Goal: Task Accomplishment & Management: Manage account settings

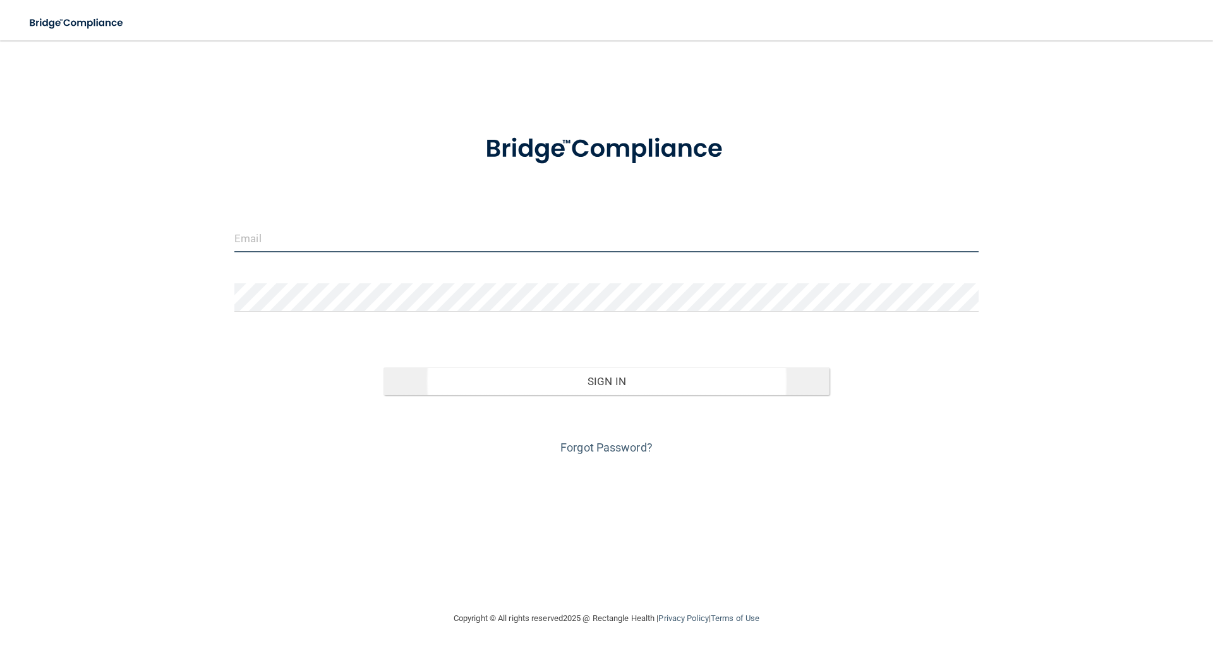
type input "[EMAIL_ADDRESS][DOMAIN_NAME]"
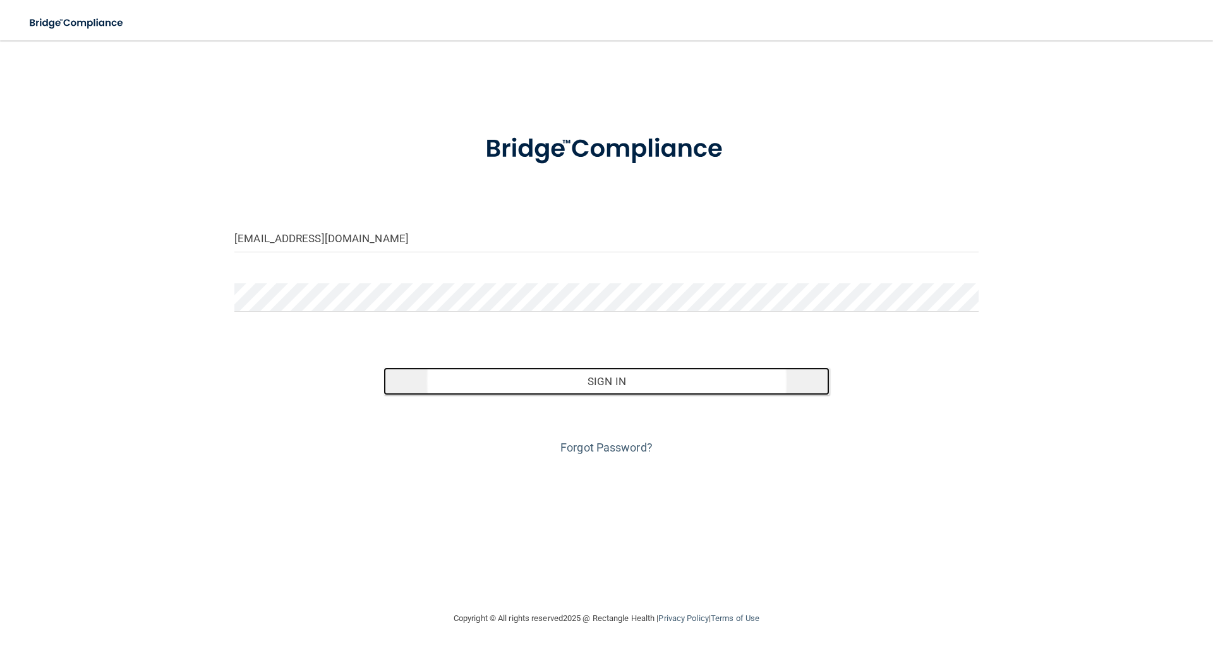
click at [671, 379] on button "Sign In" at bounding box center [607, 381] width 447 height 28
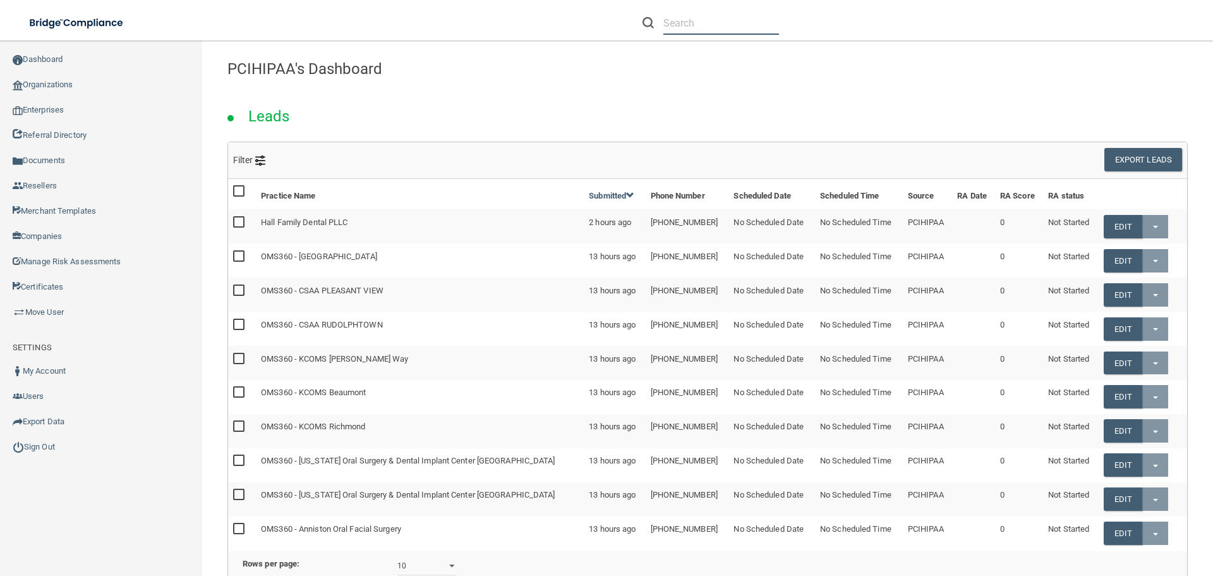
drag, startPoint x: 701, startPoint y: 32, endPoint x: 683, endPoint y: 27, distance: 18.9
click at [701, 32] on input "text" at bounding box center [722, 22] width 116 height 23
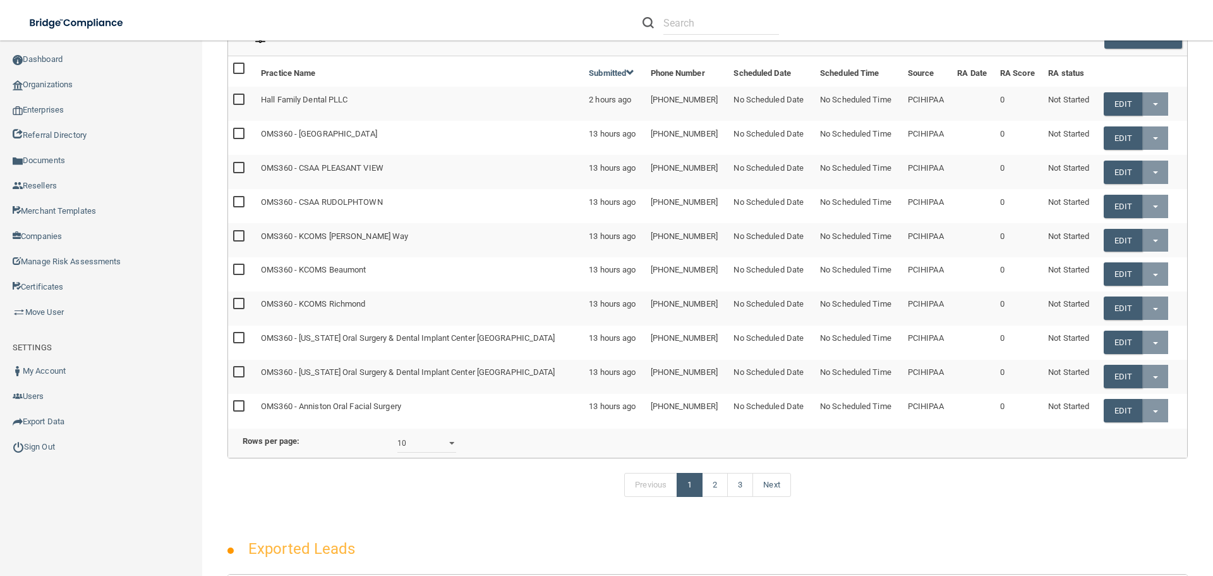
scroll to position [126, 0]
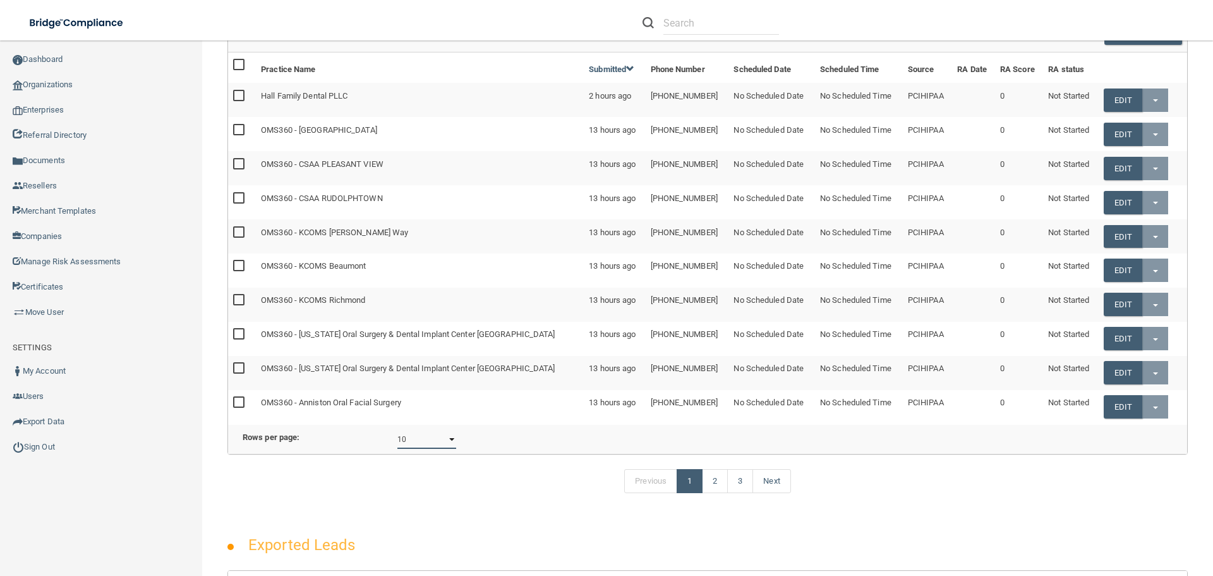
click at [448, 447] on select "10 20 30 40 all" at bounding box center [426, 439] width 59 height 19
select select "23"
click at [397, 439] on select "10 20 30 40 all" at bounding box center [426, 439] width 59 height 19
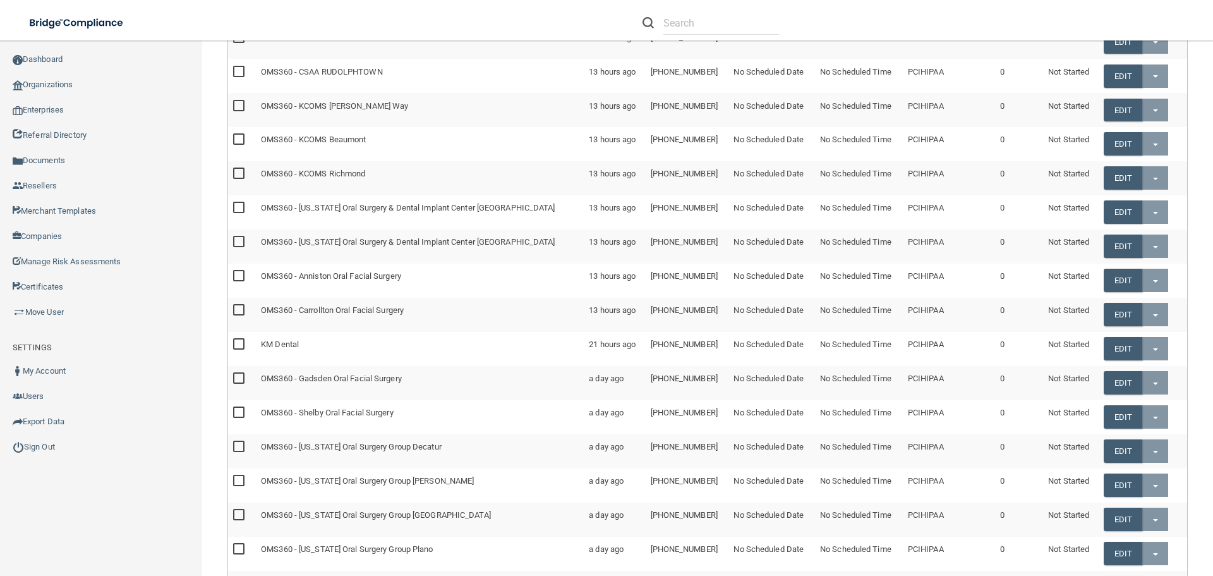
scroll to position [316, 0]
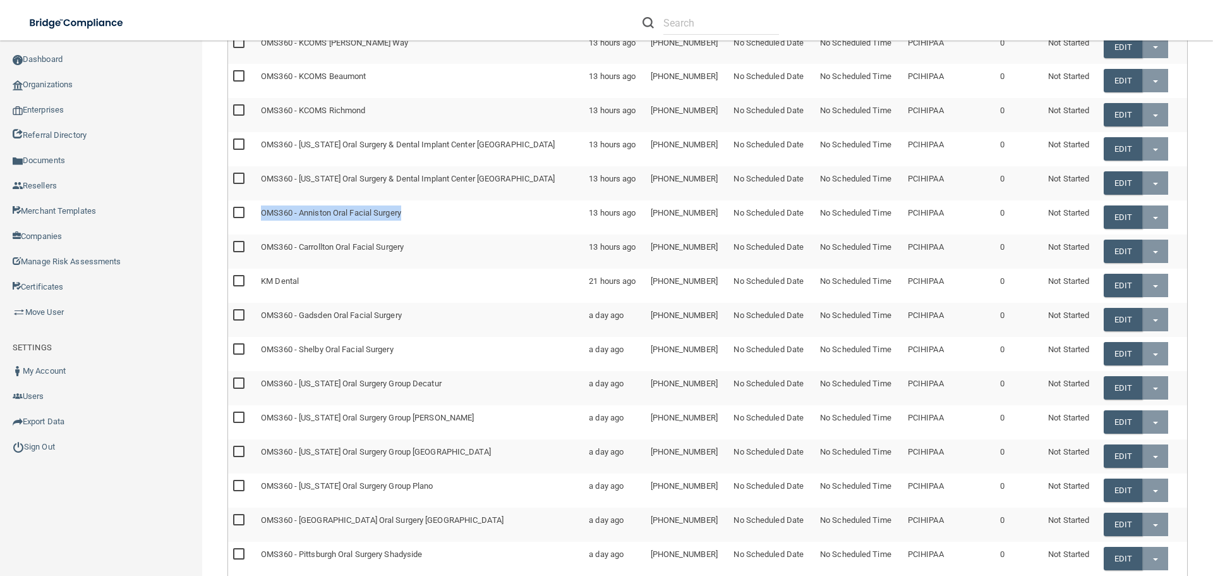
drag, startPoint x: 264, startPoint y: 214, endPoint x: 406, endPoint y: 217, distance: 142.2
click at [406, 217] on td "OMS360 - Anniston Oral Facial Surgery" at bounding box center [420, 217] width 328 height 34
copy td "OMS360 - Anniston Oral Facial Surgery"
drag, startPoint x: 262, startPoint y: 317, endPoint x: 405, endPoint y: 319, distance: 143.5
click at [405, 319] on td "OMS360 - Gadsden Oral Facial Surgery" at bounding box center [420, 320] width 328 height 34
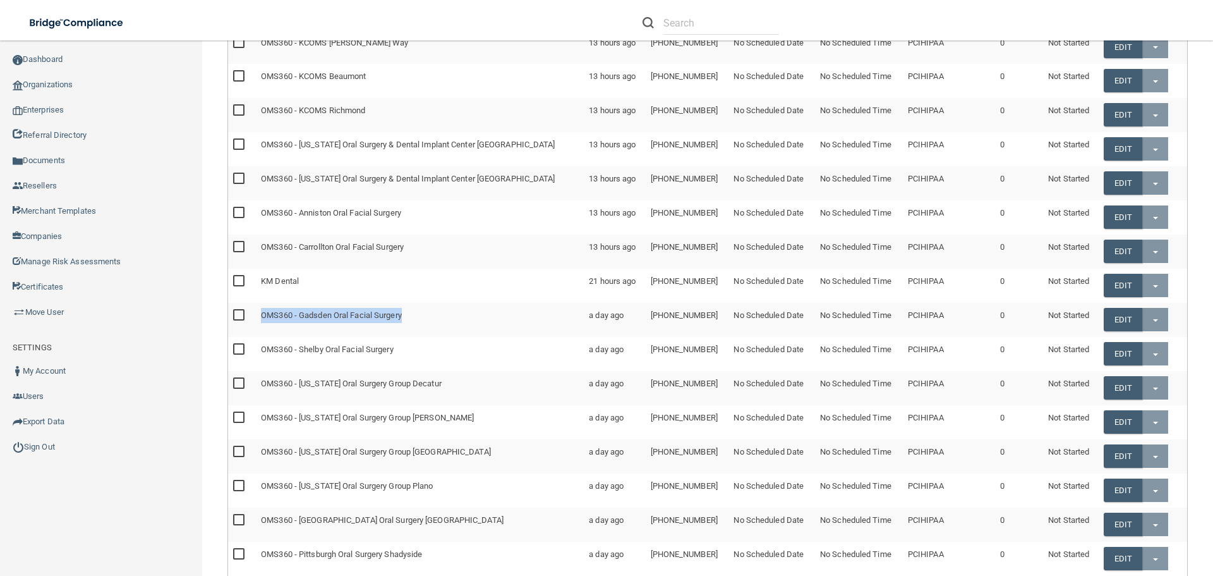
copy td "OMS360 - Gadsden Oral Facial Surgery"
drag, startPoint x: 263, startPoint y: 246, endPoint x: 415, endPoint y: 248, distance: 151.7
click at [415, 248] on td "OMS360 - Carrollton Oral Facial Surgery" at bounding box center [420, 251] width 328 height 34
copy td "OMS360 - Carrollton Oral Facial Surgery"
drag, startPoint x: 262, startPoint y: 76, endPoint x: 375, endPoint y: 76, distance: 113.1
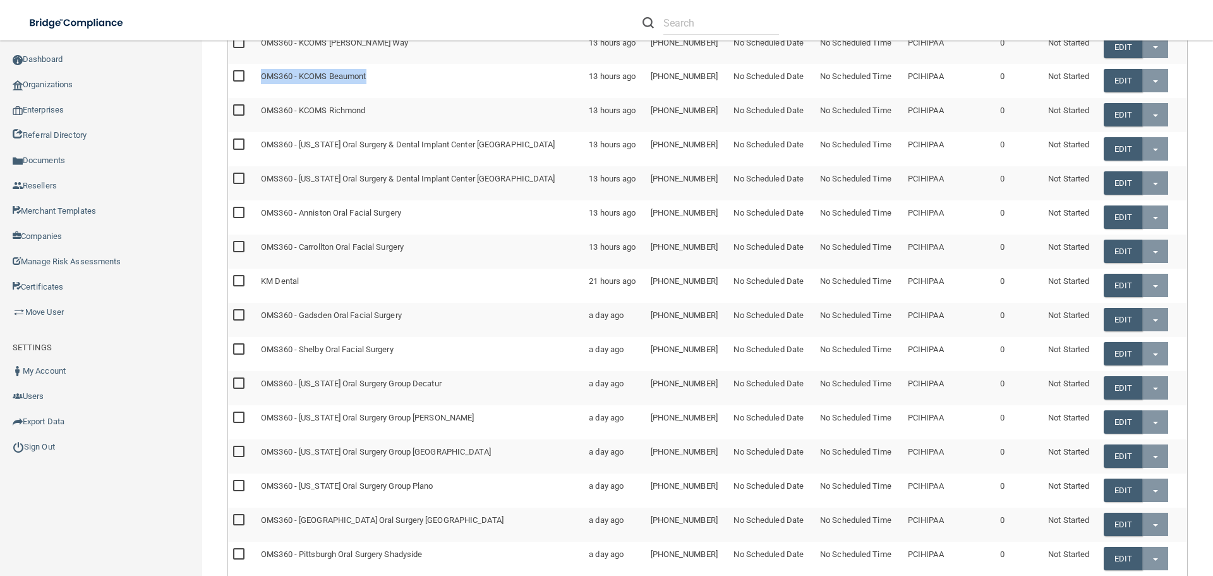
click at [375, 76] on td "OMS360 - KCOMS Beaumont" at bounding box center [420, 81] width 328 height 34
copy td "OMS360 - KCOMS Beaumont"
drag, startPoint x: 263, startPoint y: 110, endPoint x: 381, endPoint y: 110, distance: 118.2
click at [381, 110] on td "OMS360 - KCOMS Richmond" at bounding box center [420, 115] width 328 height 34
copy td "OMS360 - KCOMS Richmond"
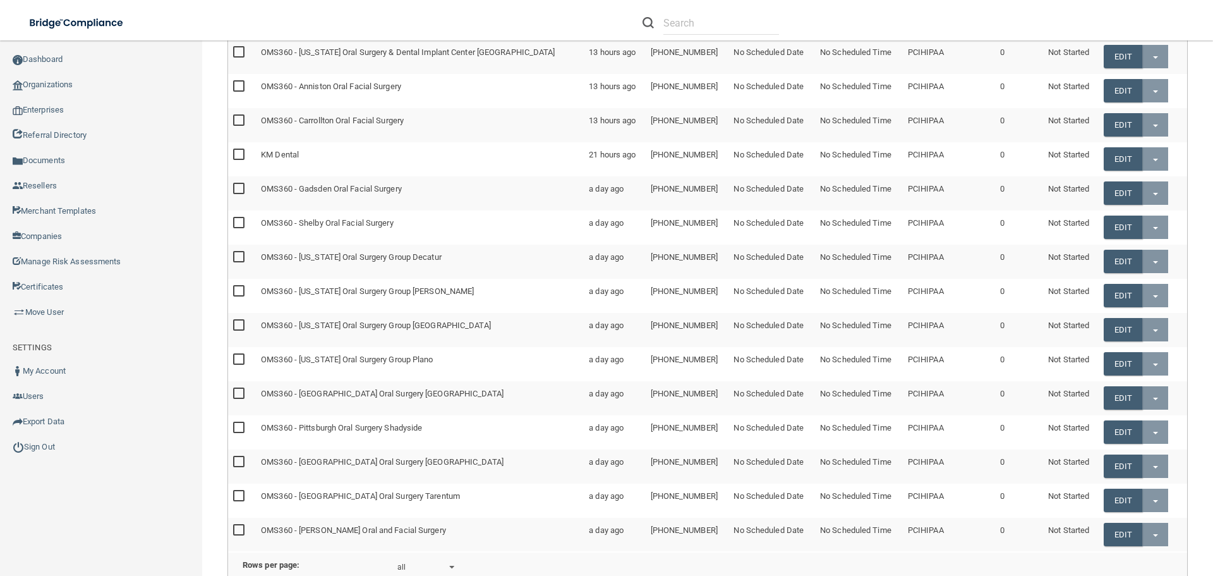
scroll to position [379, 0]
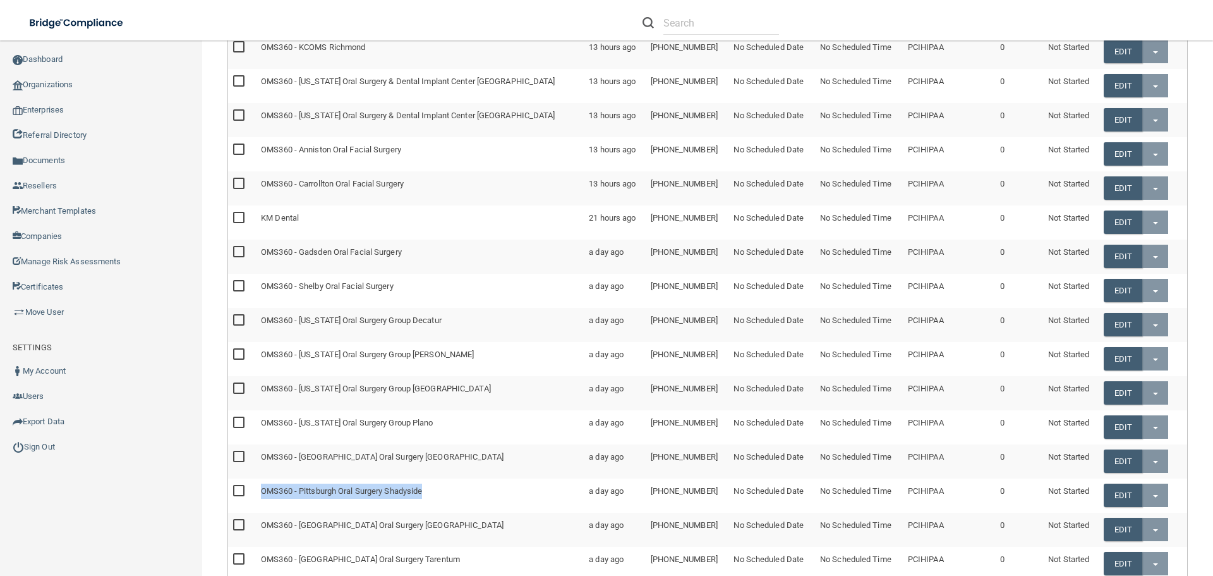
drag, startPoint x: 263, startPoint y: 490, endPoint x: 430, endPoint y: 495, distance: 166.9
click at [430, 495] on td "OMS360 - Pittsburgh Oral Surgery Shadyside" at bounding box center [420, 495] width 328 height 34
copy td "OMS360 - Pittsburgh Oral Surgery Shadyside"
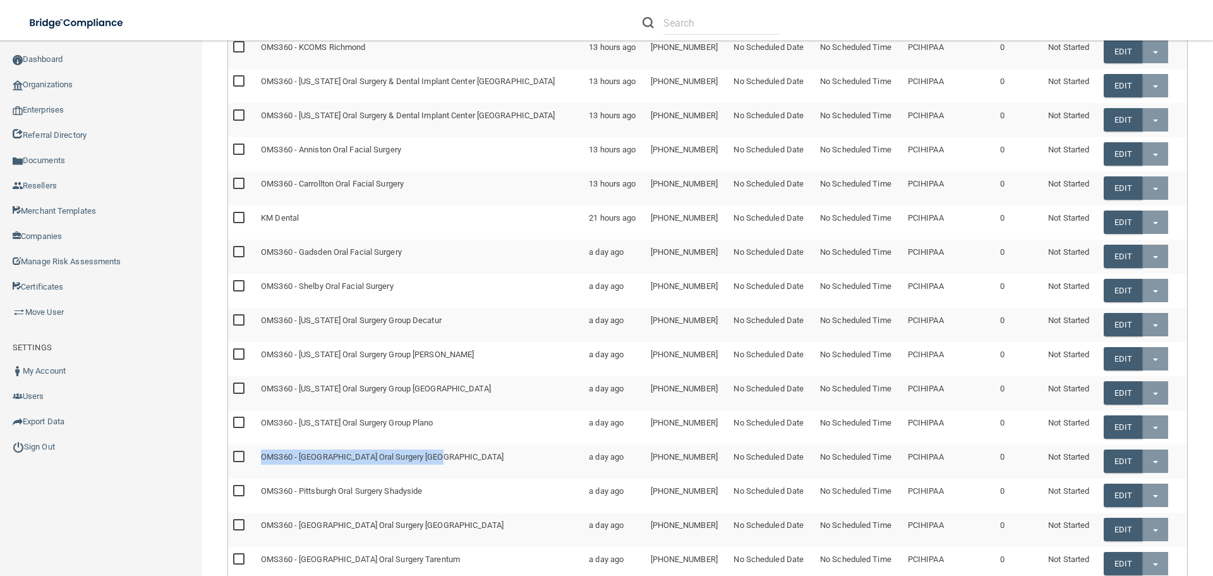
drag, startPoint x: 263, startPoint y: 456, endPoint x: 439, endPoint y: 460, distance: 175.7
click at [439, 460] on td "OMS360 - Pittsburgh Oral Surgery Monroeville" at bounding box center [420, 461] width 328 height 34
copy td "OMS360 - Pittsburgh Oral Surgery Monroeville"
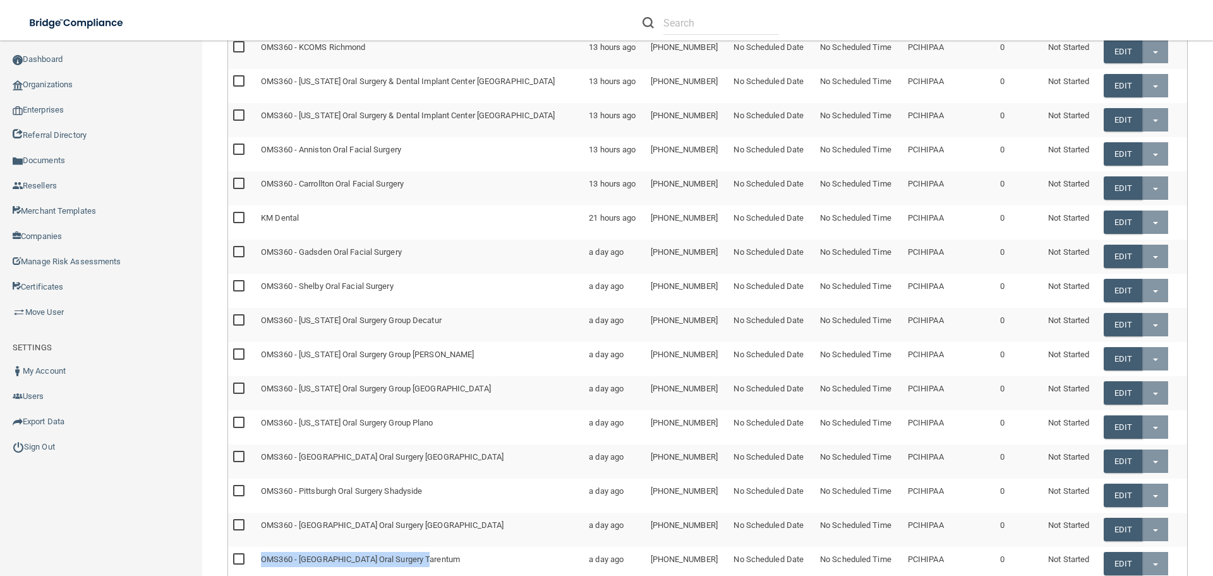
drag, startPoint x: 262, startPoint y: 559, endPoint x: 425, endPoint y: 566, distance: 163.2
click at [425, 566] on td "OMS360 - Pittsburgh Oral Surgery Tarentum" at bounding box center [420, 564] width 328 height 34
copy td "OMS360 - Pittsburgh Oral Surgery Tarentum"
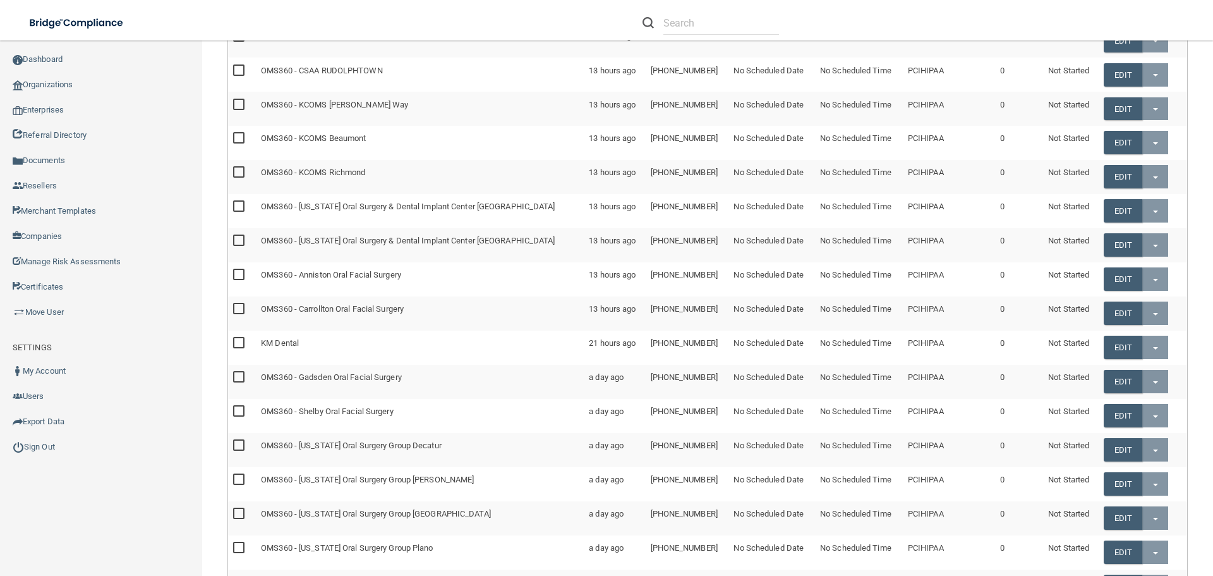
scroll to position [253, 0]
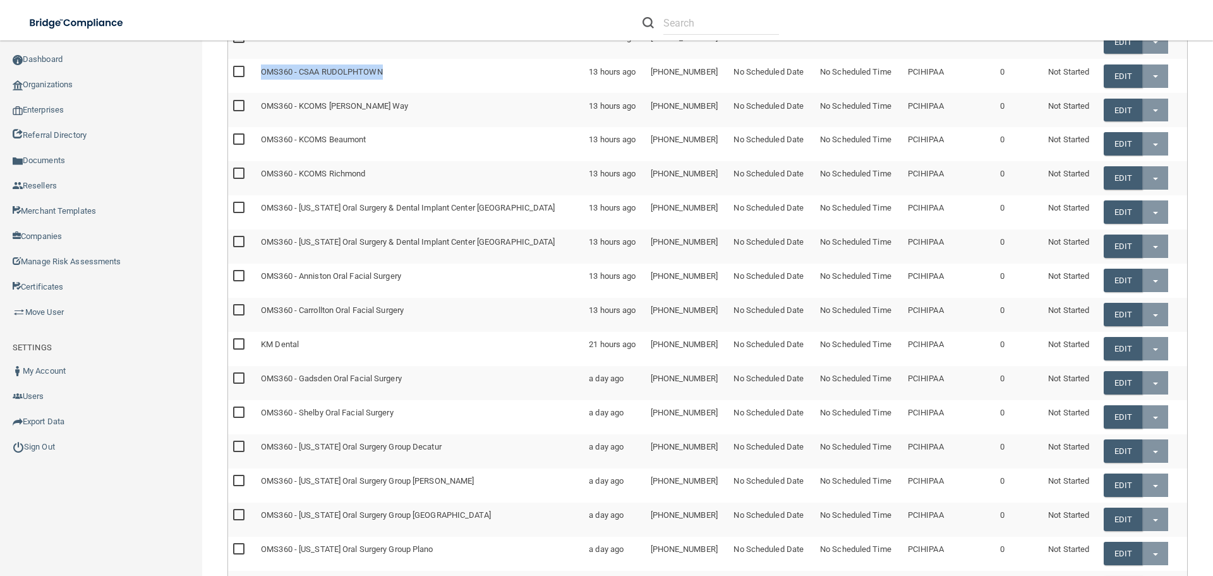
drag, startPoint x: 264, startPoint y: 73, endPoint x: 397, endPoint y: 73, distance: 133.3
click at [397, 73] on td "OMS360 - CSAA RUDOLPHTOWN" at bounding box center [420, 76] width 328 height 34
copy td "OMS360 - CSAA RUDOLPHTOWN"
drag, startPoint x: 263, startPoint y: 550, endPoint x: 427, endPoint y: 559, distance: 164.5
click at [427, 559] on td "OMS360 - Texas Oral Surgery Group Plano" at bounding box center [420, 554] width 328 height 34
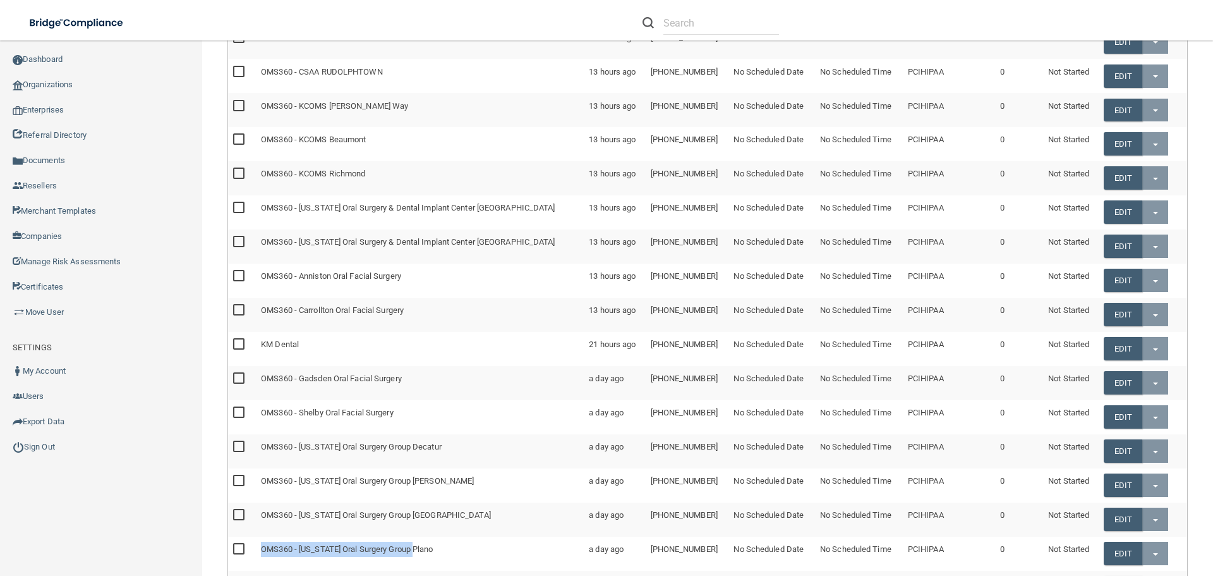
copy td "OMS360 - Texas Oral Surgery Group Plano"
drag, startPoint x: 263, startPoint y: 480, endPoint x: 434, endPoint y: 477, distance: 170.7
click at [434, 477] on td "OMS360 - Texas Oral Surgery Group Denton" at bounding box center [420, 485] width 328 height 34
drag, startPoint x: 263, startPoint y: 550, endPoint x: 442, endPoint y: 552, distance: 178.9
click at [442, 552] on td "OMS360 - Texas Oral Surgery Group Plano" at bounding box center [420, 554] width 328 height 34
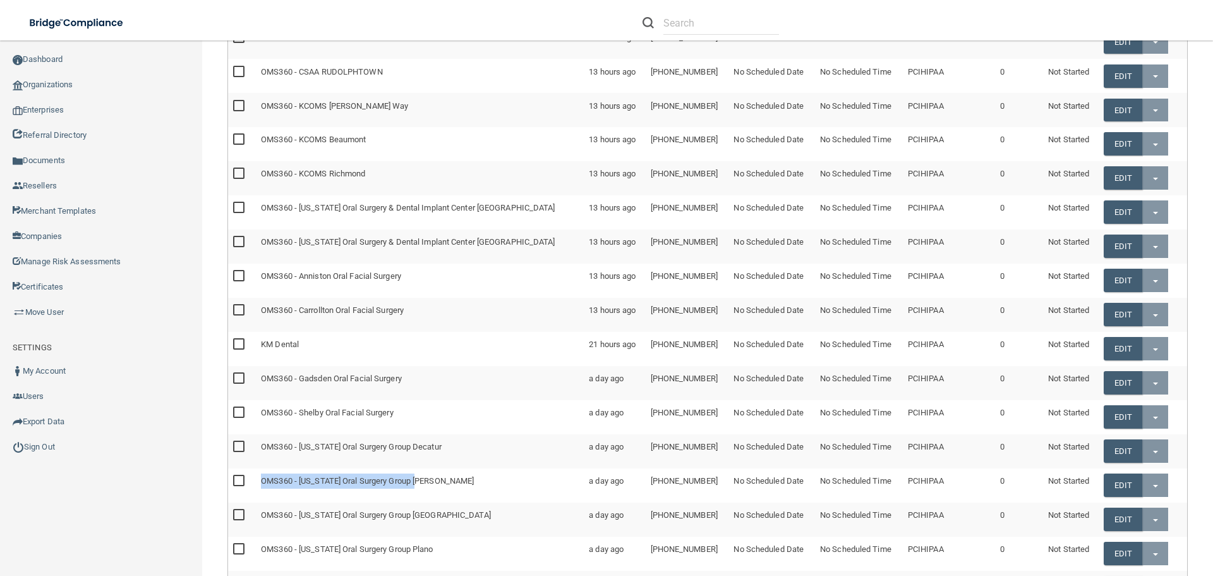
drag, startPoint x: 262, startPoint y: 480, endPoint x: 434, endPoint y: 482, distance: 172.5
click at [434, 482] on td "OMS360 - Texas Oral Surgery Group Denton" at bounding box center [420, 485] width 328 height 34
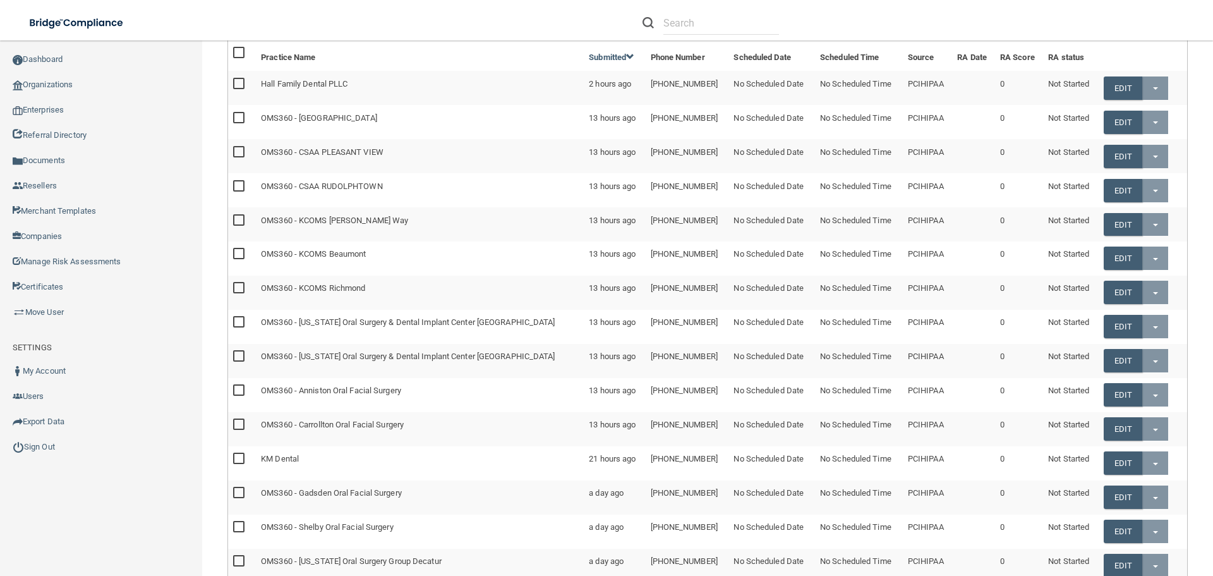
scroll to position [0, 0]
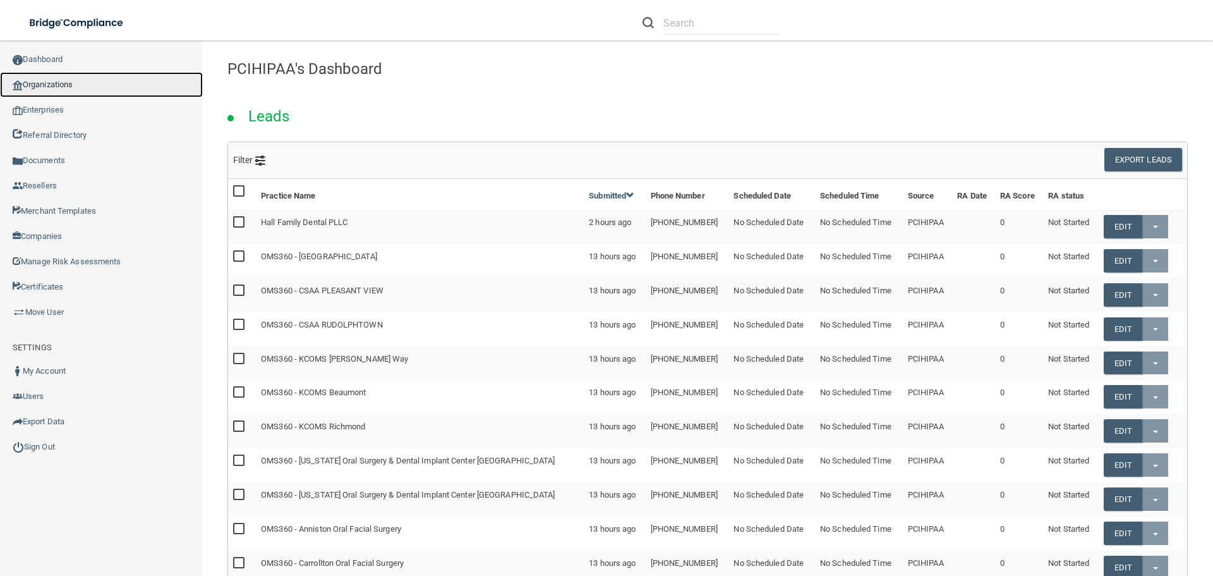
drag, startPoint x: 37, startPoint y: 87, endPoint x: 116, endPoint y: 87, distance: 78.4
click at [37, 87] on link "Organizations" at bounding box center [101, 84] width 203 height 25
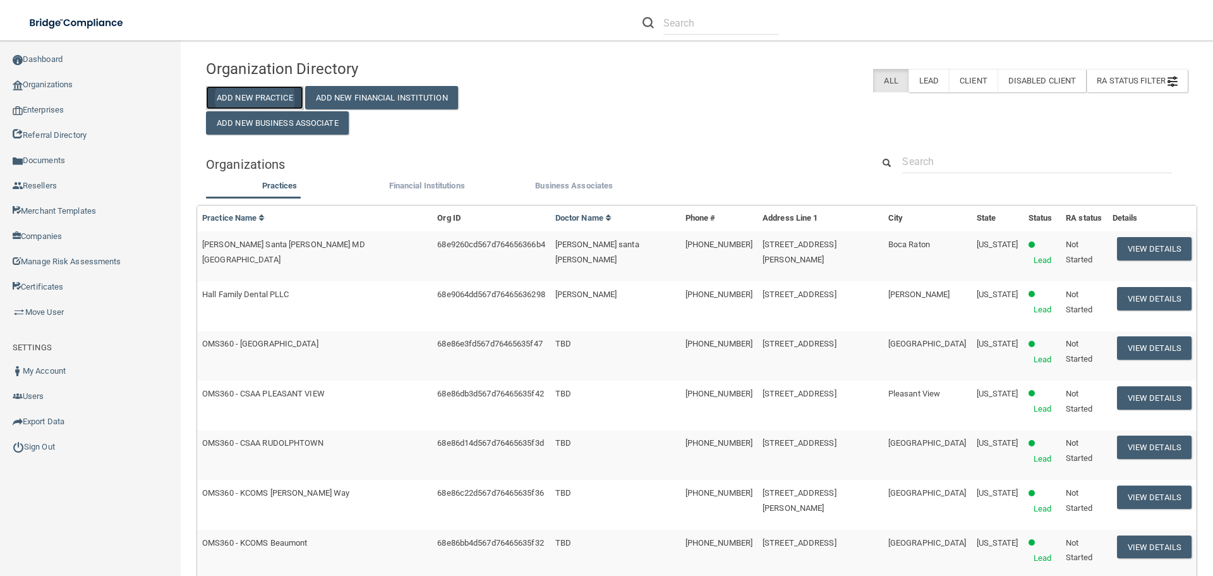
click at [254, 92] on button "Add New Practice" at bounding box center [254, 97] width 97 height 23
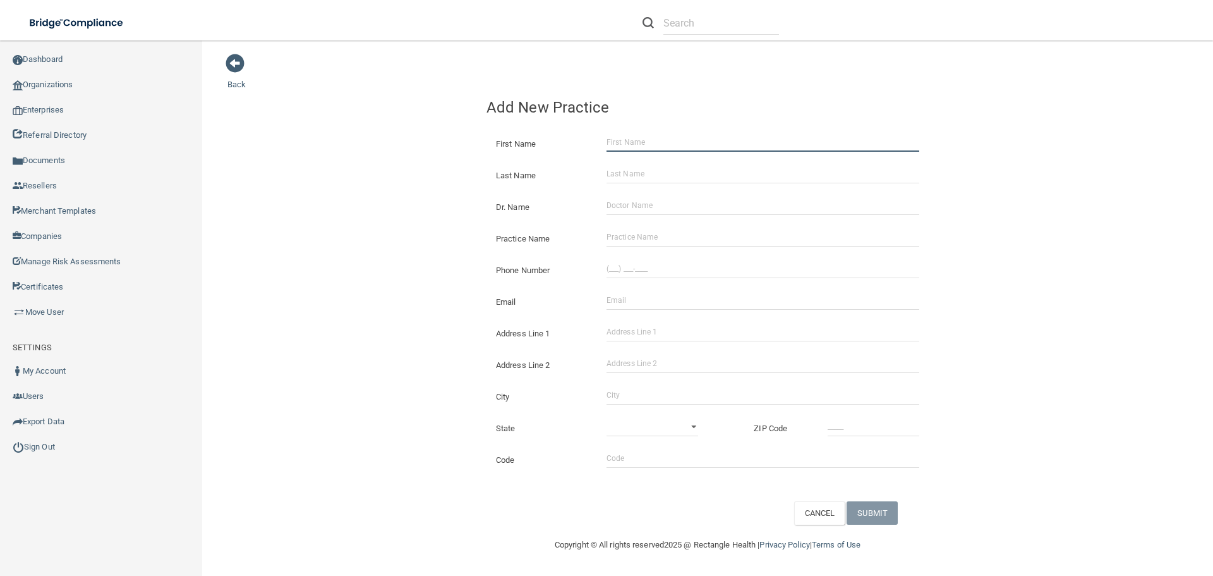
drag, startPoint x: 638, startPoint y: 138, endPoint x: 645, endPoint y: 139, distance: 6.4
click at [638, 138] on input "First Name" at bounding box center [763, 142] width 313 height 19
type input "[PERSON_NAME]"
drag, startPoint x: 657, startPoint y: 176, endPoint x: 667, endPoint y: 177, distance: 9.5
click at [660, 177] on input "Last Name" at bounding box center [763, 173] width 313 height 19
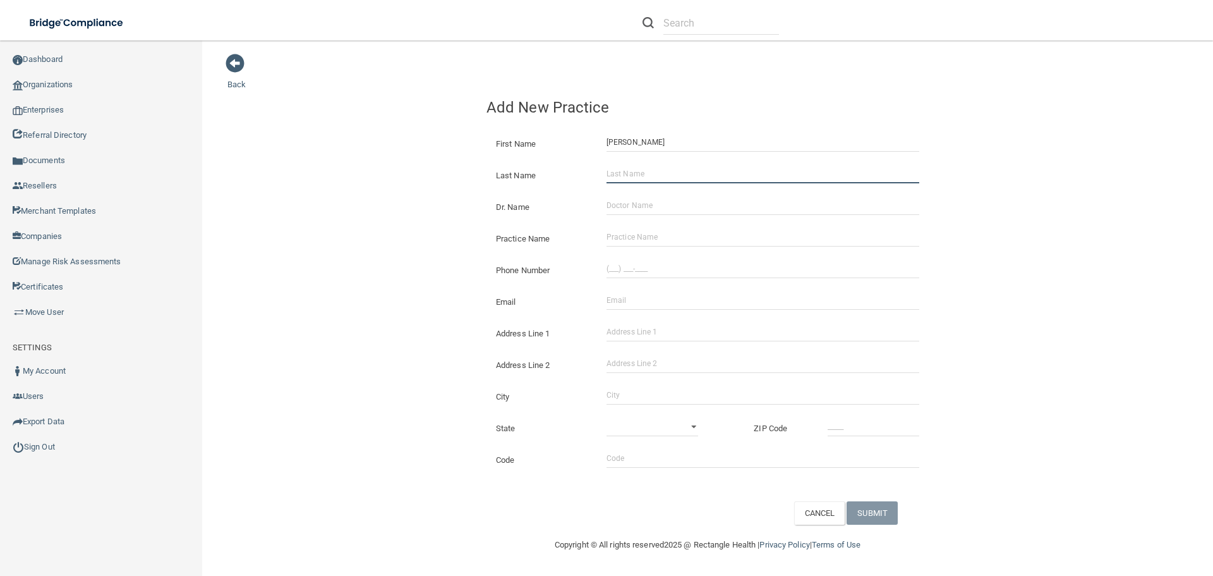
type input "[PERSON_NAME]"
click at [619, 202] on input "Dr. Name" at bounding box center [763, 205] width 313 height 19
type input "TBD"
click at [638, 234] on input "Practice Name" at bounding box center [763, 236] width 313 height 19
click at [620, 235] on input "Practice Name" at bounding box center [763, 236] width 313 height 19
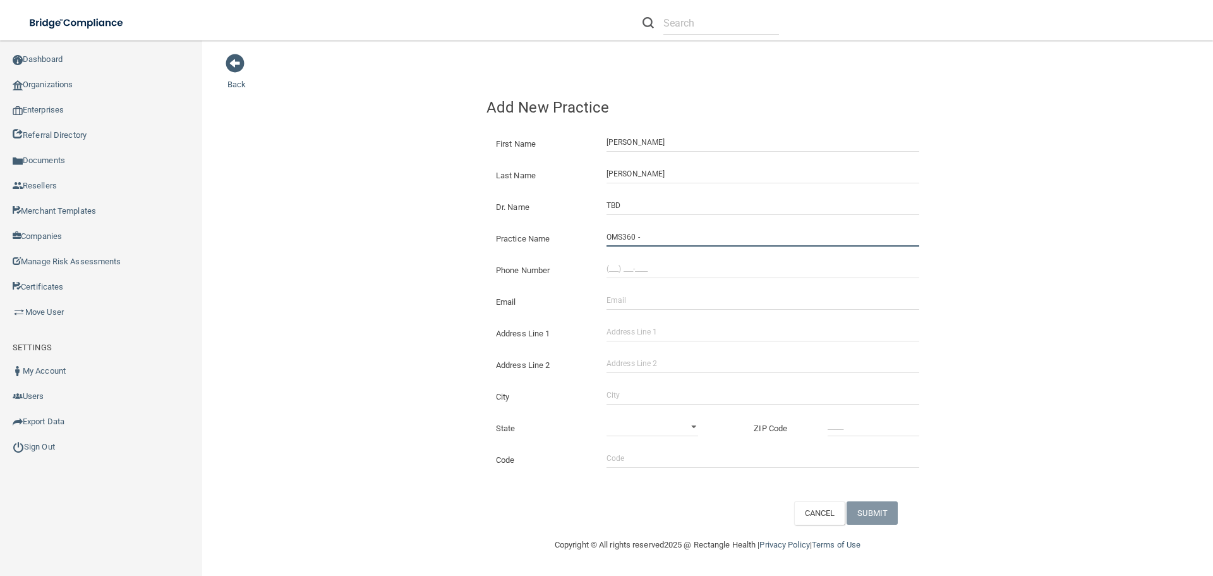
paste input "Michigan Center for Oral Surgery"
type input "OMS360 - [US_STATE][GEOGRAPHIC_DATA] for Oral Surgery"
click at [612, 266] on input "(___) ___-____" at bounding box center [763, 268] width 313 height 19
type input "[PHONE_NUMBER]"
click at [622, 299] on input "Email" at bounding box center [763, 300] width 313 height 19
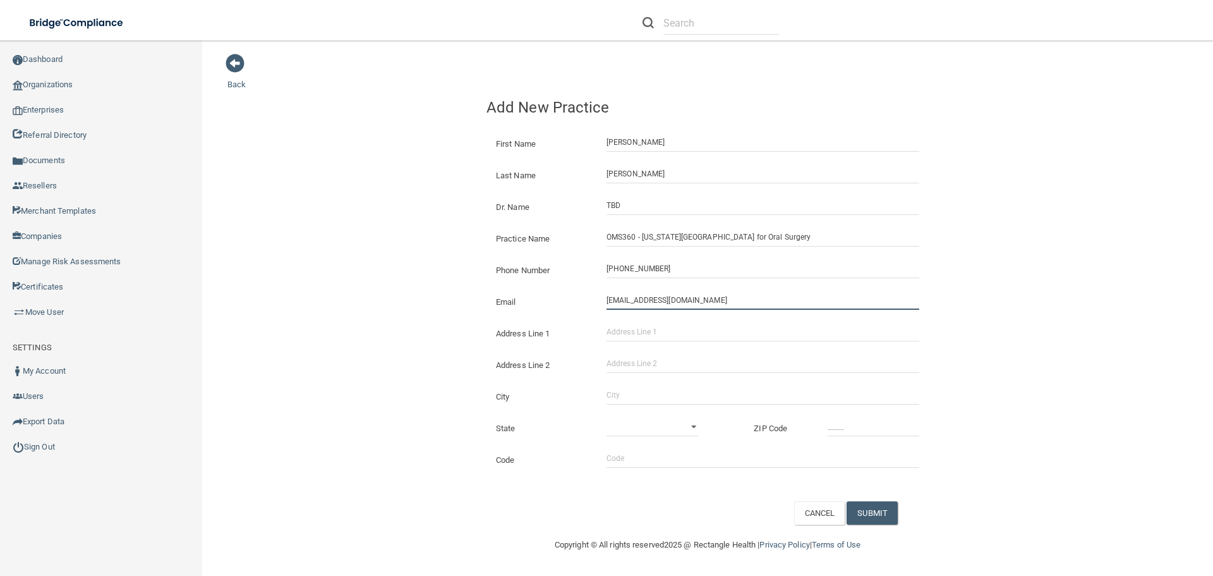
click at [645, 303] on input "adaugherty@oms360.com" at bounding box center [763, 300] width 313 height 19
type input "[EMAIL_ADDRESS][DOMAIN_NAME]"
click at [648, 329] on input "Address Line 1" at bounding box center [763, 331] width 313 height 19
type input "[STREET_ADDRESS][US_STATE]"
type input "Southgate"
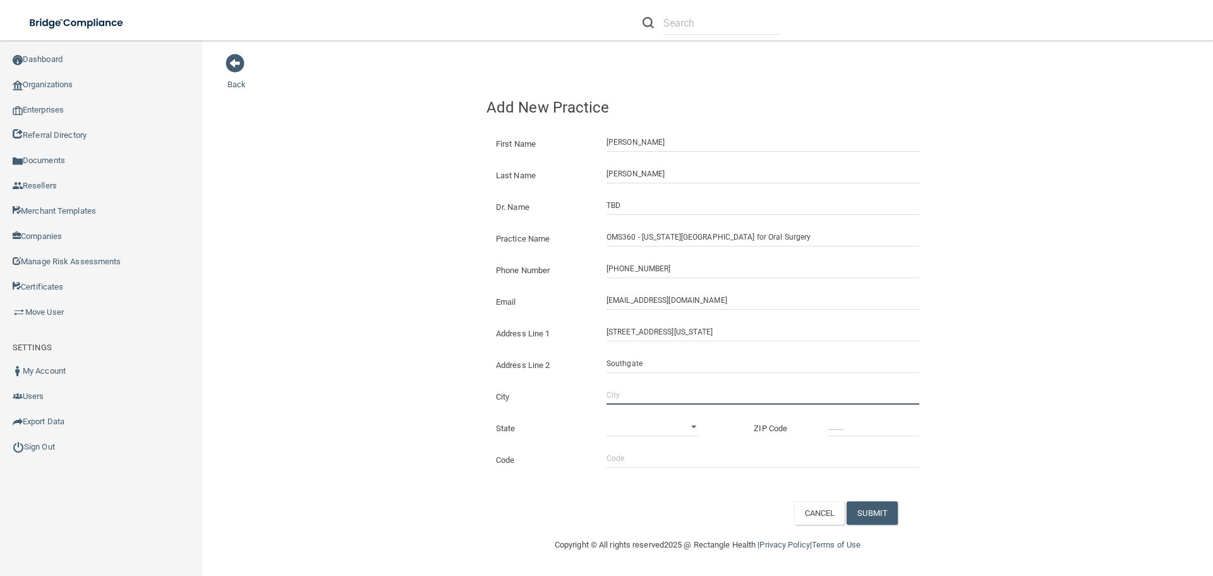
type input "M"
drag, startPoint x: 649, startPoint y: 361, endPoint x: 597, endPoint y: 364, distance: 51.9
click at [594, 354] on div "Address Line 2 Southgate" at bounding box center [708, 354] width 442 height 0
type input "Southgate"
select select "22"
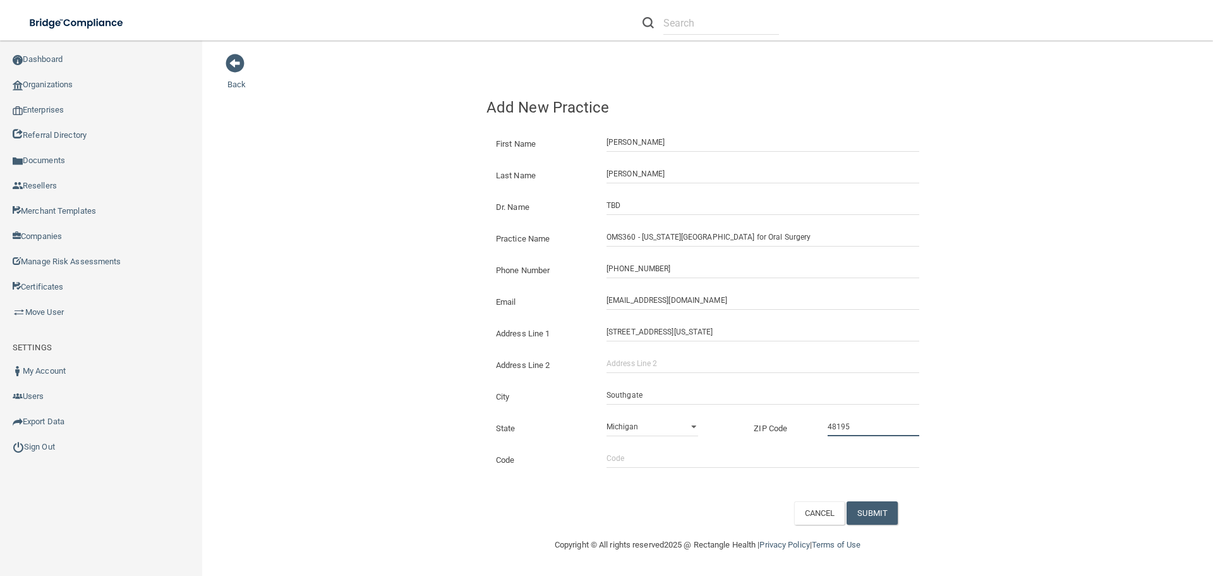
type input "48195"
click at [624, 456] on input "Code" at bounding box center [763, 458] width 313 height 19
type input "aaoms"
drag, startPoint x: 871, startPoint y: 513, endPoint x: 865, endPoint y: 509, distance: 6.8
click at [871, 513] on button "SUBMIT" at bounding box center [872, 512] width 51 height 23
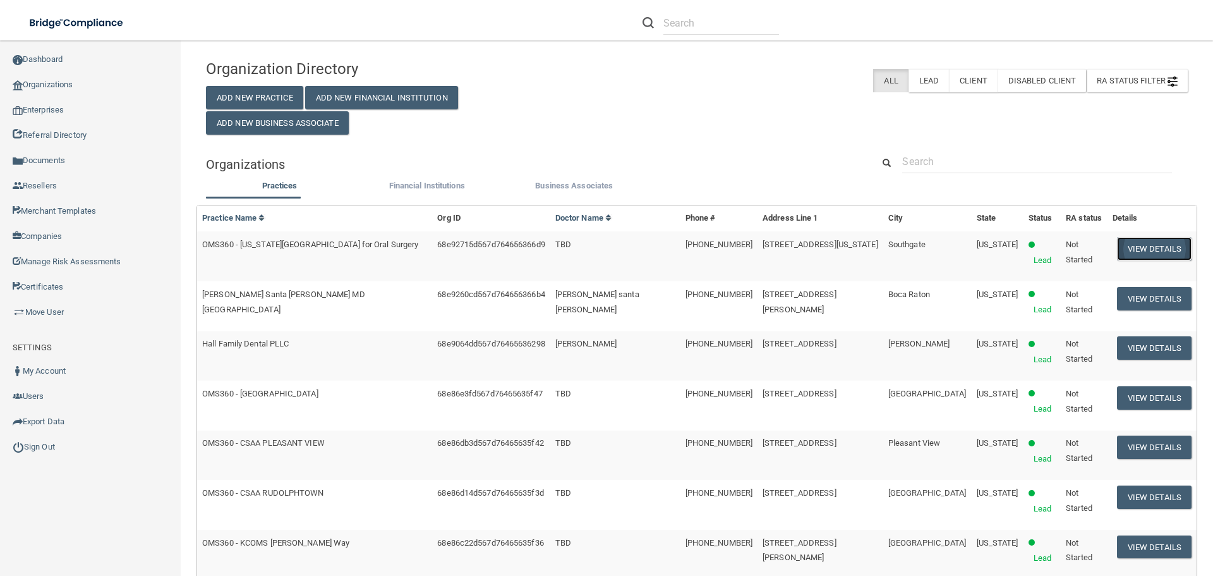
click at [1138, 243] on button "View Details" at bounding box center [1154, 248] width 75 height 23
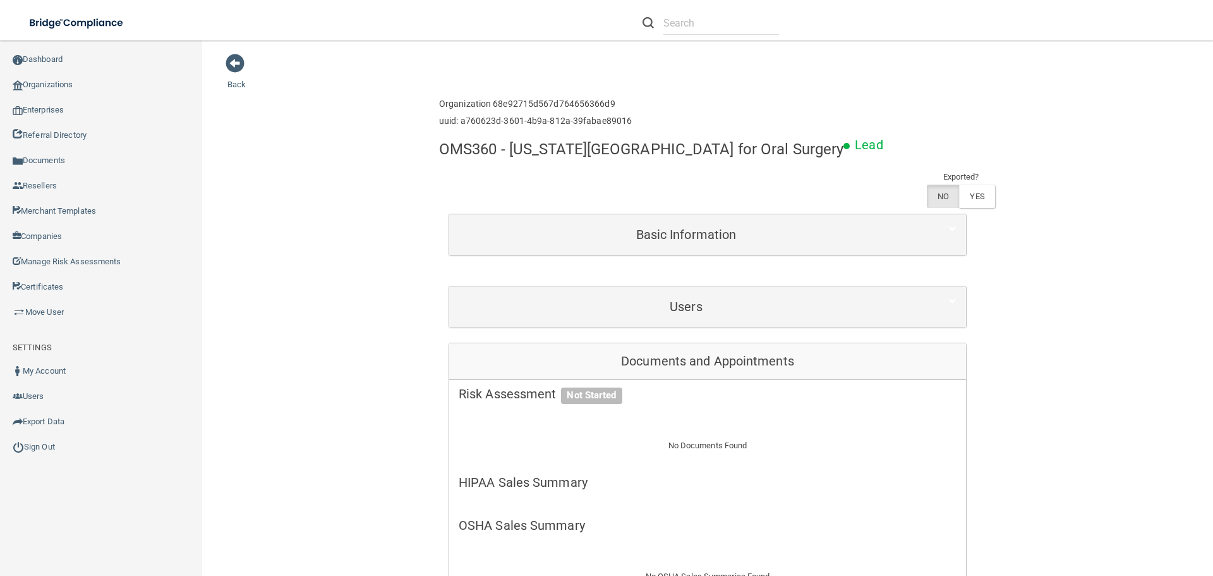
scroll to position [316, 0]
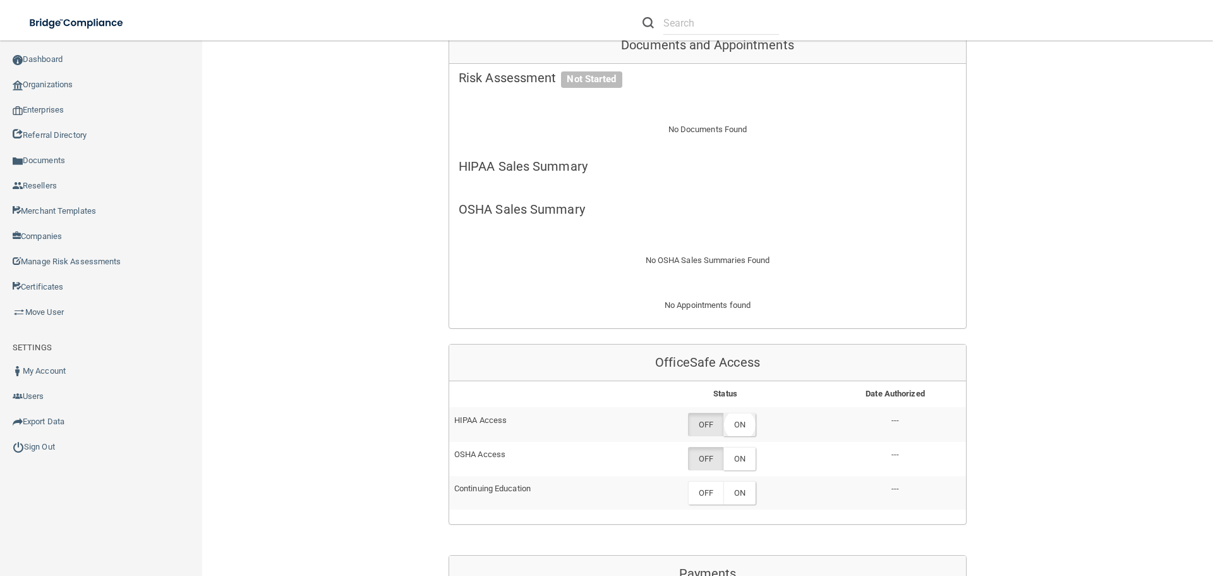
click at [741, 422] on label "ON" at bounding box center [740, 424] width 32 height 23
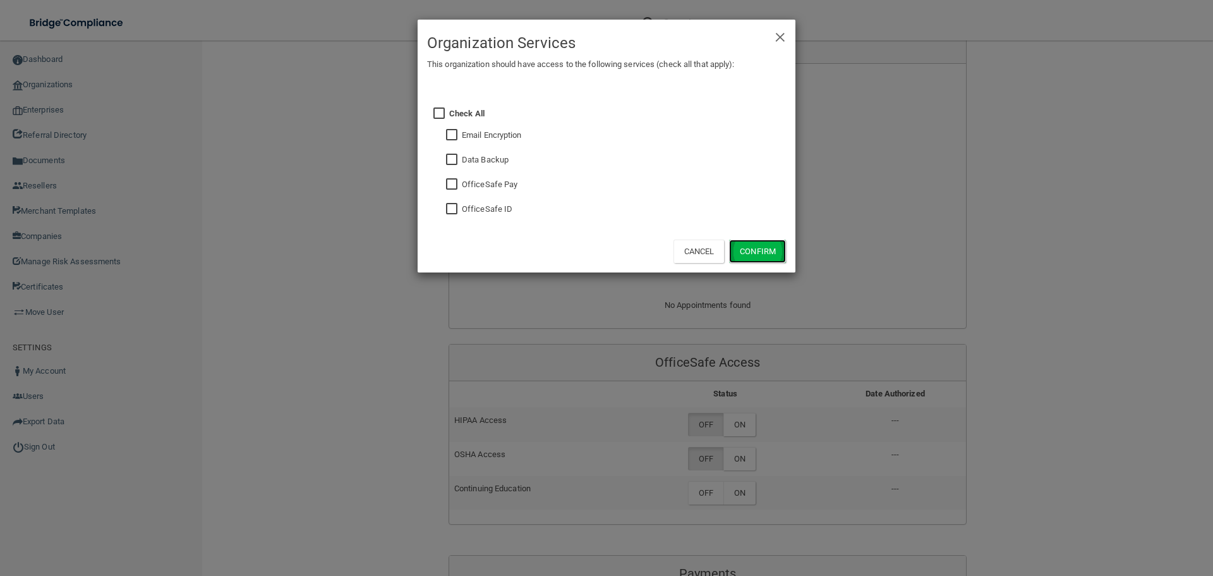
click at [750, 249] on button "Confirm" at bounding box center [757, 251] width 57 height 23
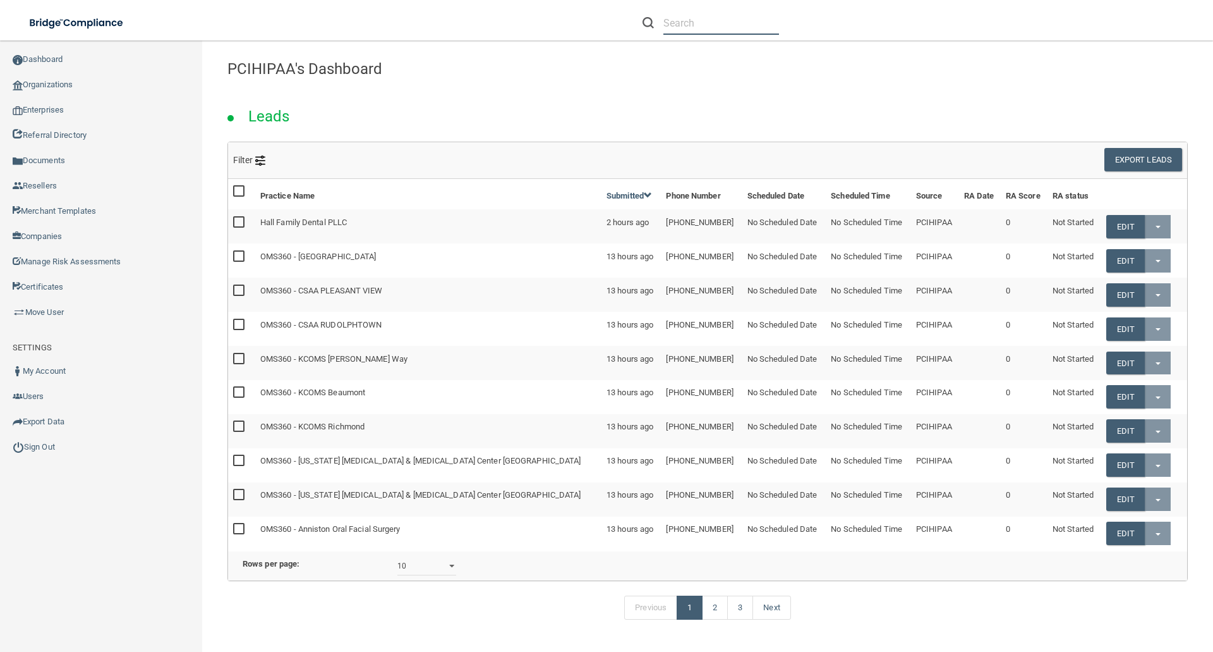
click at [693, 24] on input "text" at bounding box center [722, 22] width 116 height 23
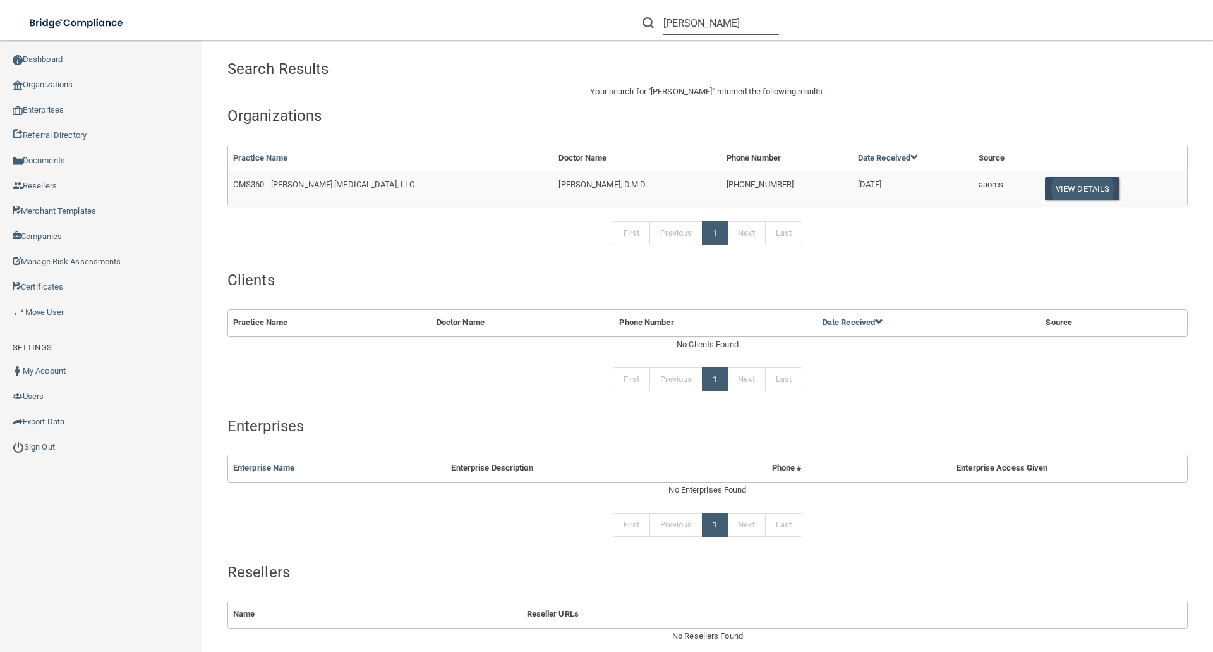
type input "[PERSON_NAME]"
click at [1055, 183] on button "View Details" at bounding box center [1082, 188] width 75 height 23
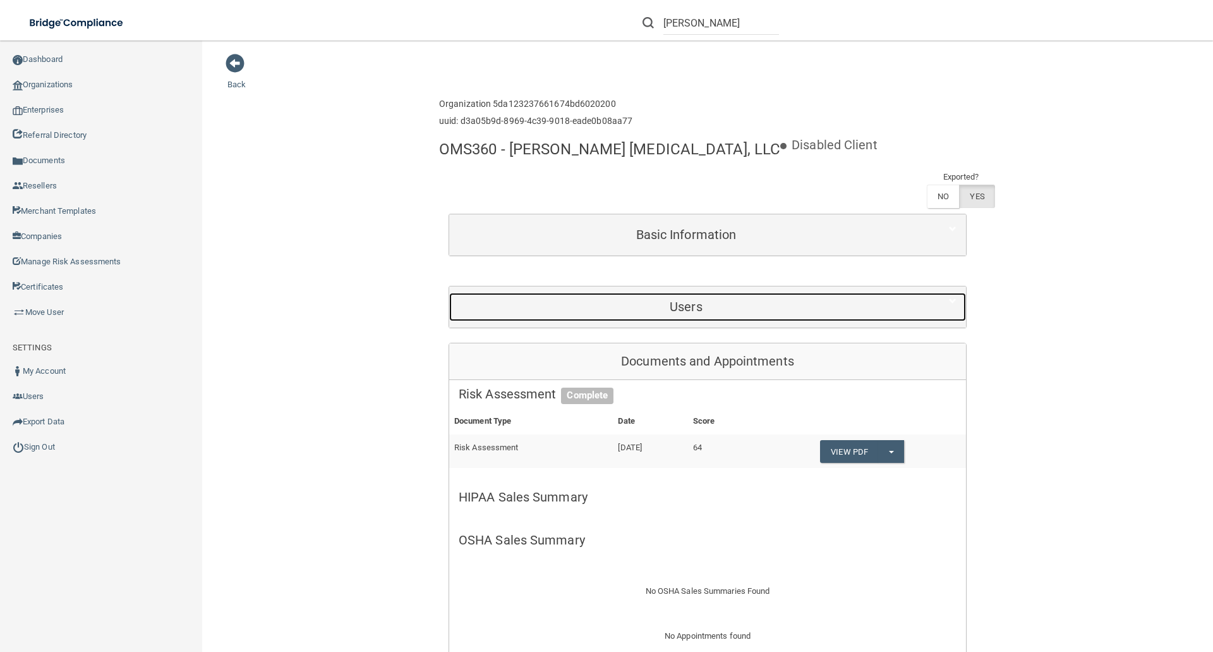
click at [684, 308] on h5 "Users" at bounding box center [686, 307] width 455 height 14
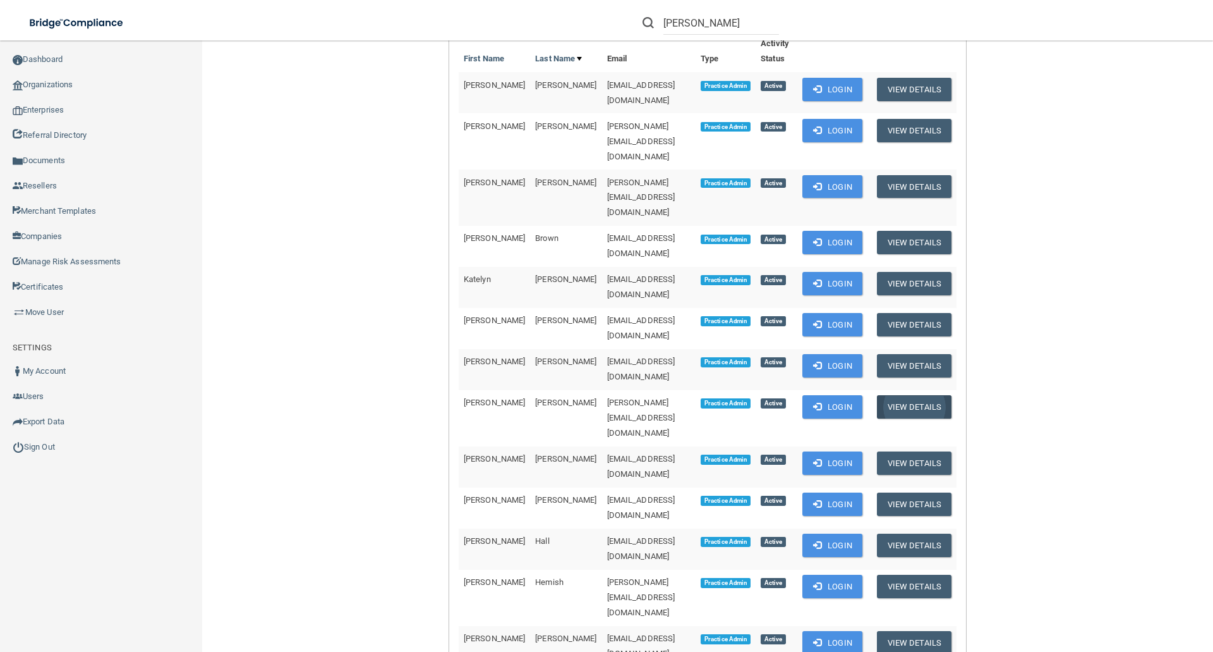
scroll to position [316, 0]
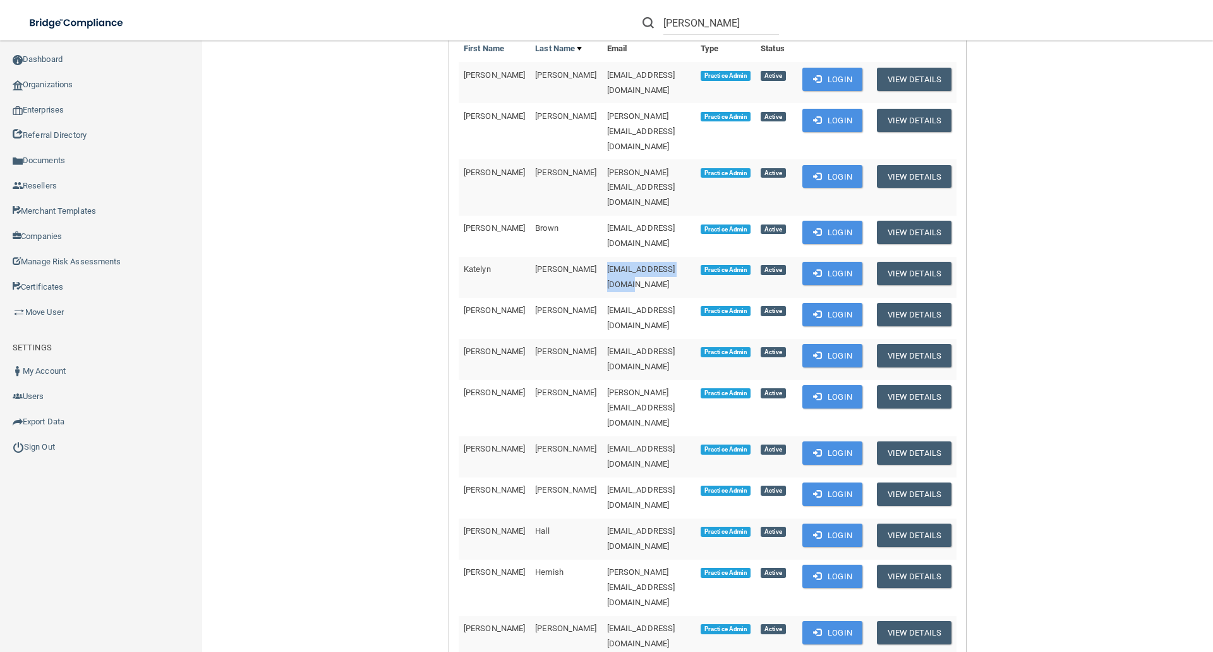
drag, startPoint x: 556, startPoint y: 210, endPoint x: 658, endPoint y: 214, distance: 101.8
click at [658, 257] on td "manager@shelbyofs.com" at bounding box center [649, 277] width 94 height 41
copy span "manager@shelbyofs.com"
click at [44, 310] on link "Move User" at bounding box center [101, 312] width 203 height 25
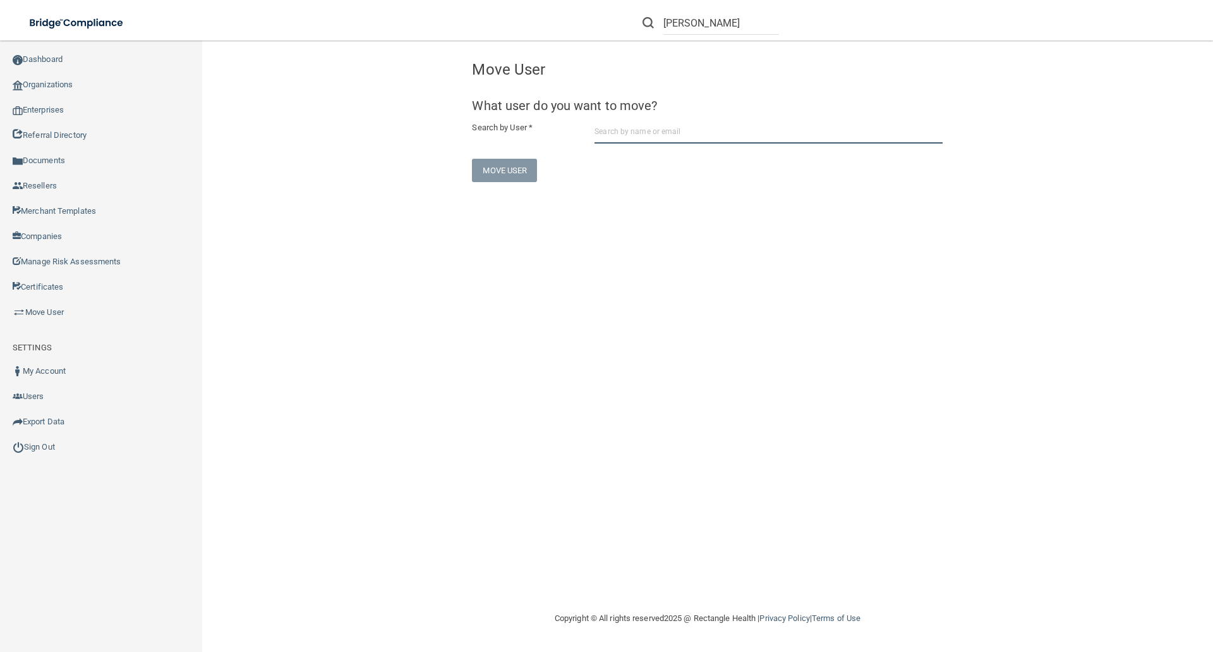
click at [623, 131] on input "text" at bounding box center [769, 131] width 348 height 23
paste input "manager@shelbyofs.com"
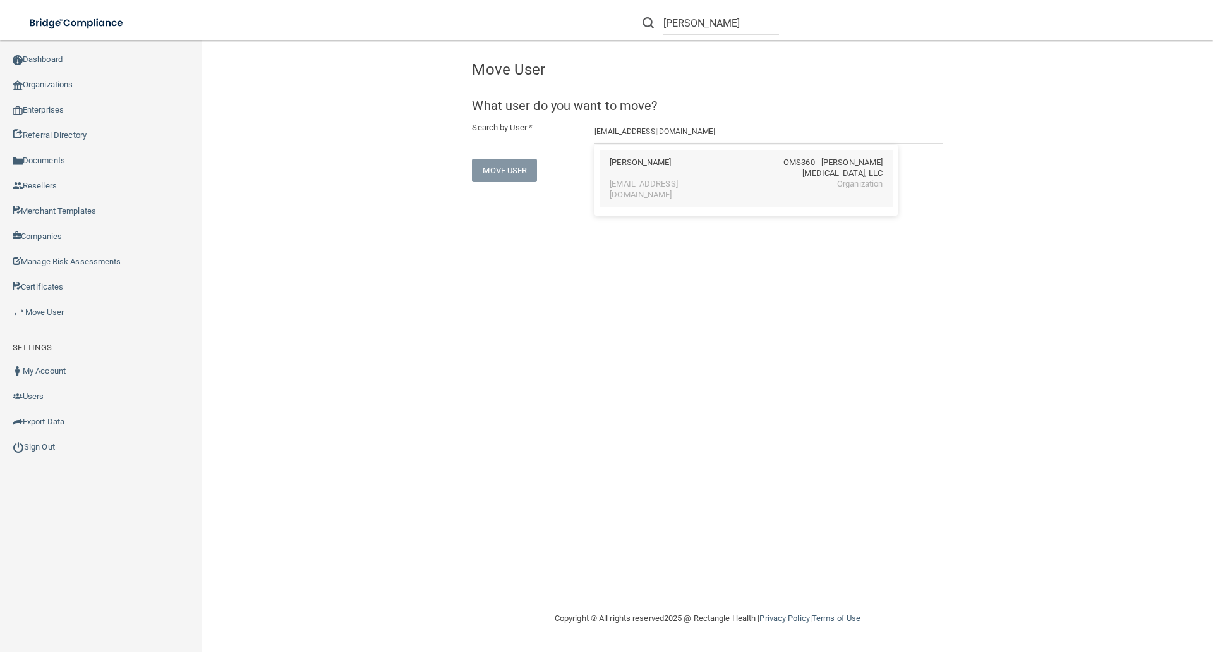
click at [628, 164] on div "Katelyn Carter" at bounding box center [640, 167] width 61 height 21
type input "Katelyn Carter"
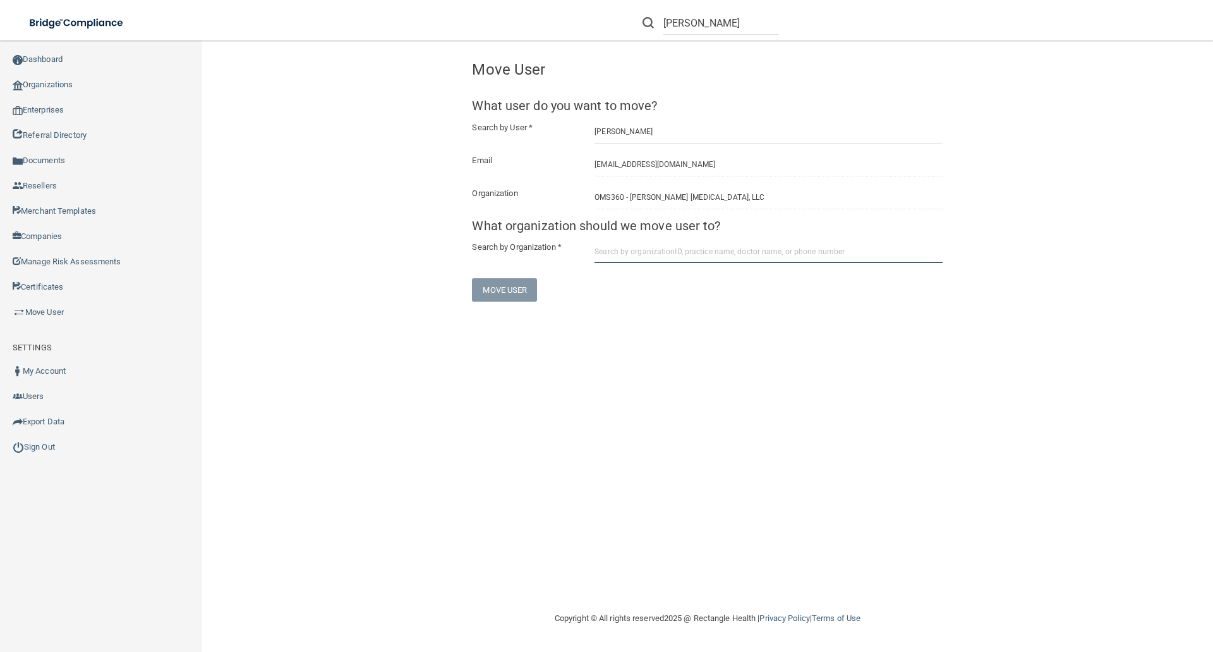
click at [601, 248] on input "text" at bounding box center [769, 251] width 348 height 23
click at [618, 257] on input "text" at bounding box center [769, 251] width 348 height 23
type input "OMS360 - Shelby Oral Facial Surgery"
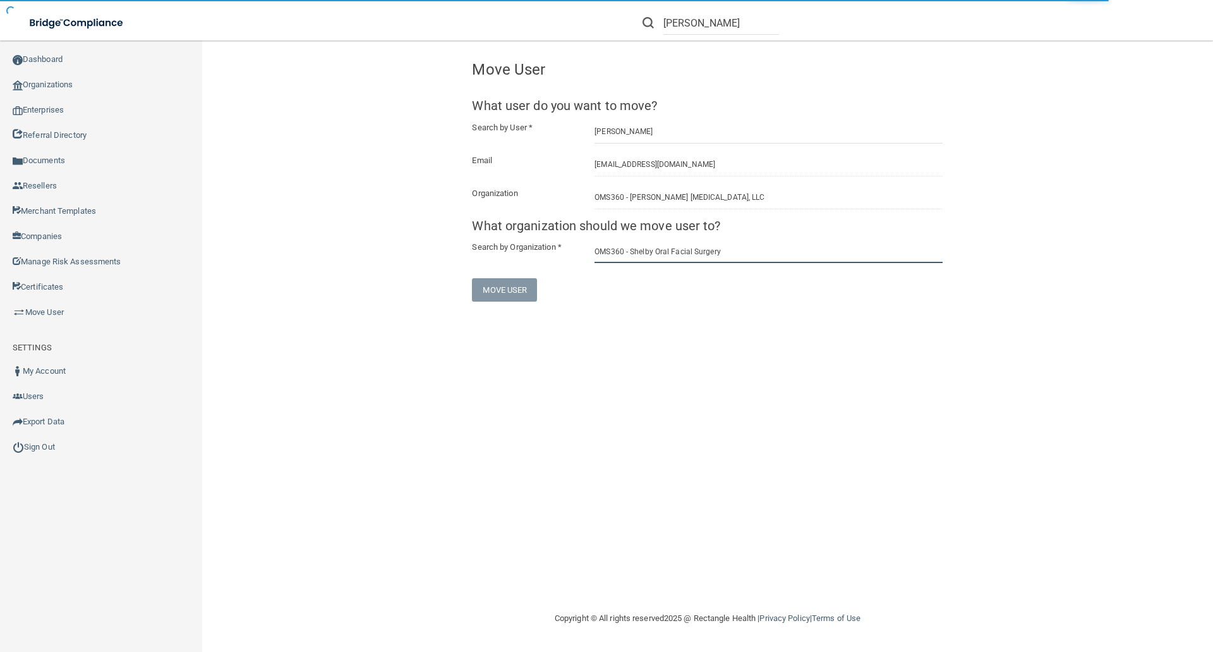
click at [725, 253] on input "OMS360 - Shelby Oral Facial Surgery" at bounding box center [769, 251] width 348 height 23
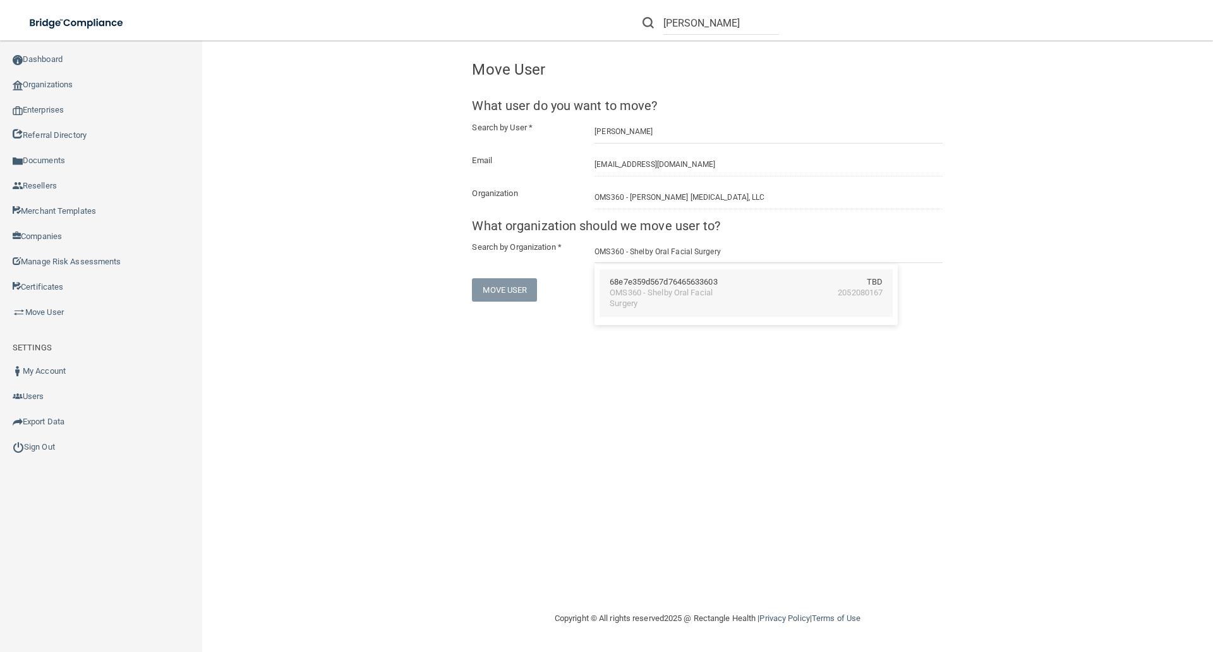
click at [681, 288] on div "OMS360 - Shelby Oral Facial Surgery" at bounding box center [664, 298] width 109 height 21
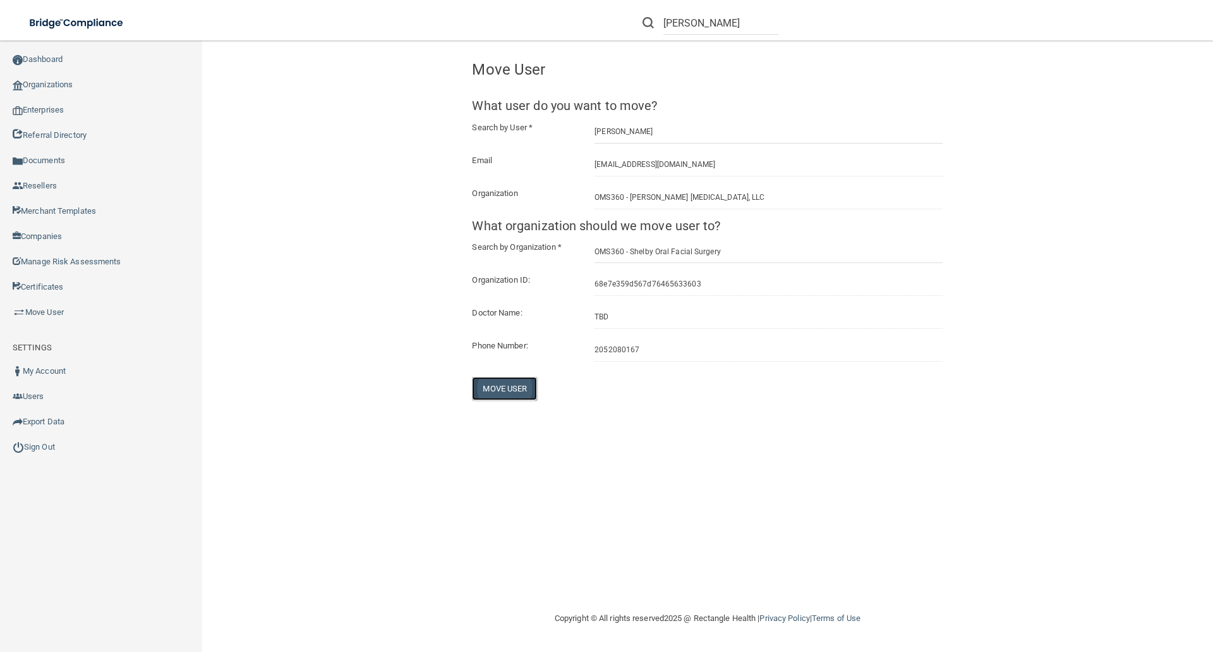
click at [519, 386] on button "Move User" at bounding box center [504, 388] width 65 height 23
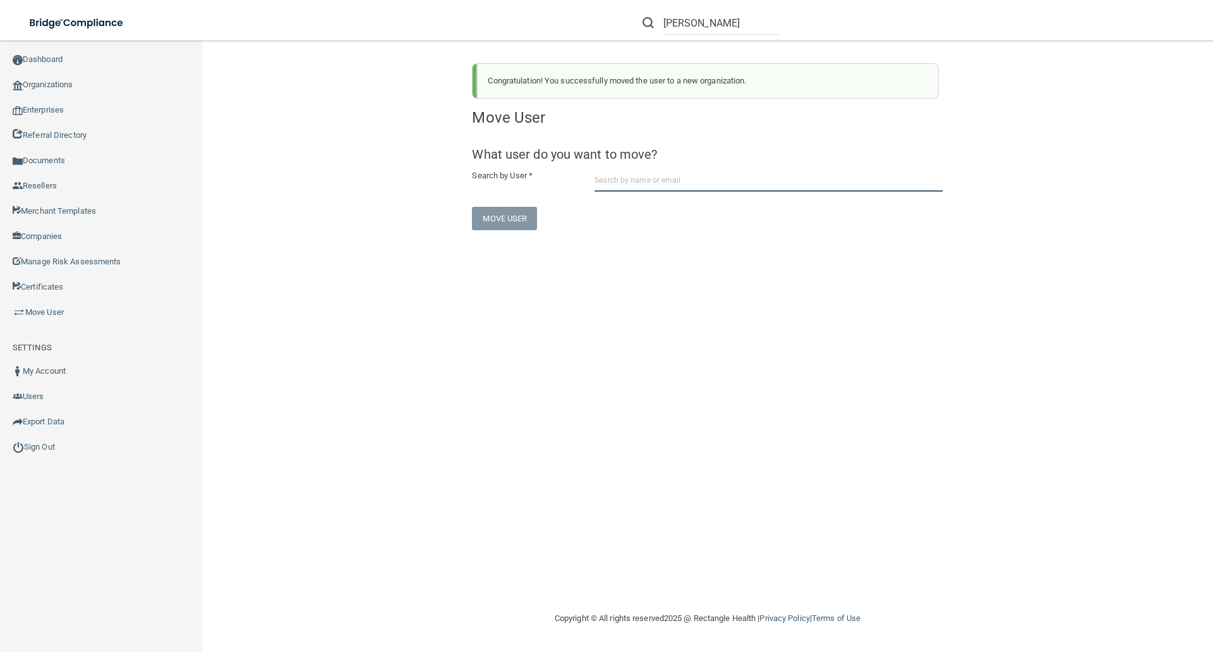
click at [615, 183] on input "text" at bounding box center [769, 179] width 348 height 23
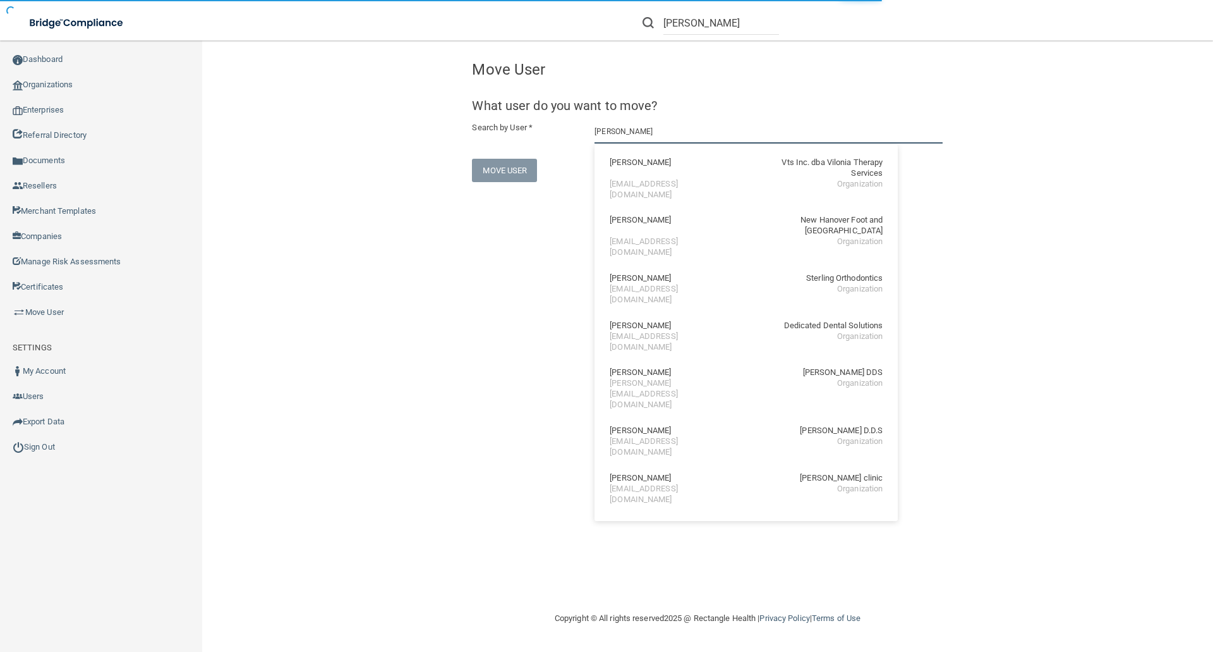
type input "stephanie gibson"
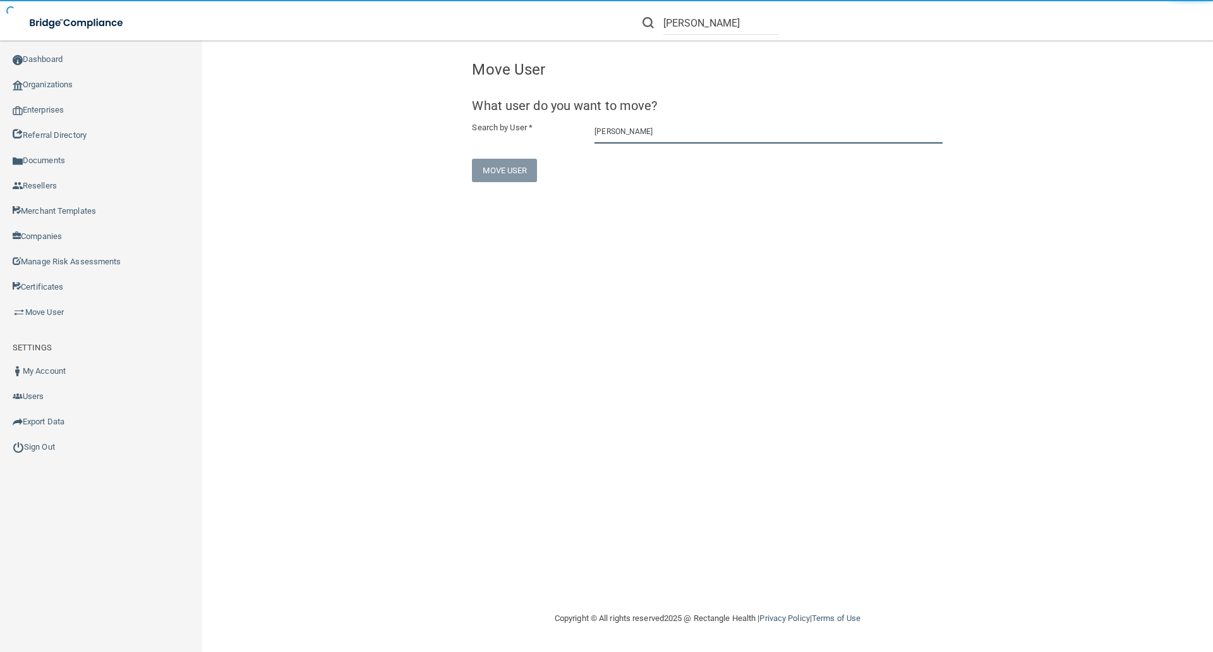
click at [659, 131] on input "stephanie gibson" at bounding box center [769, 131] width 348 height 23
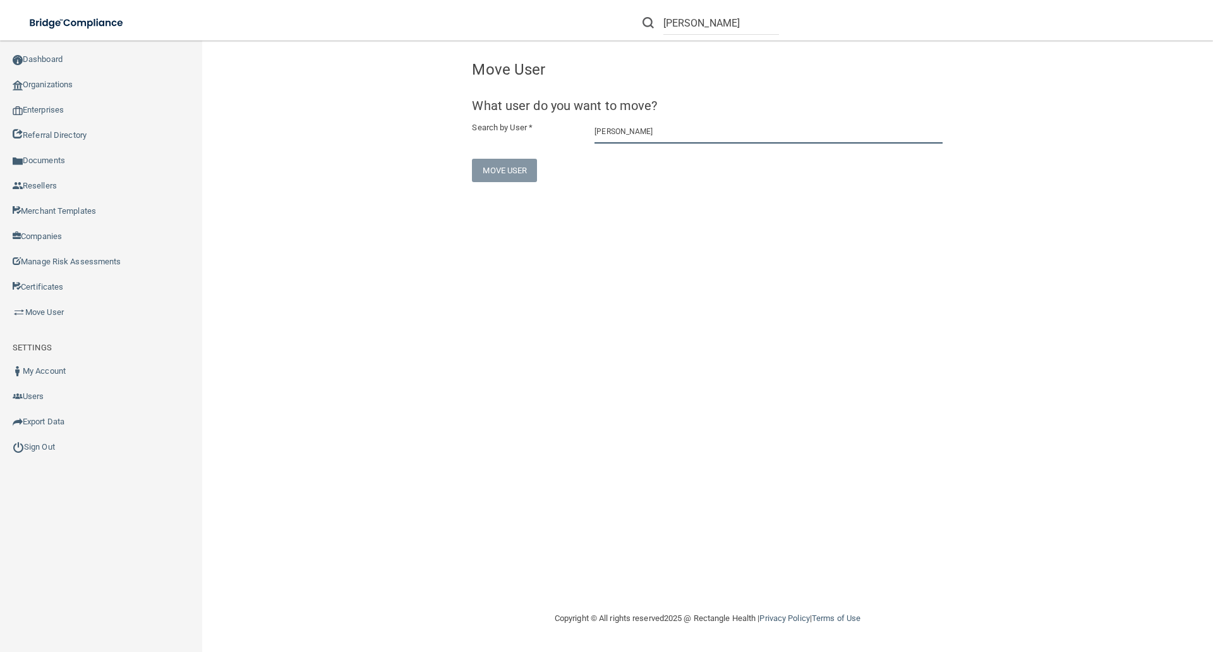
drag, startPoint x: 657, startPoint y: 133, endPoint x: 586, endPoint y: 135, distance: 70.8
click at [586, 135] on div "stephanie gibson" at bounding box center [768, 131] width 367 height 23
click at [689, 130] on input "manager@annistonofs.com" at bounding box center [769, 131] width 348 height 23
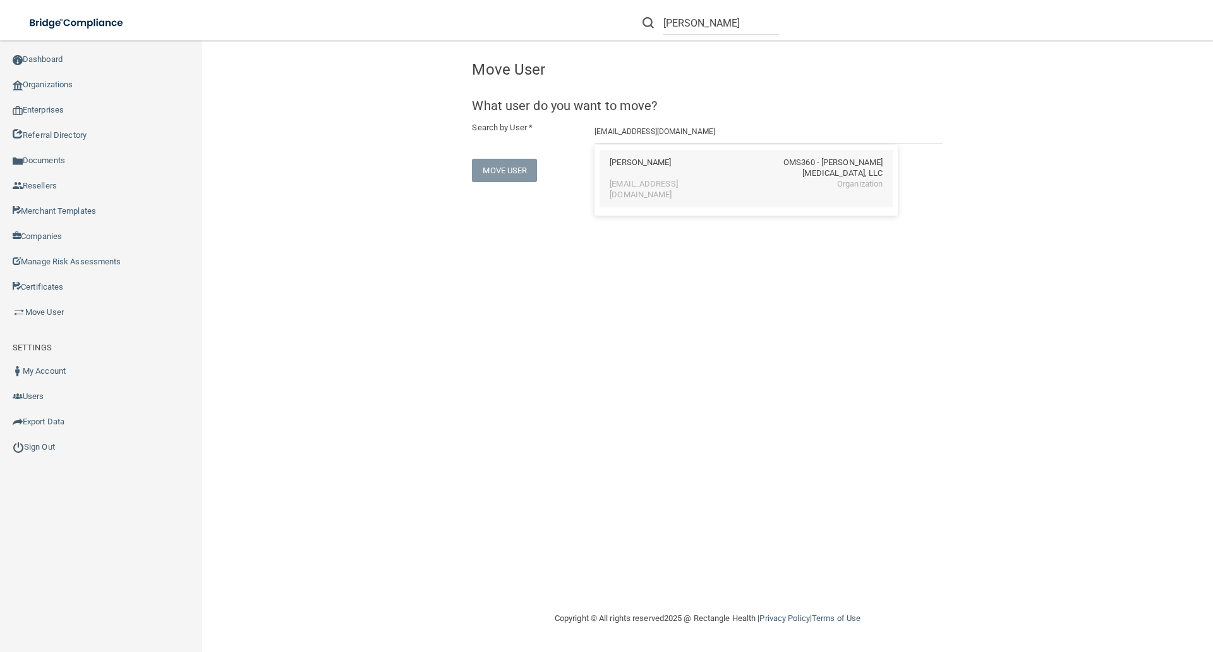
click at [667, 169] on div "Stephanie Gibson" at bounding box center [640, 167] width 61 height 21
type input "Stephanie Gibson"
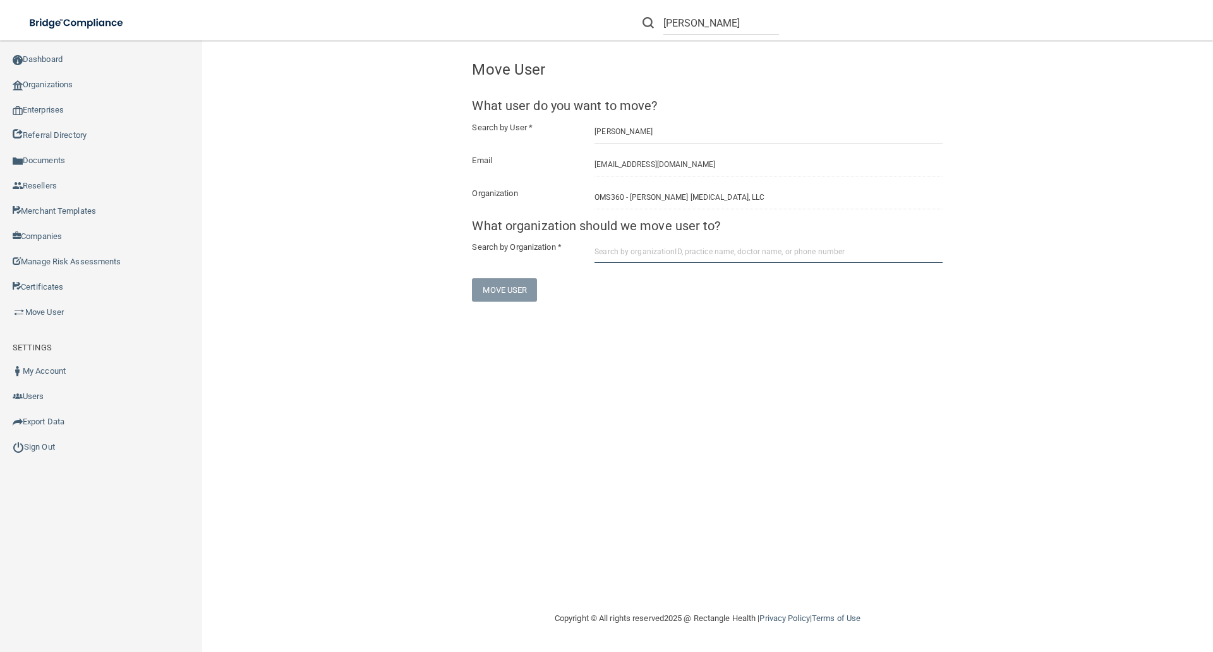
click at [610, 255] on input "text" at bounding box center [769, 251] width 348 height 23
click at [600, 251] on input "text" at bounding box center [769, 251] width 348 height 23
paste input "OMS360 - Anniston Oral Facial Surgery"
click at [728, 252] on input "OMS360 - Anniston Oral Facial Surgery" at bounding box center [769, 251] width 348 height 23
type input "OMS360 - Anniston Oral Facial Surgery"
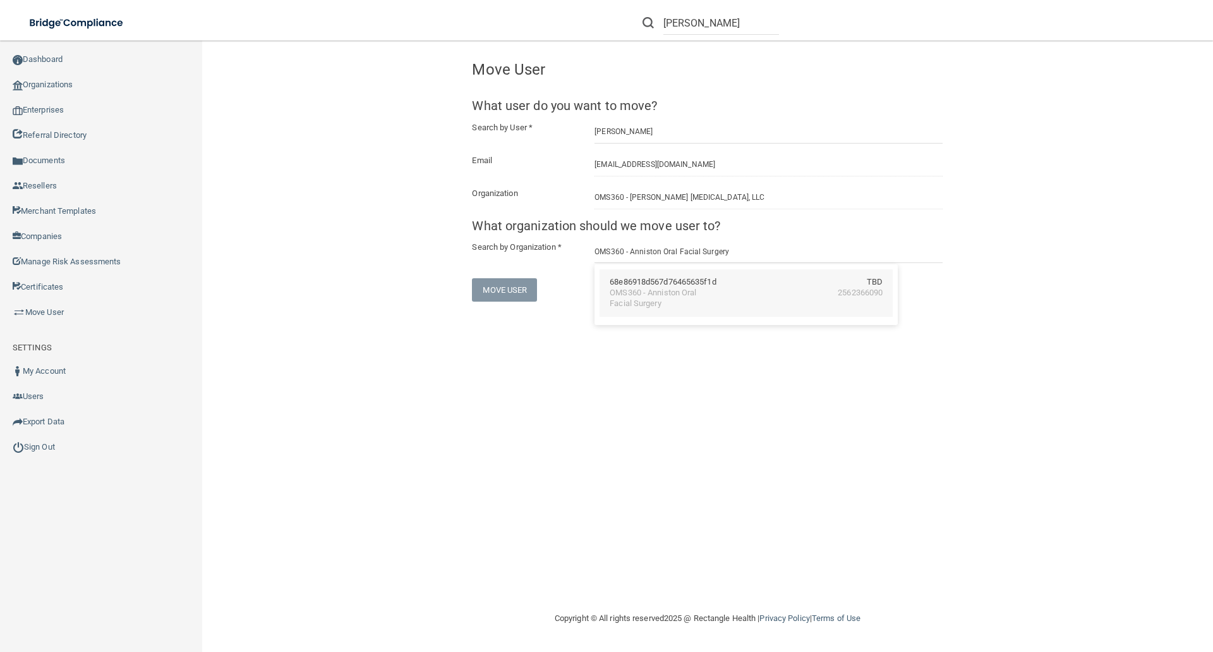
click at [658, 289] on div "OMS360 - Anniston Oral Facial Surgery" at bounding box center [664, 298] width 109 height 21
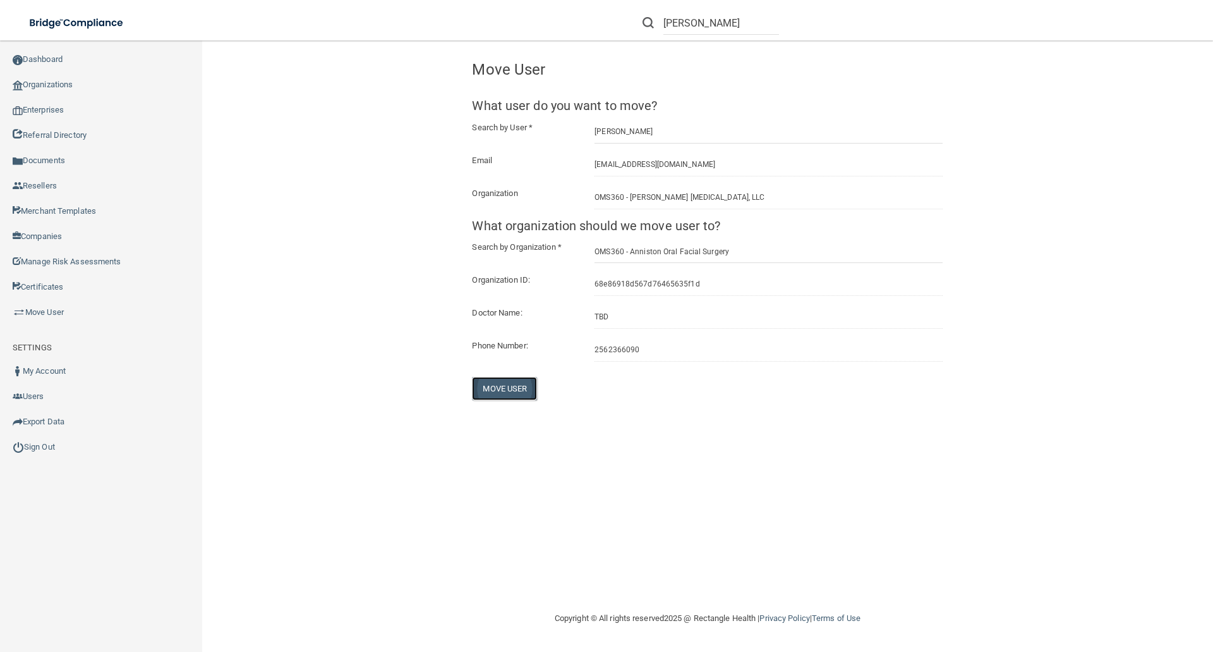
click at [513, 386] on button "Move User" at bounding box center [504, 388] width 65 height 23
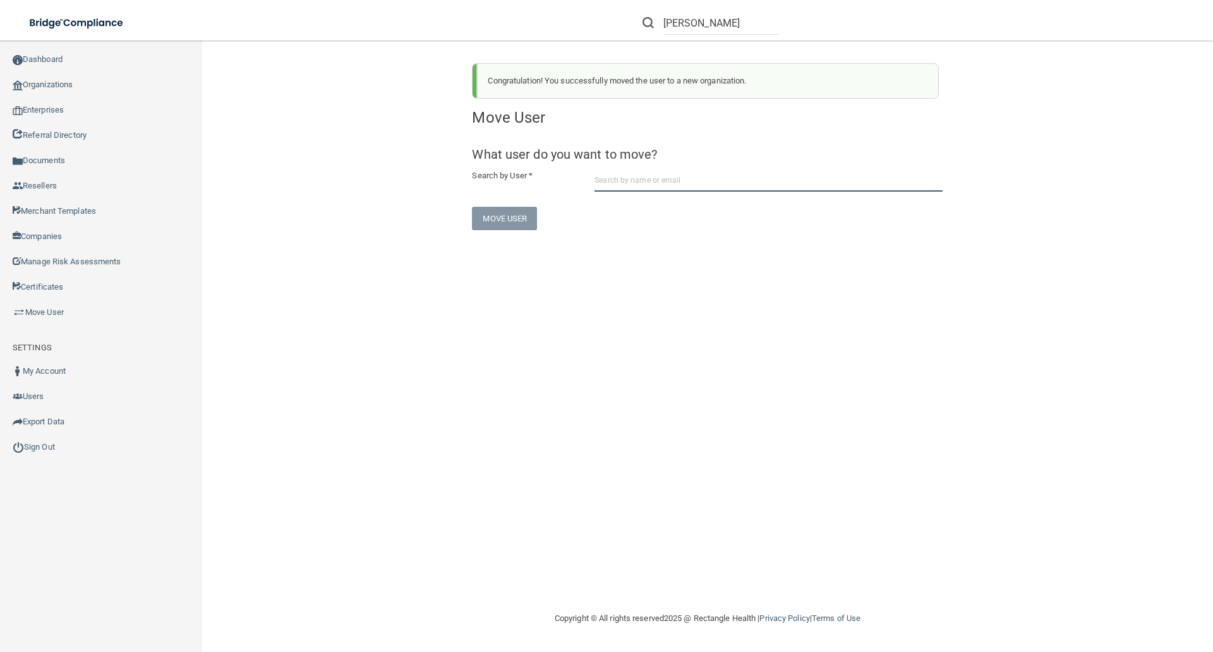
click at [610, 178] on input "text" at bounding box center [769, 179] width 348 height 23
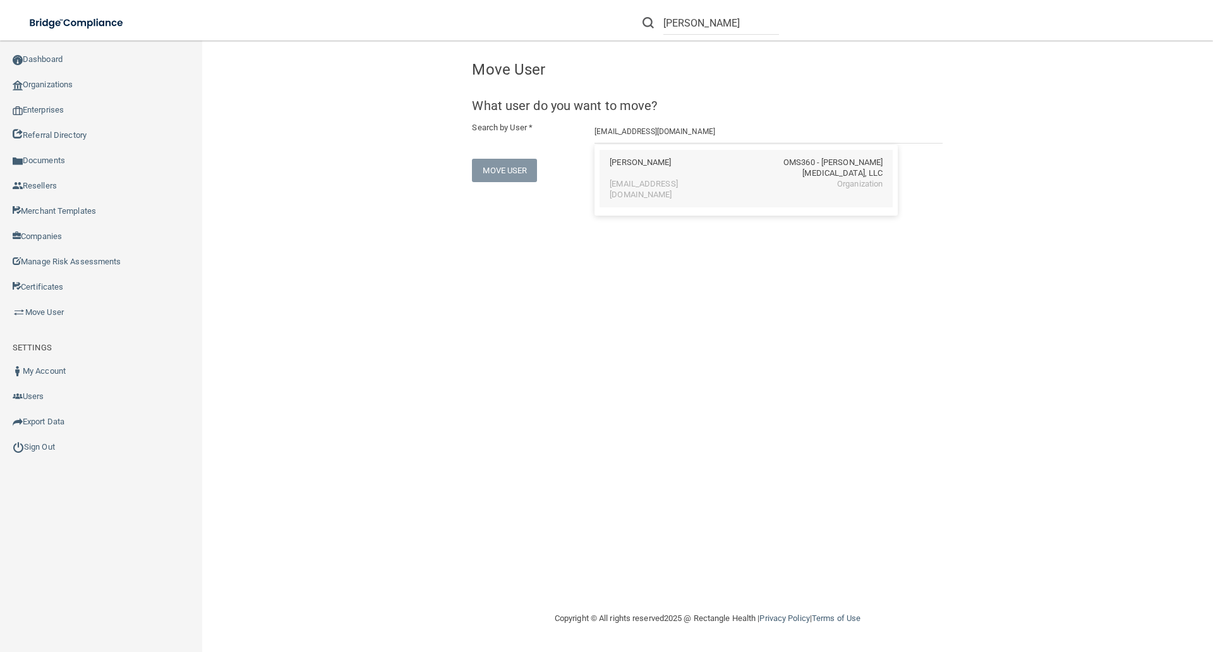
click at [632, 179] on div "manager@gadsdenofs.com" at bounding box center [664, 189] width 109 height 21
type input "Dana Gomez"
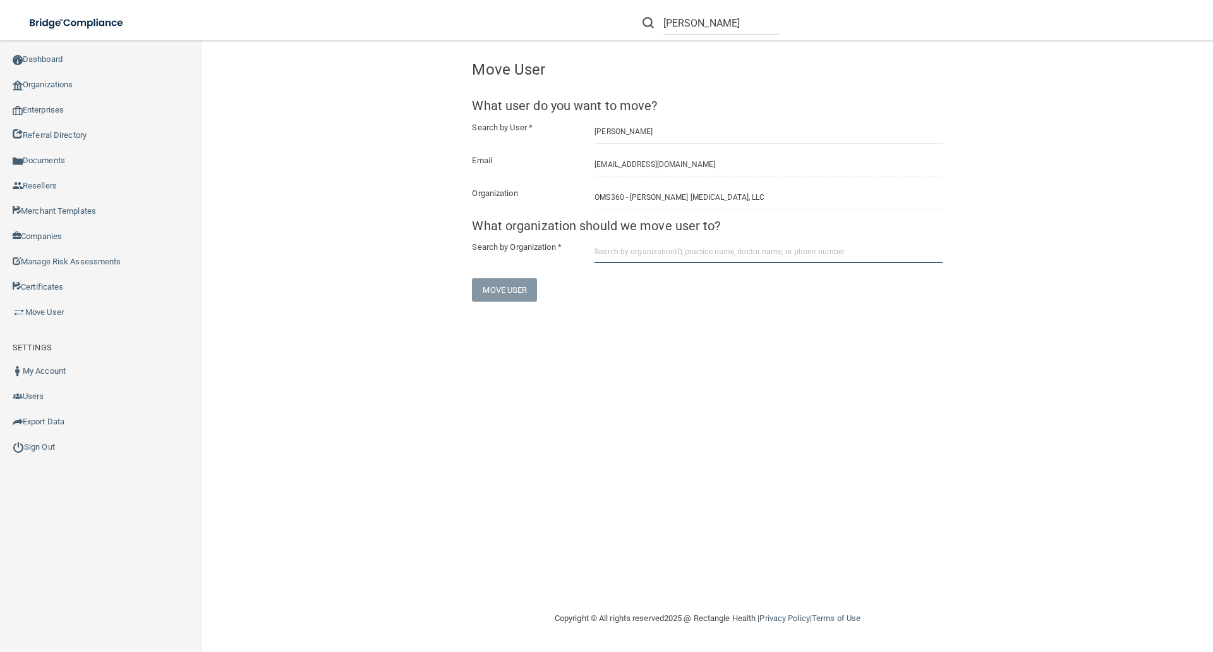
click at [597, 254] on input "text" at bounding box center [769, 251] width 348 height 23
paste input "OMS360 - Gadsden Oral Facial Surgery"
type input "OMS360 - Gadsden Oral Facial Surgery"
click at [628, 288] on div "OMS360 - Gadsden Oral Facial Surgery" at bounding box center [664, 298] width 109 height 21
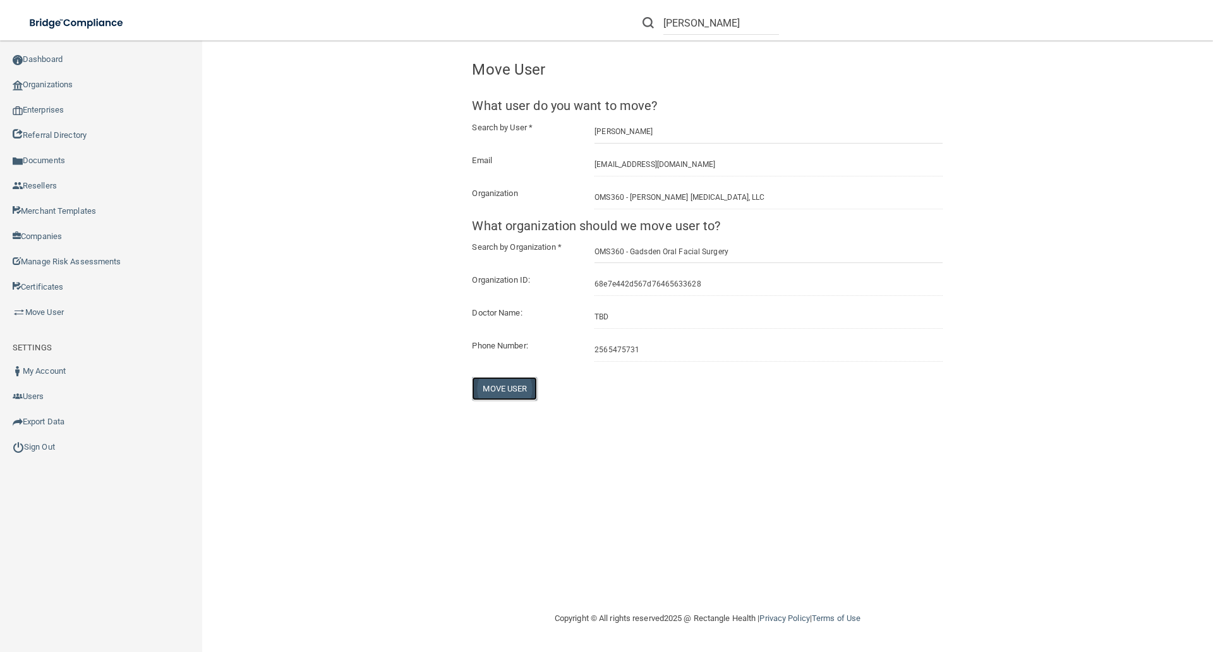
click at [509, 388] on button "Move User" at bounding box center [504, 388] width 65 height 23
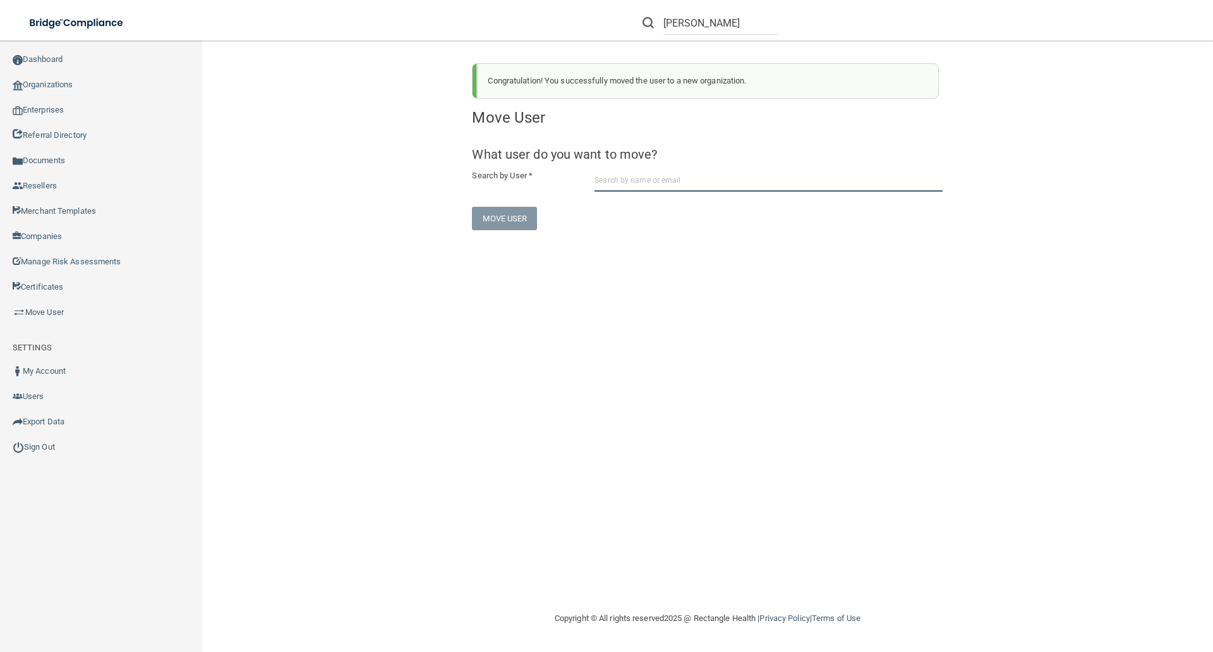
click at [601, 176] on input "text" at bounding box center [769, 179] width 348 height 23
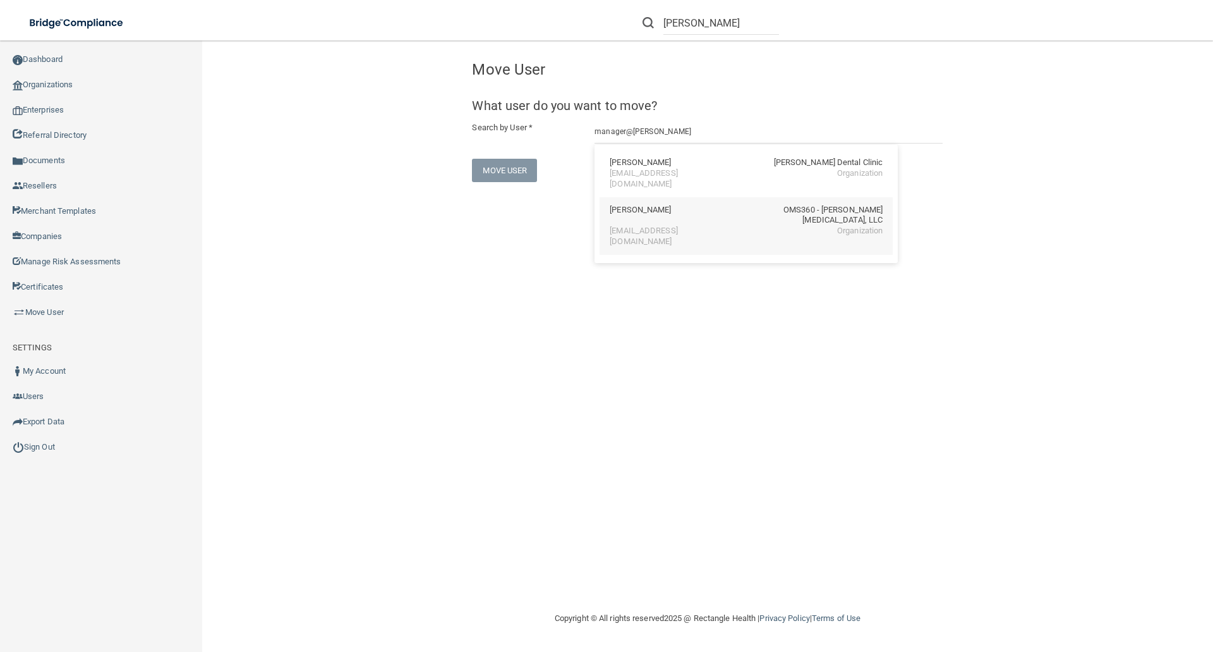
click at [663, 207] on div "Sonya Chandler" at bounding box center [640, 215] width 61 height 21
type input "Sonya Chandler"
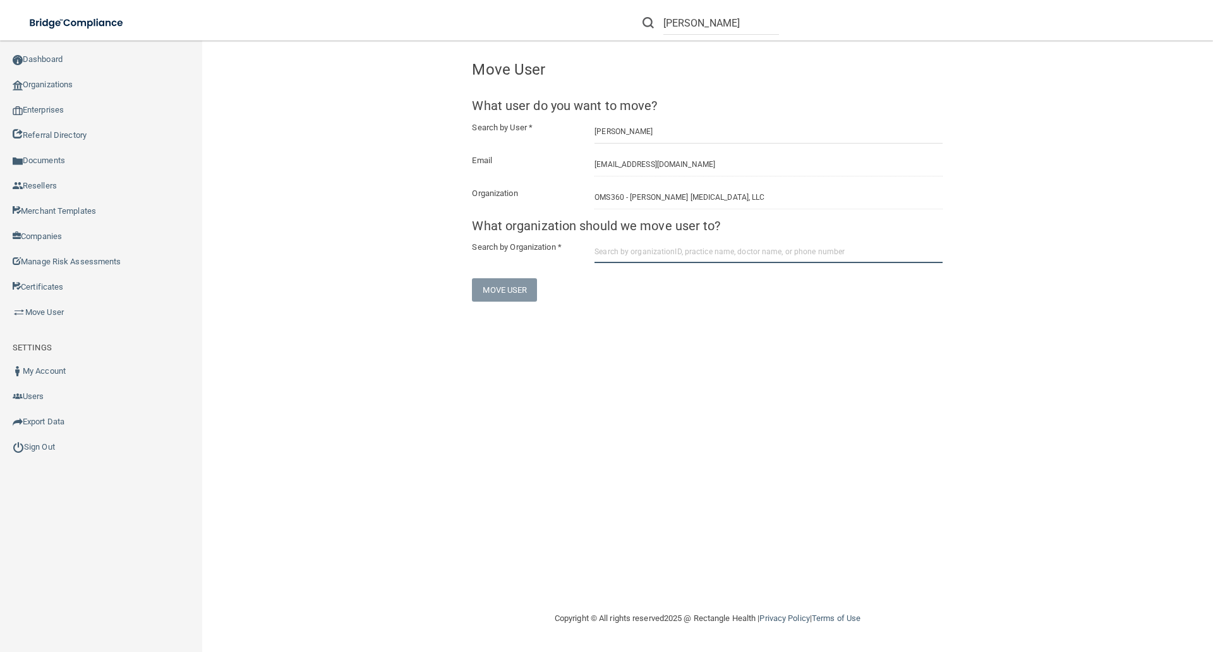
click at [595, 251] on input "text" at bounding box center [769, 251] width 348 height 23
paste input "OMS360 - Carrollton Oral Facial Surgery"
type input "OMS360 - Carrollton Oral Facial Surgery"
click at [676, 291] on div "OMS360 - Carrollton Oral Facial Surgery" at bounding box center [664, 298] width 109 height 21
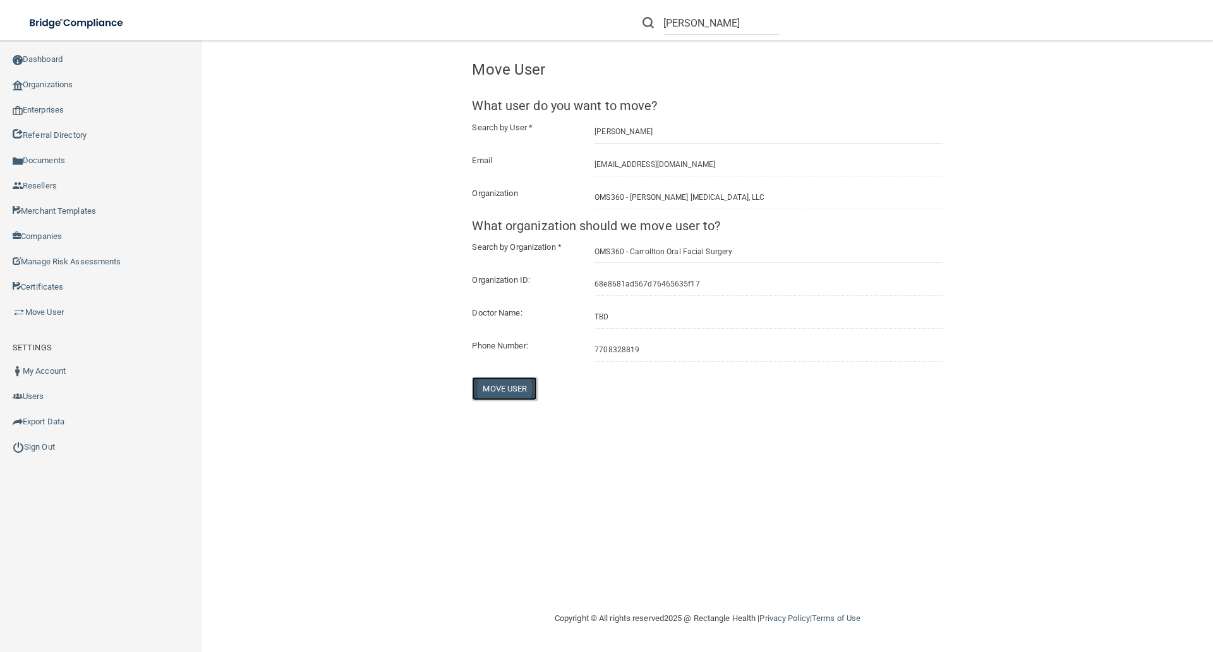
click at [518, 385] on button "Move User" at bounding box center [504, 388] width 65 height 23
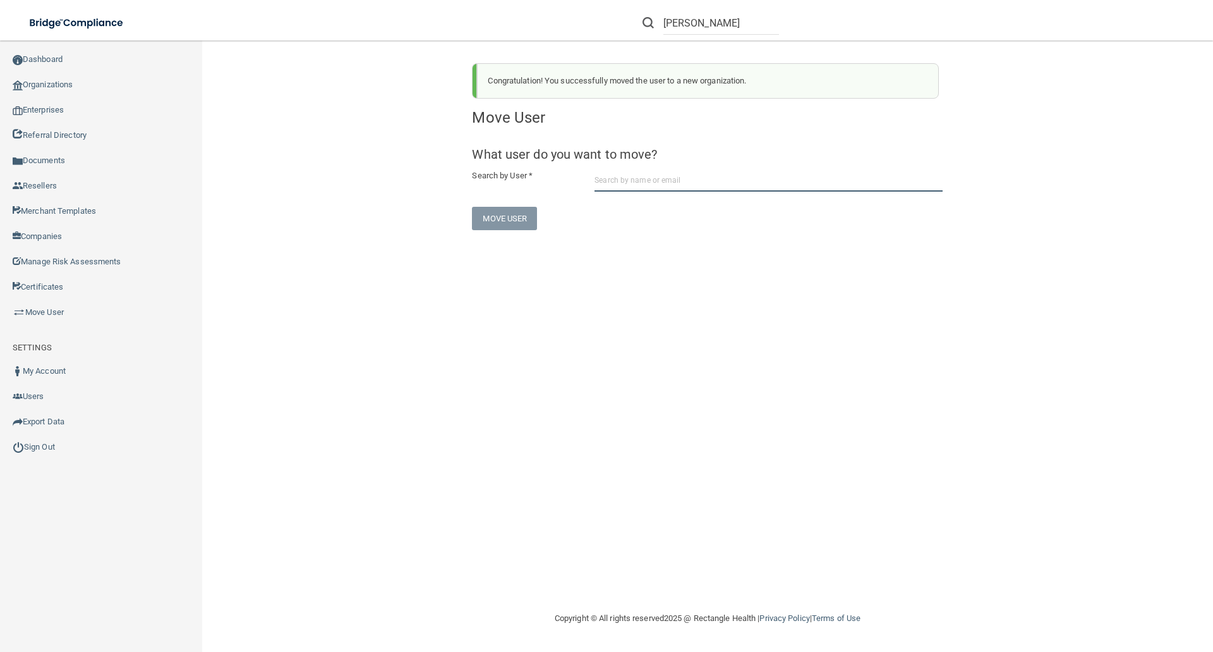
click at [606, 180] on input "text" at bounding box center [769, 179] width 348 height 23
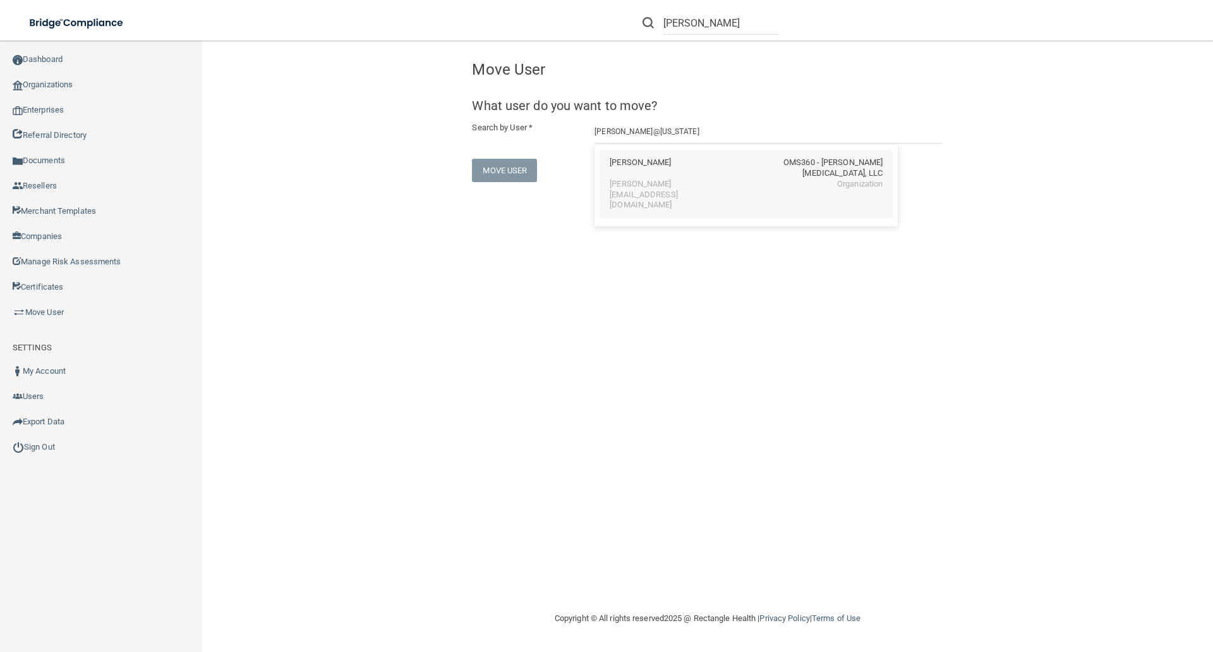
click at [732, 175] on div "Julie Benton OMS360 - Donald Phillips Oral Surgery, LLC" at bounding box center [746, 167] width 273 height 21
type input "Julie Benton"
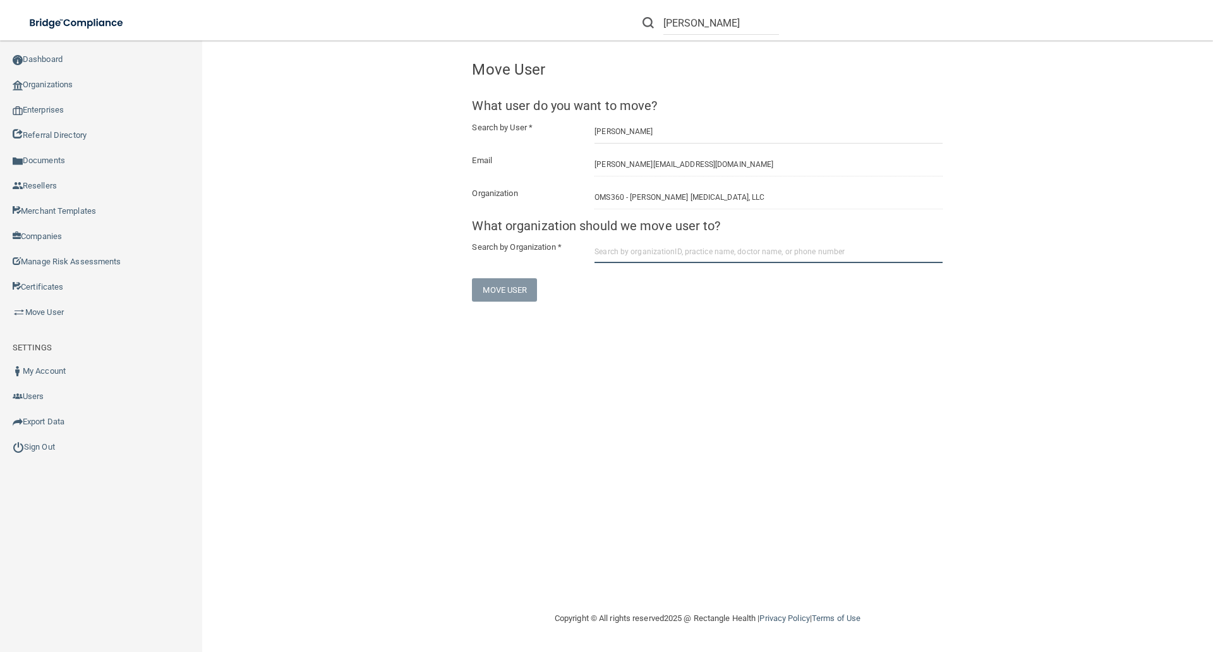
click at [598, 250] on input "text" at bounding box center [769, 251] width 348 height 23
paste input "OMS360 - KCOMS Beaumont"
type input "OMS360 - KCOMS Beaumont"
click at [631, 287] on div "68e86bb4d567d76465635f32" at bounding box center [663, 282] width 106 height 11
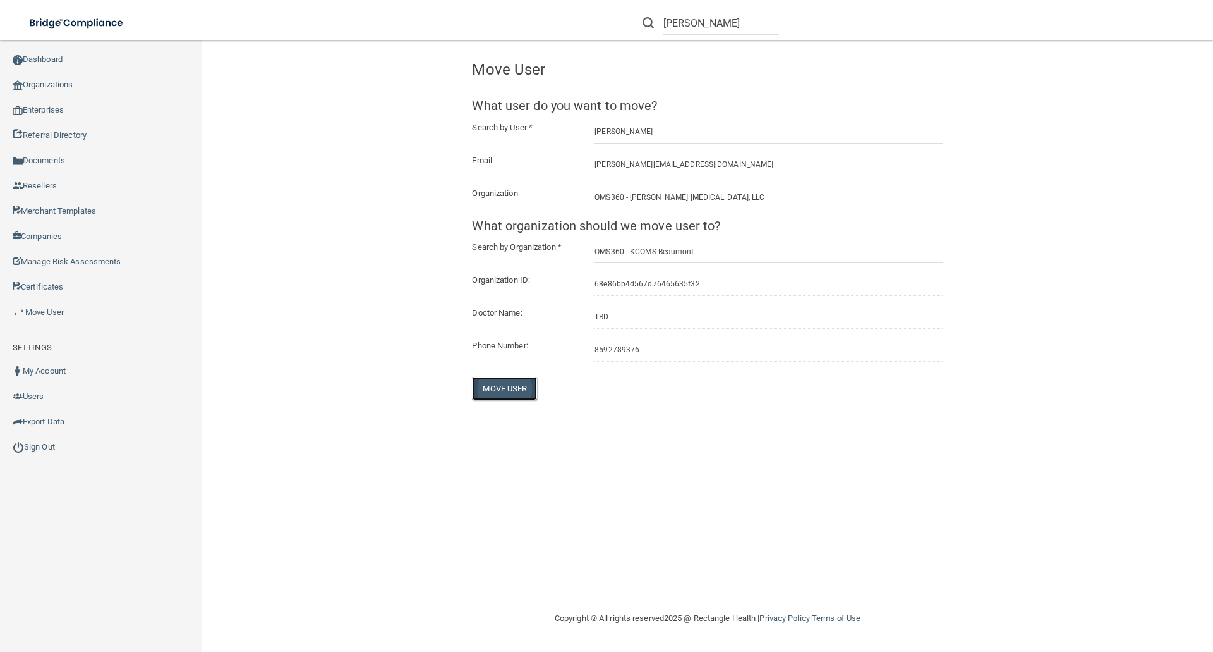
click at [510, 386] on button "Move User" at bounding box center [504, 388] width 65 height 23
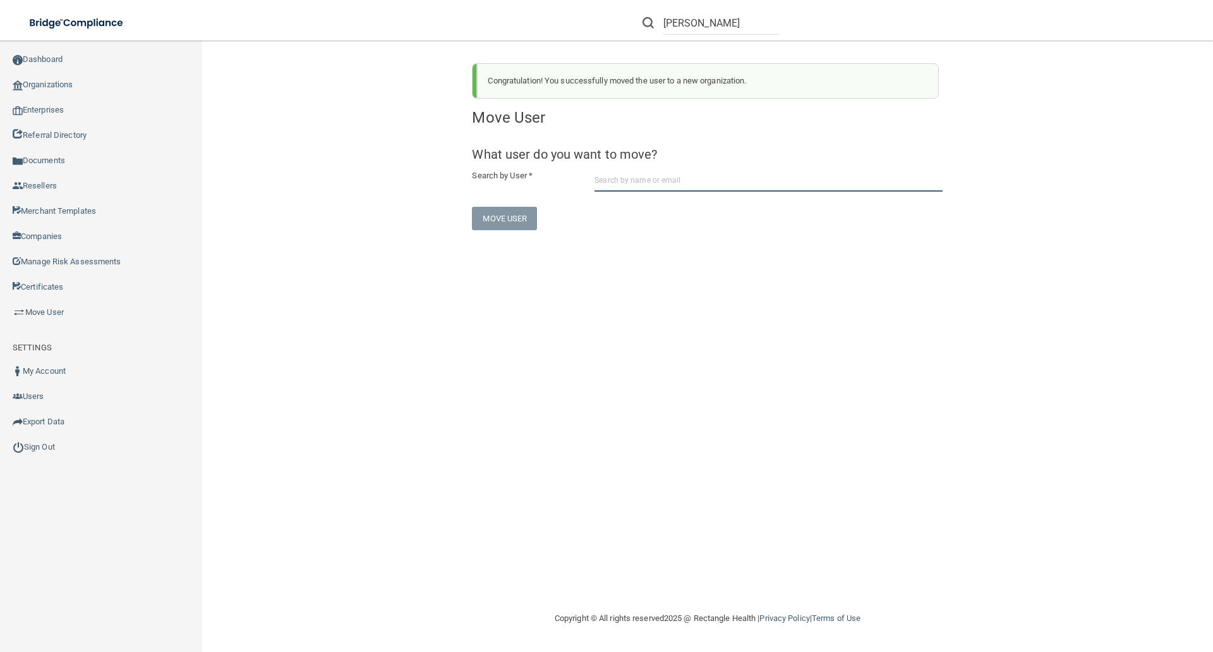
click at [602, 174] on input "text" at bounding box center [769, 179] width 348 height 23
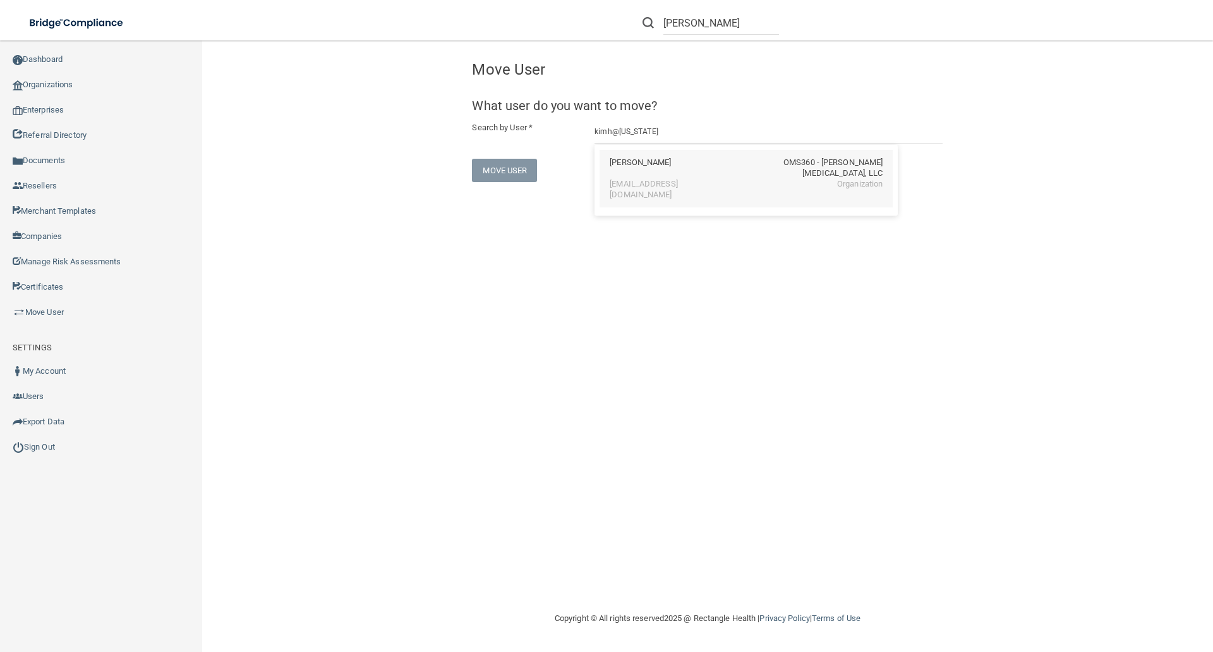
click at [648, 160] on div "Kim Hall OMS360 - Donald Phillips Oral Surgery, LLC" at bounding box center [746, 167] width 273 height 21
type input "Kim Hall"
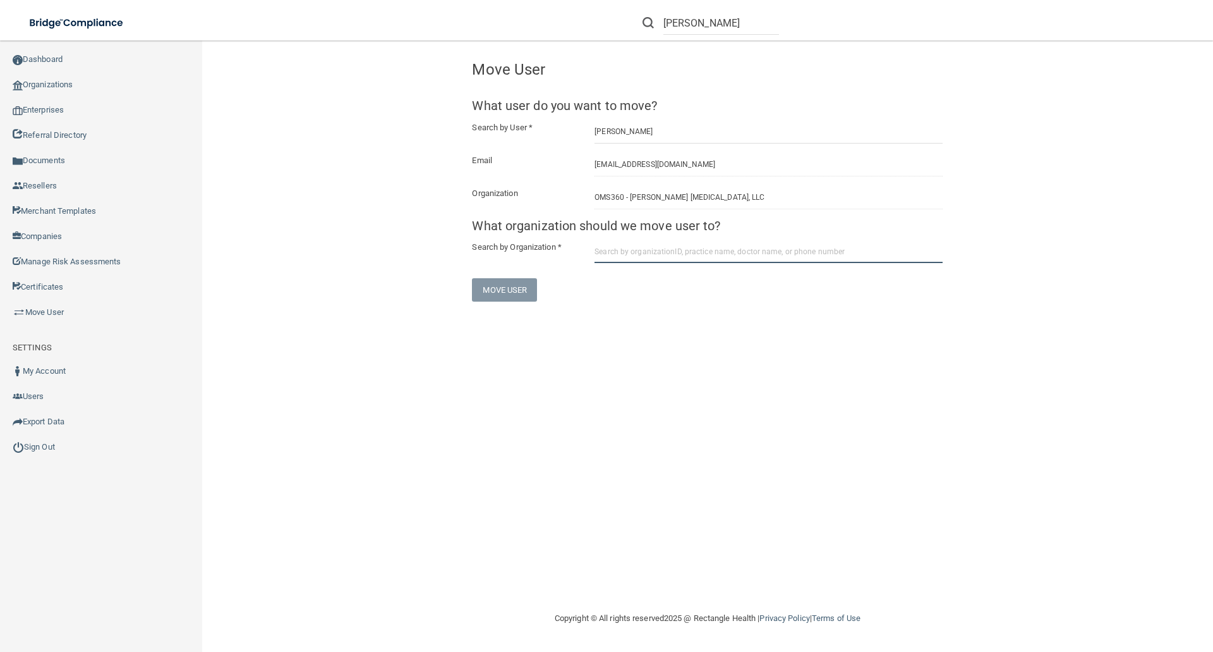
click at [600, 252] on input "text" at bounding box center [769, 251] width 348 height 23
paste input "OMS360 - KCOMS Richmond"
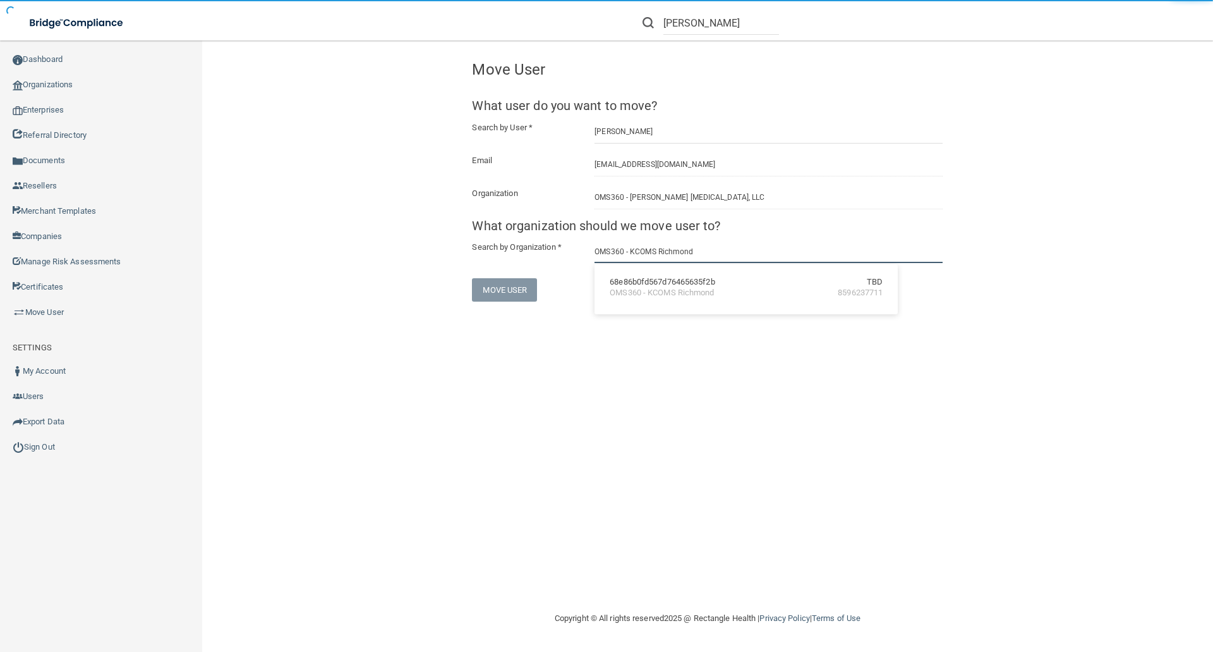
type input "OMS360 - KCOMS Richmond"
click at [682, 285] on div "68e86b0fd567d76465635f2b" at bounding box center [662, 282] width 105 height 11
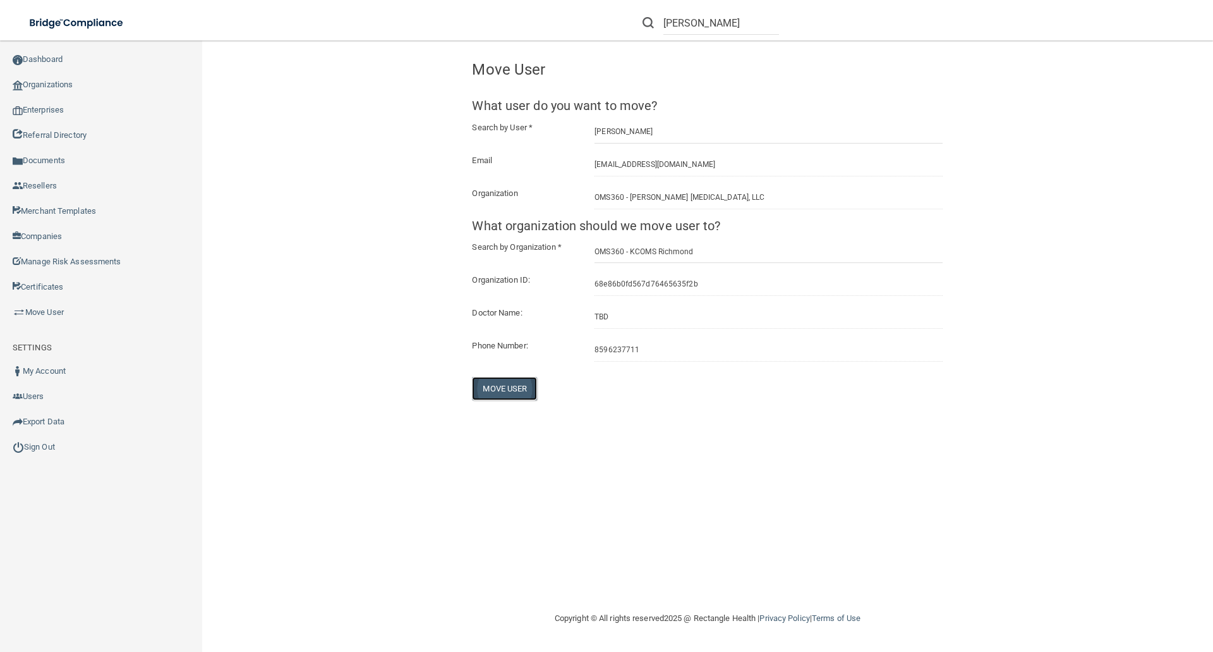
click at [504, 386] on button "Move User" at bounding box center [504, 388] width 65 height 23
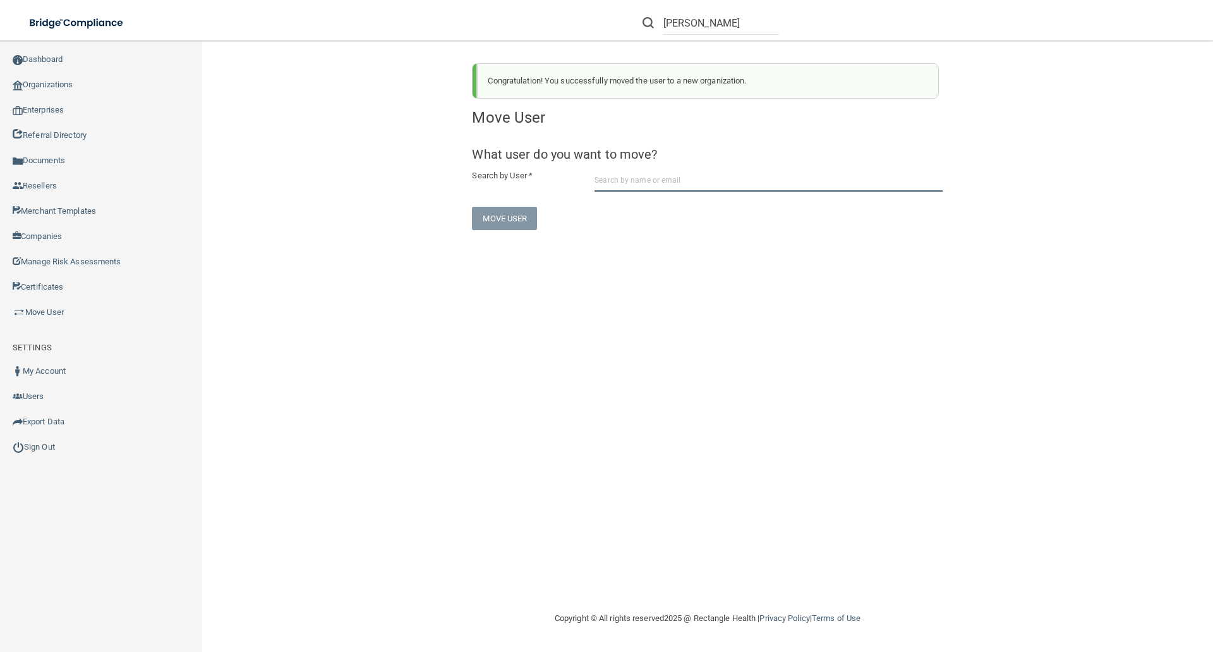
click at [610, 178] on input "text" at bounding box center [769, 179] width 348 height 23
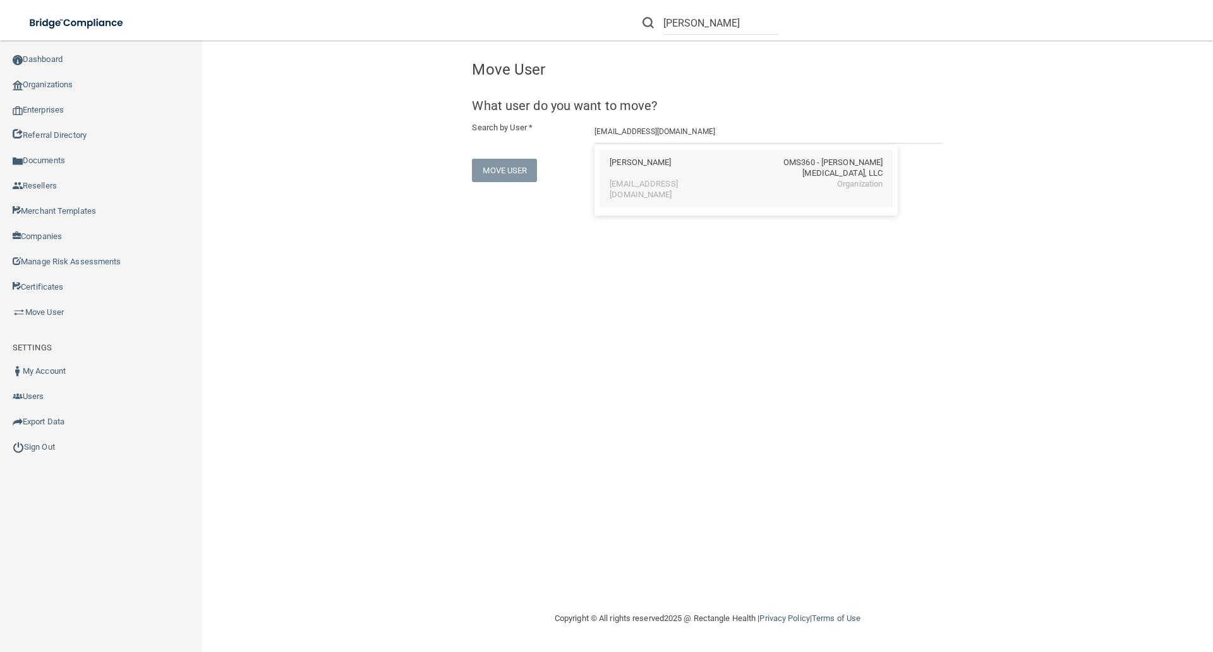
click at [652, 169] on div "Judith Maynard" at bounding box center [640, 167] width 61 height 21
type input "Judith Maynard"
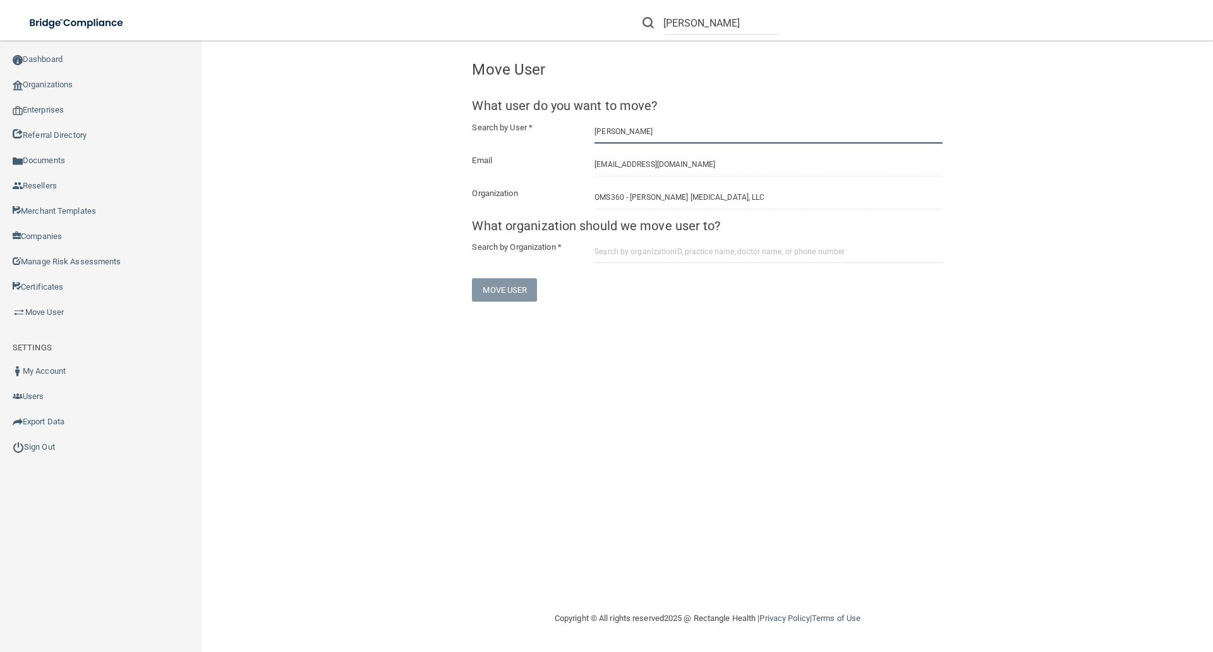
click at [650, 135] on input "Judith Maynard" at bounding box center [769, 131] width 348 height 23
drag, startPoint x: 650, startPoint y: 135, endPoint x: 550, endPoint y: 138, distance: 99.9
click at [550, 138] on div "Search by User * Judith Maynard" at bounding box center [708, 131] width 490 height 23
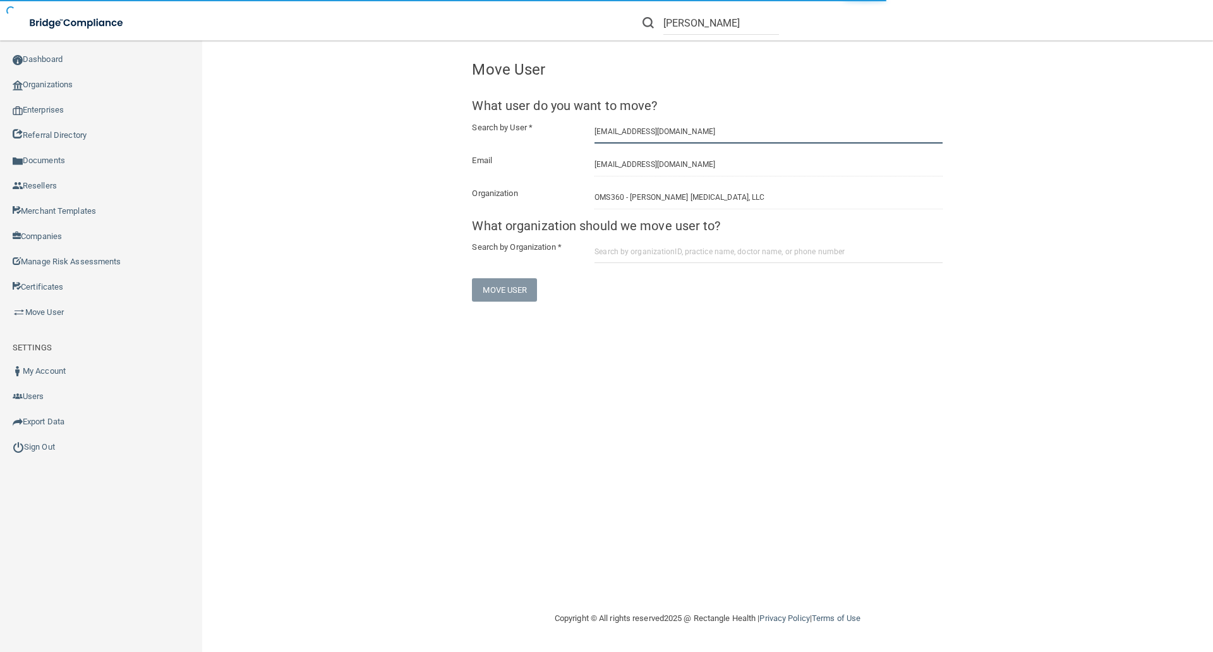
type input "aalexander@texasoralsurgerygroup.com"
click at [741, 132] on input "aalexander@texasoralsurgerygroup.com" at bounding box center [769, 131] width 348 height 23
click at [739, 132] on input "aalexander@texasoralsurgerygroup.com" at bounding box center [769, 131] width 348 height 23
drag, startPoint x: 739, startPoint y: 130, endPoint x: 561, endPoint y: 145, distance: 178.8
click at [560, 145] on form "What user do you want to move? Search by User * aalexander@texasoralsurgerygrou…" at bounding box center [707, 200] width 471 height 203
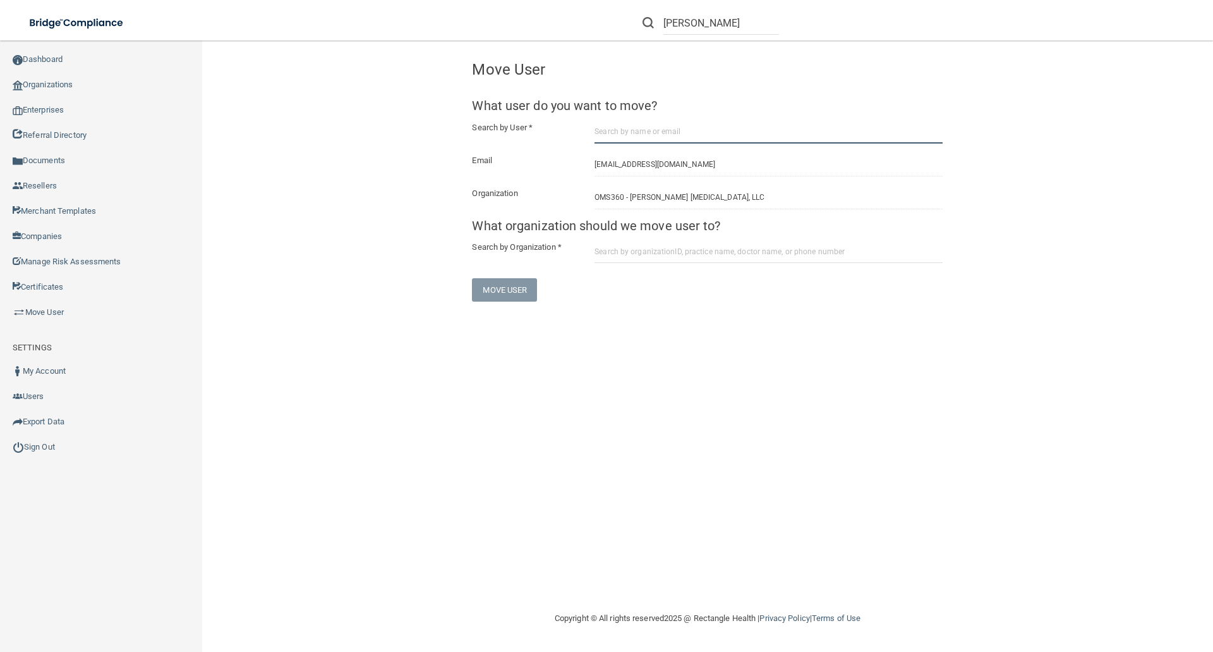
click at [617, 131] on input "text" at bounding box center [769, 131] width 348 height 23
type input "angie alexander"
click at [661, 131] on input "angie alexander" at bounding box center [769, 131] width 348 height 23
drag, startPoint x: 658, startPoint y: 131, endPoint x: 538, endPoint y: 143, distance: 120.7
click at [538, 143] on div "Search by User * angie alexander" at bounding box center [708, 131] width 490 height 23
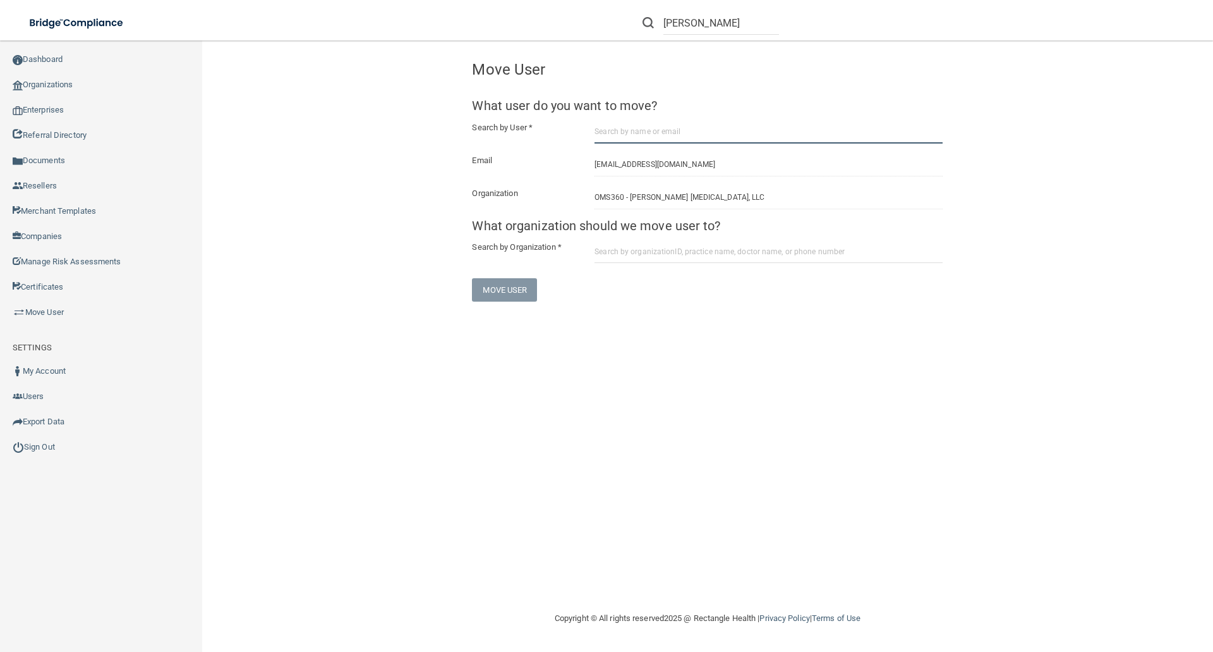
click at [622, 126] on input "text" at bounding box center [769, 131] width 348 height 23
click at [605, 132] on input "text" at bounding box center [769, 131] width 348 height 23
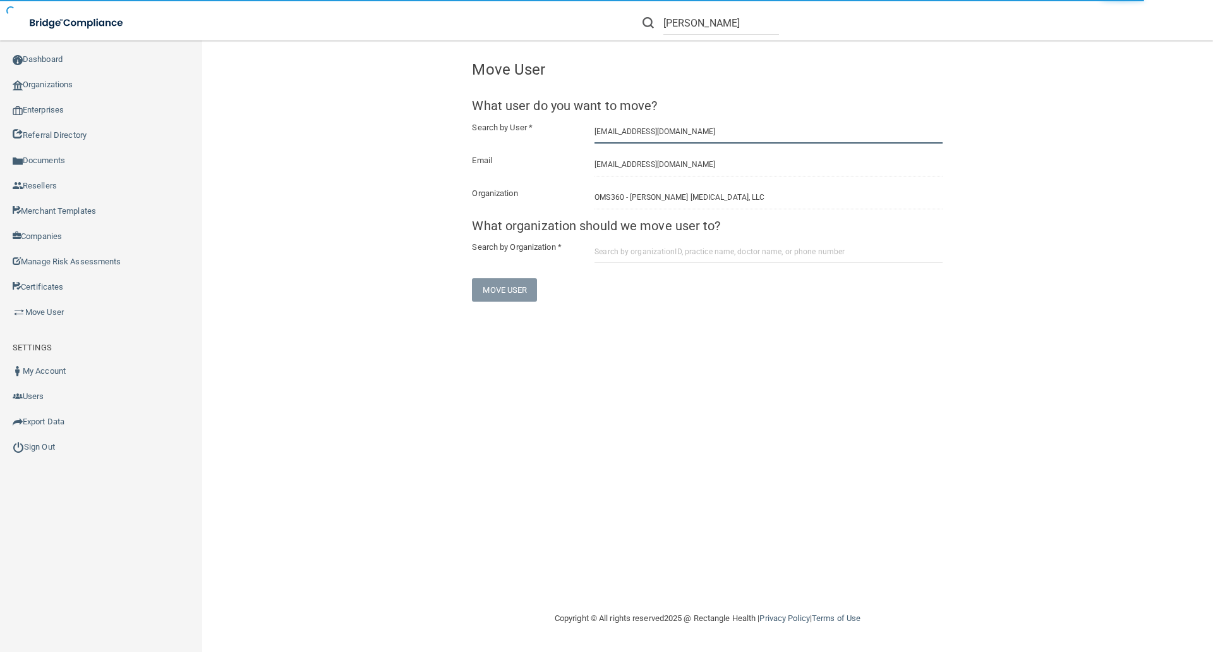
click at [730, 134] on input "aalexander@texasoralsurgerygroup.com" at bounding box center [769, 131] width 348 height 23
click at [736, 133] on input "aalexander@texasoralsurgerygroup.com" at bounding box center [769, 131] width 348 height 23
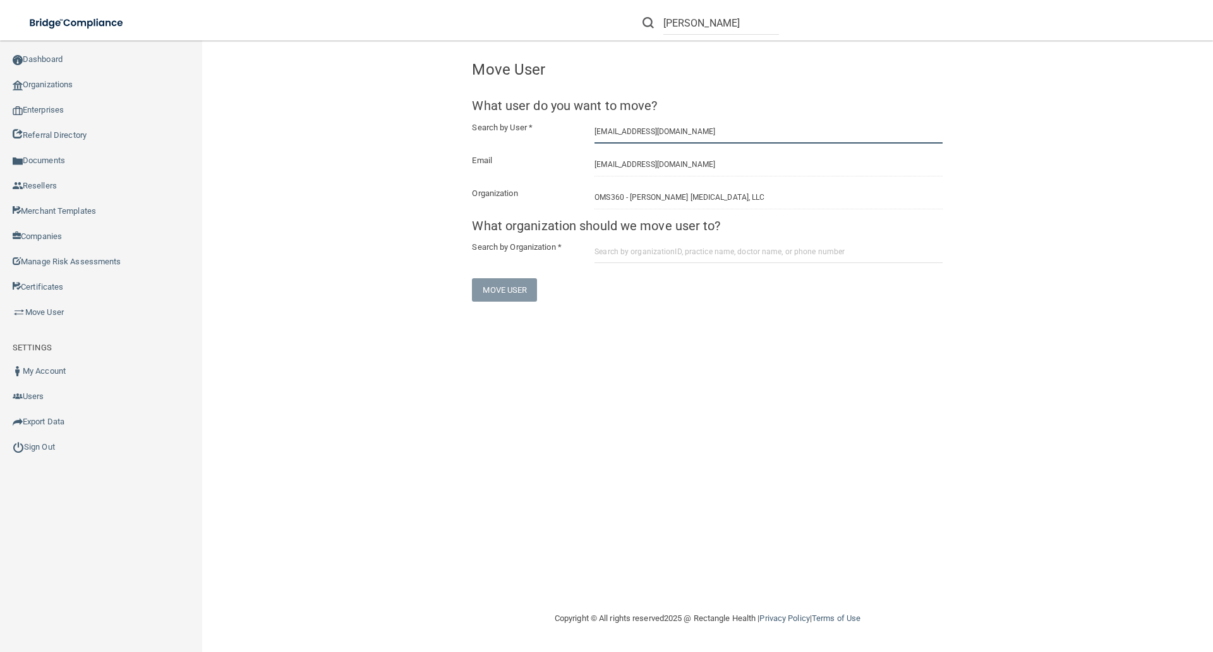
click at [736, 133] on input "aalexander@texasoralsurgerygroup.com" at bounding box center [769, 131] width 348 height 23
click at [736, 135] on input "aalexander@texasoralsurgerygroup.com" at bounding box center [769, 131] width 348 height 23
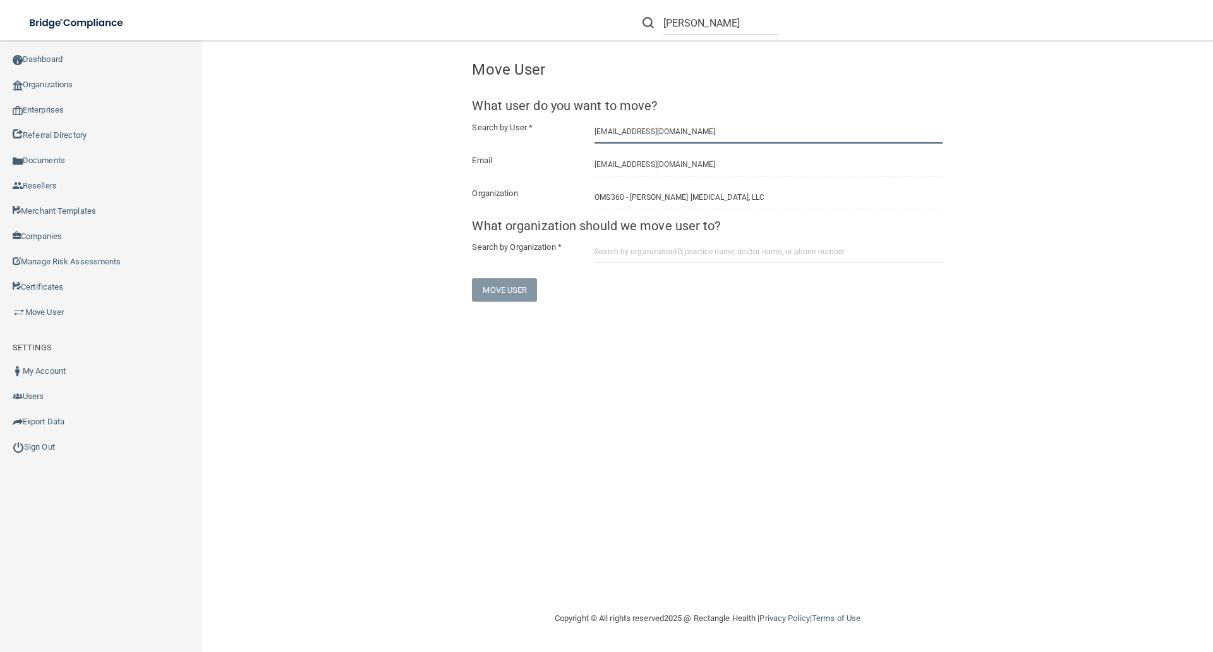
type input "aalexander@texasoralsurgerygroup.com"
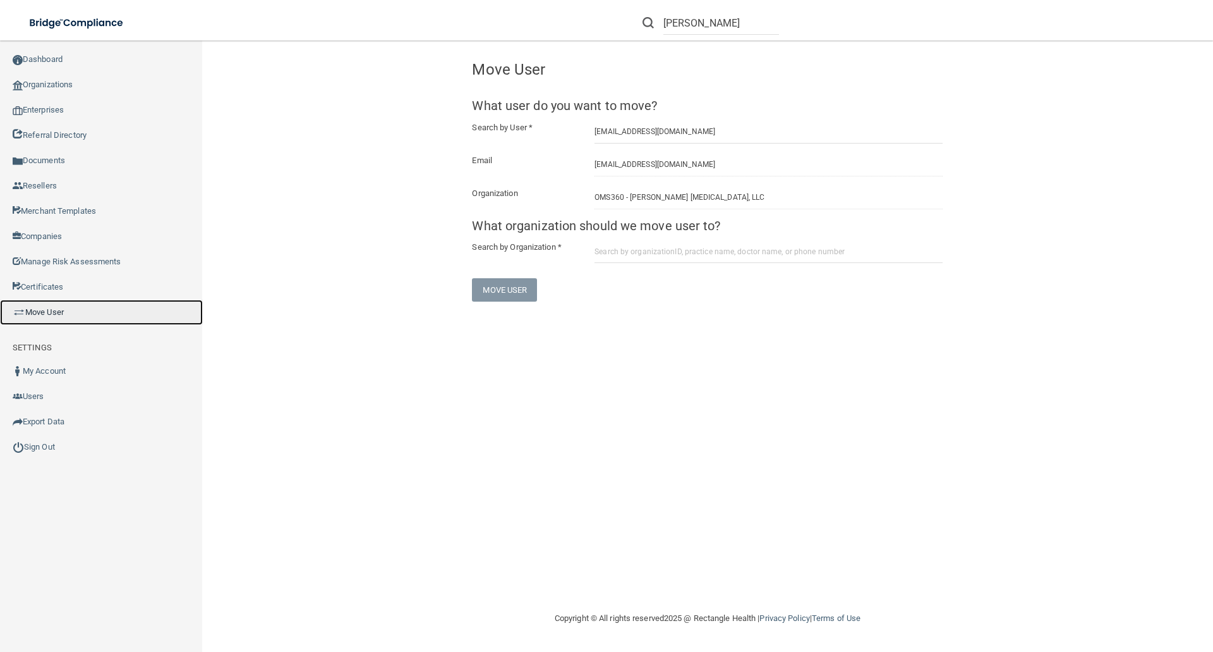
drag, startPoint x: 32, startPoint y: 315, endPoint x: 44, endPoint y: 311, distance: 13.2
click at [32, 315] on link "Move User" at bounding box center [101, 312] width 203 height 25
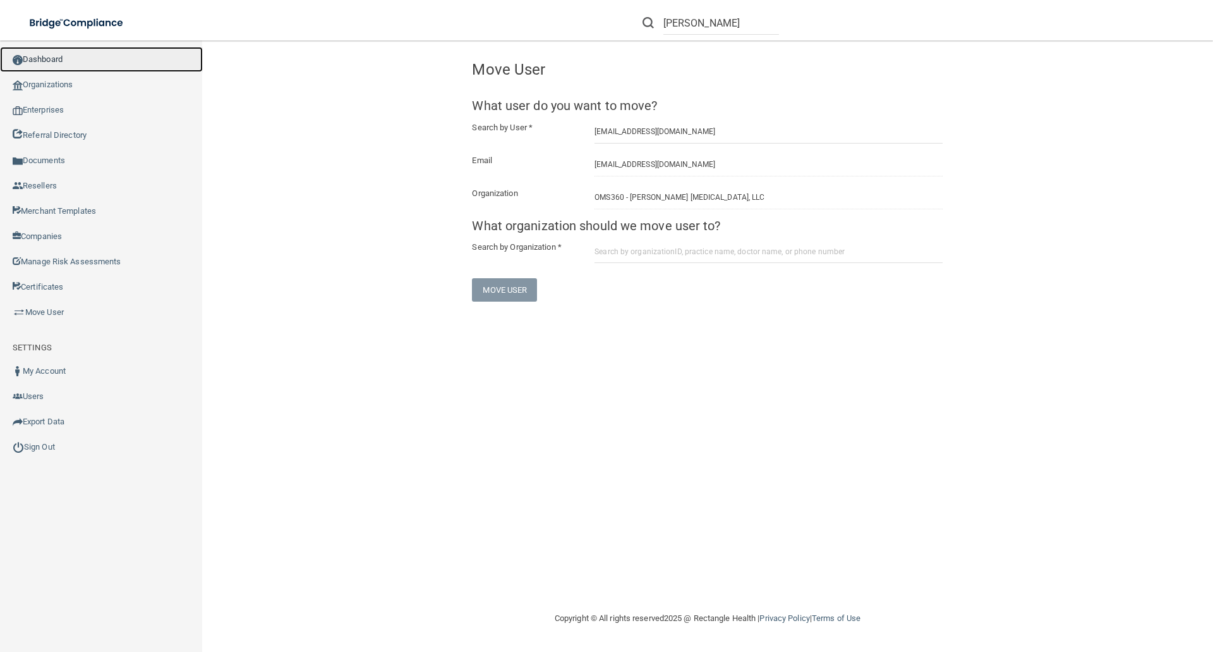
click at [51, 59] on link "Dashboard" at bounding box center [101, 59] width 203 height 25
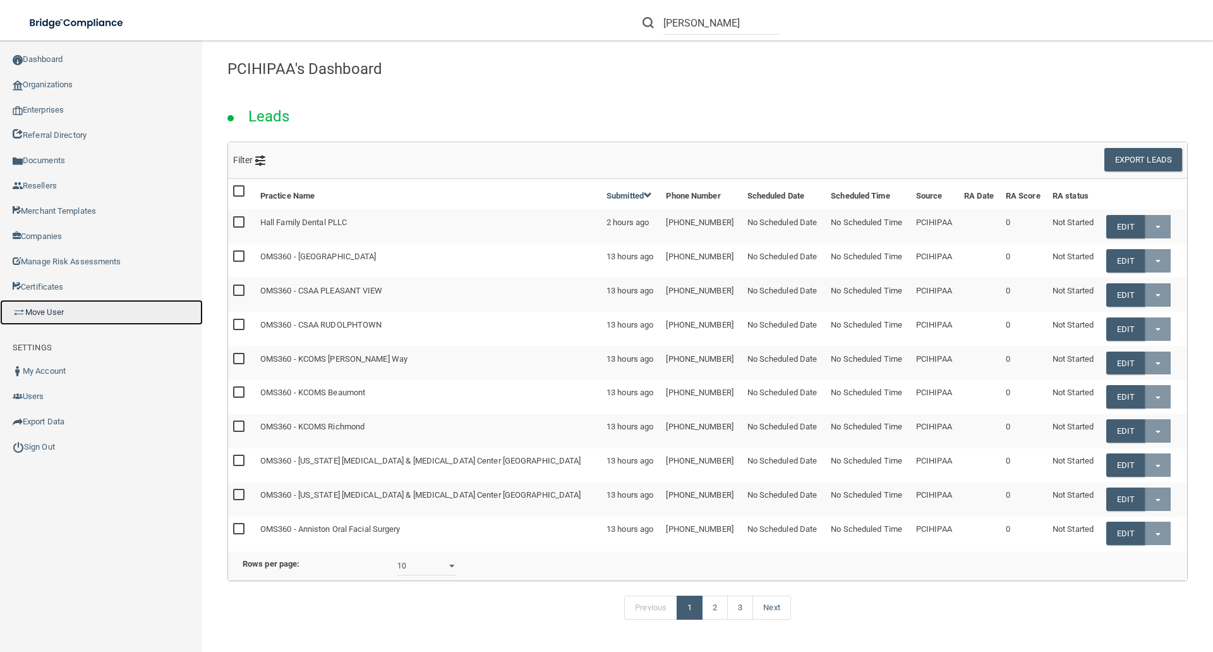
click at [44, 307] on link "Move User" at bounding box center [101, 312] width 203 height 25
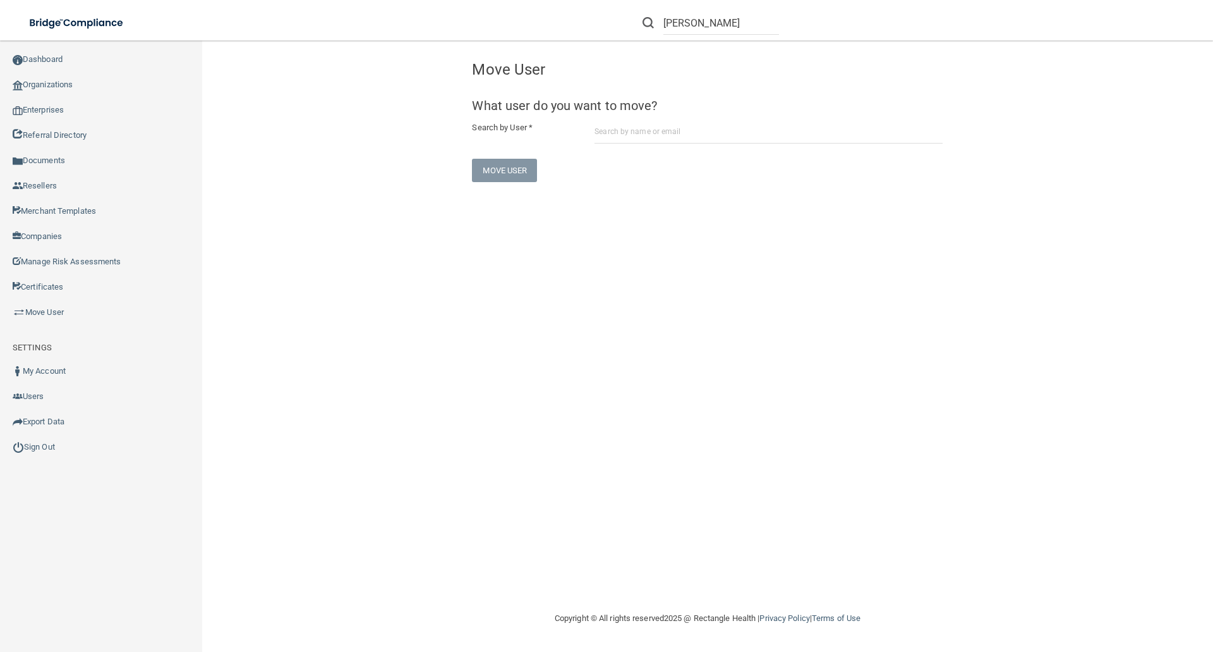
click at [593, 140] on div at bounding box center [768, 131] width 367 height 23
click at [626, 135] on input "text" at bounding box center [769, 131] width 348 height 23
drag, startPoint x: 719, startPoint y: 134, endPoint x: 577, endPoint y: 136, distance: 142.2
click at [577, 136] on div "Search by User * aalexander@texasoralsurgery.com" at bounding box center [708, 131] width 490 height 23
type input "jacqueline@texasoralsurgerygroup.com"
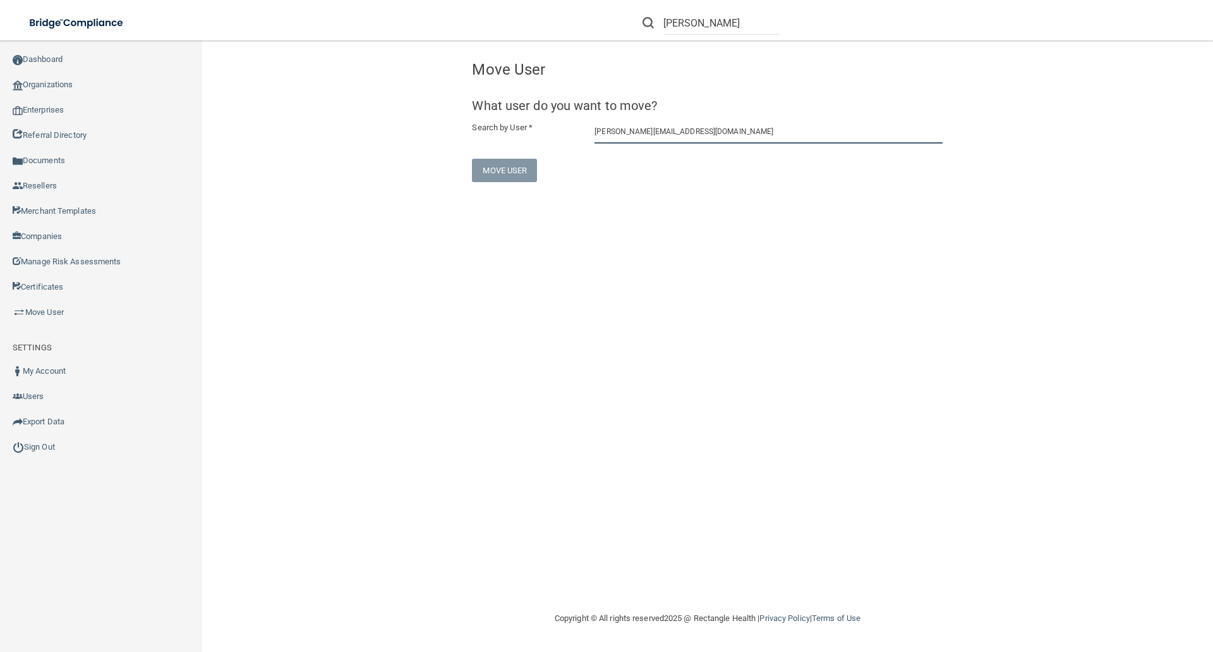
drag, startPoint x: 734, startPoint y: 131, endPoint x: 549, endPoint y: 130, distance: 184.5
click at [549, 130] on div "Search by User * jacqueline@texasoralsurgerygroup.com Jacqueline Ferre-Smith OM…" at bounding box center [708, 131] width 490 height 23
click at [687, 131] on input "fbrownkyoms@gmail.com" at bounding box center [769, 131] width 348 height 23
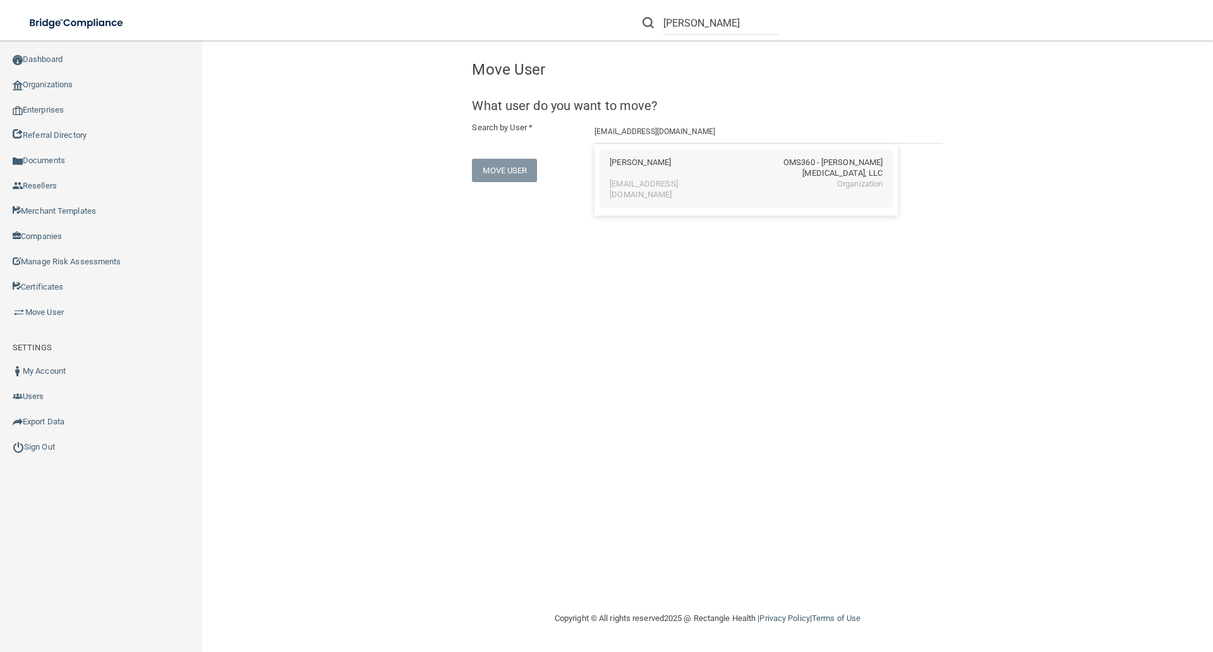
click at [644, 171] on div "Felicia Brown" at bounding box center [640, 167] width 61 height 21
type input "Felicia Brown"
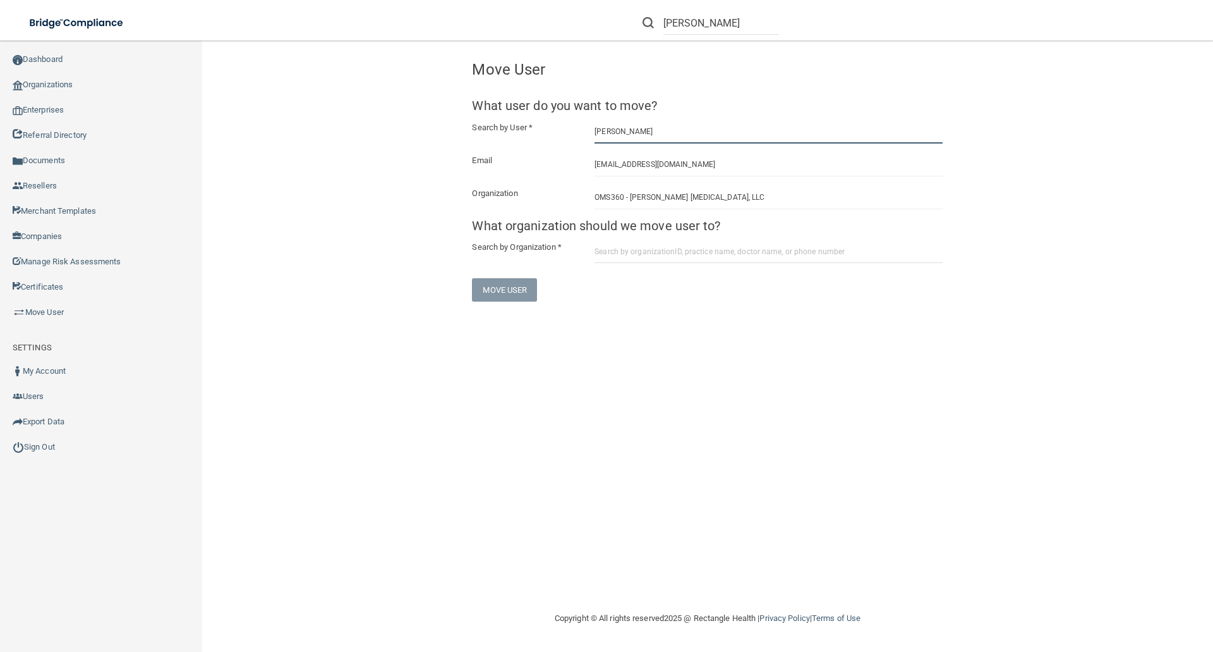
click at [645, 132] on input "Felicia Brown" at bounding box center [769, 131] width 348 height 23
drag, startPoint x: 645, startPoint y: 132, endPoint x: 554, endPoint y: 129, distance: 91.7
click at [546, 136] on div "Search by User * Felicia Brown" at bounding box center [708, 131] width 490 height 23
click at [707, 135] on input "lisar@pittsburghoralsurgery.com" at bounding box center [769, 131] width 348 height 23
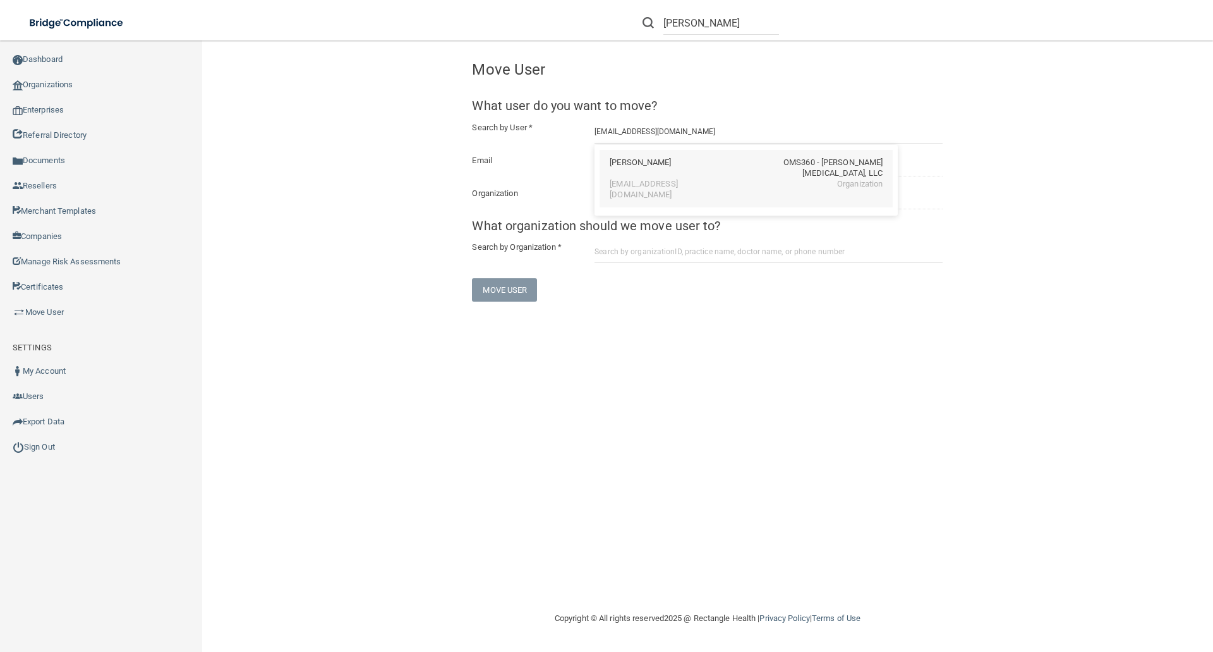
click at [670, 161] on div "Lisa Rubright OMS360 - Donald Phillips Oral Surgery, LLC" at bounding box center [746, 167] width 273 height 21
type input "Lisa Rubright"
type input "lisar@pittsburghoralsurgery.com"
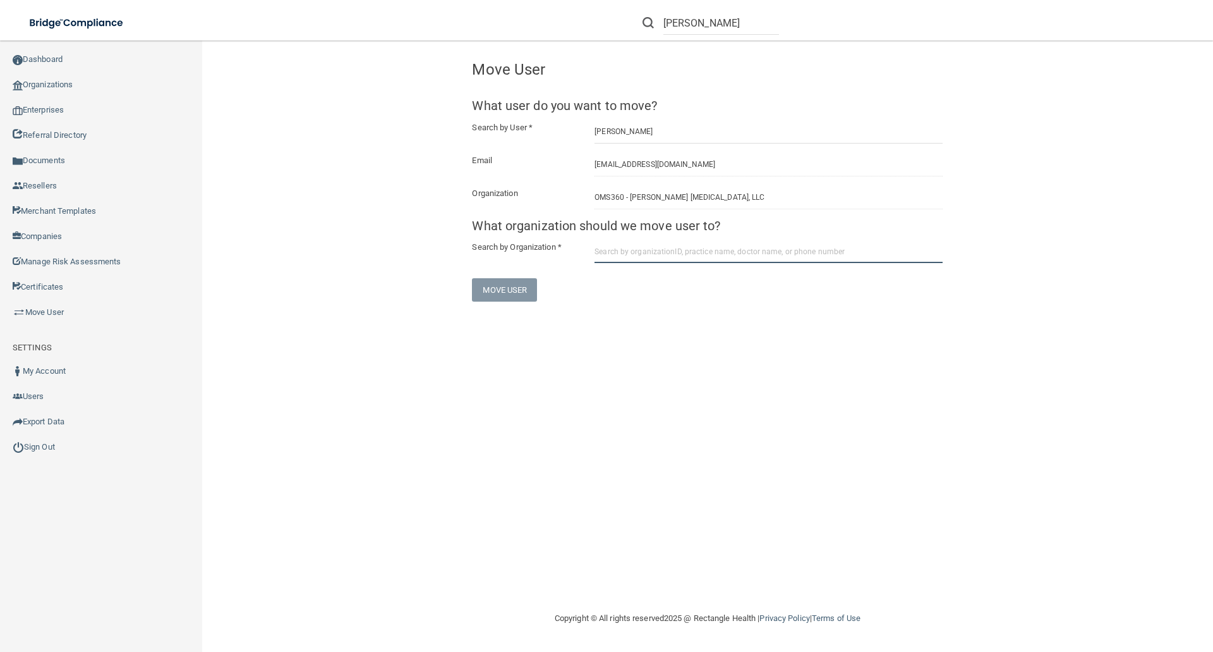
click at [603, 253] on input "text" at bounding box center [769, 251] width 348 height 23
paste input "OMS360 - Pittsburgh Oral Surgery Shadyside"
type input "OMS360 - Pittsburgh Oral Surgery Shadyside"
click at [640, 292] on div "OMS360 - Pittsburgh Oral Surgery Shadyside" at bounding box center [664, 298] width 109 height 21
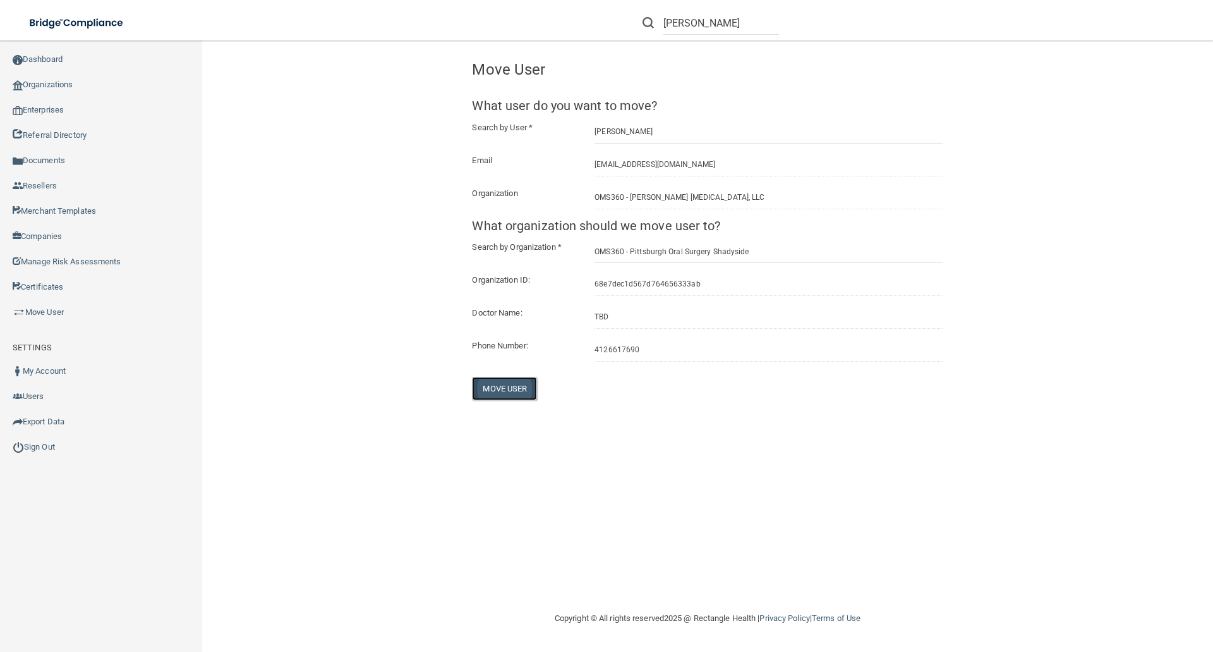
click at [518, 388] on button "Move User" at bounding box center [504, 388] width 65 height 23
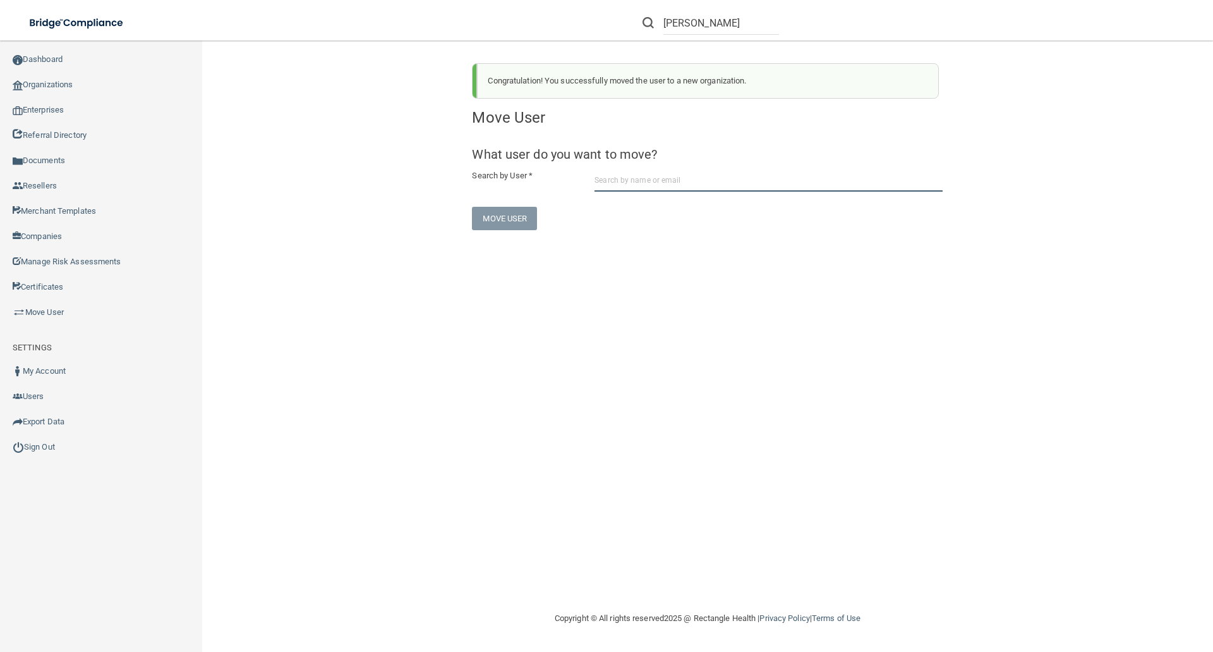
click at [608, 179] on input "text" at bounding box center [769, 179] width 348 height 23
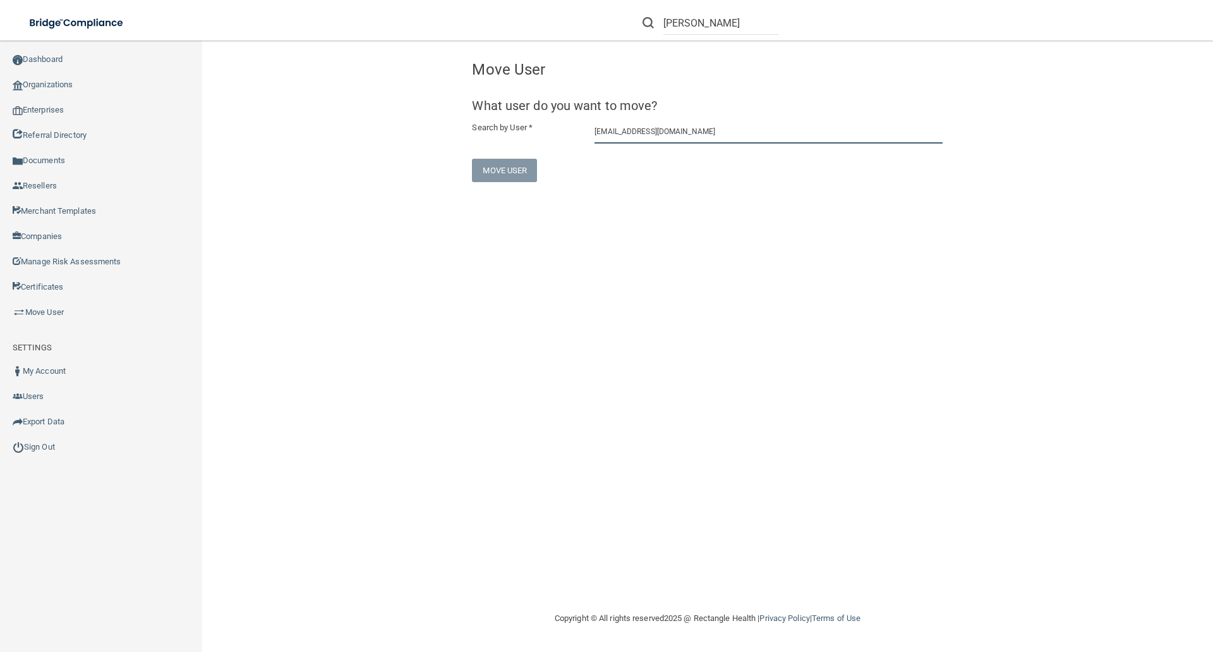
click at [711, 133] on input "nancyi@pittsburghoralsurgery.com" at bounding box center [769, 131] width 348 height 23
click at [715, 133] on input "nancyi@pittsburghoralsurgery.com" at bounding box center [769, 131] width 348 height 23
click at [616, 133] on input "nancyi@pittsburghoralsurgery.com" at bounding box center [769, 131] width 348 height 23
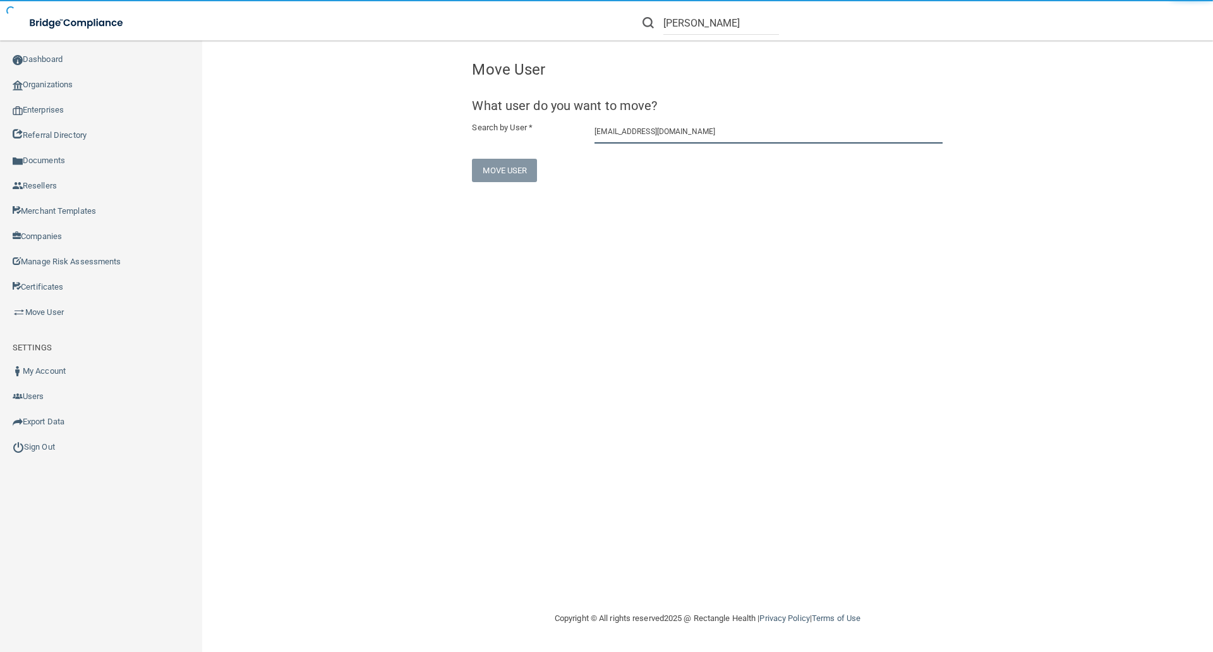
click at [725, 130] on input "nancyj@pittsburghoralsurgery.com" at bounding box center [769, 131] width 348 height 23
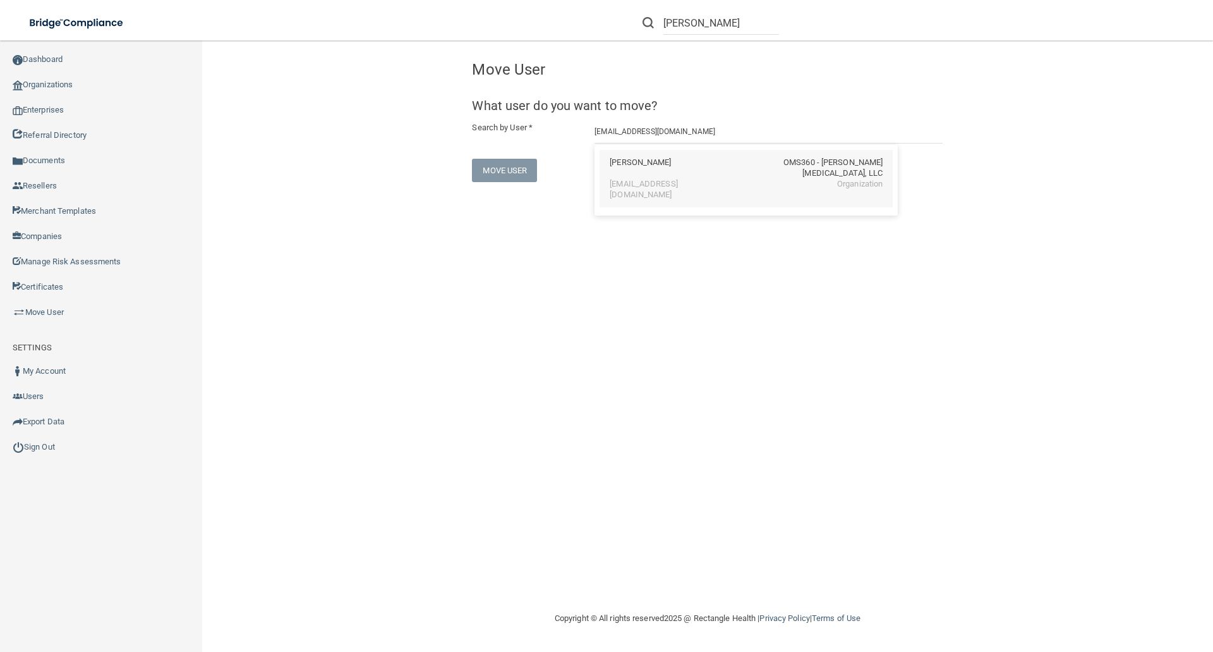
click at [684, 179] on div "nancyj@pittsburghoralsurgery.com" at bounding box center [664, 189] width 109 height 21
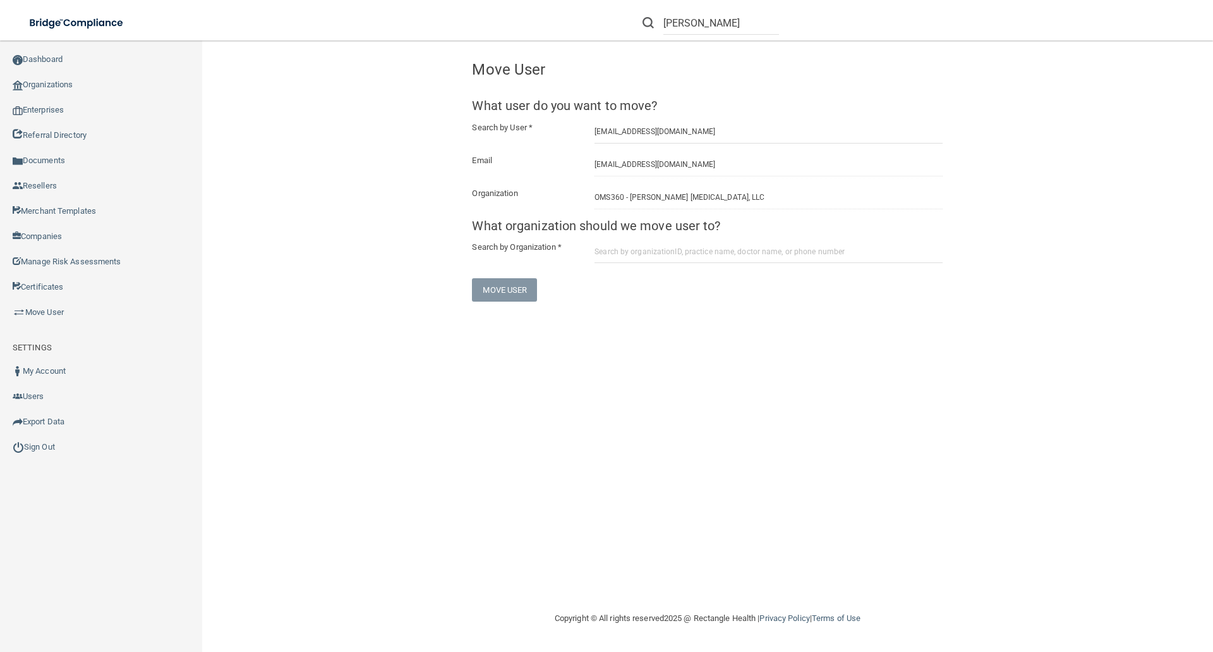
type input "Nancy Jenkins"
click at [609, 252] on input "text" at bounding box center [769, 251] width 348 height 23
click at [610, 252] on input "text" at bounding box center [769, 251] width 348 height 23
paste input "OMS360 - Pittsburgh Oral Surgery Monroeville"
click at [751, 252] on input "OMS360 - Pittsburgh Oral Surgery Monroeville" at bounding box center [769, 251] width 348 height 23
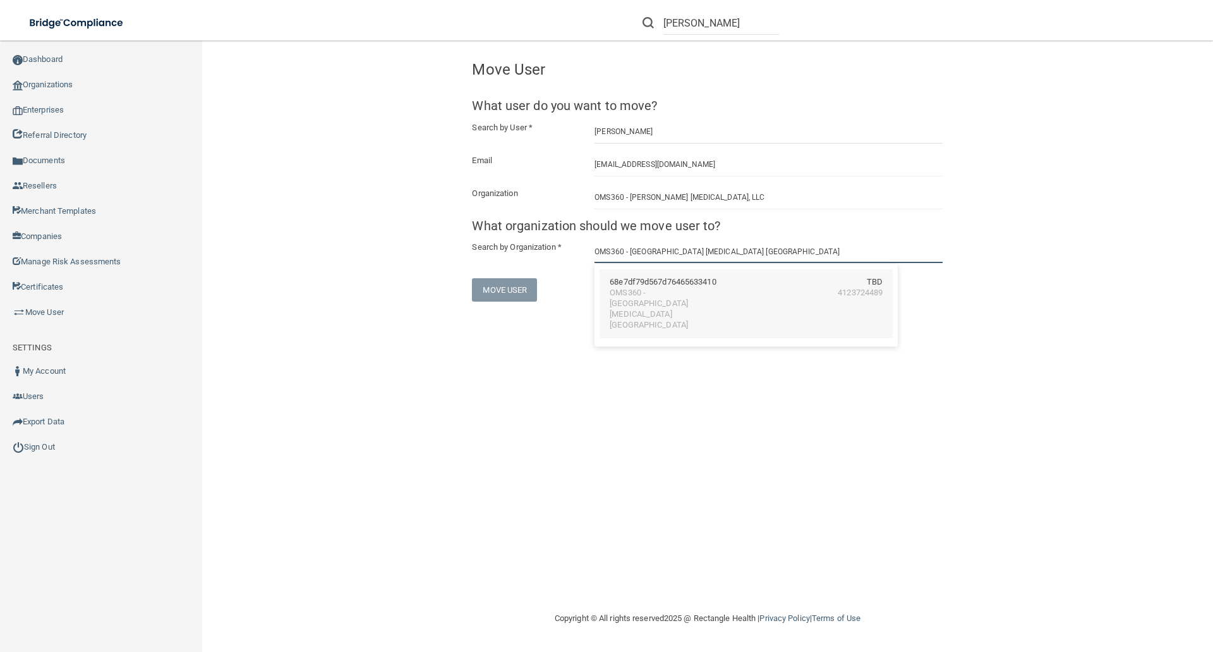
type input "OMS360 - Pittsburgh Oral Surgery Monroeville"
click at [658, 280] on div "68e7df79d567d76465633410" at bounding box center [663, 282] width 106 height 11
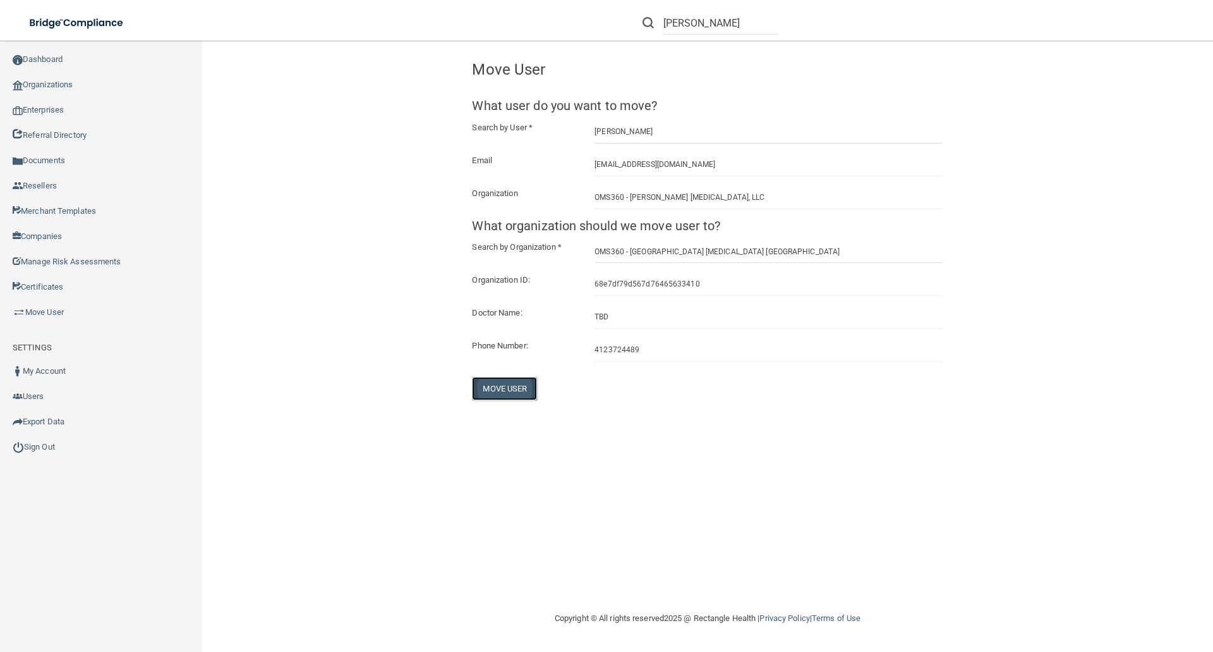
click at [502, 391] on button "Move User" at bounding box center [504, 388] width 65 height 23
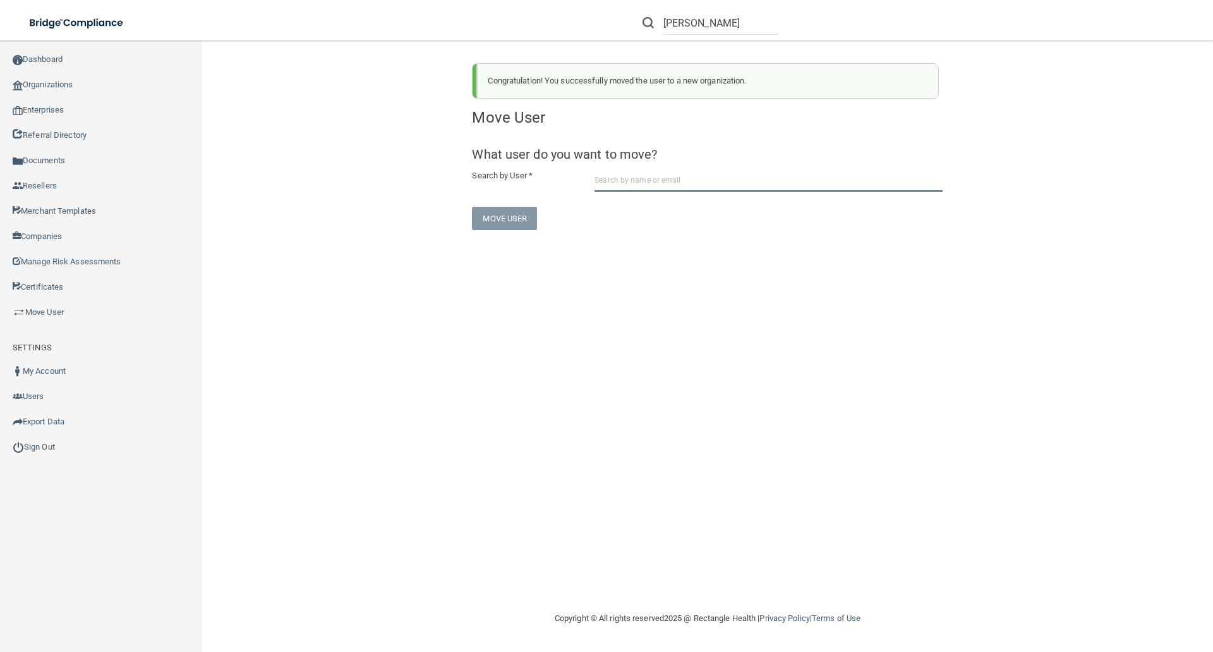
click at [600, 183] on input "text" at bounding box center [769, 179] width 348 height 23
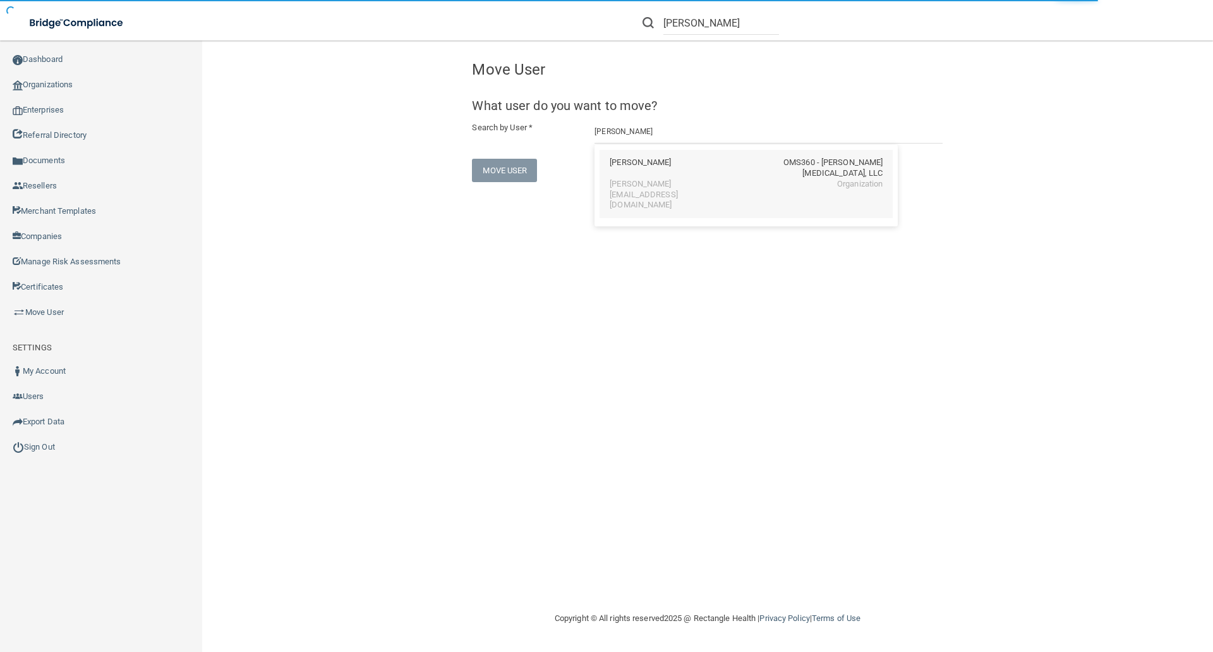
click at [653, 161] on div "Julie Umbaugh" at bounding box center [640, 167] width 61 height 21
type input "Julie Umbaugh"
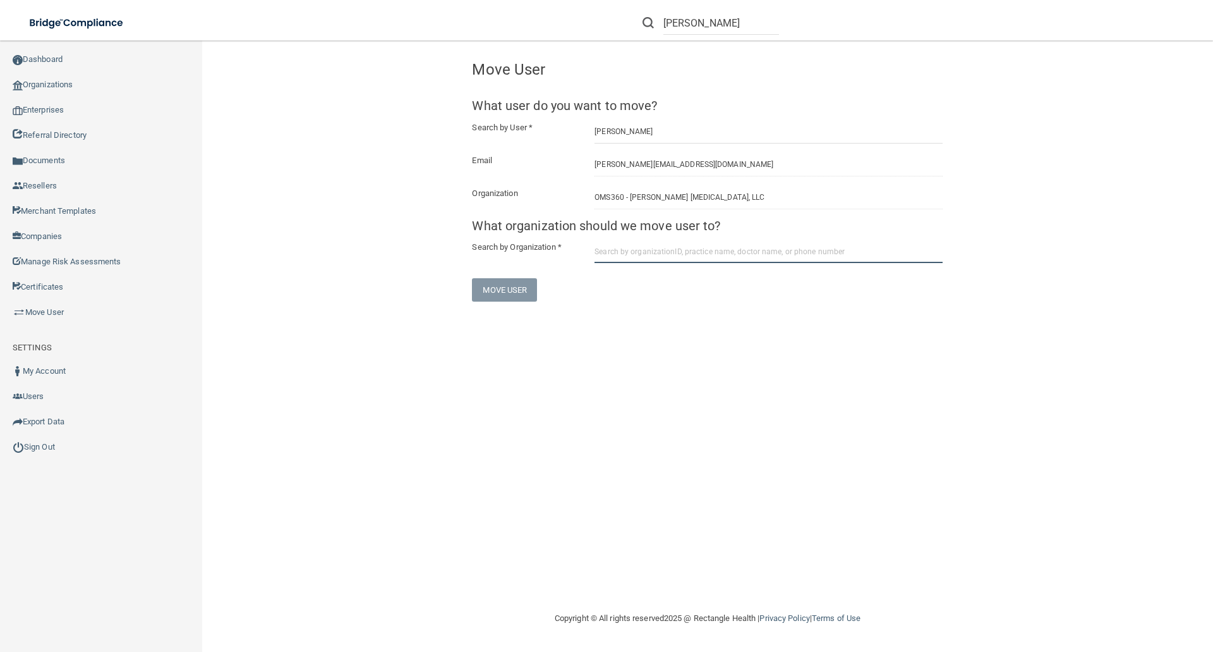
click at [617, 253] on input "text" at bounding box center [769, 251] width 348 height 23
click at [600, 250] on input "text" at bounding box center [769, 251] width 348 height 23
paste input "OMS360 - Pittsburgh Oral Surgery Tarentum"
click at [755, 257] on input "OMS360 - Pittsburgh Oral Surgery Tarentum" at bounding box center [769, 251] width 348 height 23
type input "OMS360 - Pittsburgh Oral Surgery Tarentum"
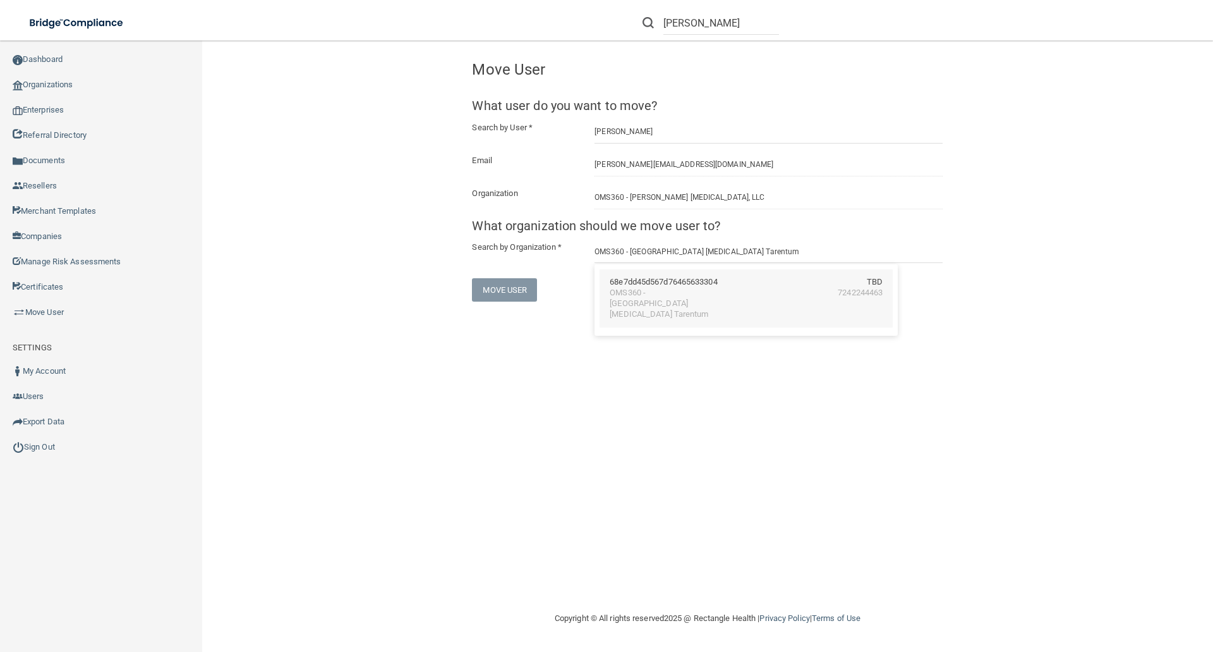
click at [652, 296] on div "OMS360 - Pittsburgh Oral Surgery Tarentum" at bounding box center [664, 304] width 109 height 32
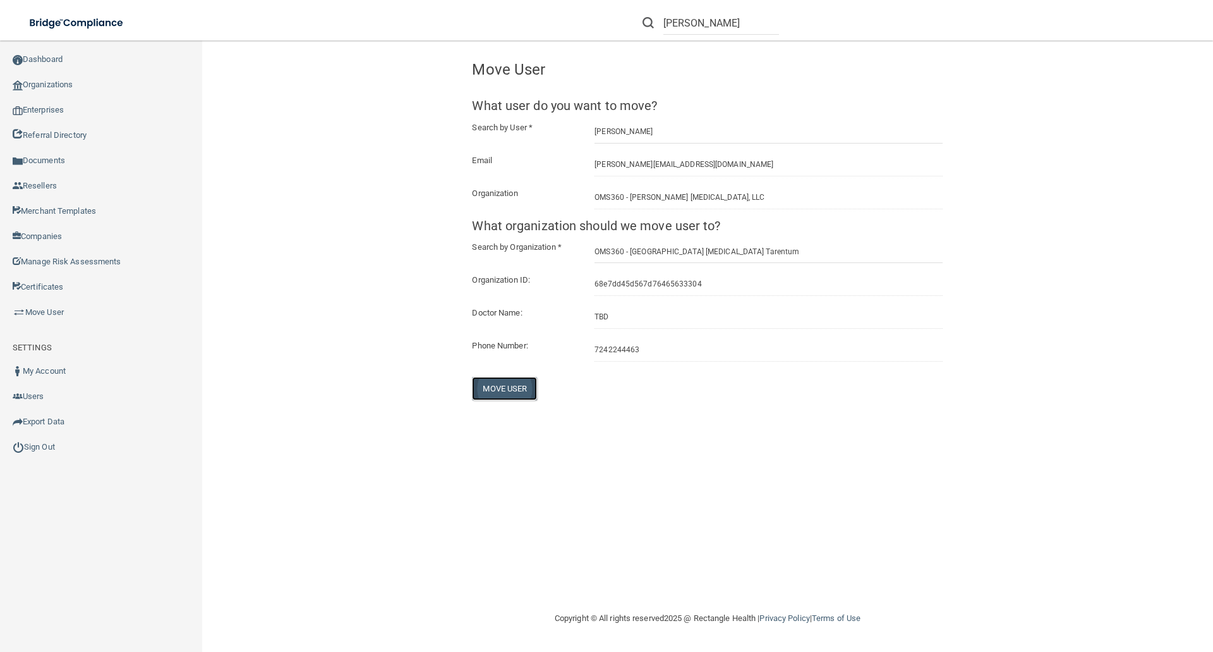
click at [498, 388] on button "Move User" at bounding box center [504, 388] width 65 height 23
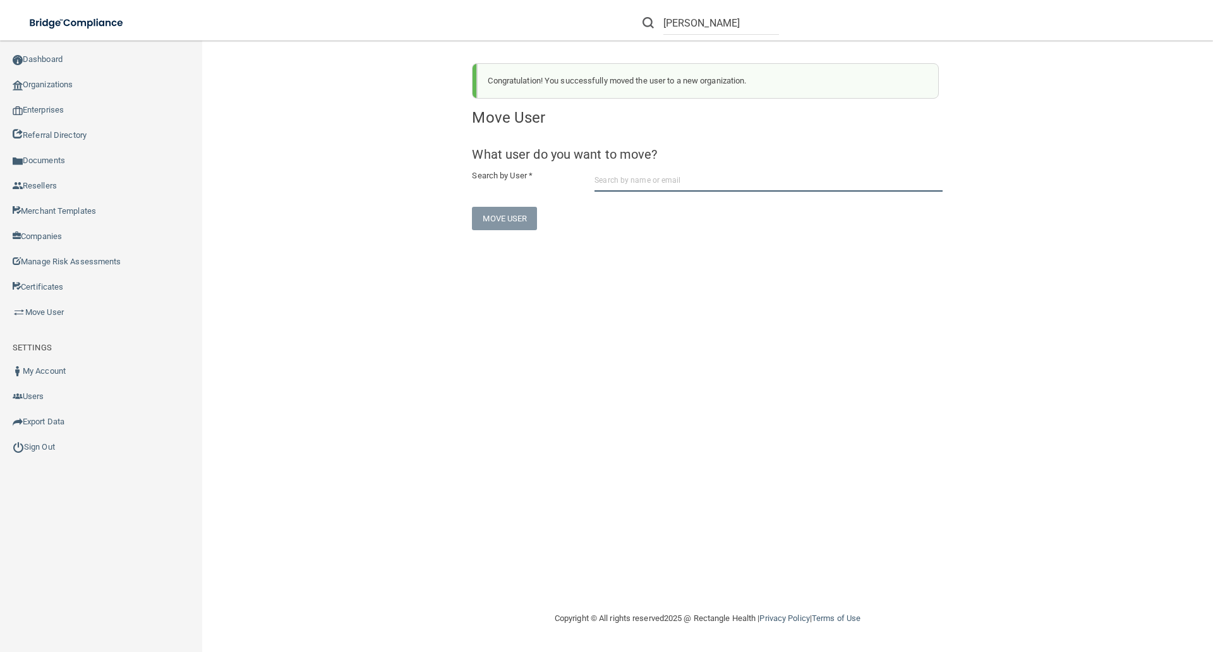
click at [614, 171] on input "text" at bounding box center [769, 179] width 348 height 23
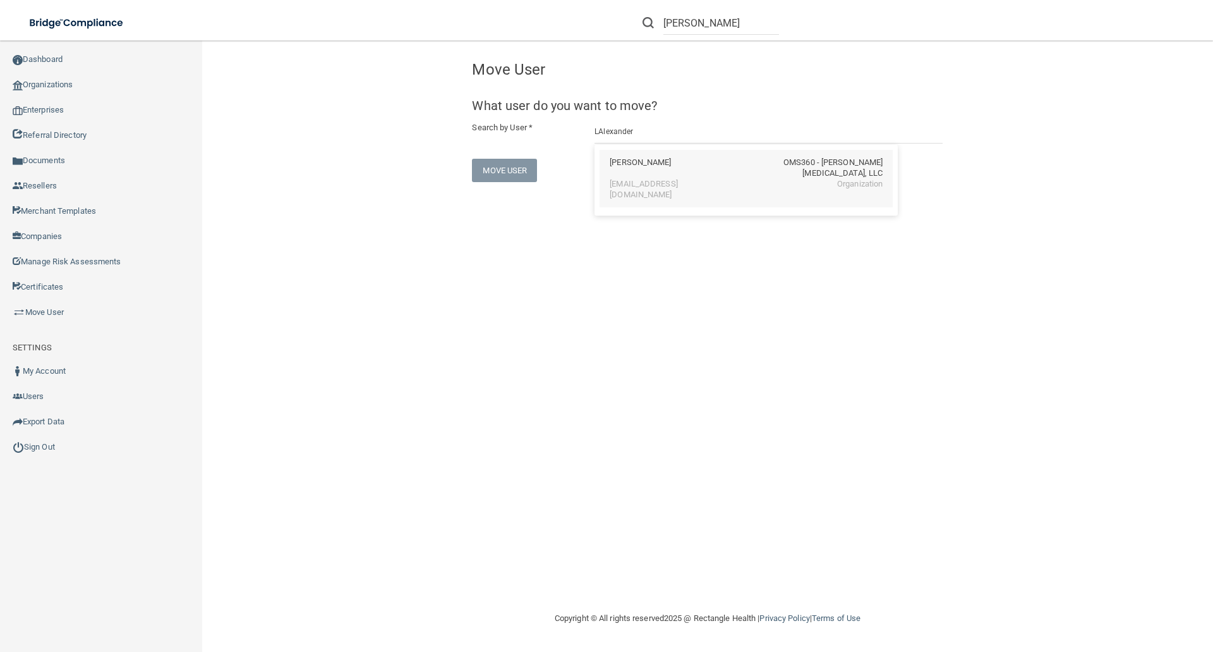
click at [614, 174] on div "Lisa Alexander" at bounding box center [640, 167] width 61 height 21
type input "Lisa Alexander"
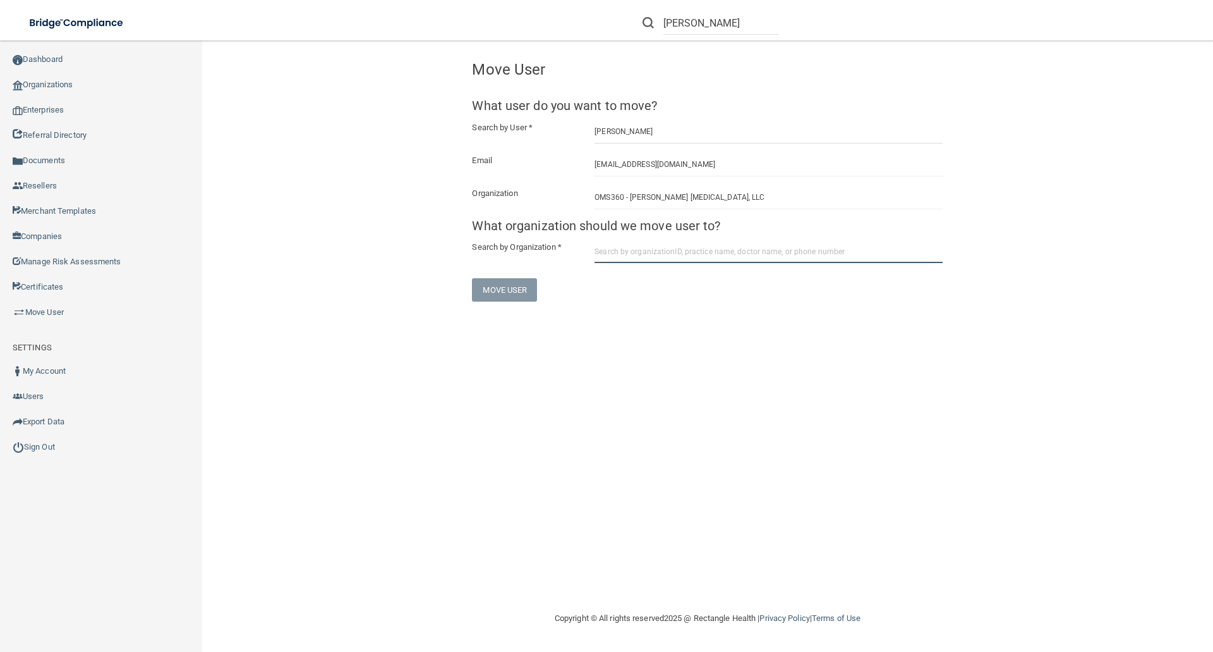
click at [604, 249] on input "text" at bounding box center [769, 251] width 348 height 23
click at [600, 251] on input "text" at bounding box center [769, 251] width 348 height 23
paste input "OMS360 - CSAA RUDOLPHTOWN"
click at [729, 252] on input "OMS360 - CSAA RUDOLPHTOWN" at bounding box center [769, 251] width 348 height 23
type input "OMS360 - CSAA RUDOLPHTOWN"
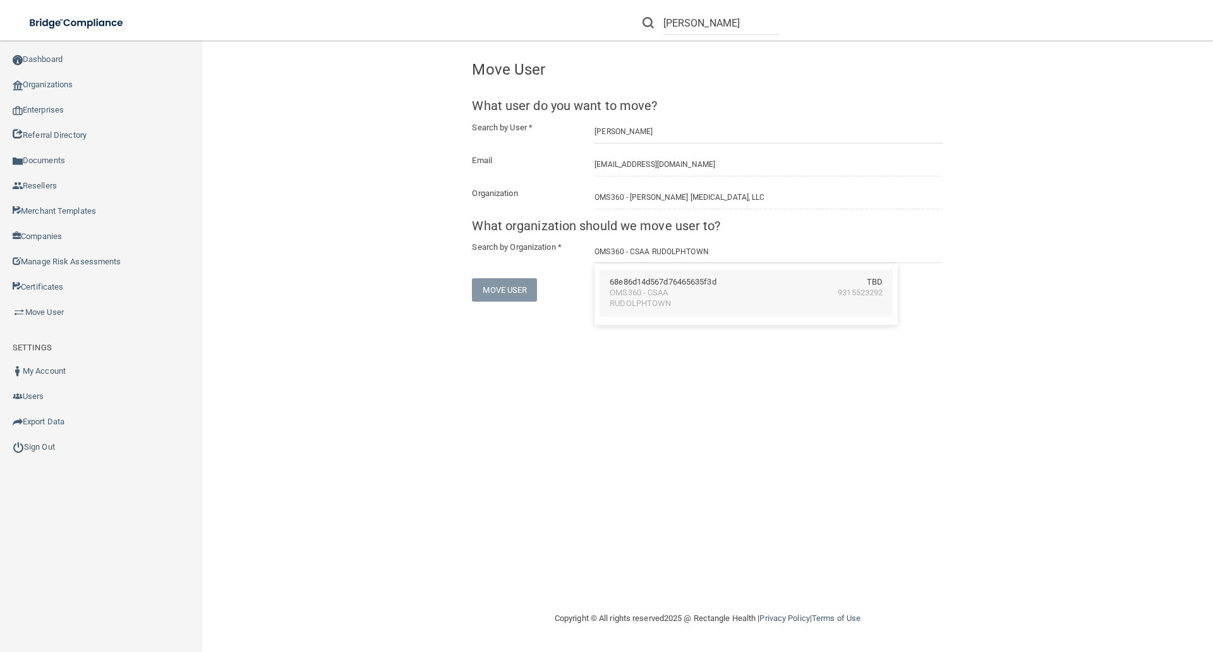
click at [656, 280] on div "68e86d14d567d76465635f3d" at bounding box center [663, 282] width 106 height 11
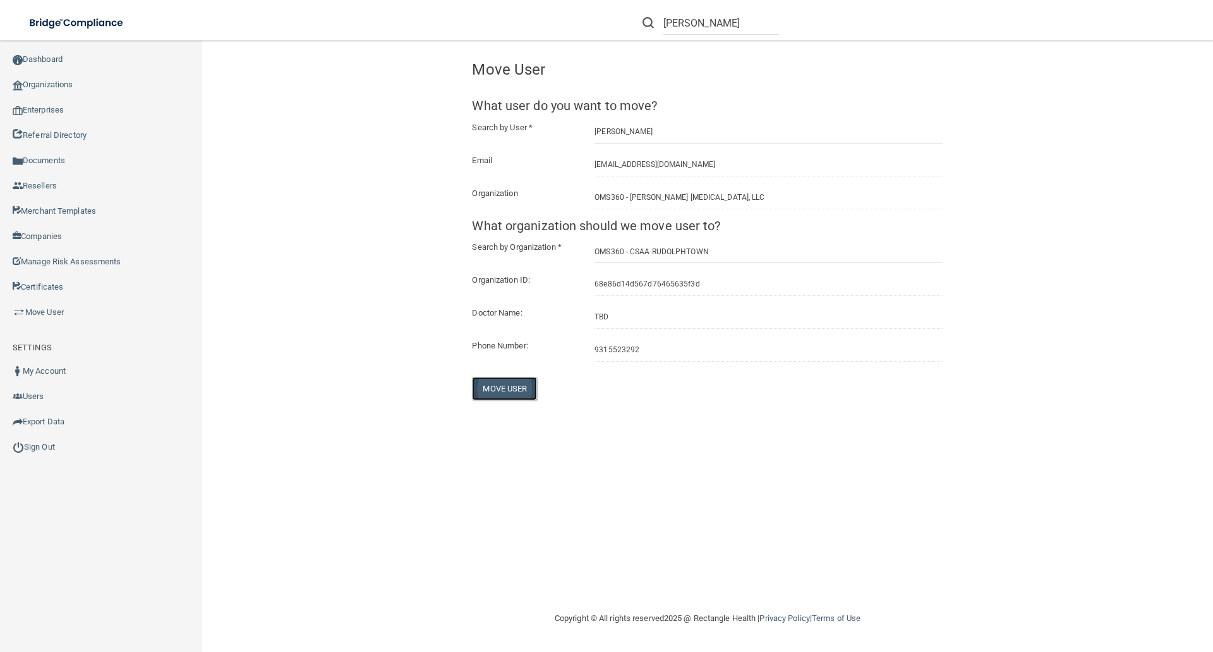
click at [505, 392] on button "Move User" at bounding box center [504, 388] width 65 height 23
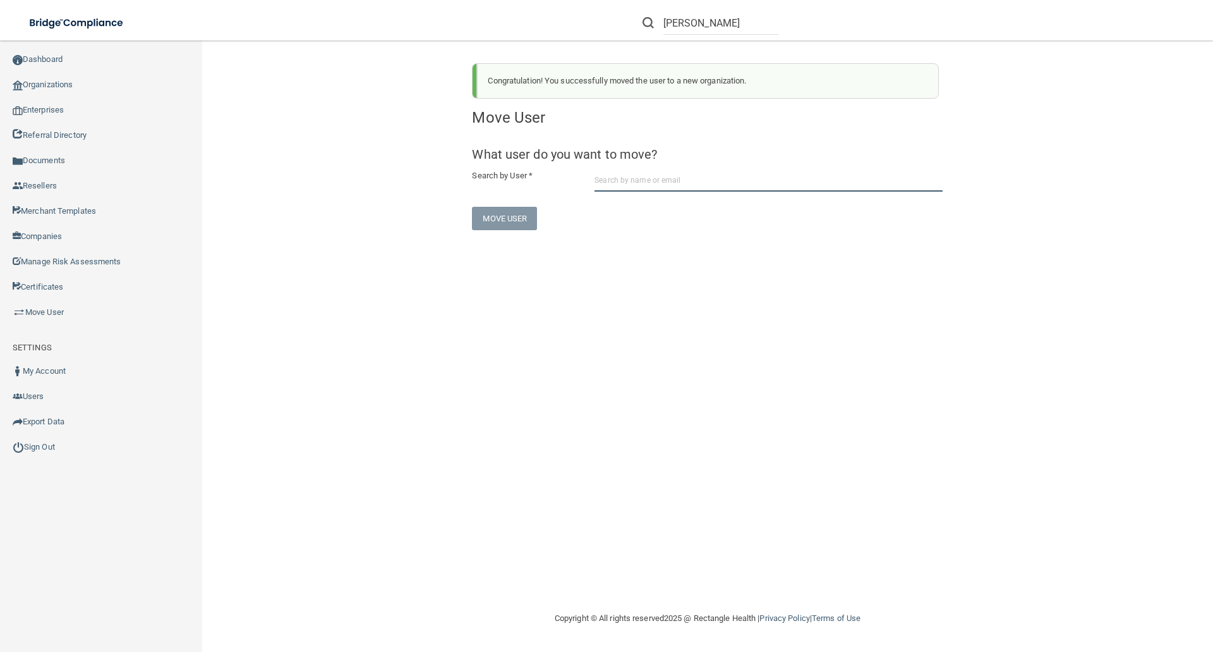
click at [605, 181] on input "text" at bounding box center [769, 179] width 348 height 23
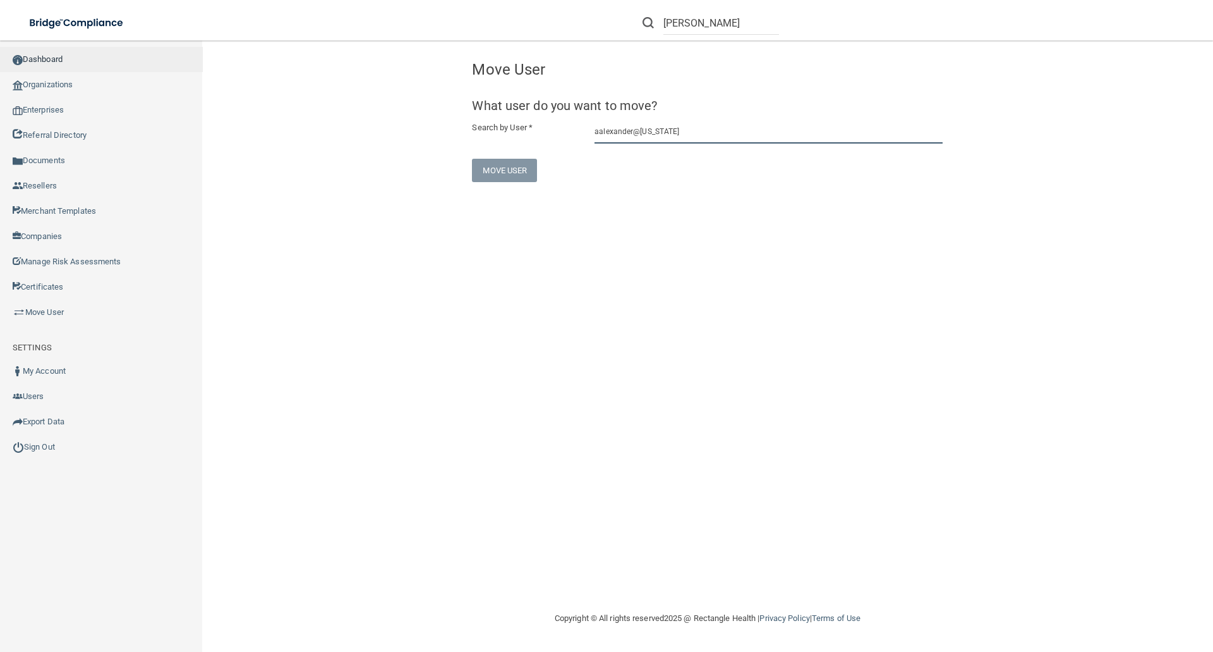
type input "aalexander@texas"
drag, startPoint x: 664, startPoint y: 24, endPoint x: 811, endPoint y: 33, distance: 148.1
click at [797, 33] on div "donald phillips" at bounding box center [860, 22] width 472 height 45
paste input "OMS360 - Texas Oral Surgery Group Plano"
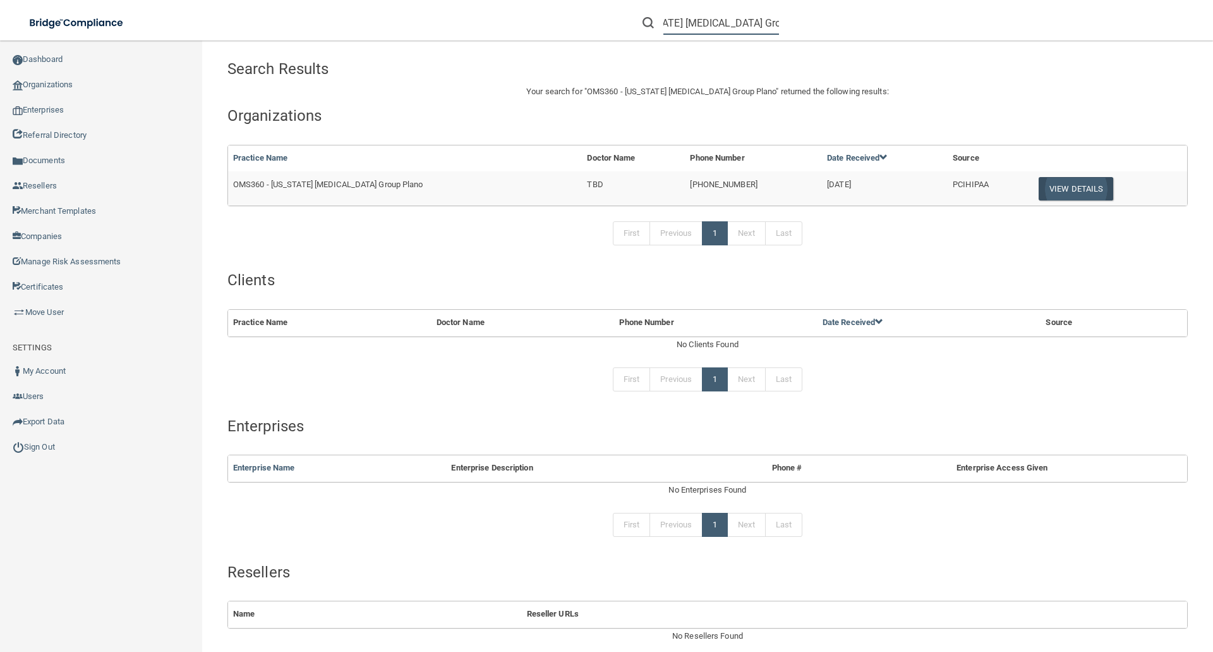
type input "OMS360 - Texas Oral Surgery Group Plano"
click at [1045, 184] on button "View Details" at bounding box center [1076, 188] width 75 height 23
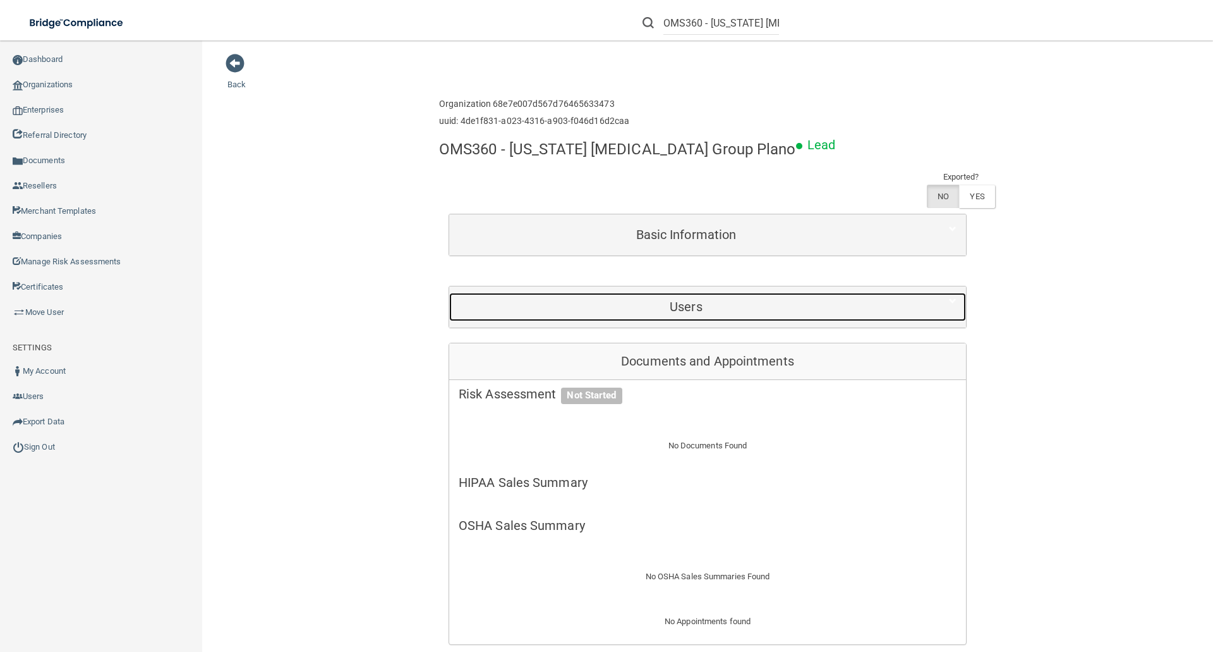
click at [732, 303] on h5 "Users" at bounding box center [686, 307] width 455 height 14
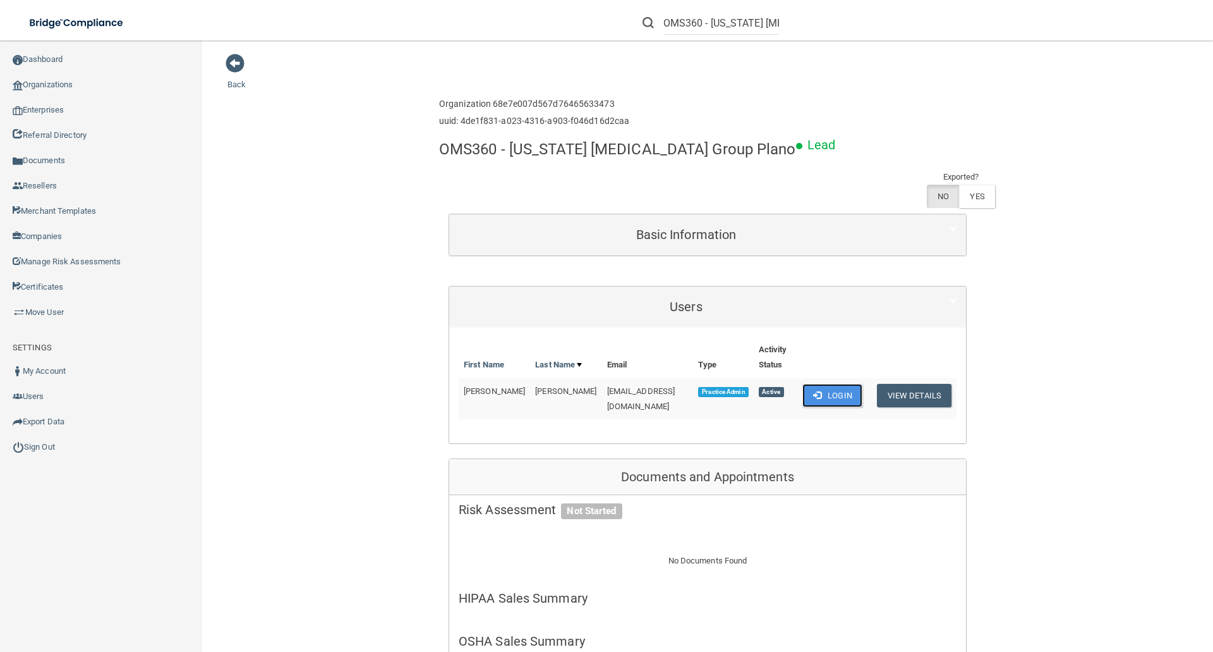
click at [831, 384] on button "Login" at bounding box center [833, 395] width 60 height 23
click at [47, 311] on link "Move User" at bounding box center [101, 312] width 203 height 25
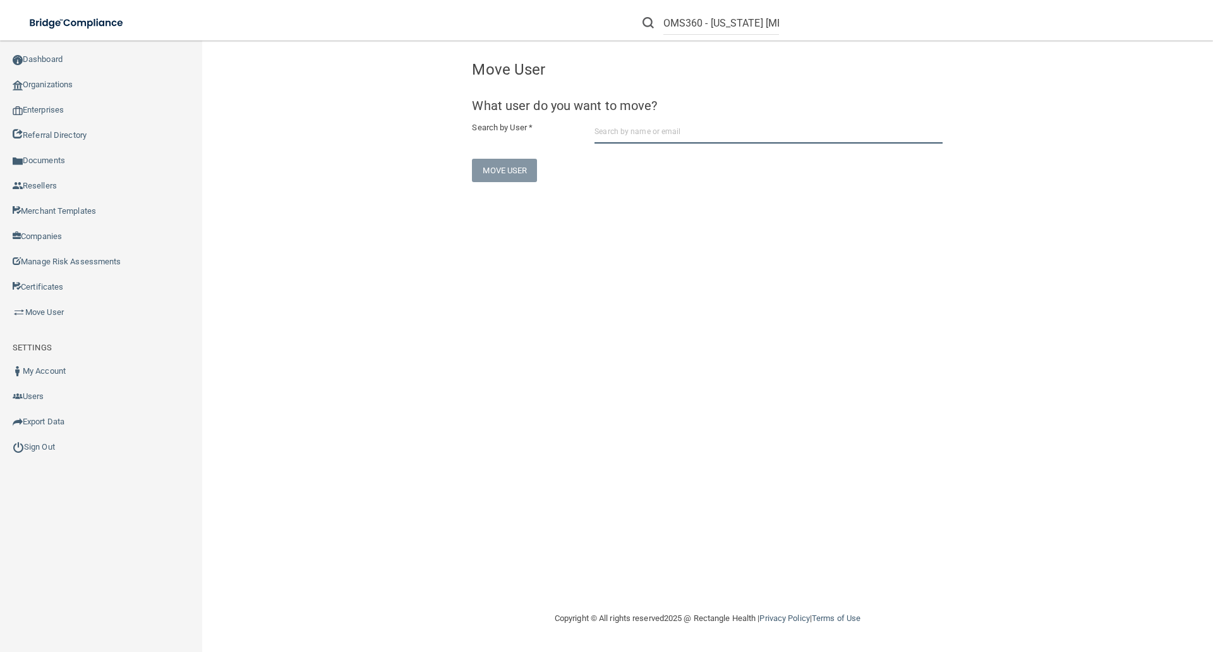
click at [614, 138] on input "text" at bounding box center [769, 131] width 348 height 23
click at [737, 130] on input "jacqueline@texasoralsurgerygroup.com" at bounding box center [769, 131] width 348 height 23
type input "jacqueline@texasoralsurgerygroup.com"
drag, startPoint x: 665, startPoint y: 23, endPoint x: 966, endPoint y: 8, distance: 300.6
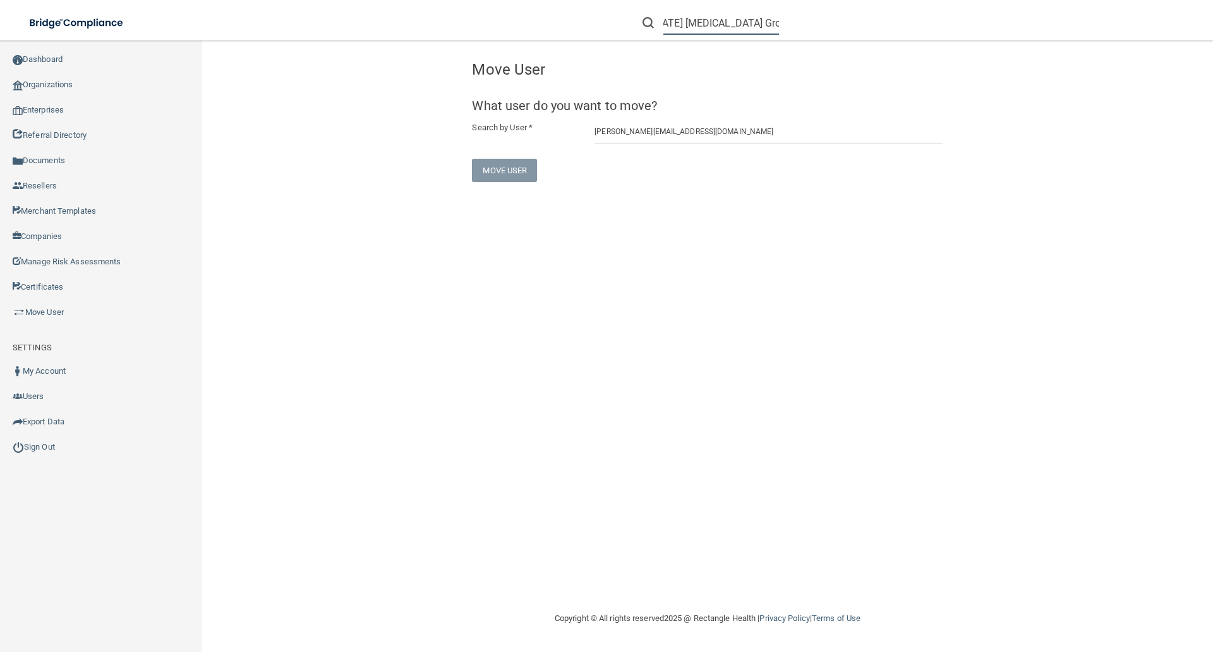
click at [949, 27] on div "OMS360 - Texas Oral Surgery Group Plano" at bounding box center [860, 22] width 472 height 45
paste input "OMS360 - Texas Oral Surgery Group Denton"
type input "OMS360 - Texas Oral Surgery Group Denton"
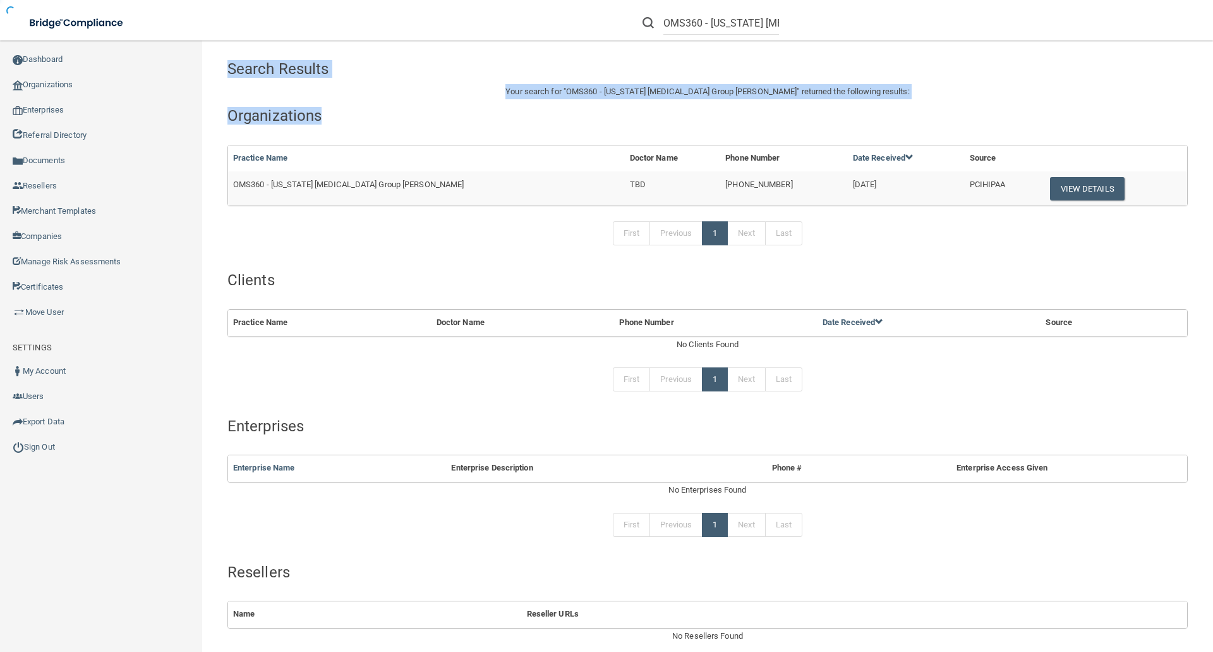
drag, startPoint x: 595, startPoint y: 135, endPoint x: 755, endPoint y: 135, distance: 159.2
click at [971, 67] on div "Search Results" at bounding box center [707, 68] width 979 height 31
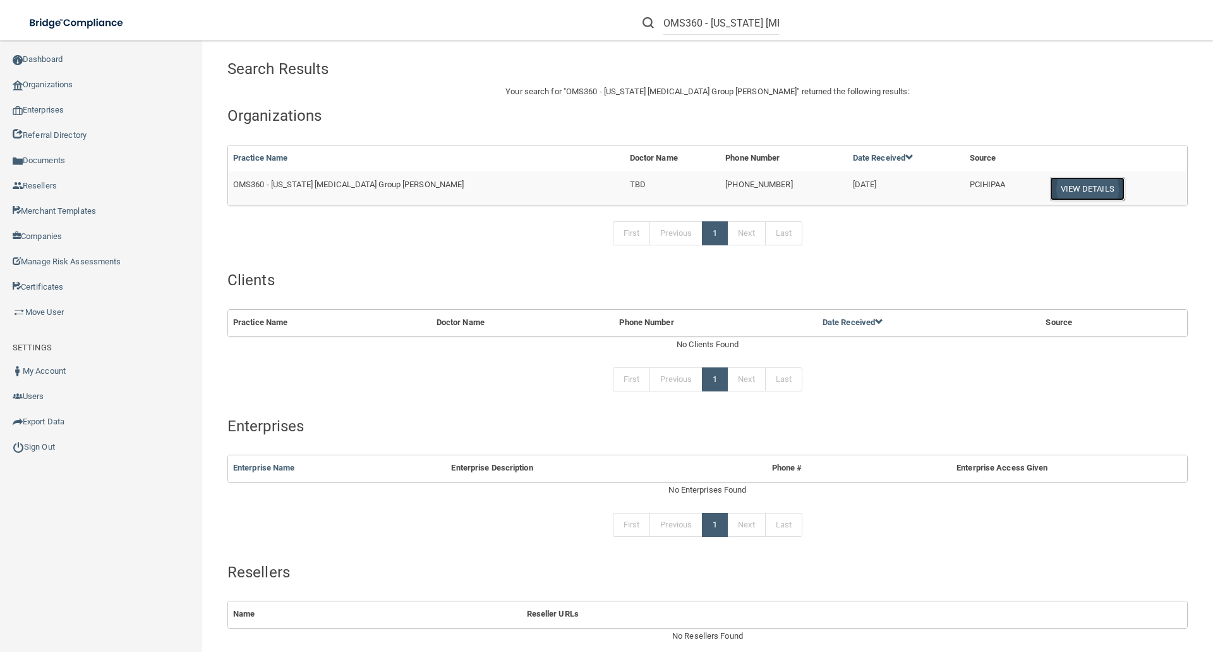
click at [1050, 188] on button "View Details" at bounding box center [1087, 188] width 75 height 23
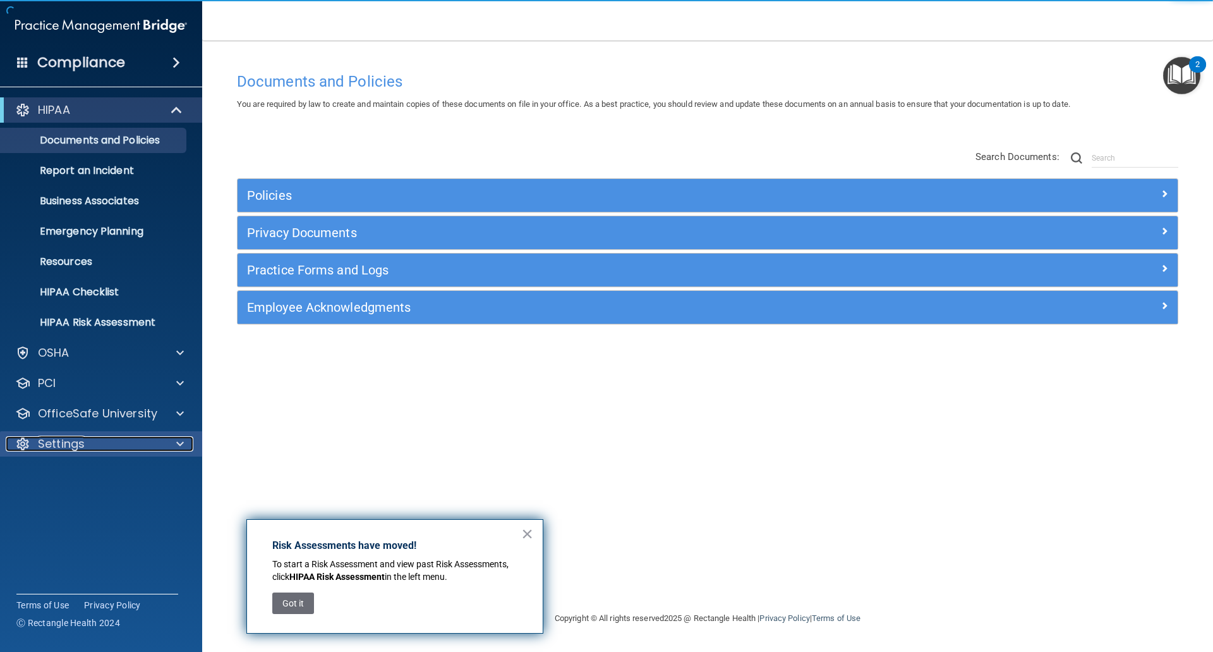
click at [65, 442] on p "Settings" at bounding box center [61, 443] width 47 height 15
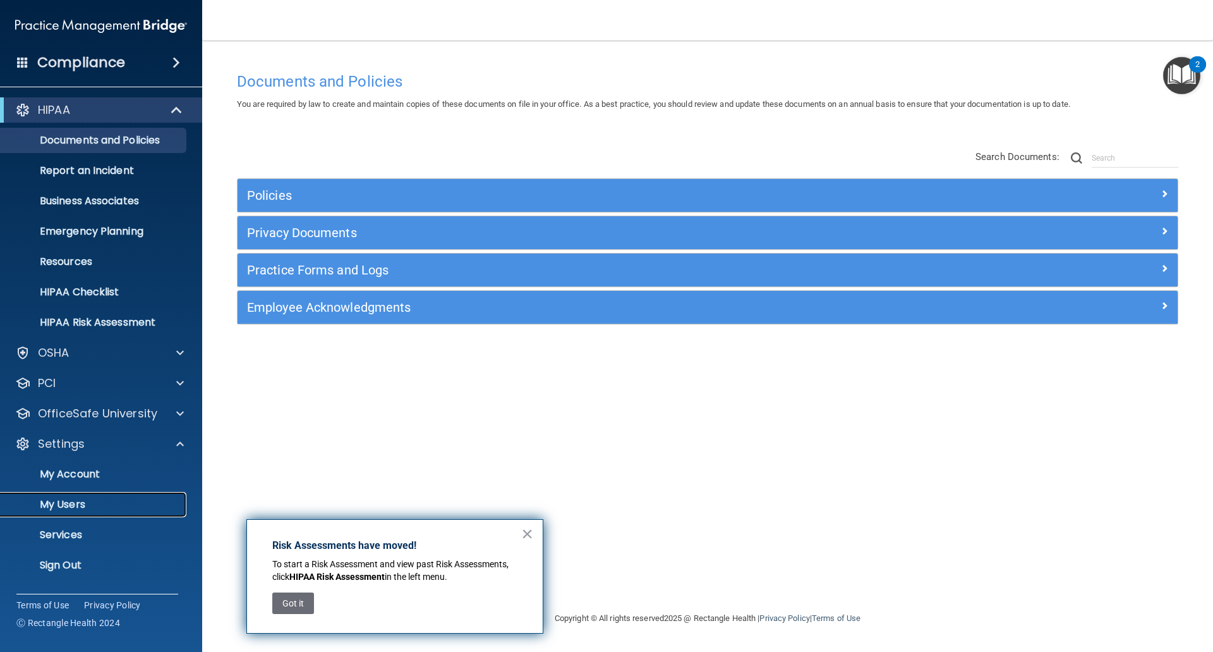
click at [71, 503] on p "My Users" at bounding box center [94, 504] width 173 height 13
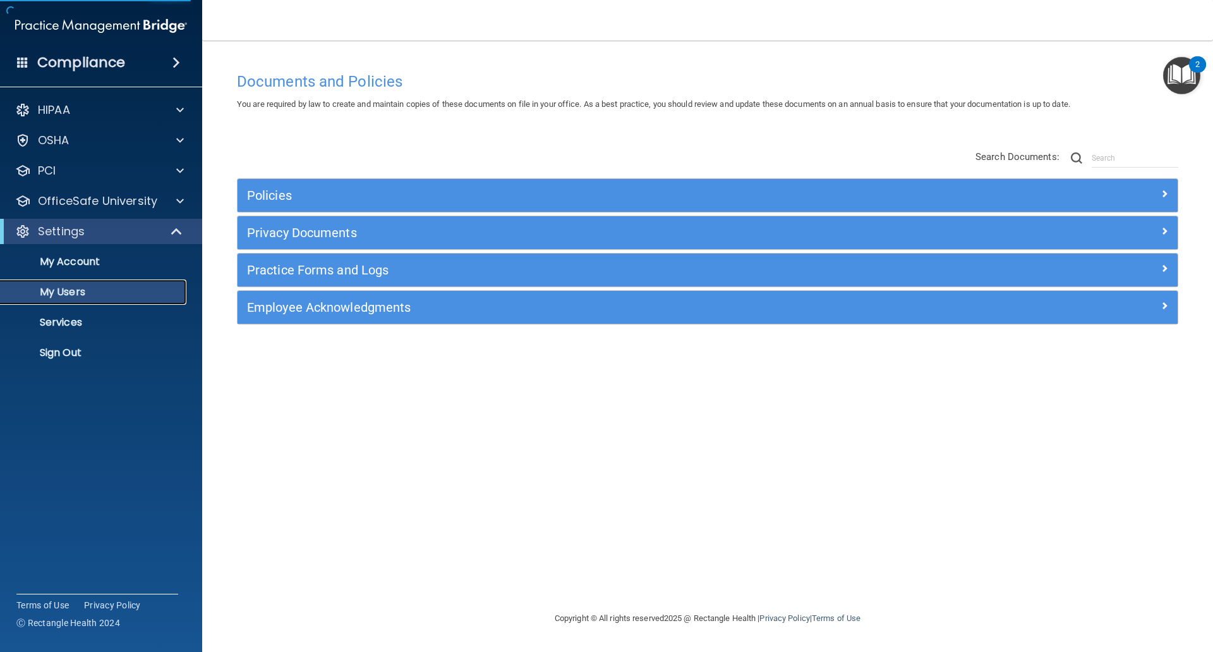
select select "20"
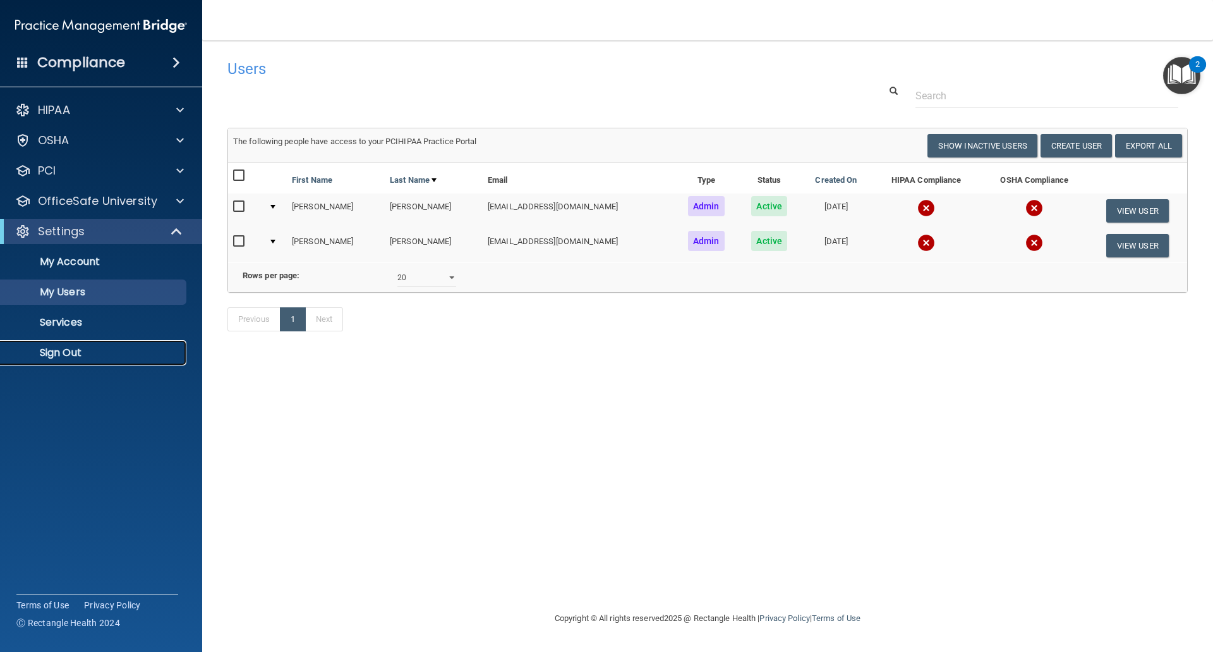
click at [68, 357] on p "Sign Out" at bounding box center [94, 352] width 173 height 13
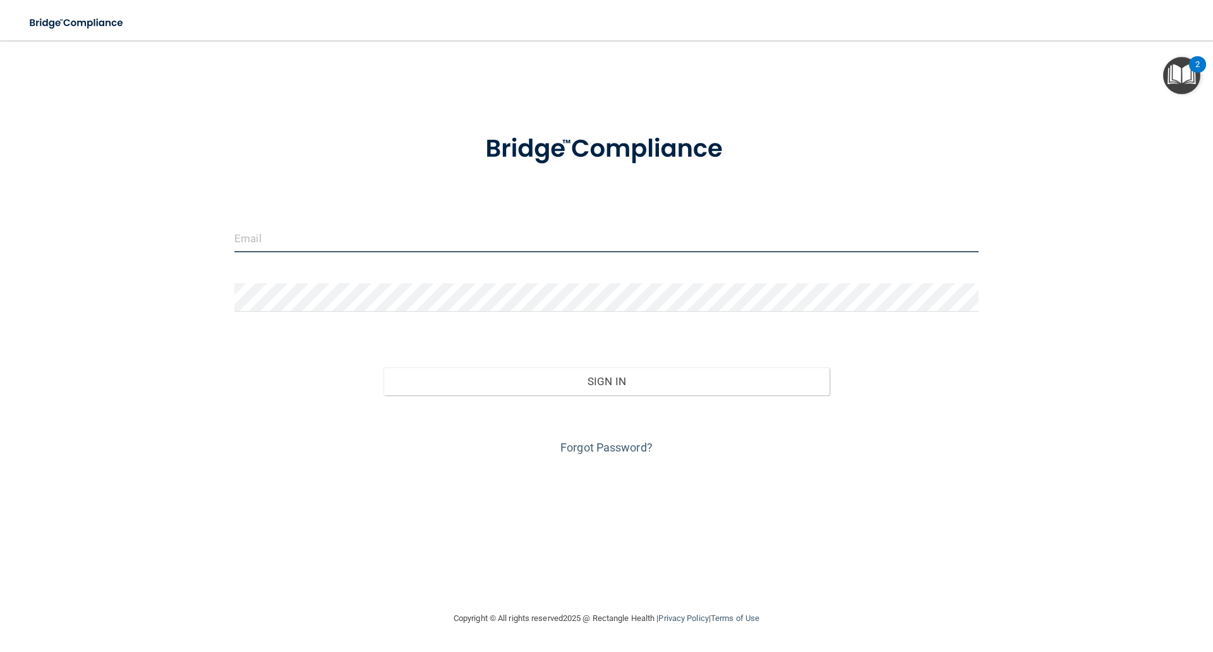
type input "elizabethc@pcihipaa.com"
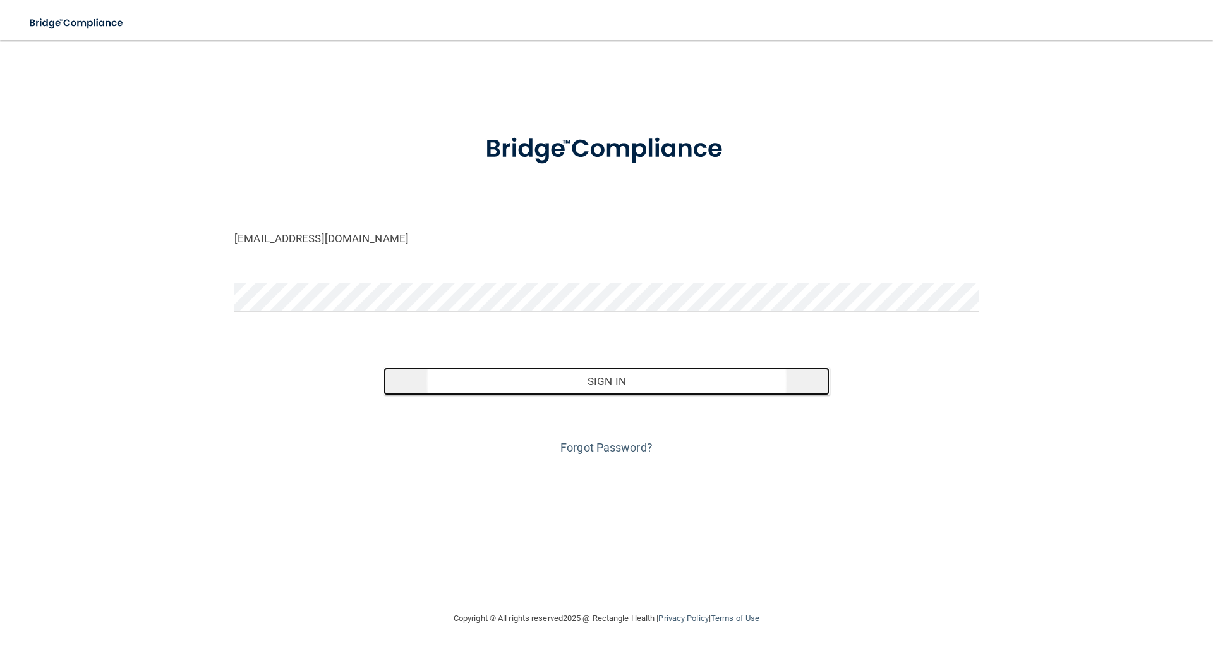
drag, startPoint x: 583, startPoint y: 379, endPoint x: 584, endPoint y: 372, distance: 7.0
click at [584, 379] on button "Sign In" at bounding box center [607, 381] width 447 height 28
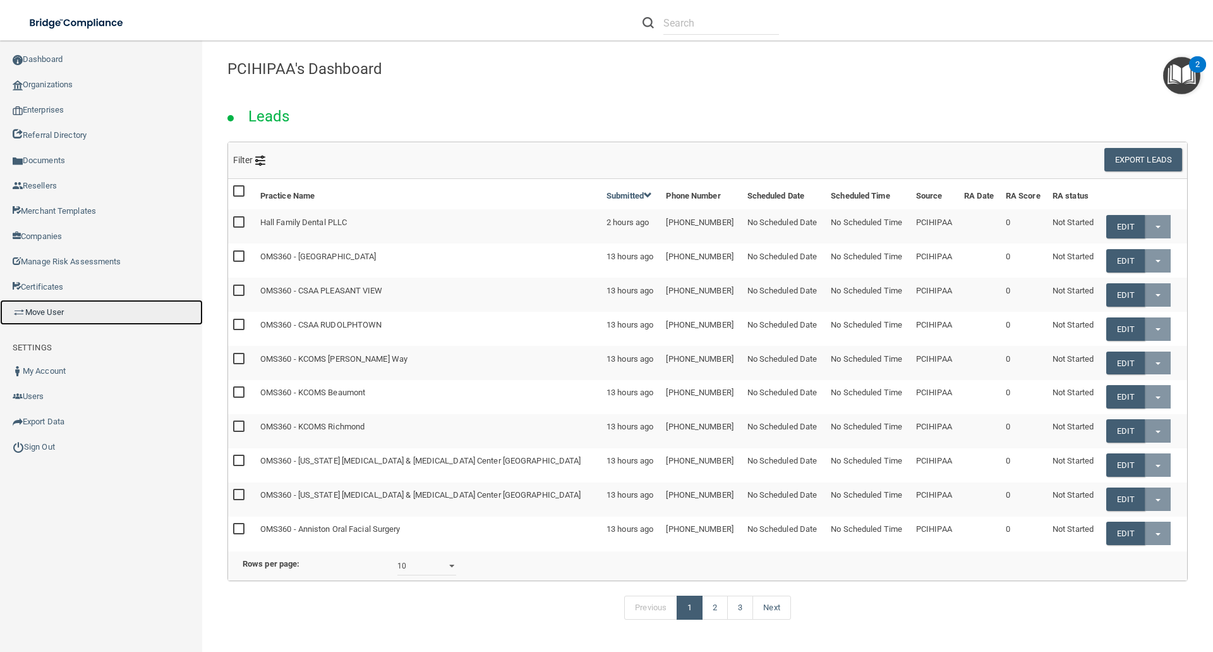
drag, startPoint x: 65, startPoint y: 312, endPoint x: 116, endPoint y: 319, distance: 51.0
click at [65, 312] on link "Move User" at bounding box center [101, 312] width 203 height 25
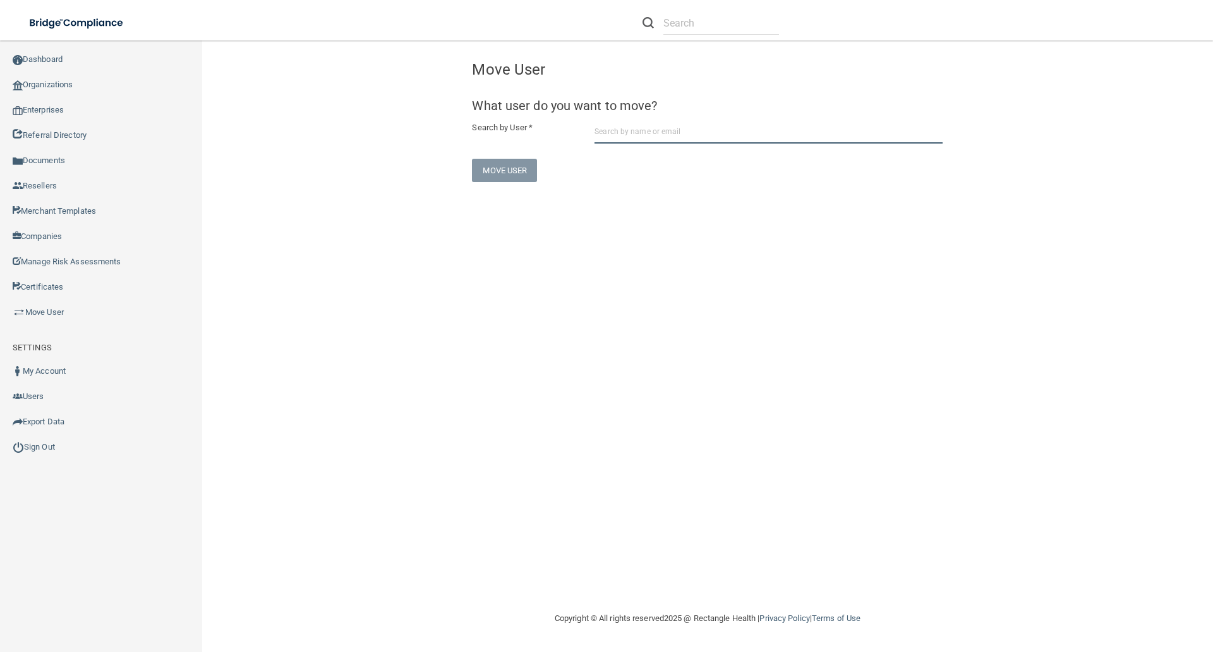
click at [611, 138] on input "text" at bounding box center [769, 131] width 348 height 23
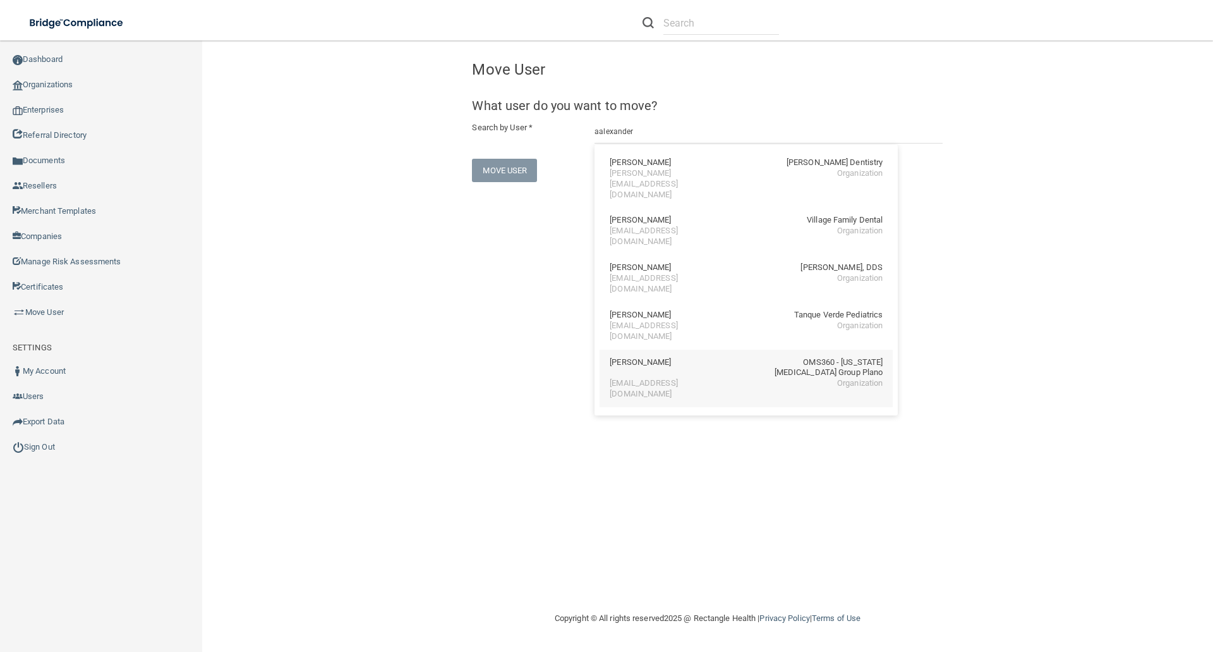
click at [868, 357] on div "OMS360 - Texas Oral Surgery Group Plano" at bounding box center [827, 367] width 109 height 21
type input "Angie Alexander"
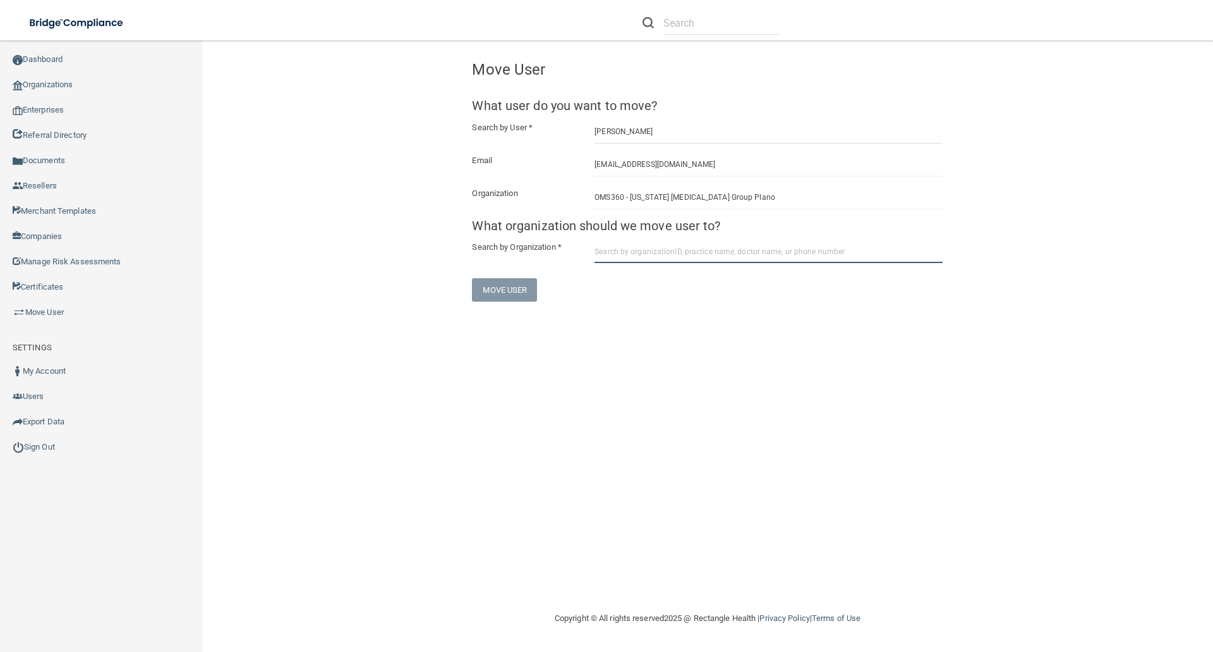
click at [610, 250] on input "text" at bounding box center [769, 251] width 348 height 23
click at [621, 250] on input "text" at bounding box center [769, 251] width 348 height 23
paste input "OMS360 - Texas Oral Surgery Group Plano"
click at [749, 257] on input "OMS360 - Texas Oral Surgery Group Plano" at bounding box center [769, 251] width 348 height 23
click at [741, 250] on input "OMS360 - Texas Oral Surgery Group Plano" at bounding box center [769, 251] width 348 height 23
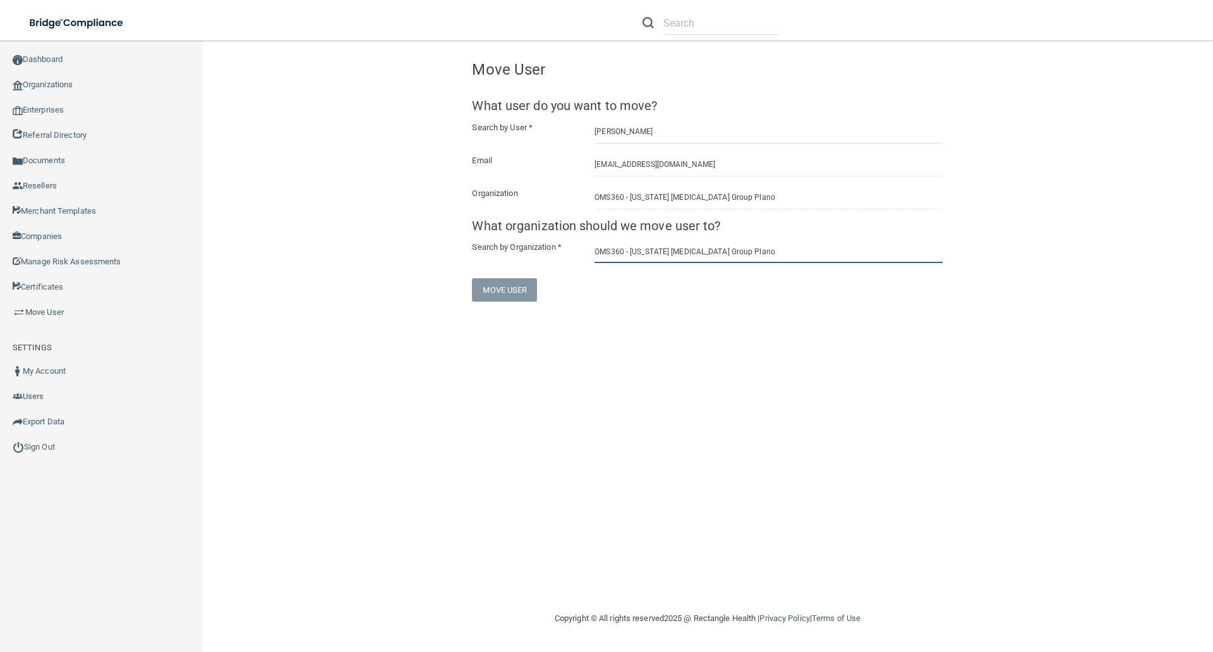
type input "OMS360 - Texas Oral Surgery Group Plano"
drag, startPoint x: 545, startPoint y: 391, endPoint x: 560, endPoint y: 106, distance: 284.7
click at [530, 325] on div "Congratulation! You successfully moved the user to a new organization. Move Use…" at bounding box center [707, 325] width 961 height 545
click at [684, 23] on input "text" at bounding box center [722, 22] width 116 height 23
click at [684, 22] on input "text" at bounding box center [722, 22] width 116 height 23
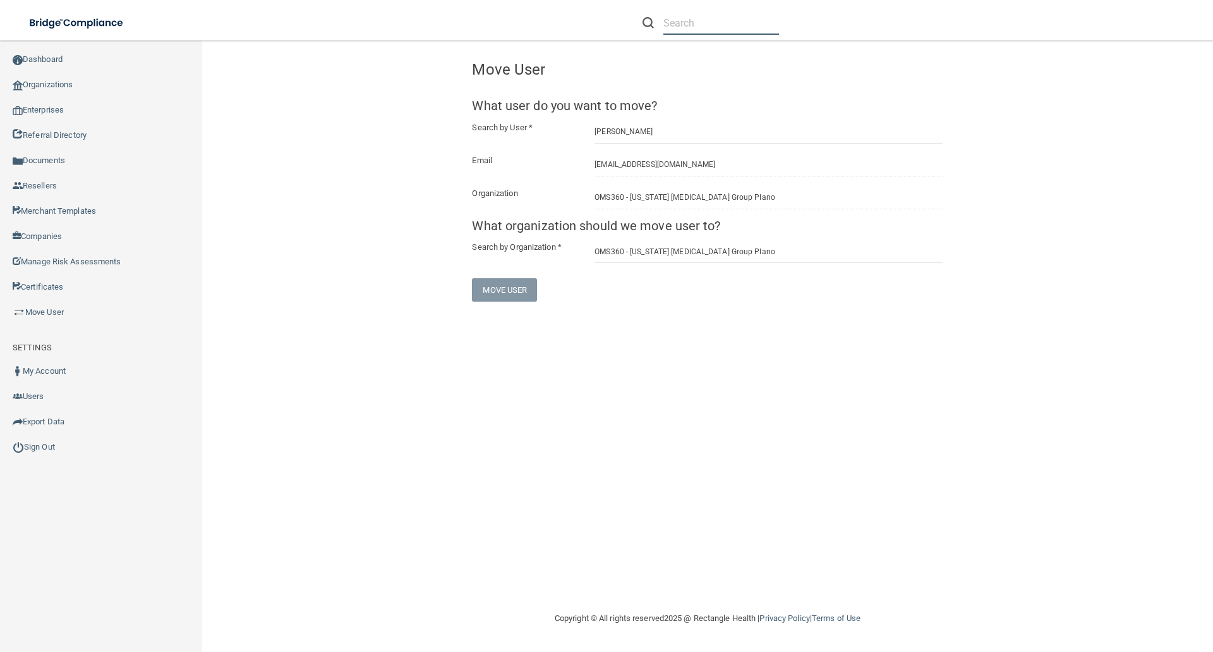
paste input "OMS360 - Texas Oral Surgery Group Denton"
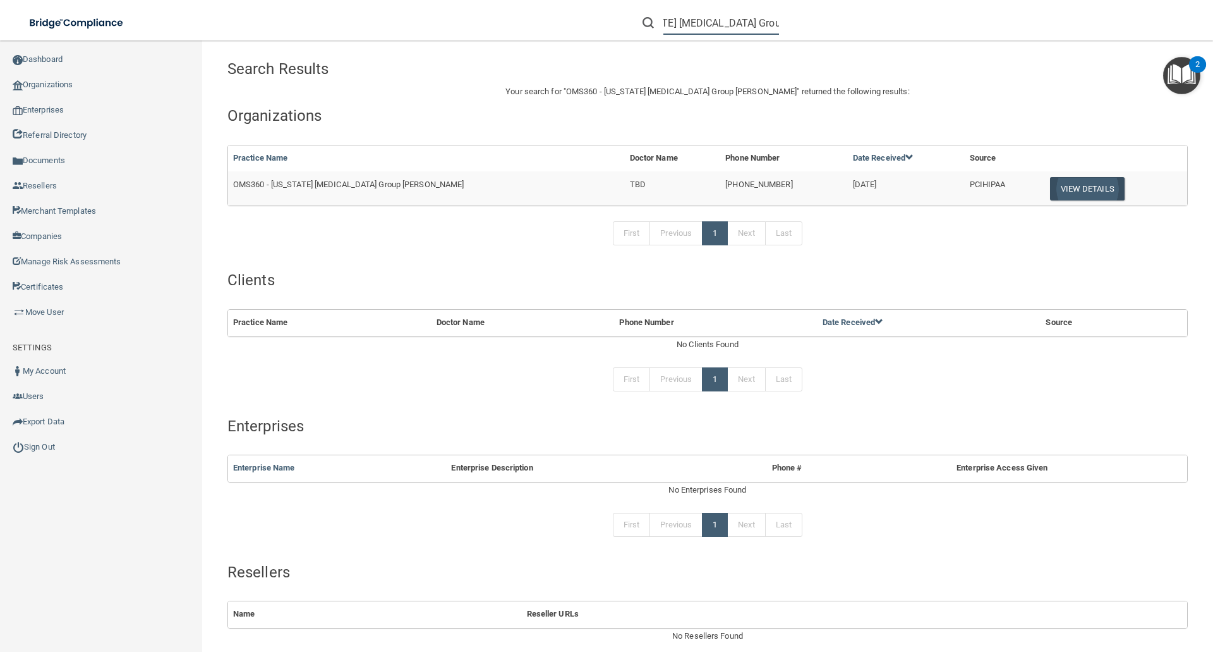
type input "OMS360 - Texas Oral Surgery Group Denton"
click at [1055, 179] on button "View Details" at bounding box center [1087, 188] width 75 height 23
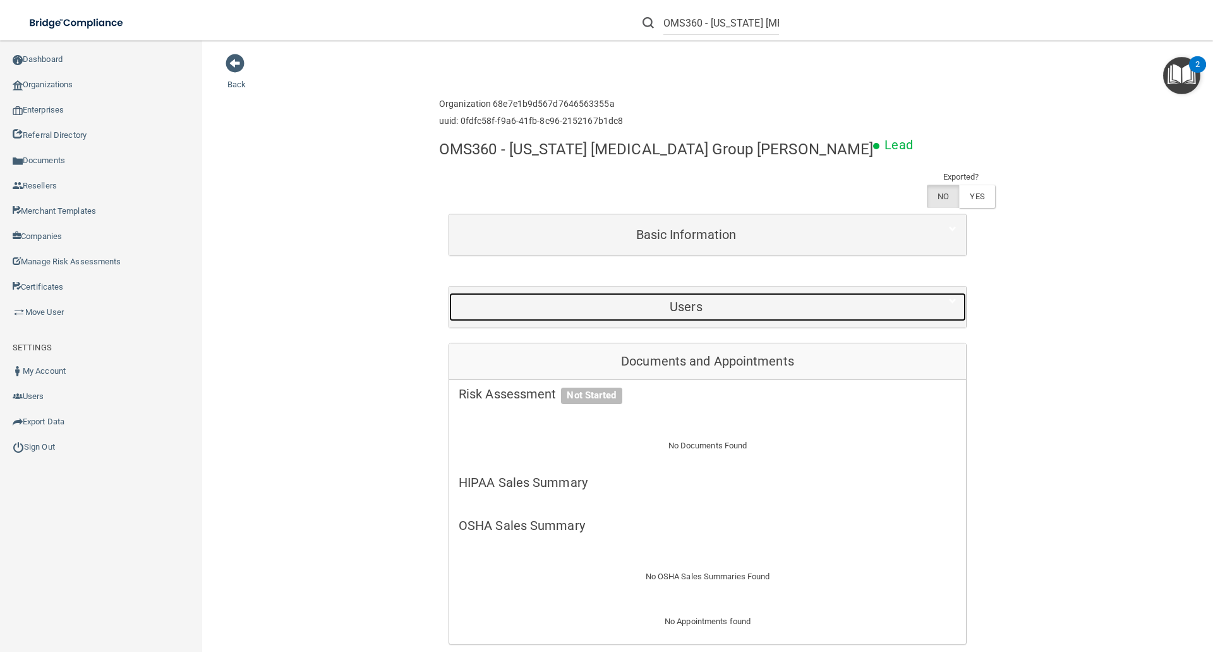
click at [669, 298] on div "Users" at bounding box center [686, 307] width 474 height 28
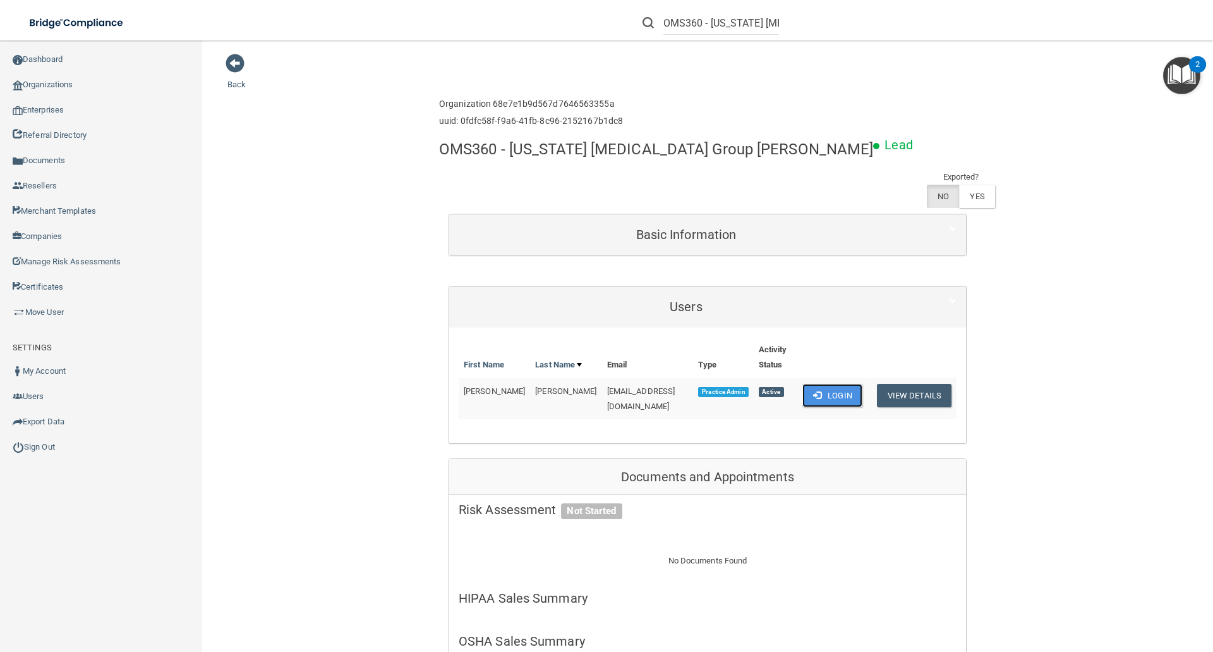
click at [817, 384] on button "Login" at bounding box center [833, 395] width 60 height 23
click at [50, 313] on link "Move User" at bounding box center [101, 312] width 203 height 25
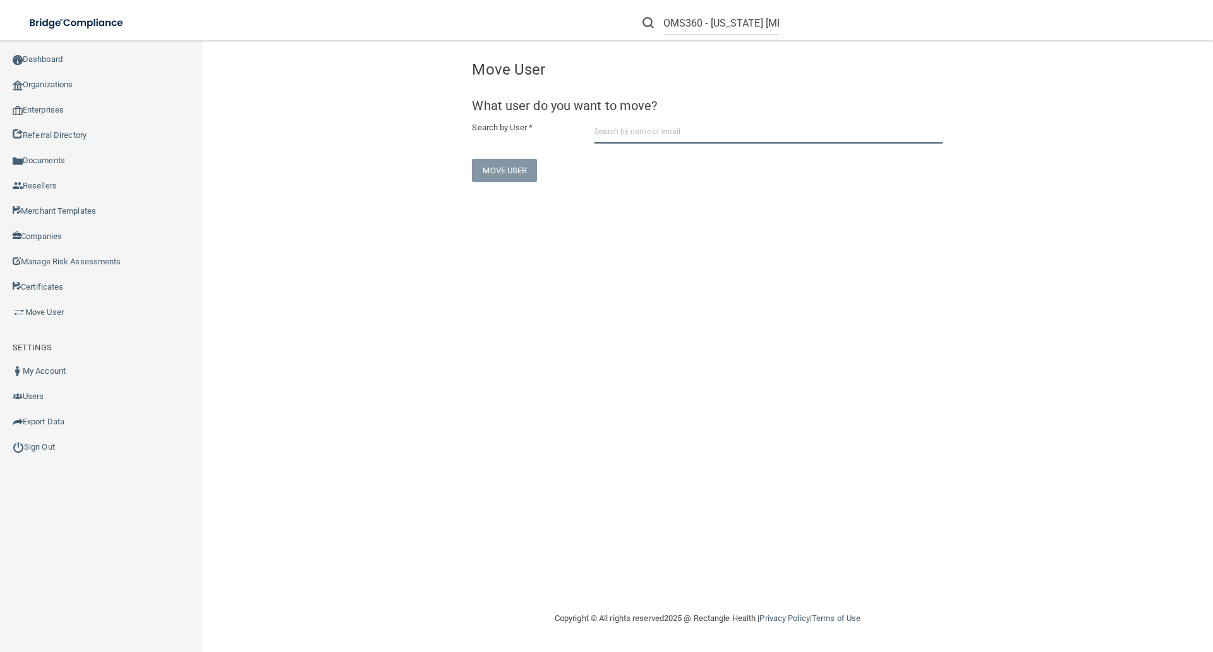
click at [605, 130] on input "text" at bounding box center [769, 131] width 348 height 23
paste input "jacqueline@texasoralsurgerygroup.com"
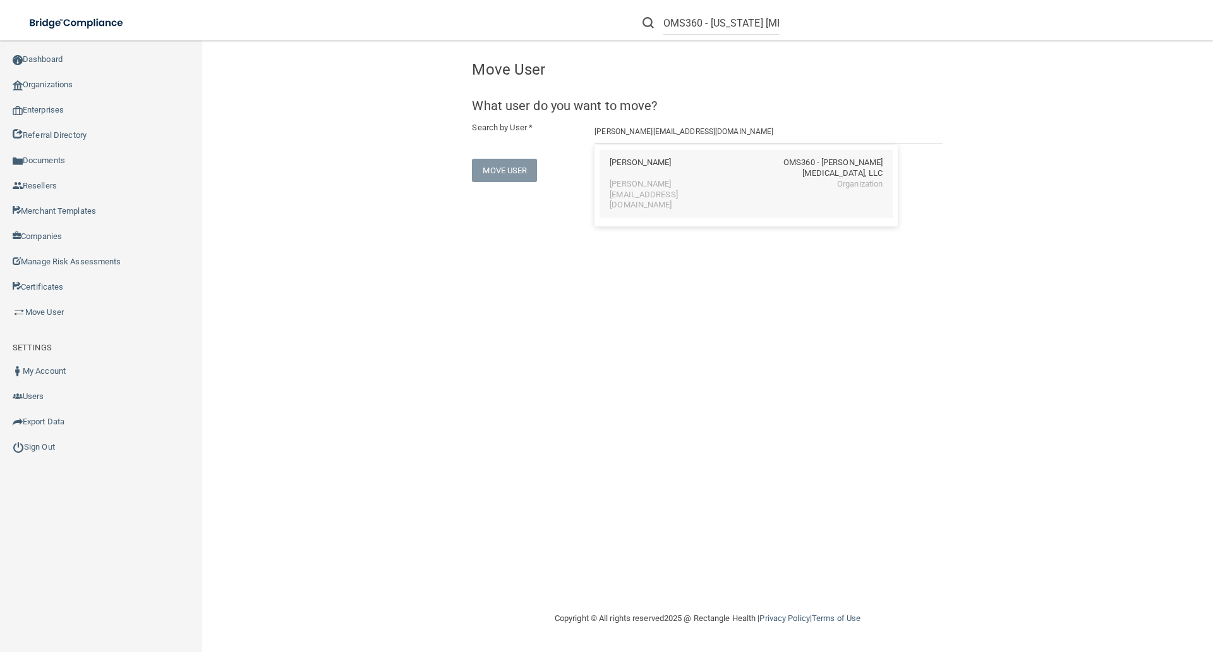
click at [671, 169] on div "Jacqueline Ferre-Smith" at bounding box center [640, 167] width 61 height 21
type input "Jacqueline Ferre-Smith"
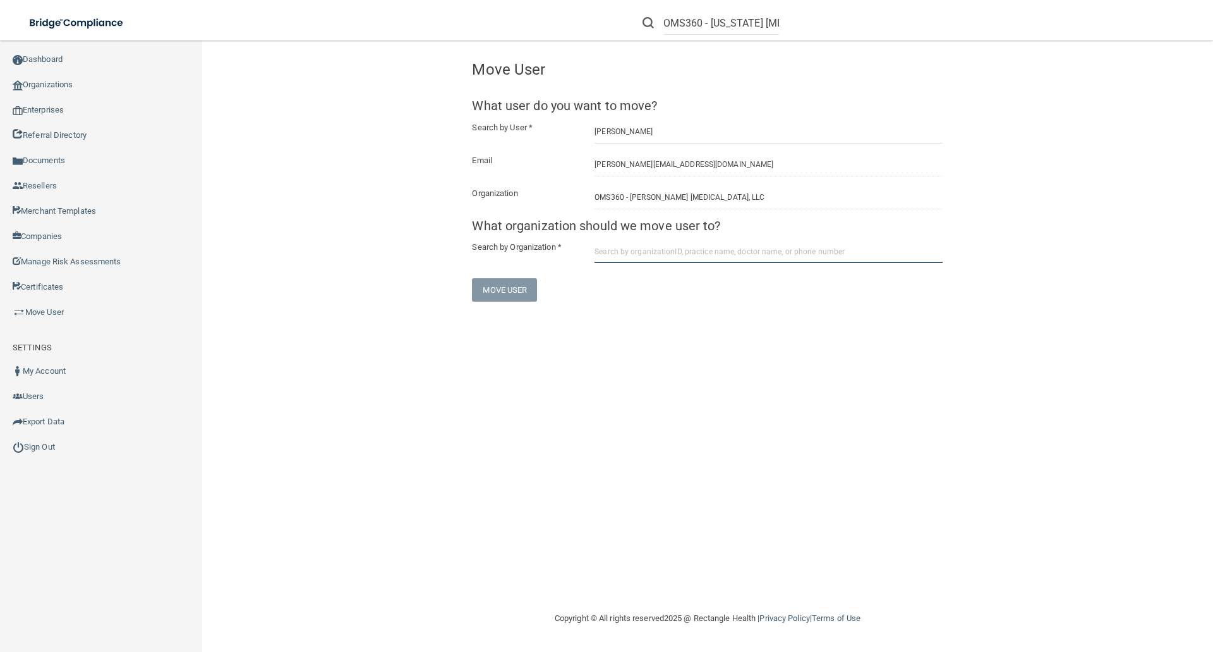
click at [619, 255] on input "text" at bounding box center [769, 251] width 348 height 23
click at [605, 252] on input "text" at bounding box center [769, 251] width 348 height 23
paste input "OMS360 - Texas Oral Surgery Group Denton"
click at [746, 251] on input "OMS360 - Texas Oral Surgery Group Denton" at bounding box center [769, 251] width 348 height 23
type input "OMS360 - Texas Oral Surgery Group Denton"
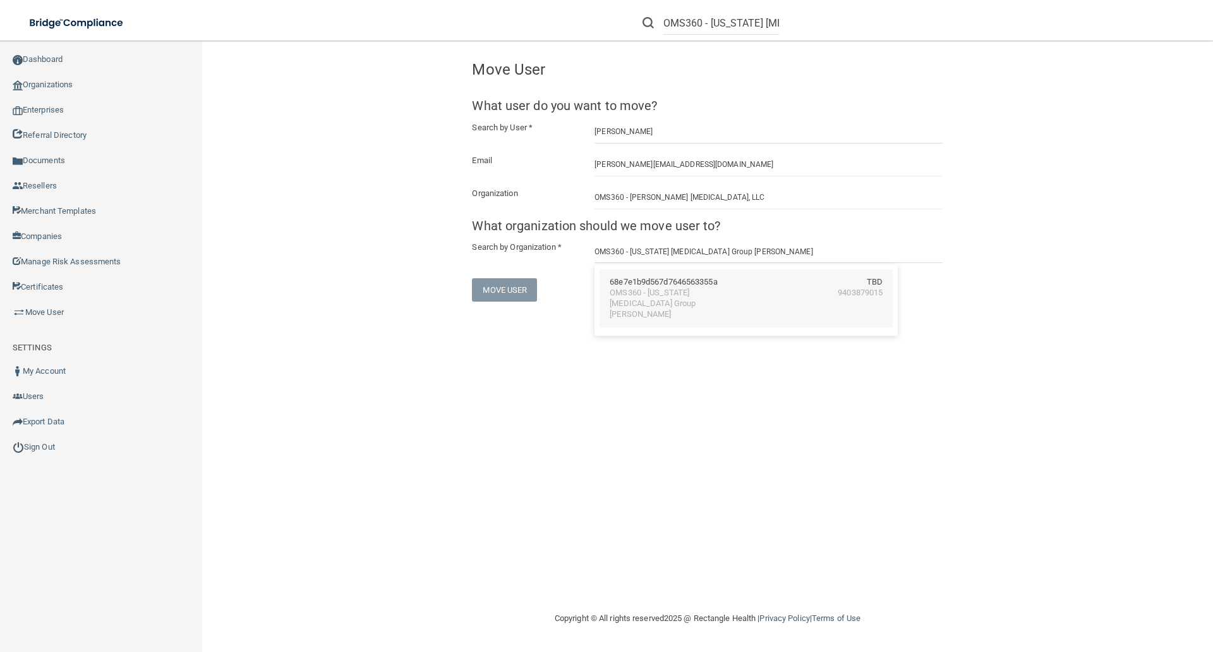
click at [669, 292] on div "OMS360 - Texas Oral Surgery Group Denton" at bounding box center [664, 304] width 109 height 32
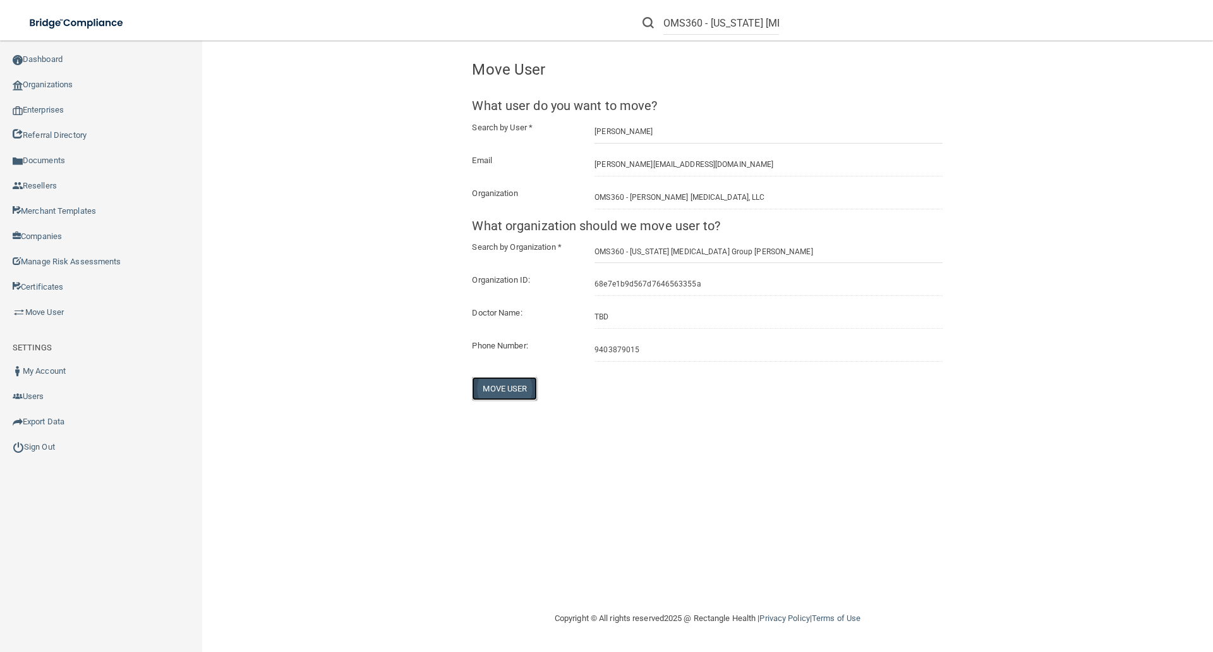
click at [509, 388] on button "Move User" at bounding box center [504, 388] width 65 height 23
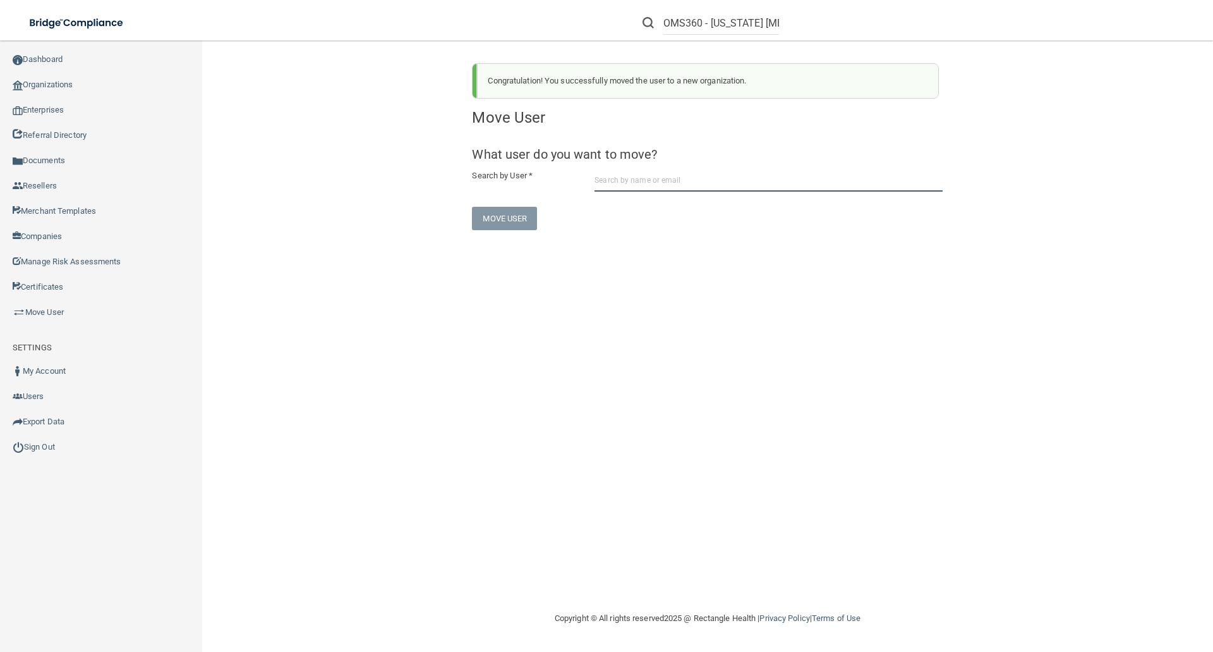
click at [612, 179] on input "text" at bounding box center [769, 179] width 348 height 23
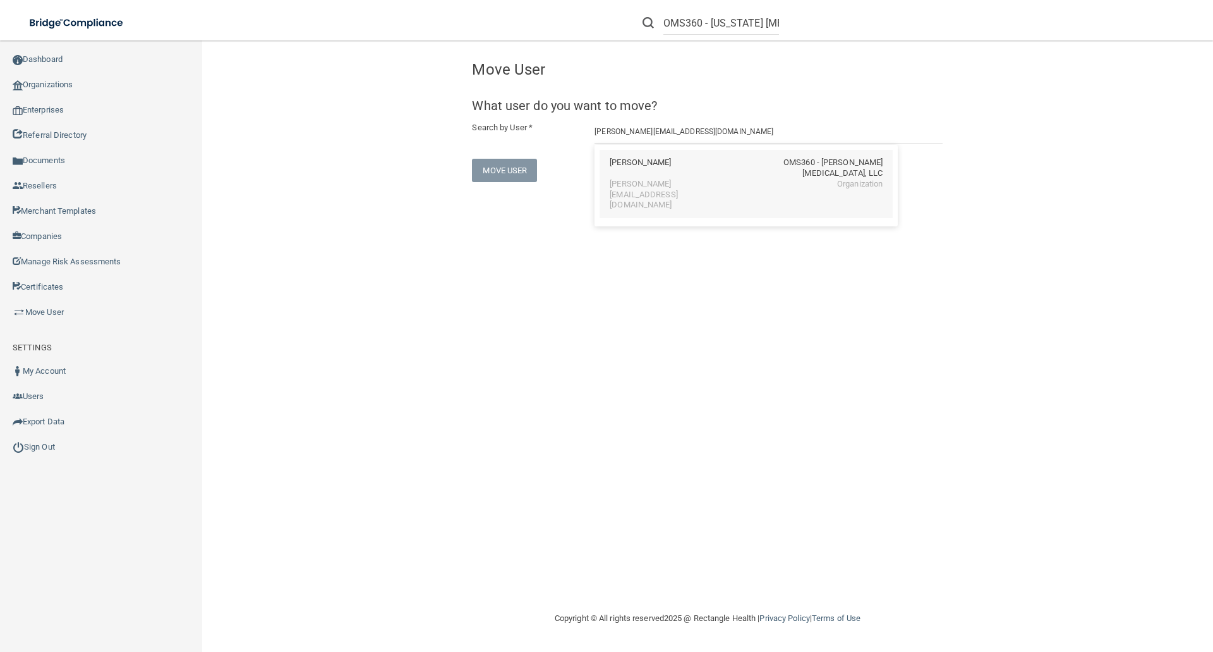
click at [744, 173] on div "Christina Banta OMS360 - Donald Phillips Oral Surgery, LLC" at bounding box center [746, 167] width 273 height 21
type input "Christina Banta"
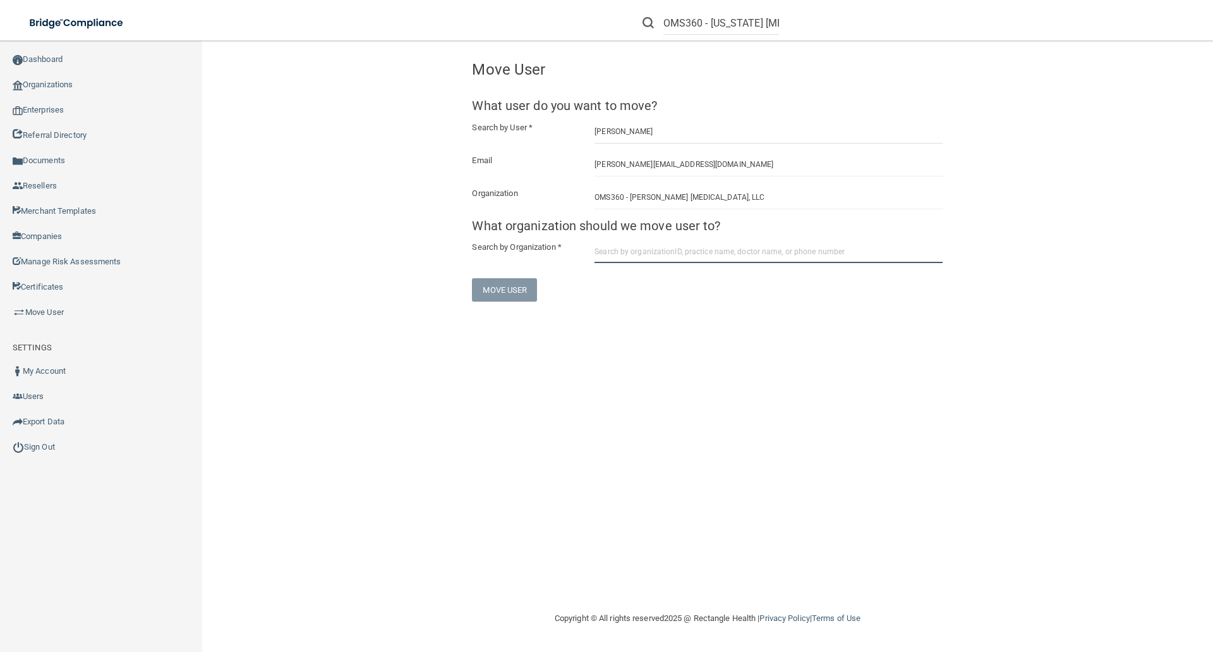
click at [604, 252] on input "text" at bounding box center [769, 251] width 348 height 23
click at [610, 250] on input "text" at bounding box center [769, 251] width 348 height 23
paste input "68e92715d567d764656366d9"
click at [705, 253] on input "68e92715d567d764656366d9" at bounding box center [769, 251] width 348 height 23
click at [648, 286] on div "68e92715d567d764656366d9" at bounding box center [663, 282] width 107 height 11
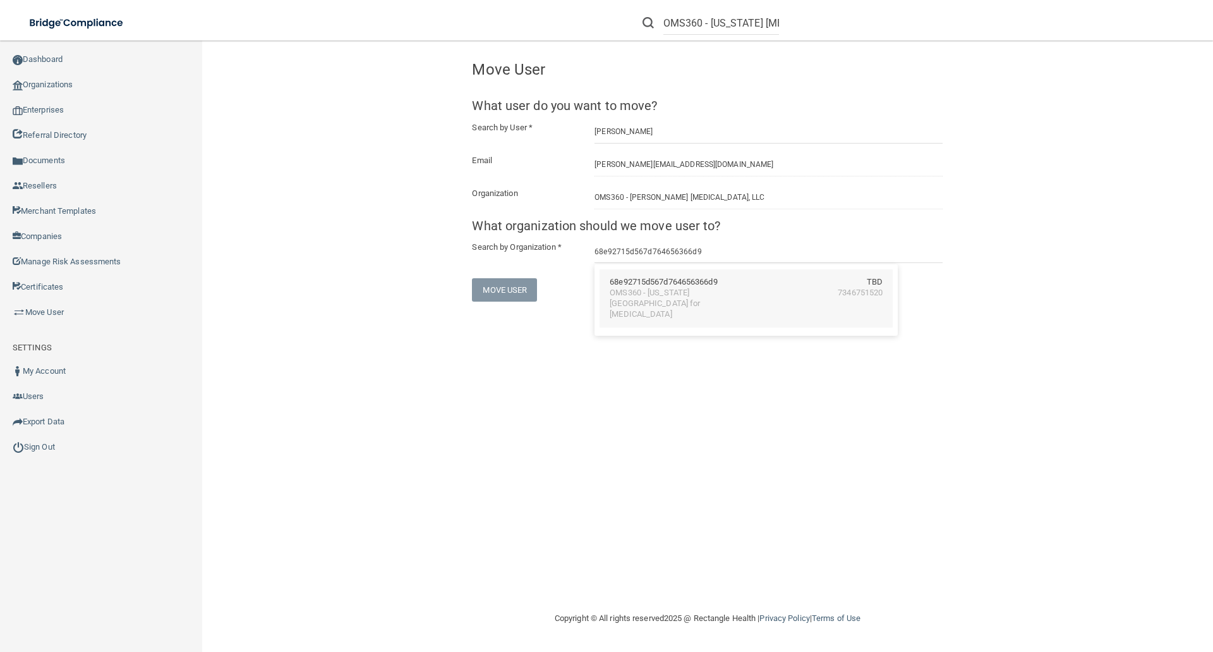
type input "OMS360 - [US_STATE][GEOGRAPHIC_DATA] for Oral Surgery"
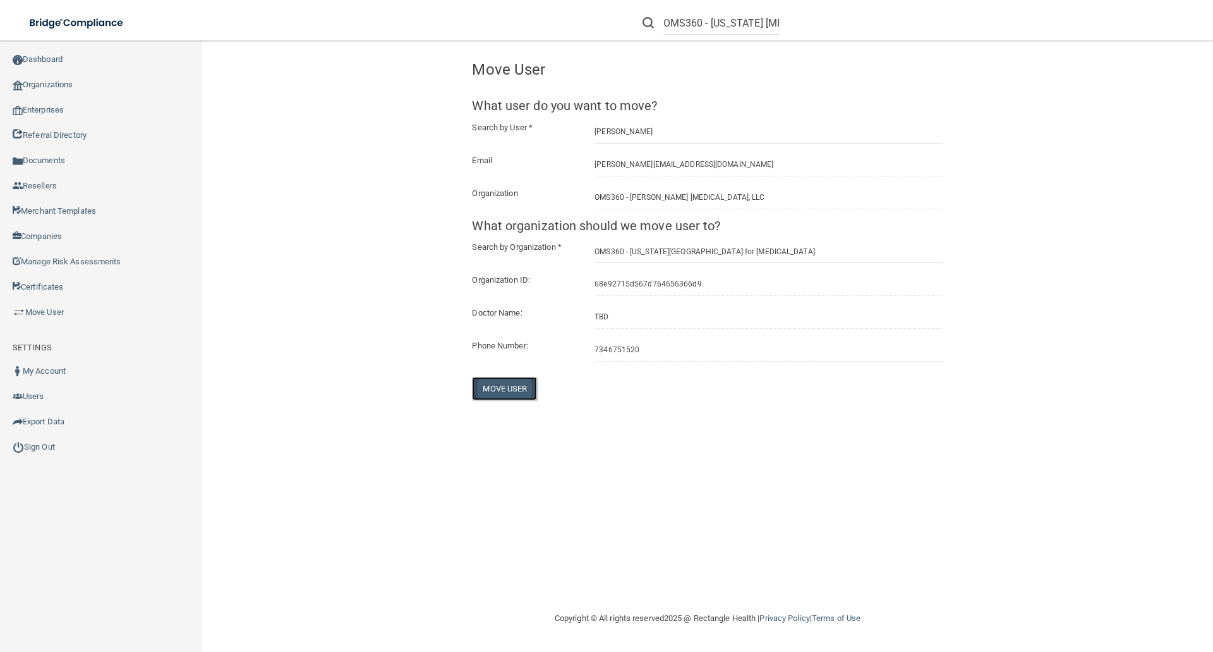
click at [512, 391] on button "Move User" at bounding box center [504, 388] width 65 height 23
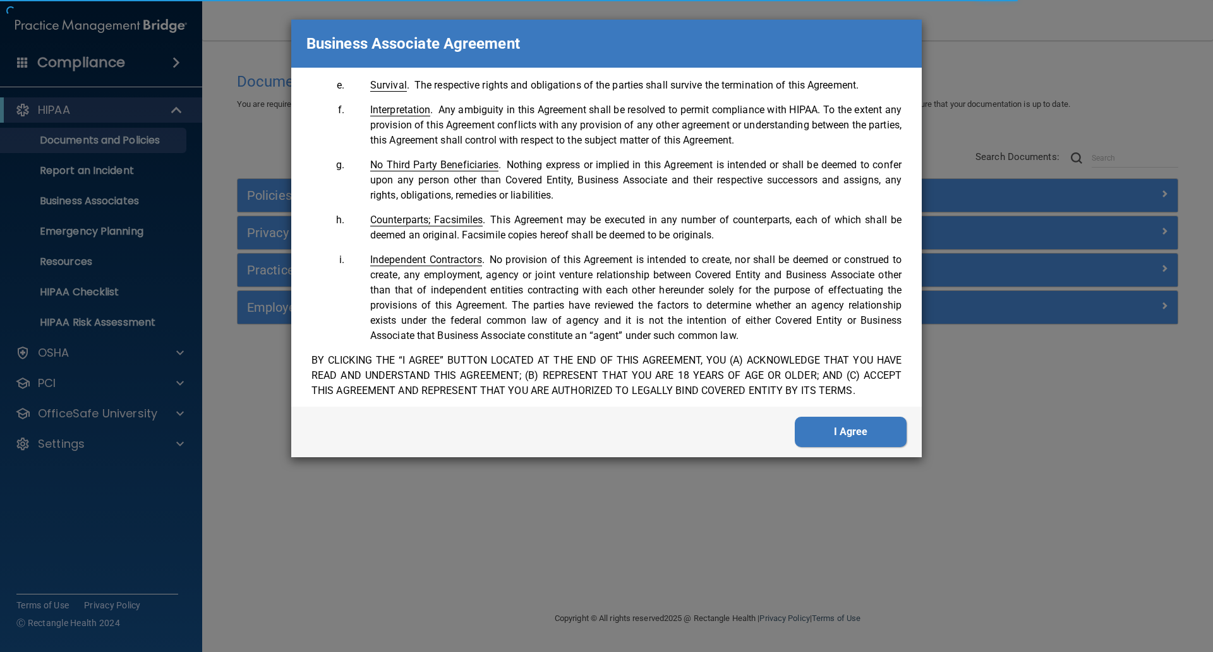
scroll to position [2577, 0]
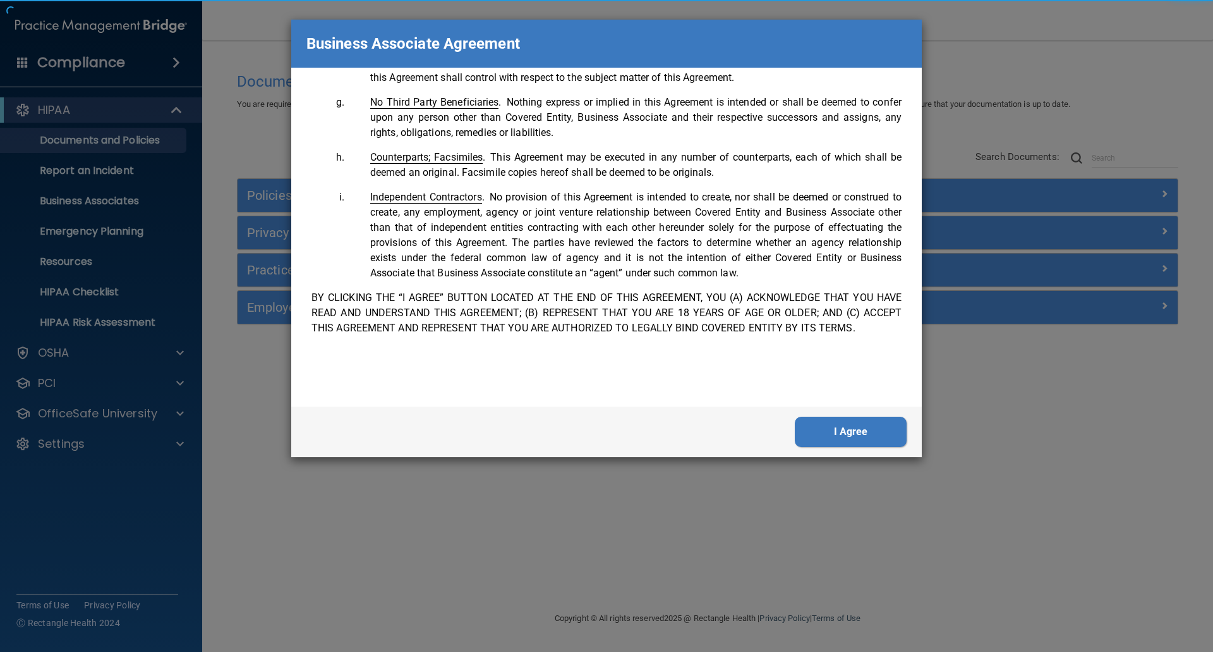
click at [861, 427] on button "I Agree" at bounding box center [851, 431] width 112 height 30
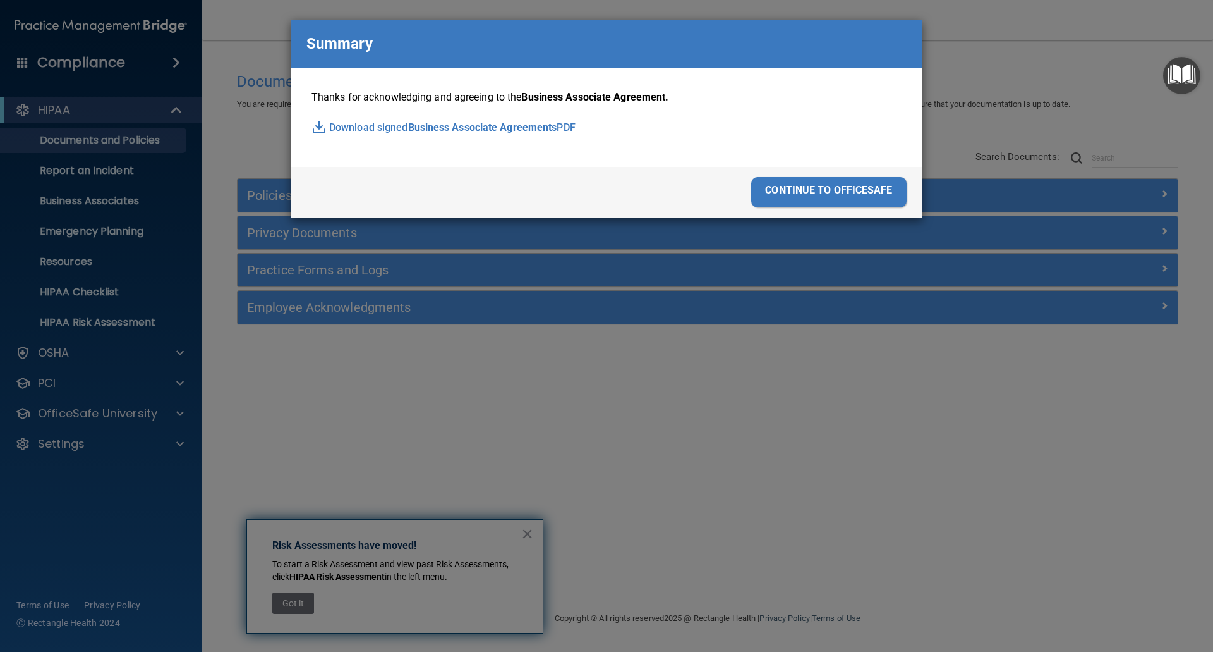
click at [861, 189] on div "continue to officesafe" at bounding box center [828, 192] width 155 height 30
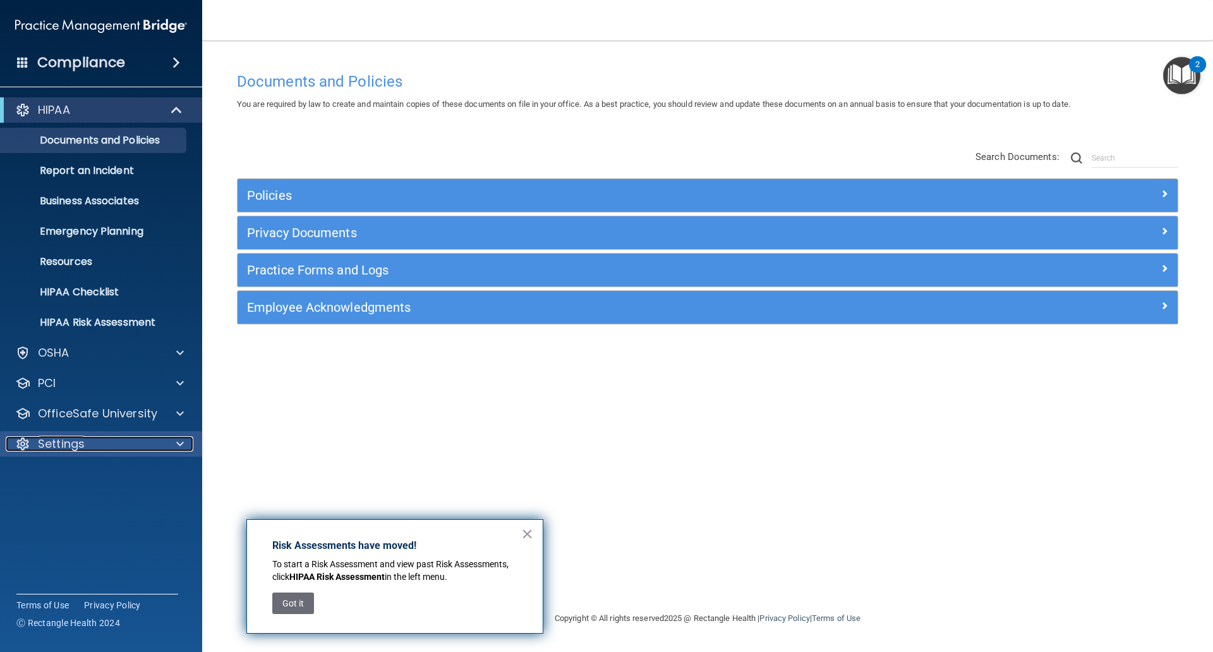
click at [60, 445] on p "Settings" at bounding box center [61, 443] width 47 height 15
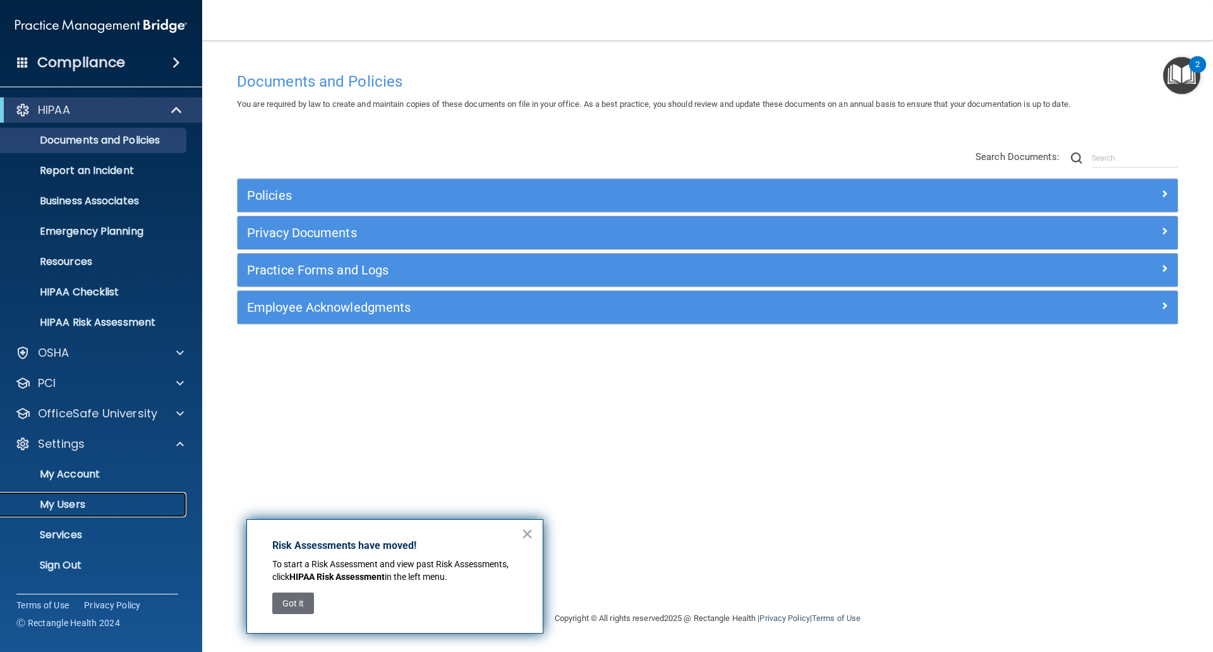
click at [54, 495] on link "My Users" at bounding box center [86, 504] width 199 height 25
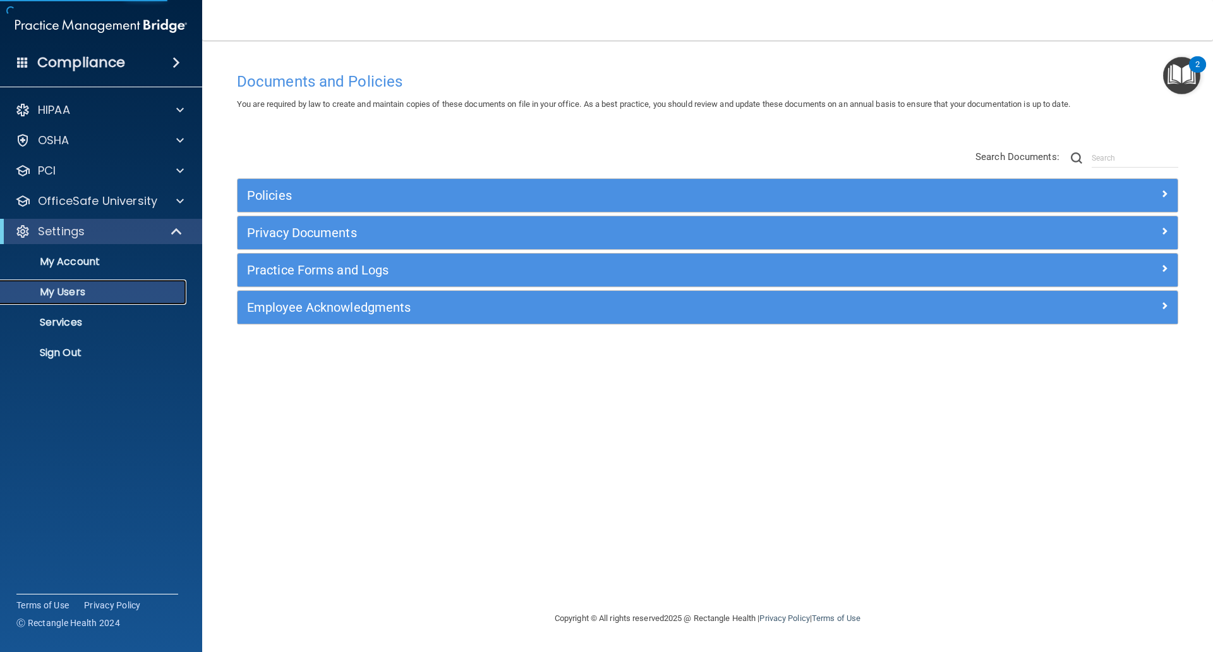
select select "20"
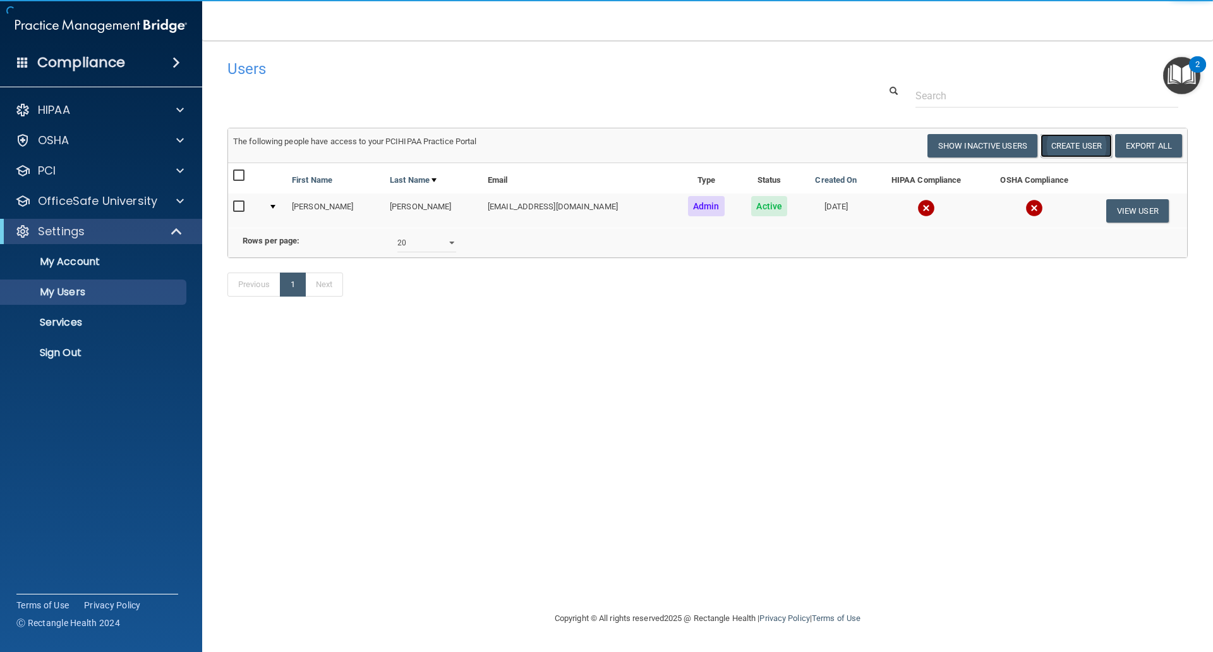
click at [1090, 143] on button "Create User" at bounding box center [1076, 145] width 71 height 23
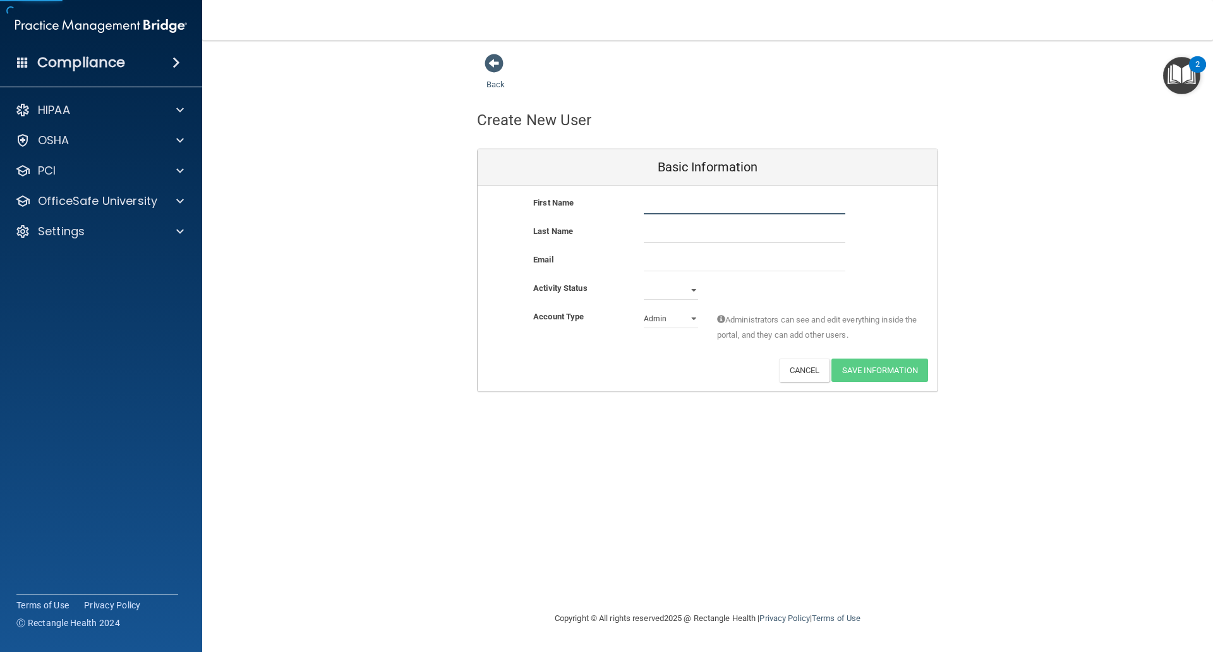
click at [649, 207] on input "text" at bounding box center [745, 204] width 202 height 19
type input "[PERSON_NAME]"
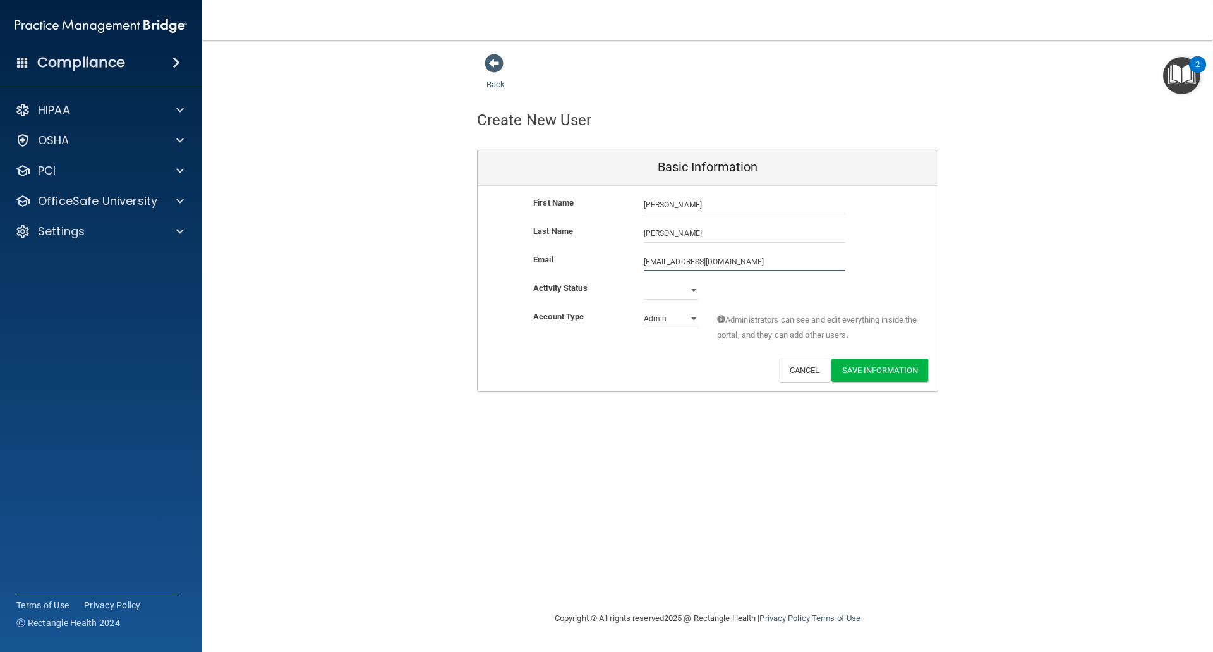
type input "[EMAIL_ADDRESS][DOMAIN_NAME]"
click at [646, 295] on select "Active Inactive" at bounding box center [671, 292] width 54 height 19
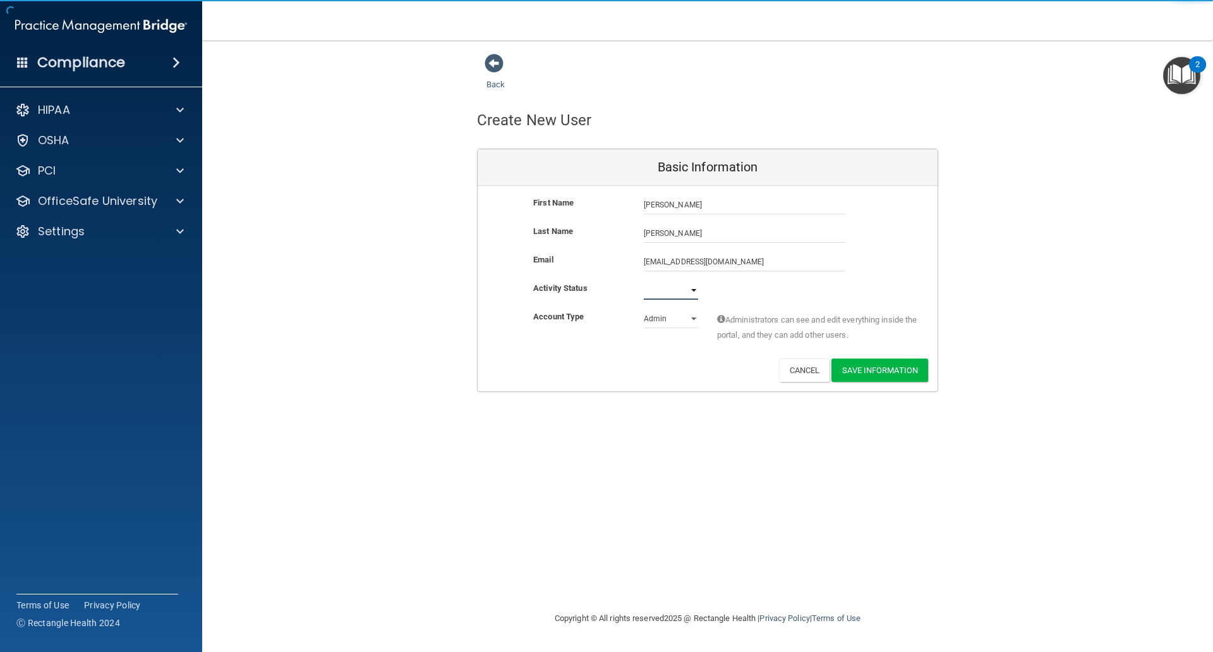
select select "active"
click at [644, 281] on select "Active Inactive" at bounding box center [671, 290] width 54 height 19
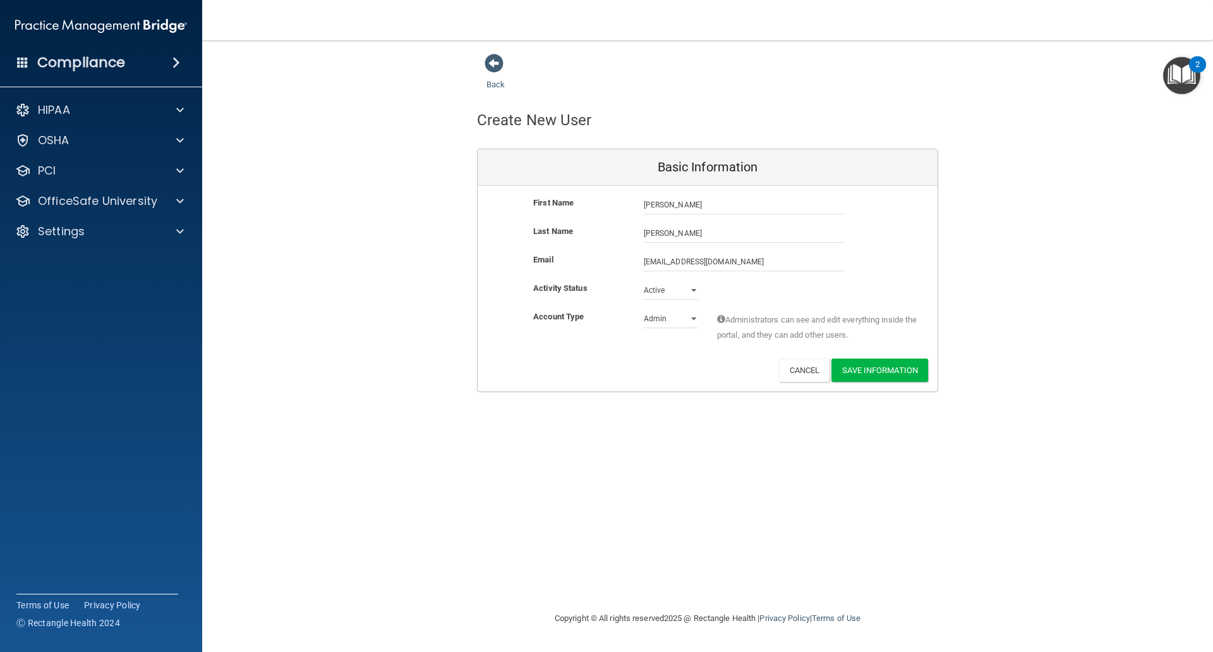
click at [700, 363] on div "Deactivate Reset Password Edit Cancel Save Information" at bounding box center [708, 369] width 460 height 23
click at [865, 368] on button "Save Information" at bounding box center [880, 369] width 97 height 23
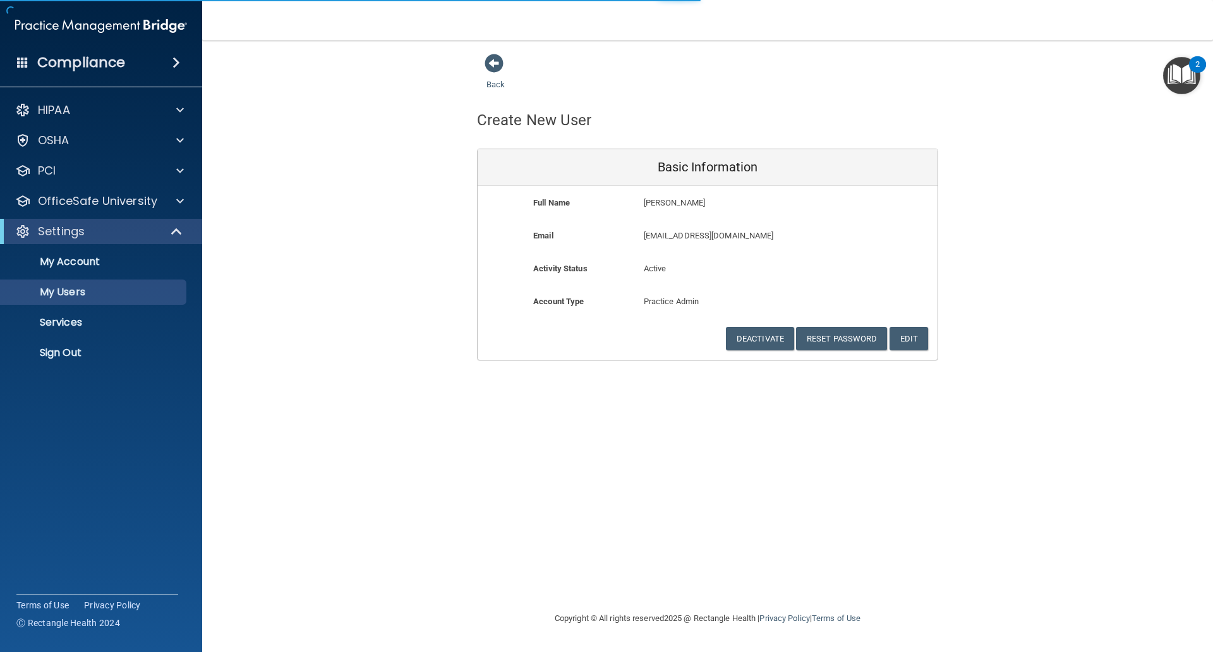
select select "20"
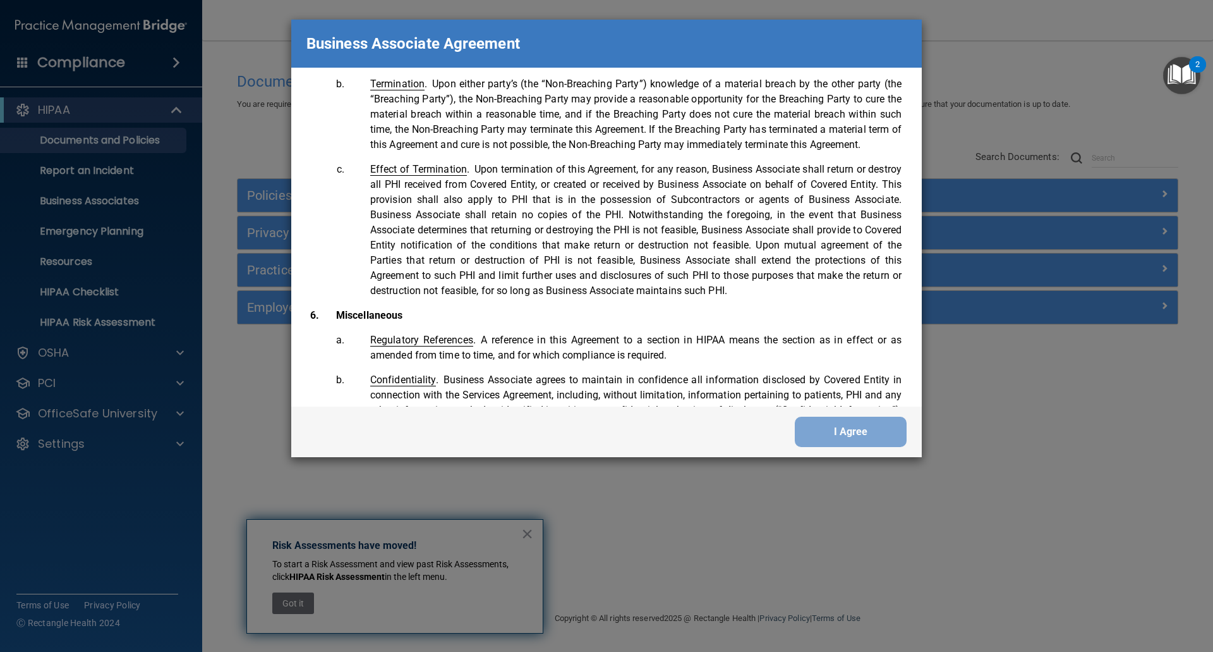
scroll to position [2577, 0]
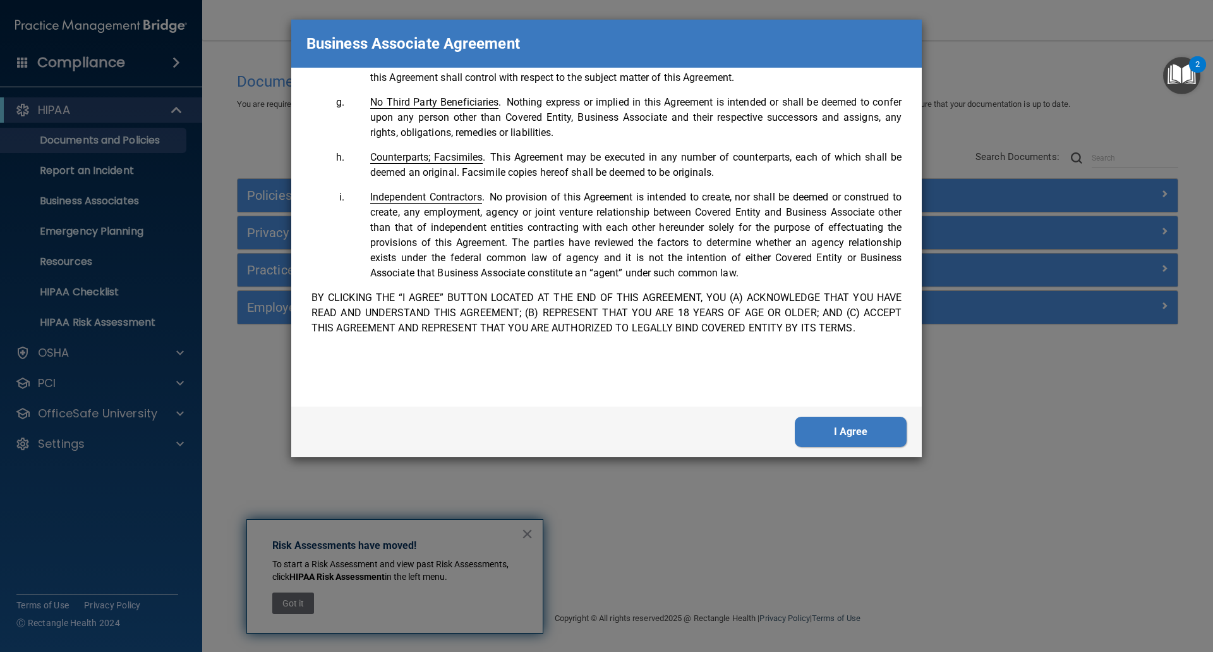
click at [851, 432] on button "I Agree" at bounding box center [851, 431] width 112 height 30
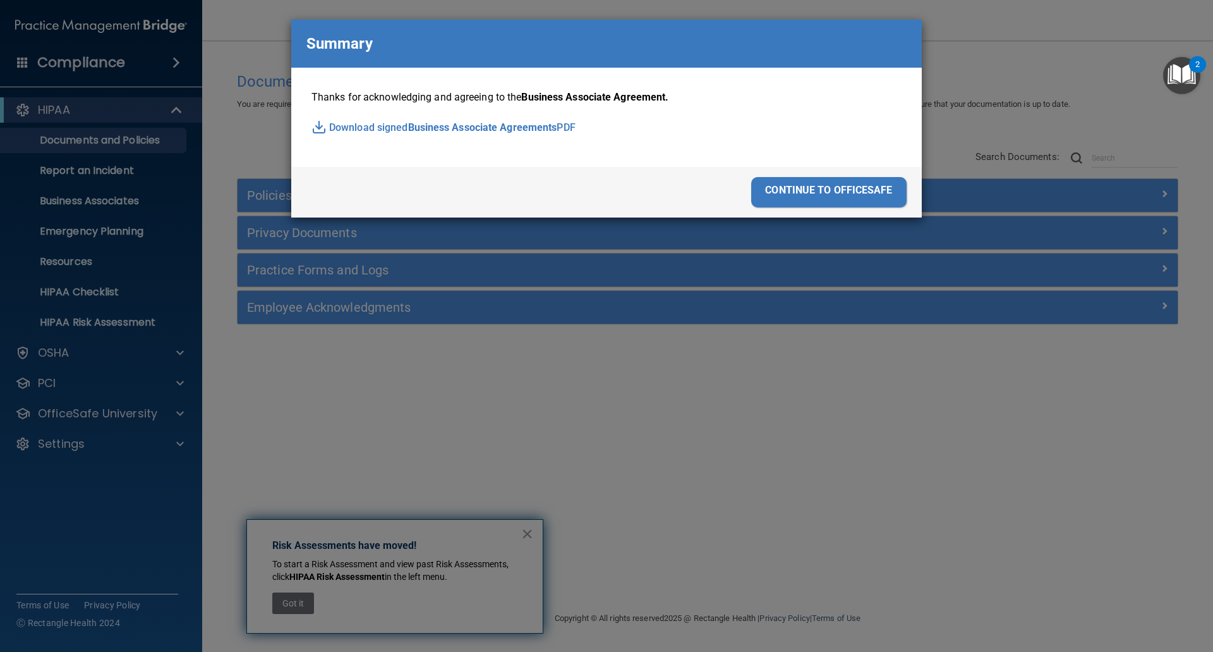
click at [821, 188] on div "continue to officesafe" at bounding box center [828, 192] width 155 height 30
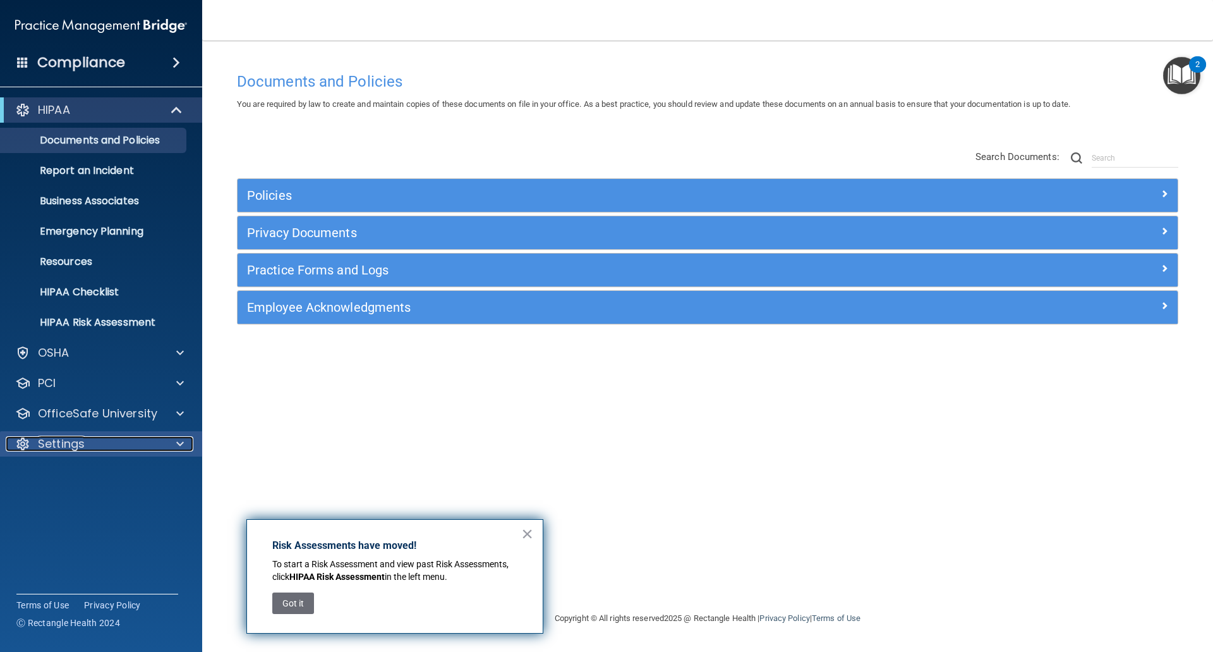
click at [66, 443] on p "Settings" at bounding box center [61, 443] width 47 height 15
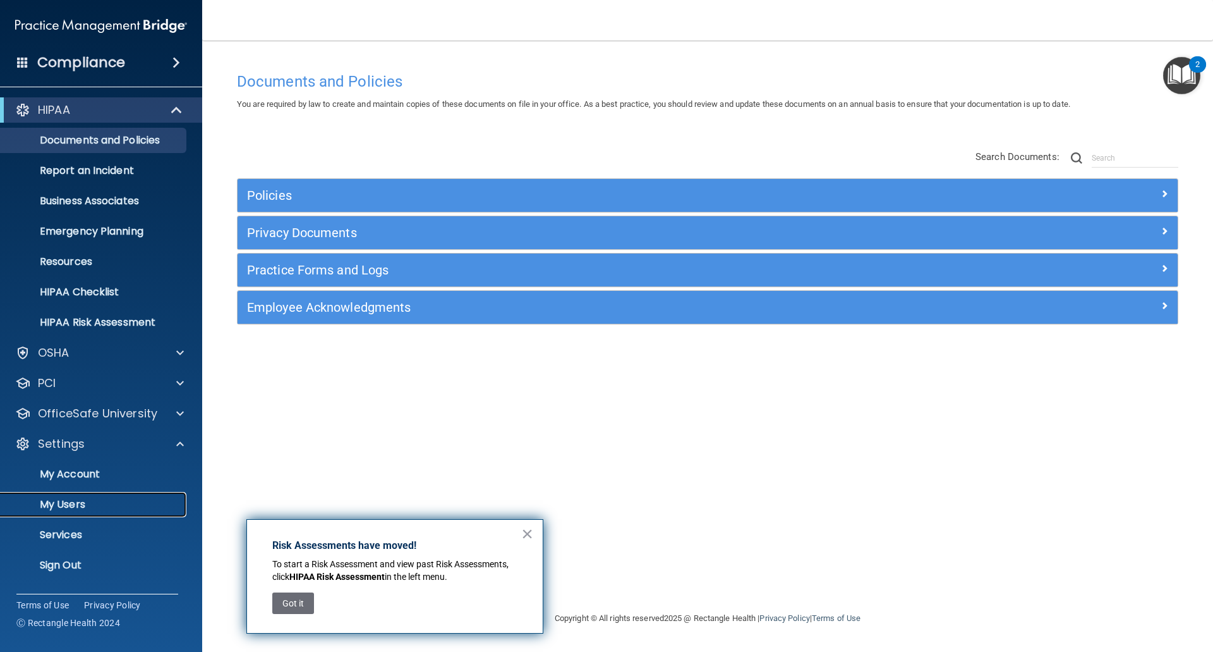
click at [61, 494] on link "My Users" at bounding box center [86, 504] width 199 height 25
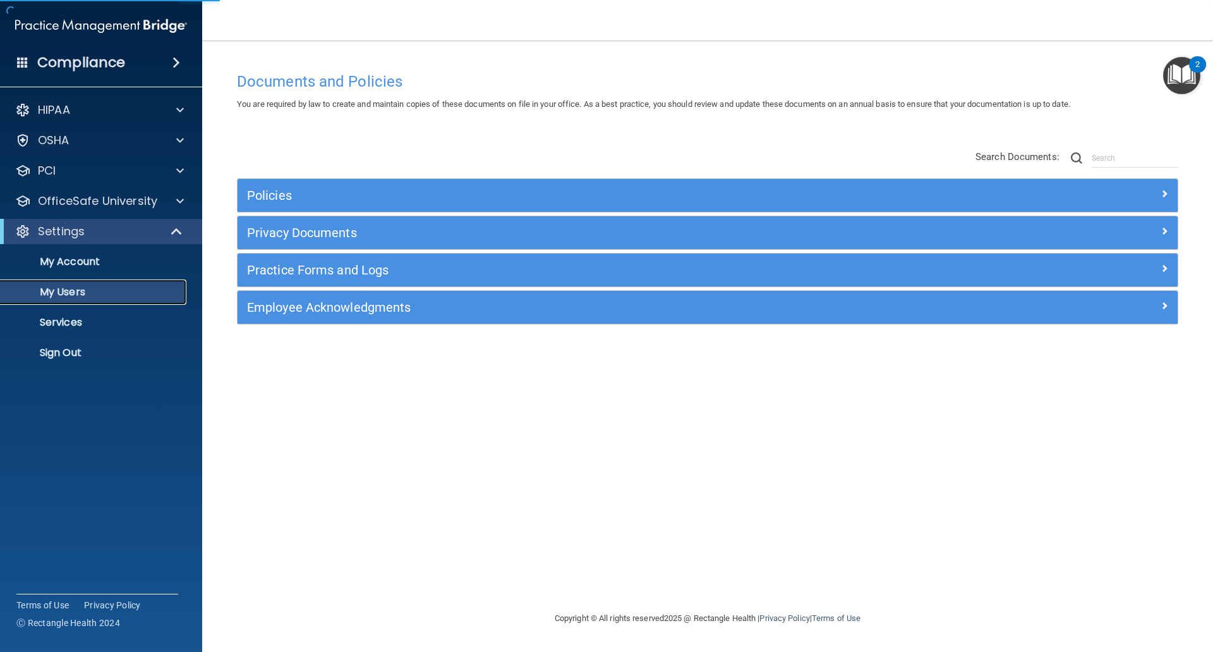
select select "20"
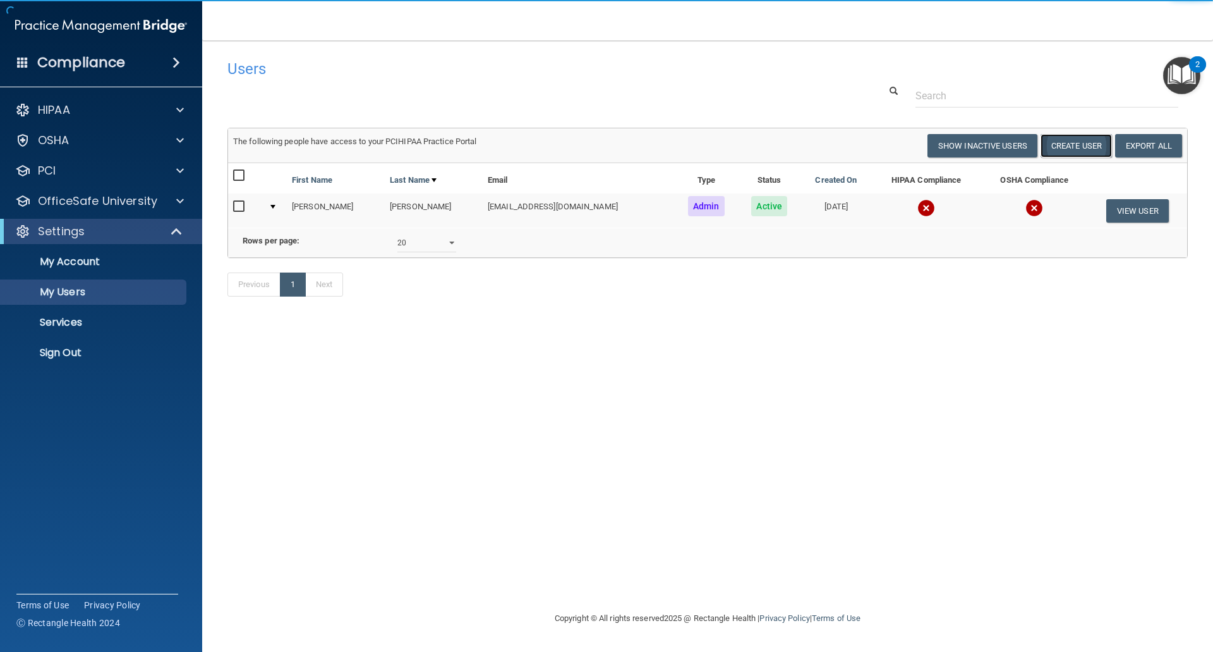
click at [1078, 143] on button "Create User" at bounding box center [1076, 145] width 71 height 23
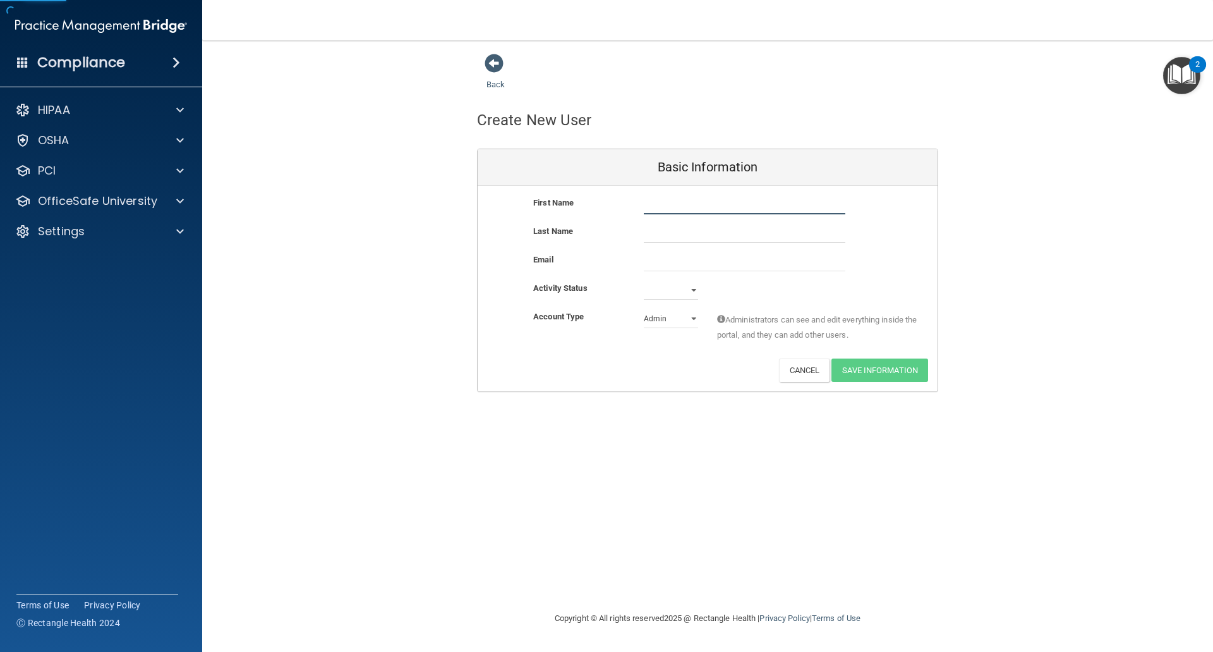
click at [662, 207] on input "text" at bounding box center [745, 204] width 202 height 19
type input "[PERSON_NAME]"
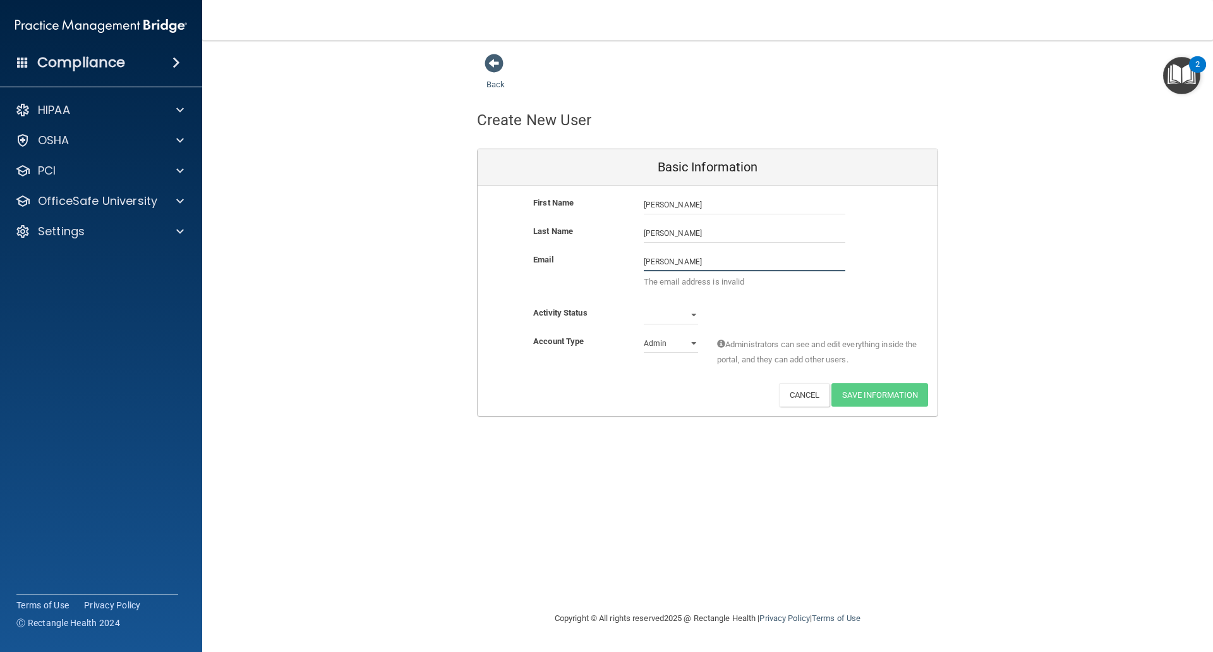
type input "[PERSON_NAME][EMAIL_ADDRESS][DOMAIN_NAME]"
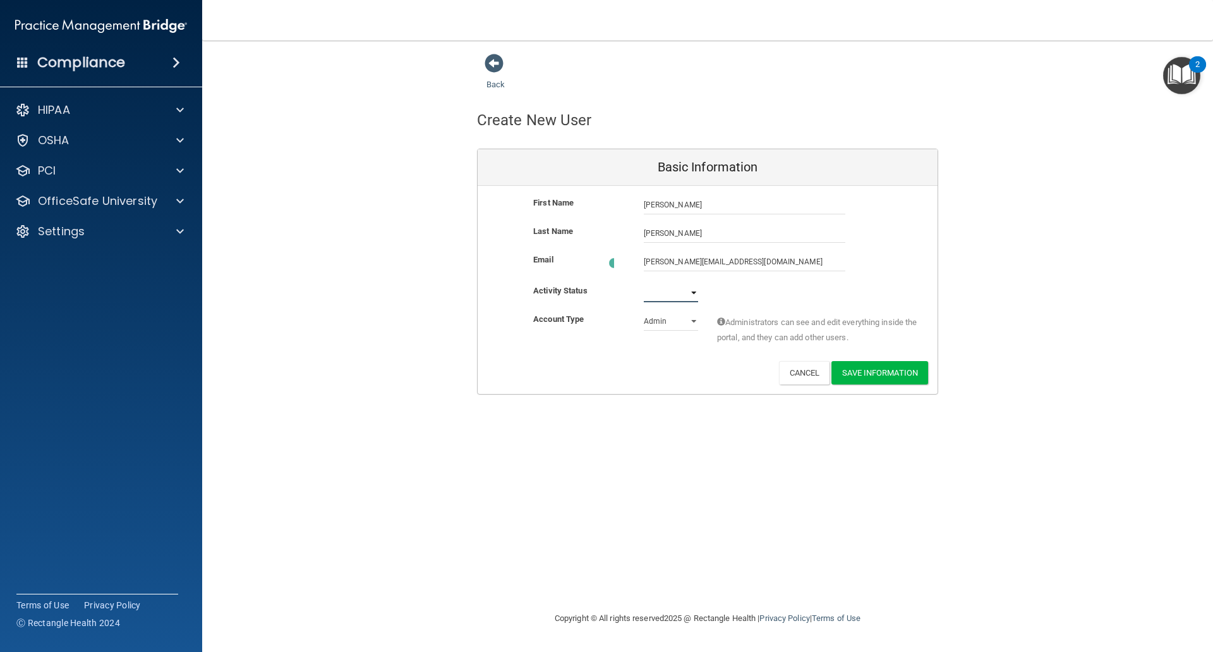
click at [651, 295] on select "Active Inactive" at bounding box center [671, 292] width 54 height 19
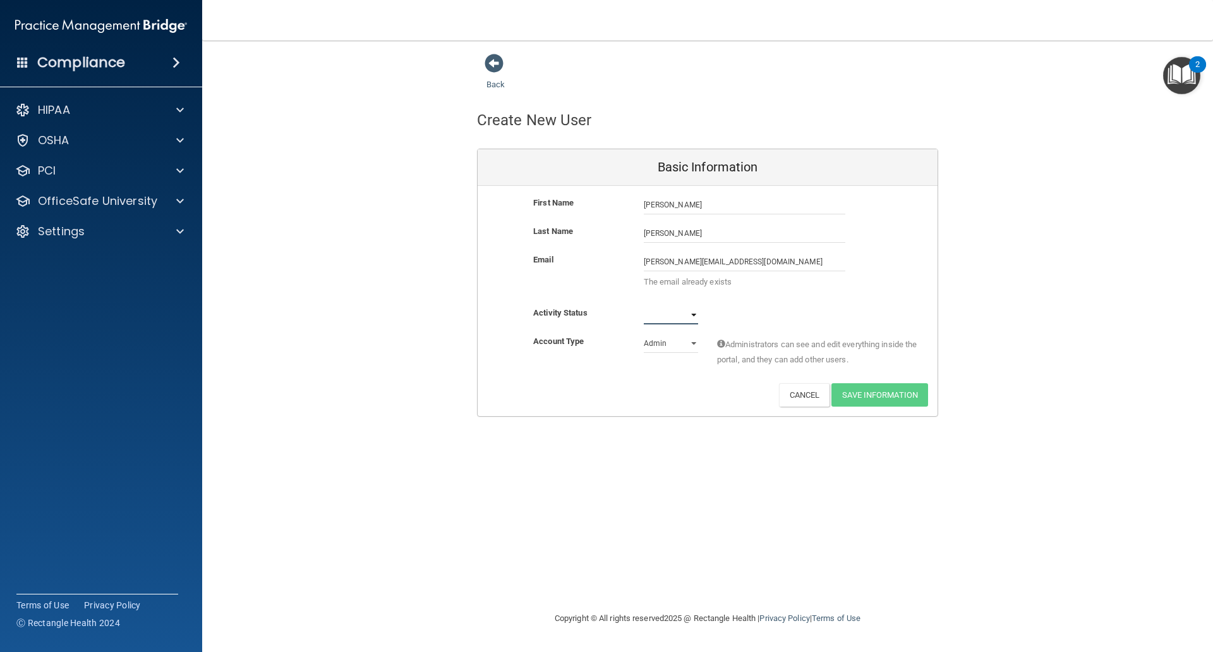
select select "active"
click at [644, 305] on select "Active Inactive" at bounding box center [671, 314] width 54 height 19
drag, startPoint x: 644, startPoint y: 265, endPoint x: 795, endPoint y: 265, distance: 151.0
click at [795, 265] on input "[PERSON_NAME][EMAIL_ADDRESS][DOMAIN_NAME]" at bounding box center [745, 261] width 202 height 19
click at [52, 220] on div "Settings" at bounding box center [101, 231] width 203 height 25
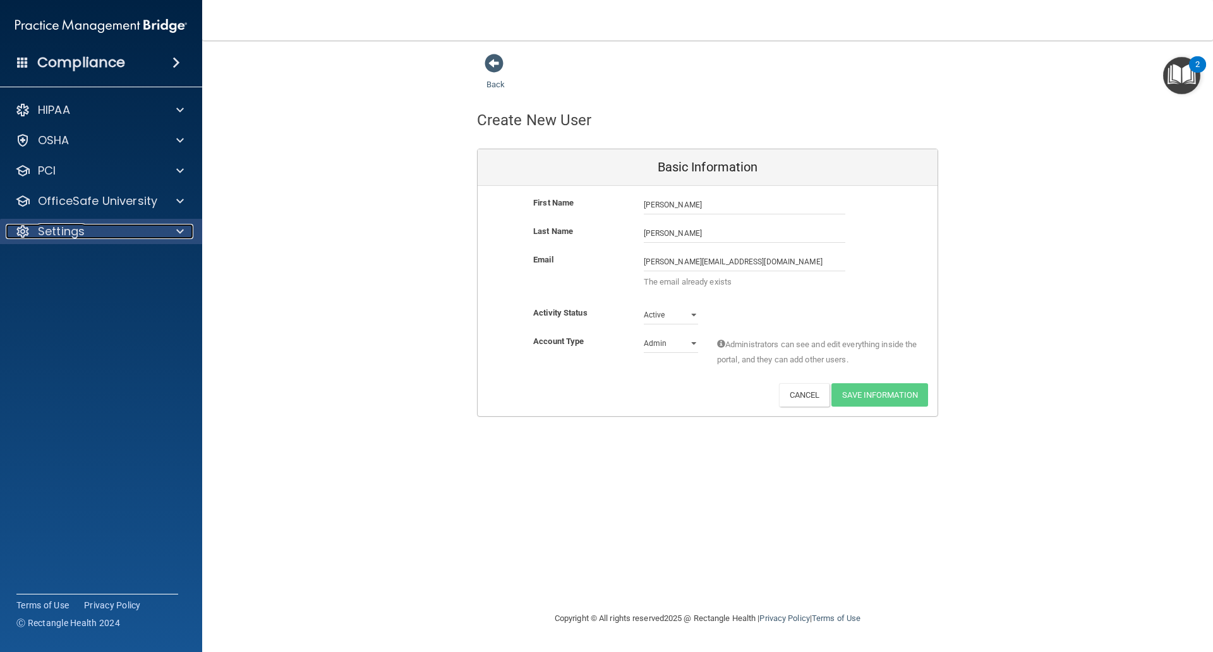
click at [55, 236] on p "Settings" at bounding box center [61, 231] width 47 height 15
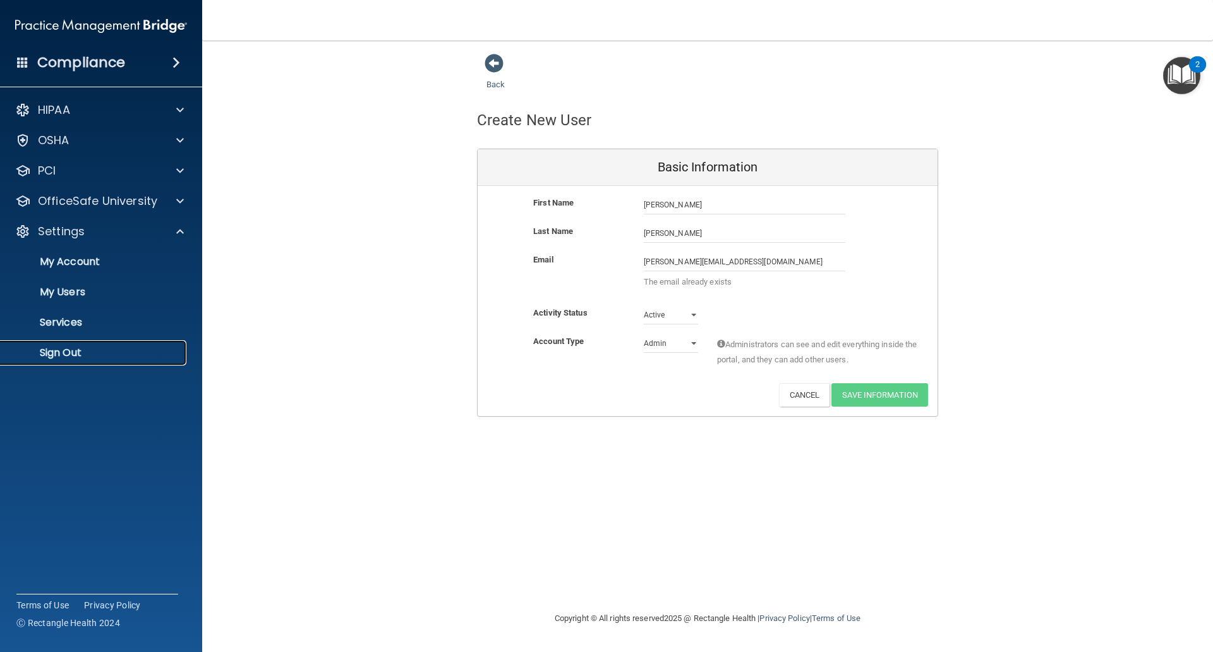
click at [69, 346] on p "Sign Out" at bounding box center [94, 352] width 173 height 13
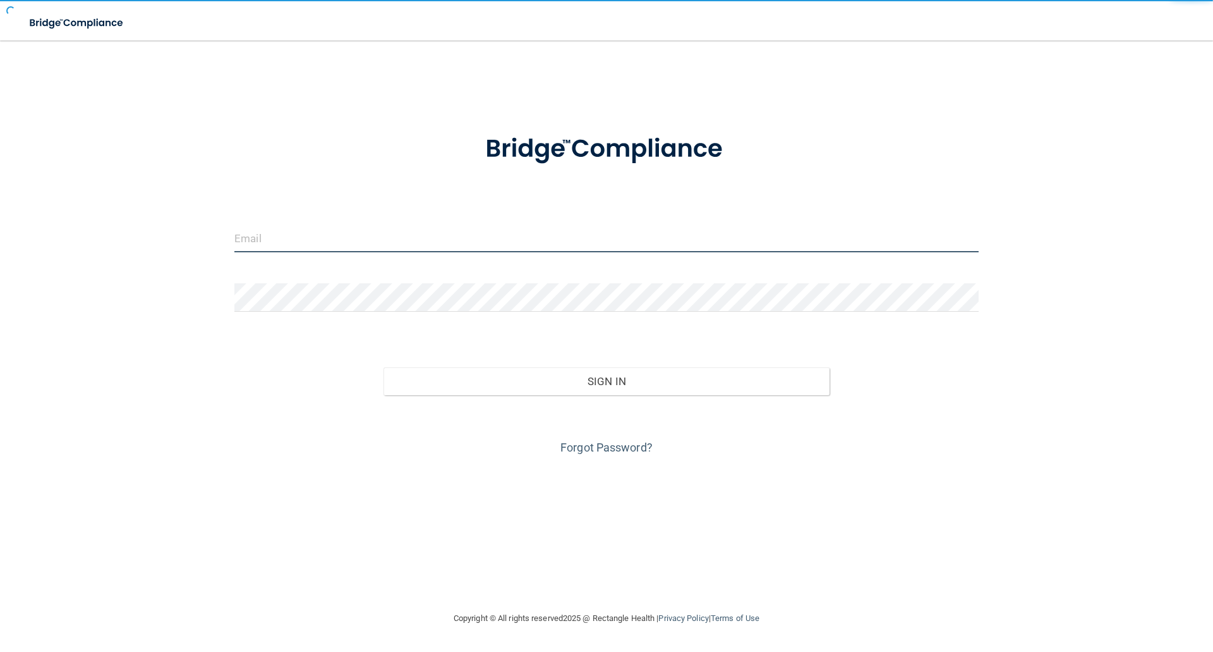
type input "[EMAIL_ADDRESS][DOMAIN_NAME]"
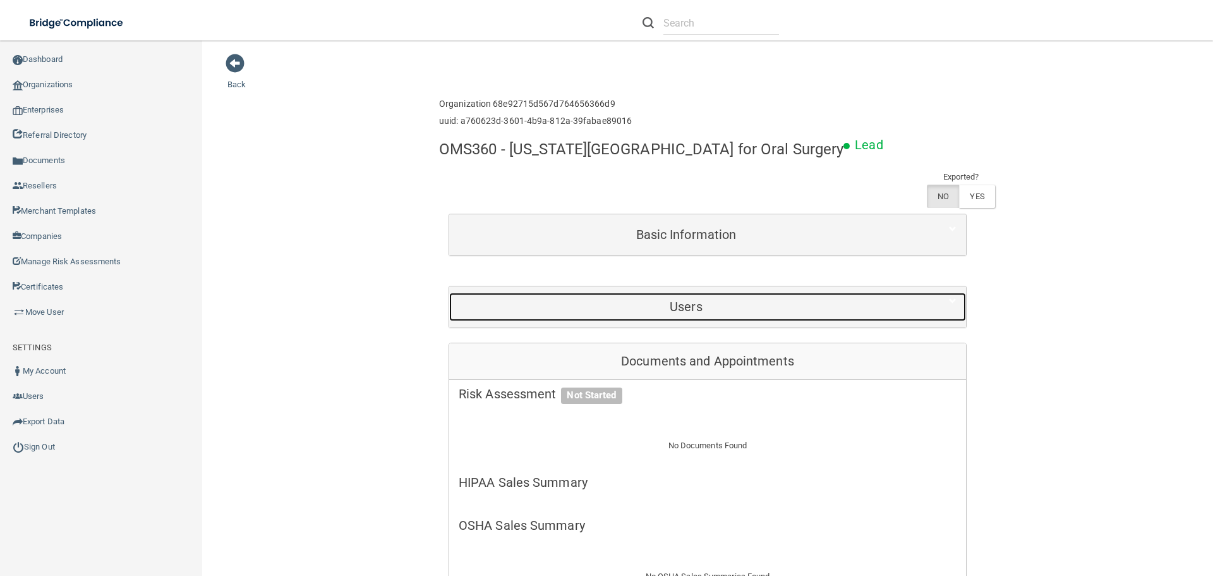
click at [672, 301] on h5 "Users" at bounding box center [686, 307] width 455 height 14
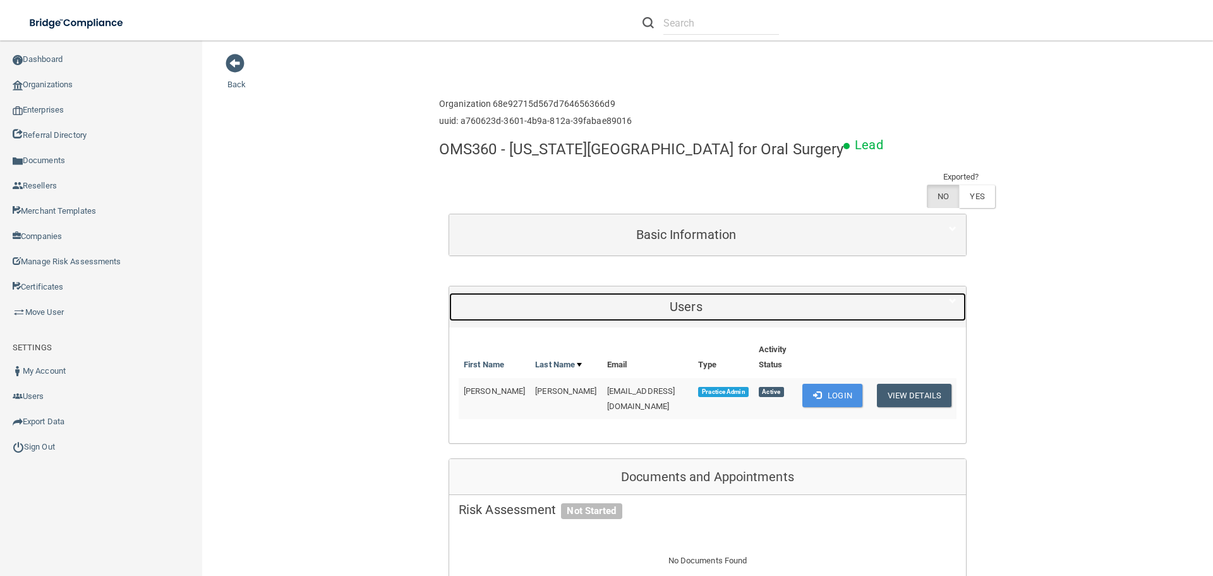
click at [717, 296] on div "Users" at bounding box center [686, 307] width 474 height 28
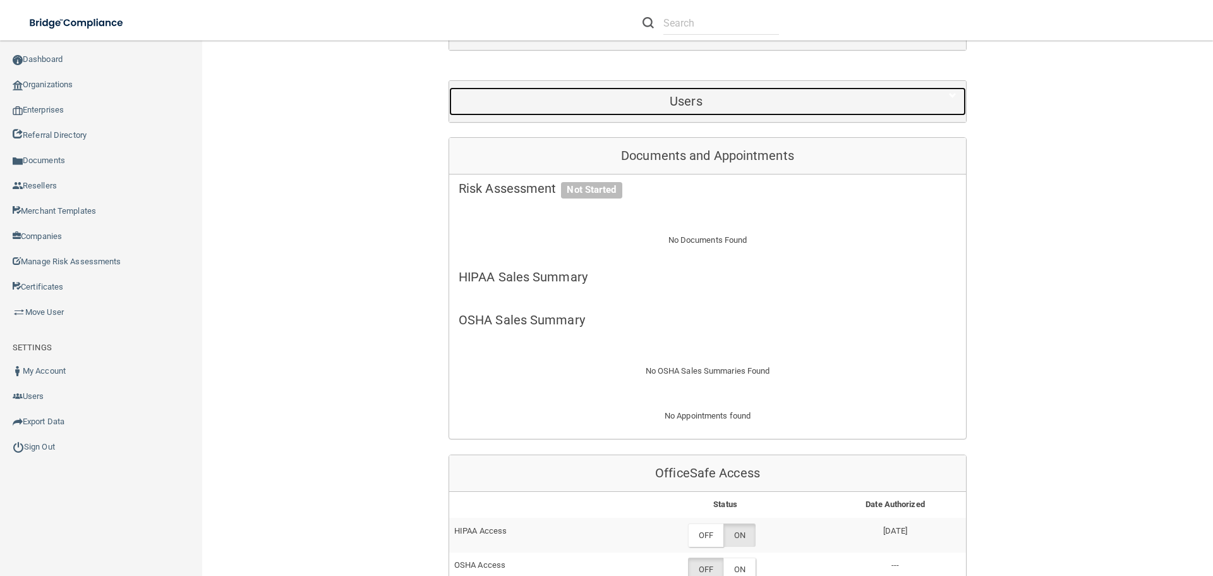
scroll to position [316, 0]
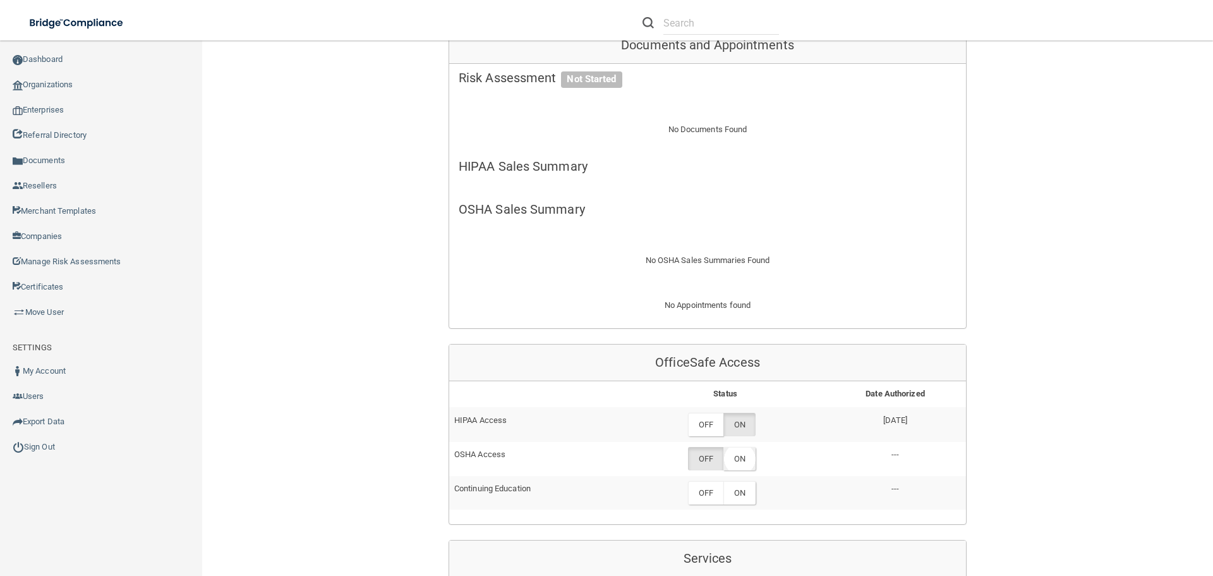
click at [742, 451] on label "ON" at bounding box center [740, 458] width 32 height 23
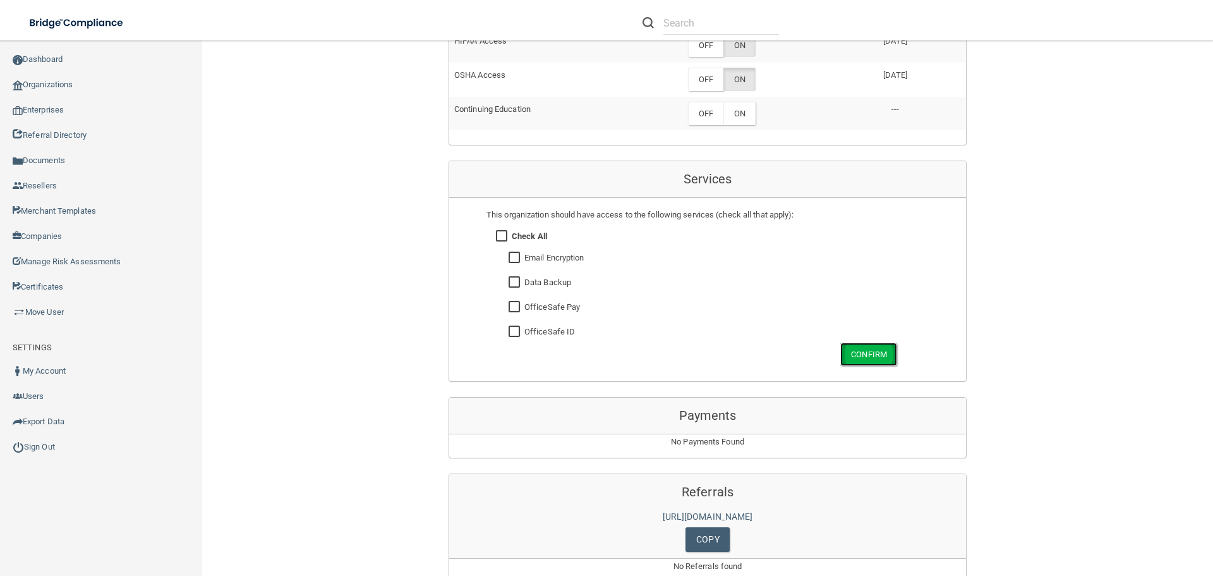
click at [870, 344] on button "Confirm" at bounding box center [868, 354] width 57 height 23
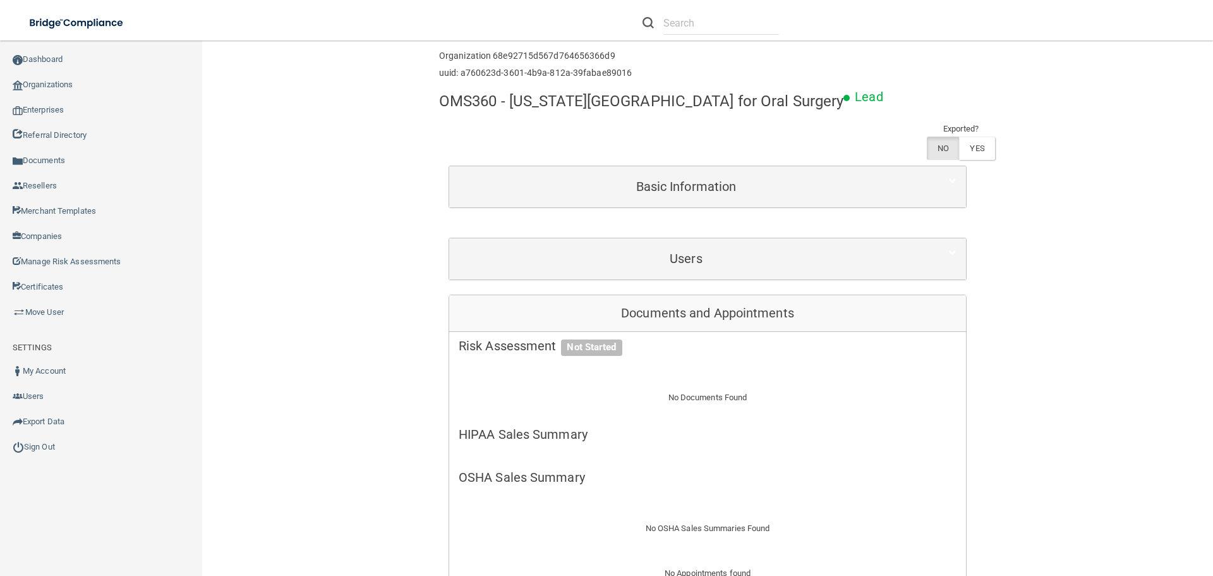
scroll to position [0, 0]
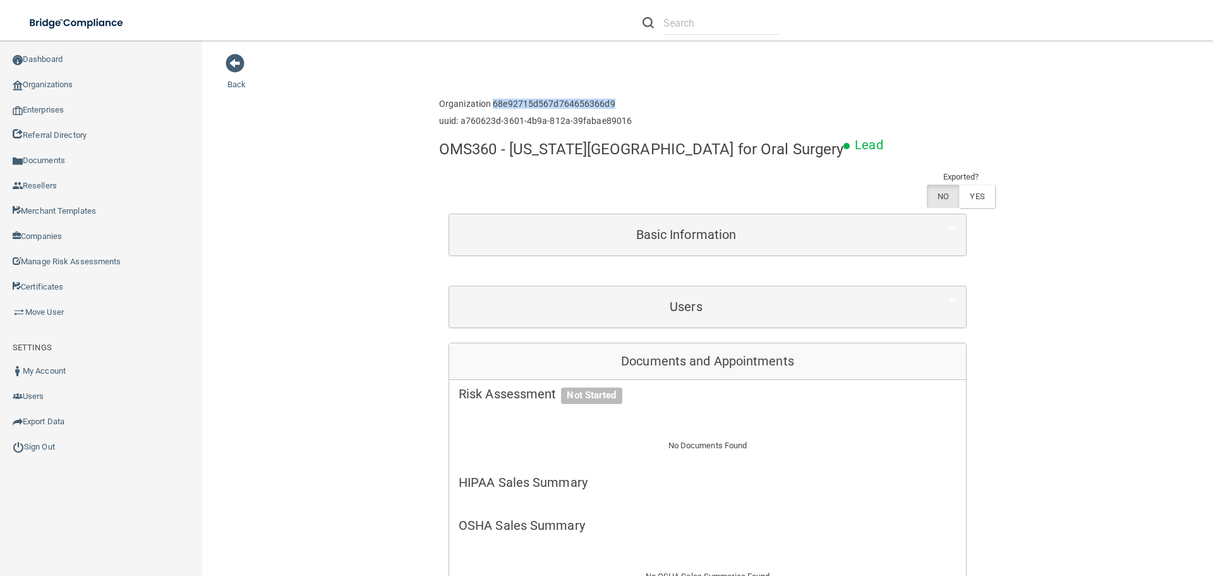
drag, startPoint x: 488, startPoint y: 102, endPoint x: 612, endPoint y: 102, distance: 123.9
click at [612, 102] on h6 "Organization 68e92715d567d764656366d9" at bounding box center [535, 103] width 193 height 9
copy h6 "68e92715d567d764656366d9"
